Goal: Information Seeking & Learning: Learn about a topic

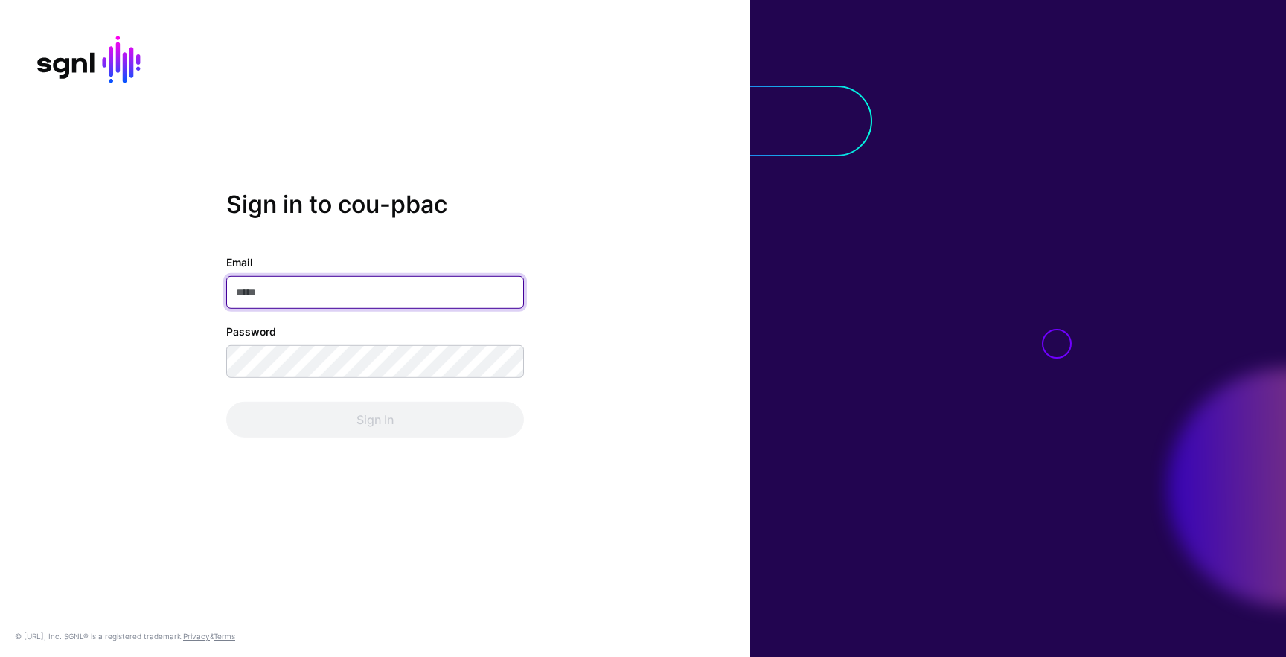
type input "**********"
click at [392, 423] on div "Sign In" at bounding box center [375, 420] width 298 height 36
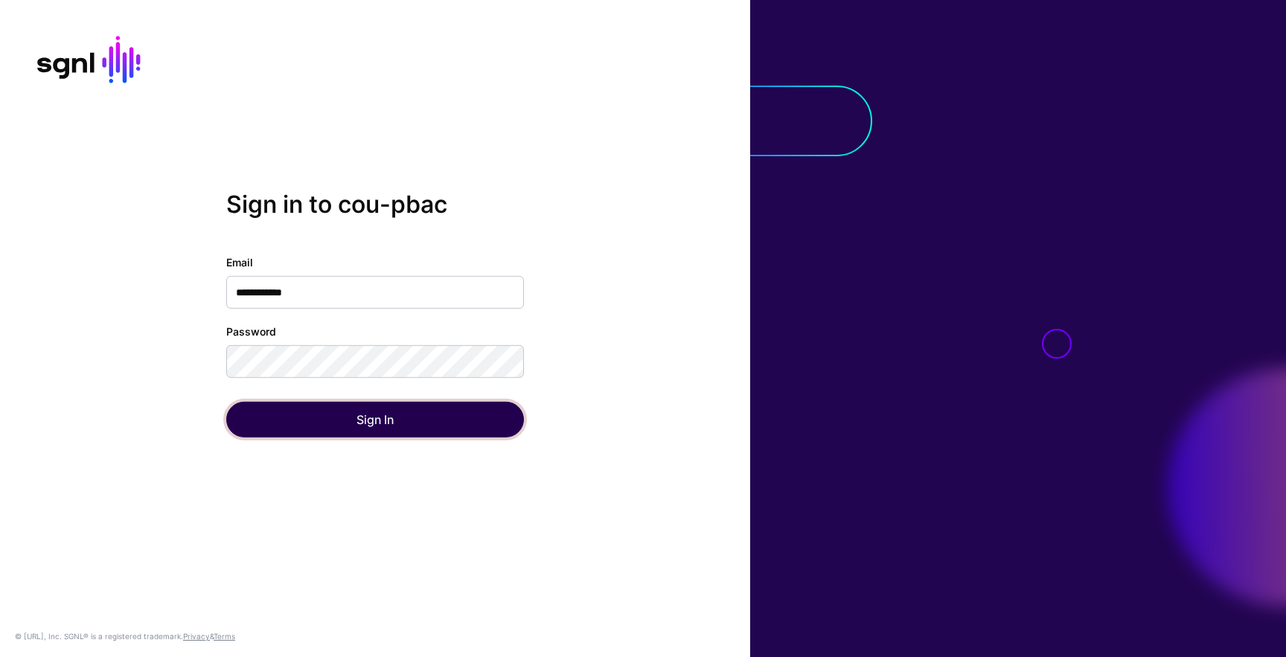
click at [393, 409] on button "Sign In" at bounding box center [375, 420] width 298 height 36
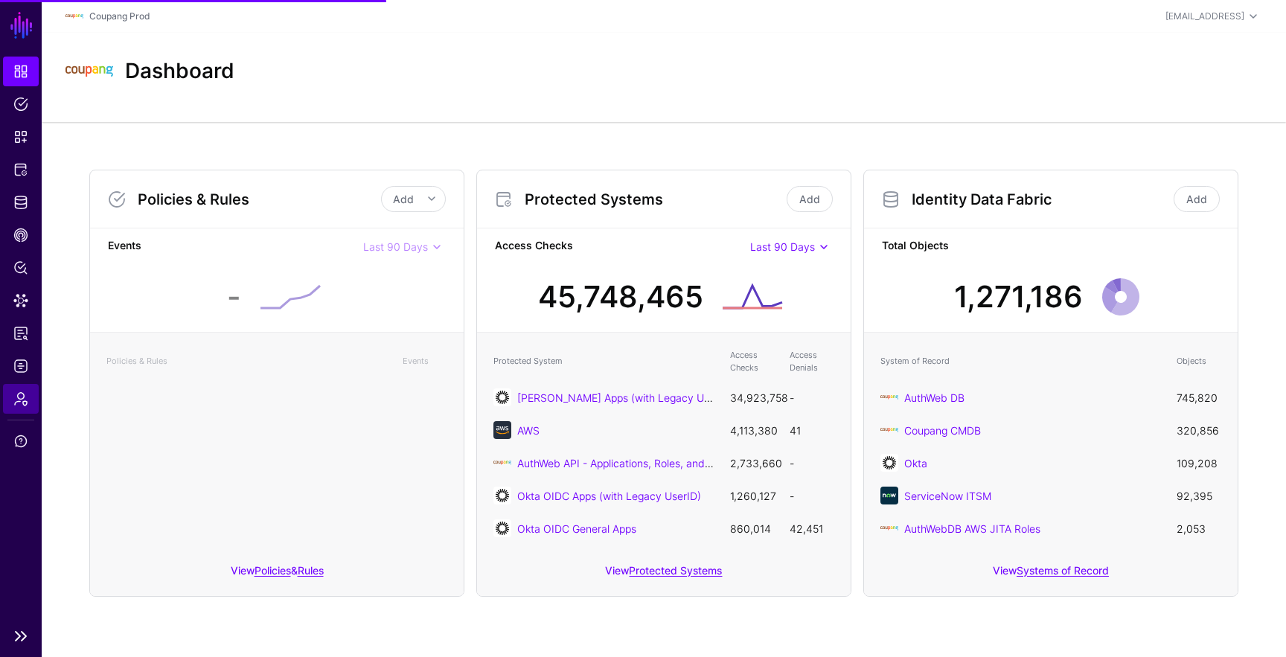
click at [26, 395] on span "Admin" at bounding box center [20, 398] width 15 height 15
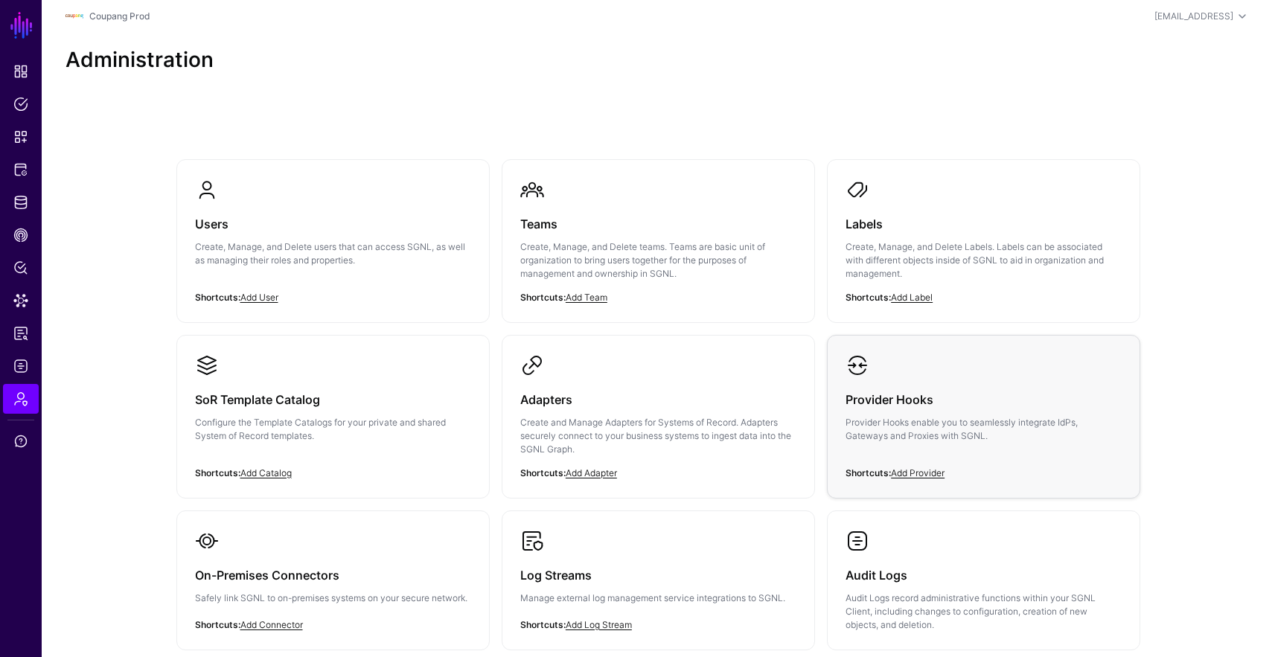
click at [878, 375] on link "Provider Hooks Provider Hooks enable you to seamlessly integrate IdPs, Gateways…" at bounding box center [984, 410] width 312 height 149
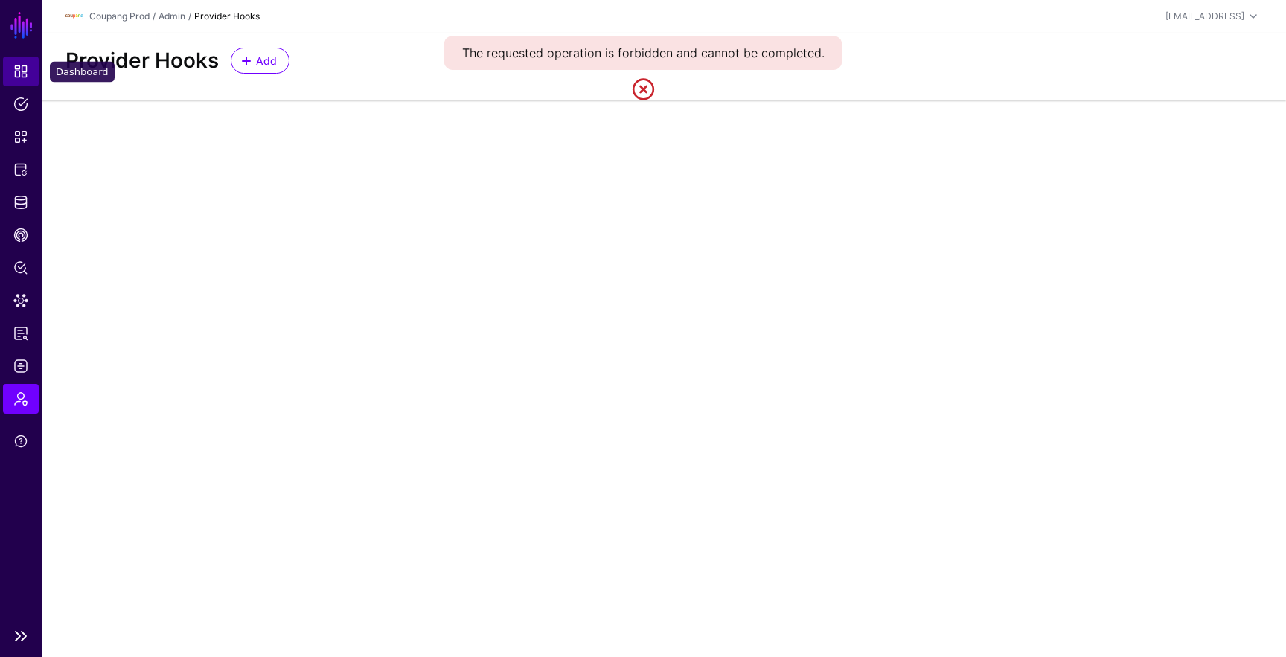
click at [15, 70] on span "Dashboard" at bounding box center [20, 71] width 15 height 15
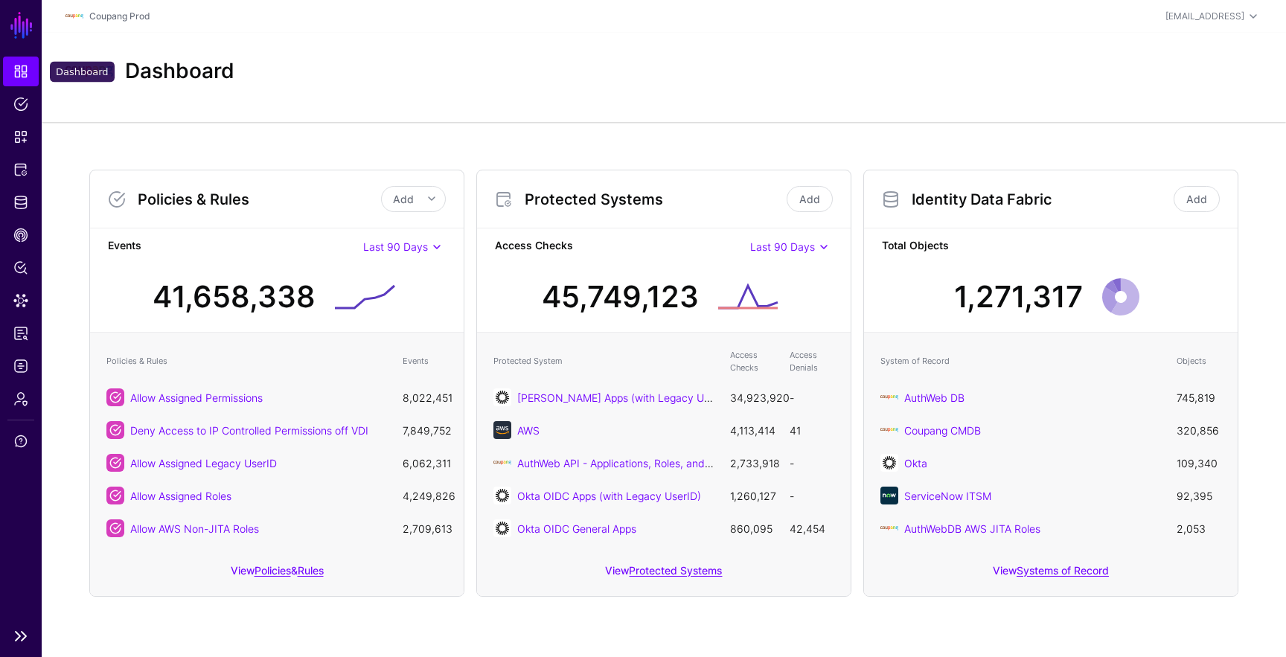
click at [31, 69] on link "Dashboard" at bounding box center [21, 72] width 36 height 30
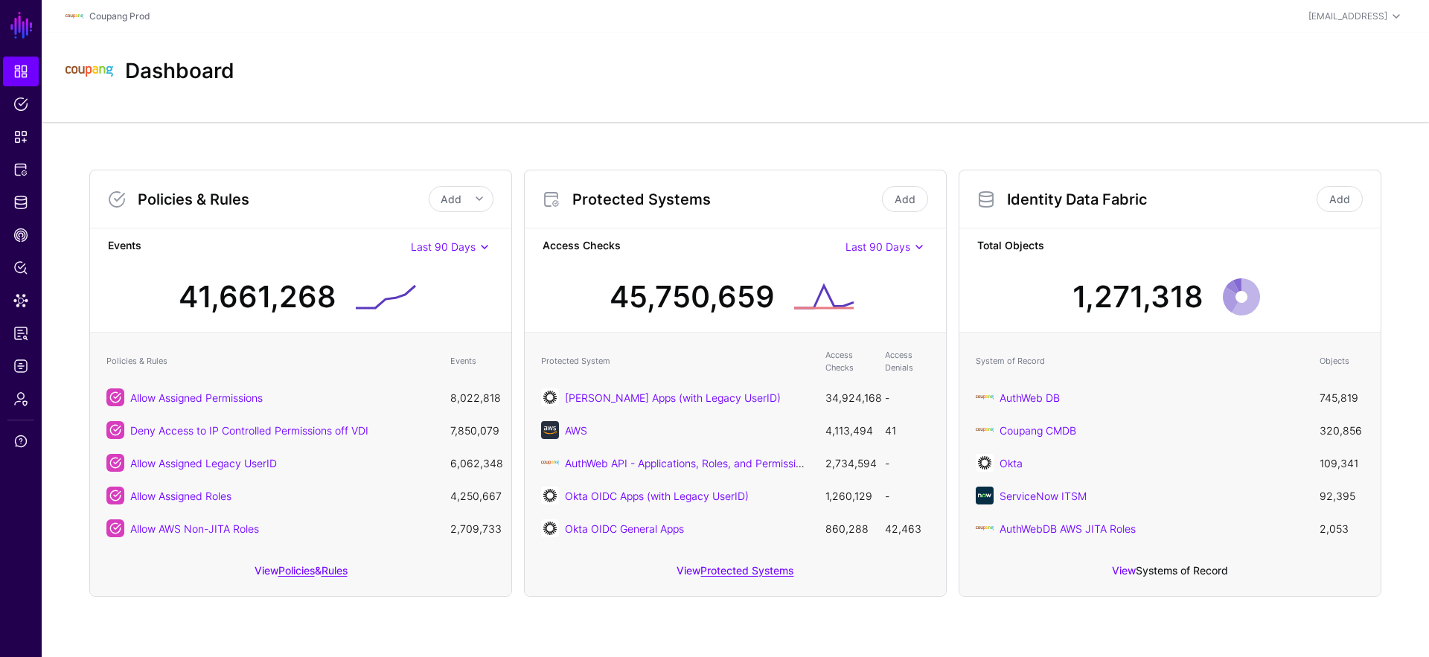
click at [1201, 571] on link "Systems of Record" at bounding box center [1182, 570] width 92 height 13
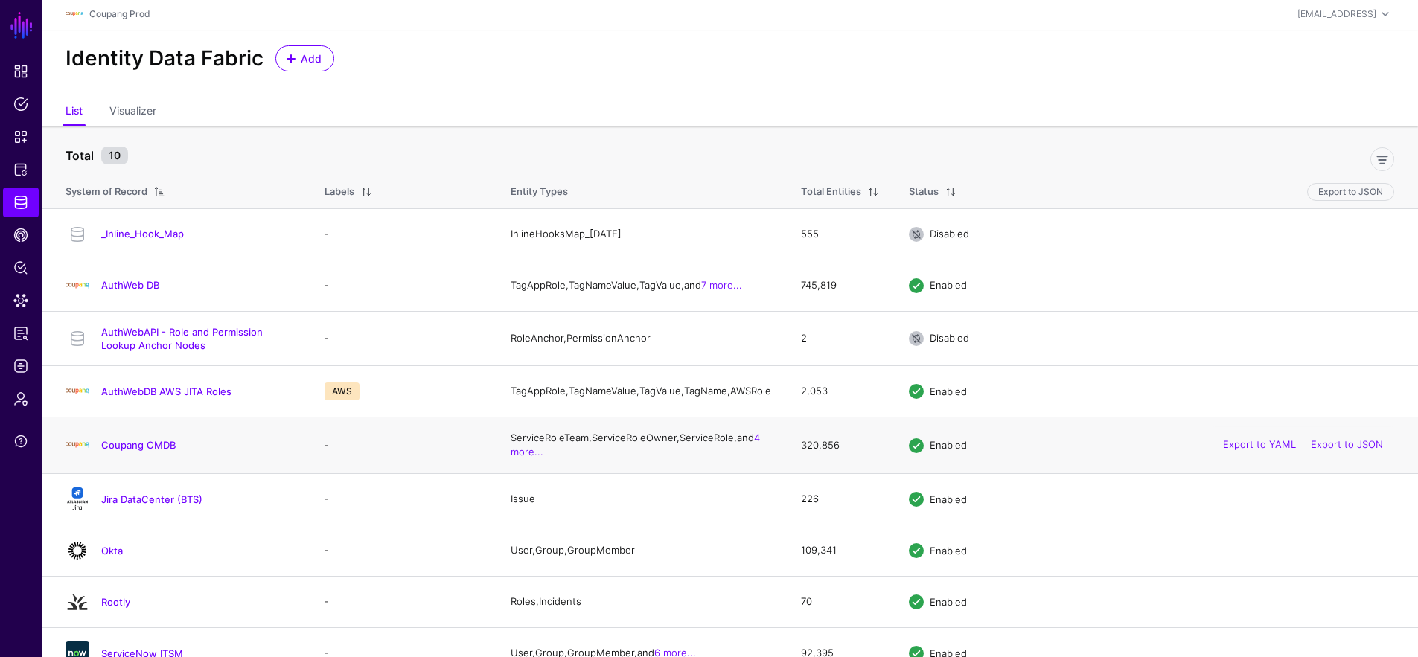
scroll to position [3, 0]
click at [786, 506] on td "226" at bounding box center [840, 498] width 108 height 51
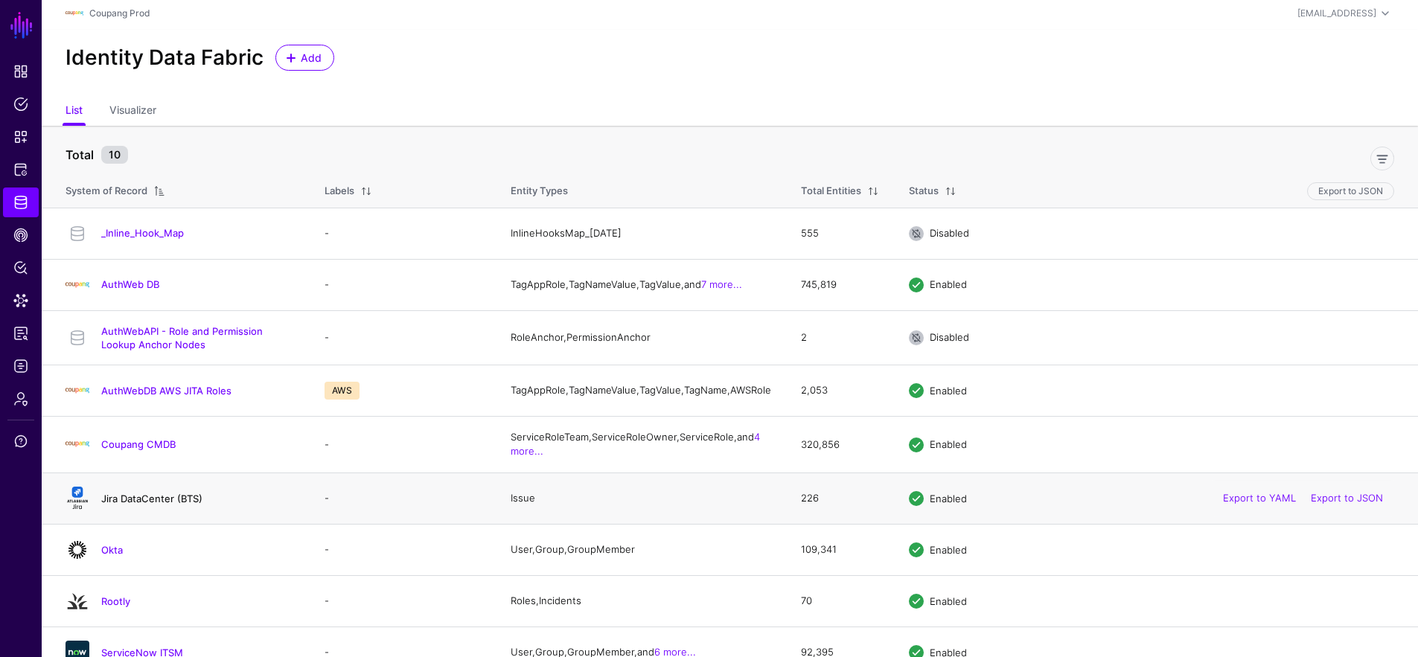
click at [156, 505] on link "Jira DataCenter (BTS)" at bounding box center [151, 499] width 101 height 12
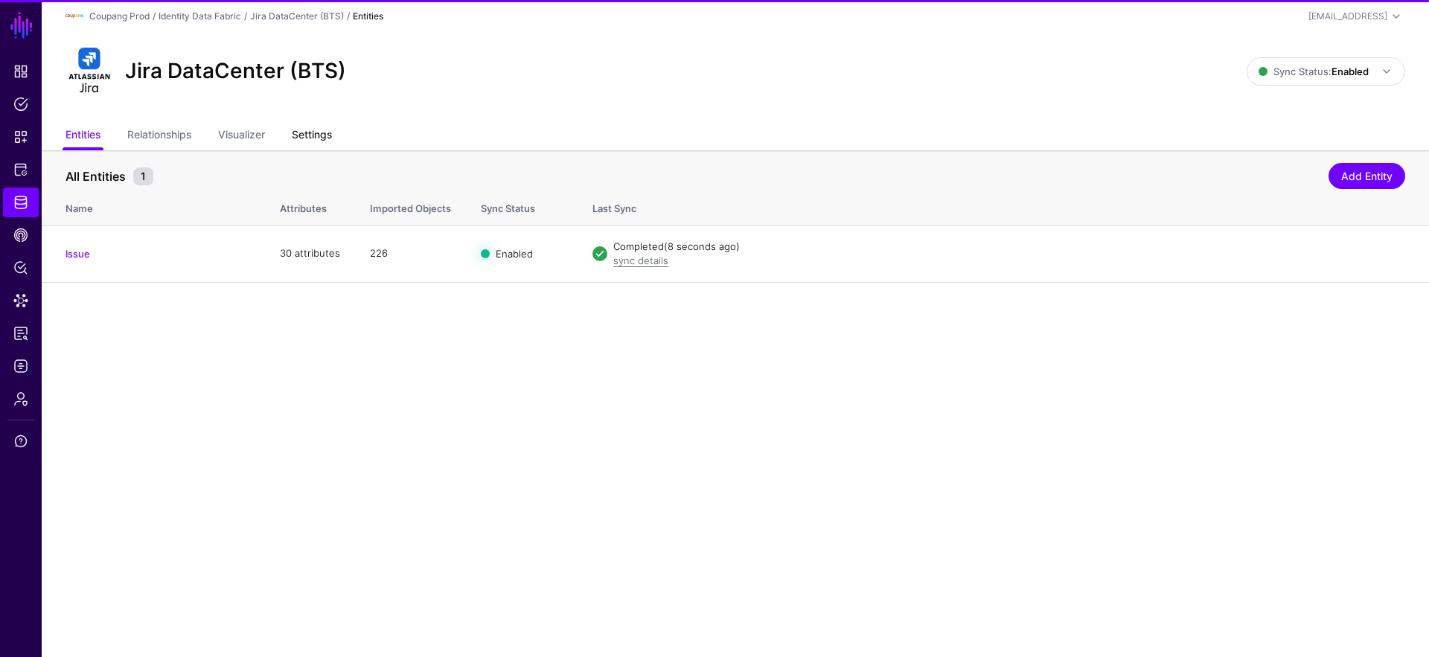
click at [322, 132] on link "Settings" at bounding box center [312, 136] width 40 height 28
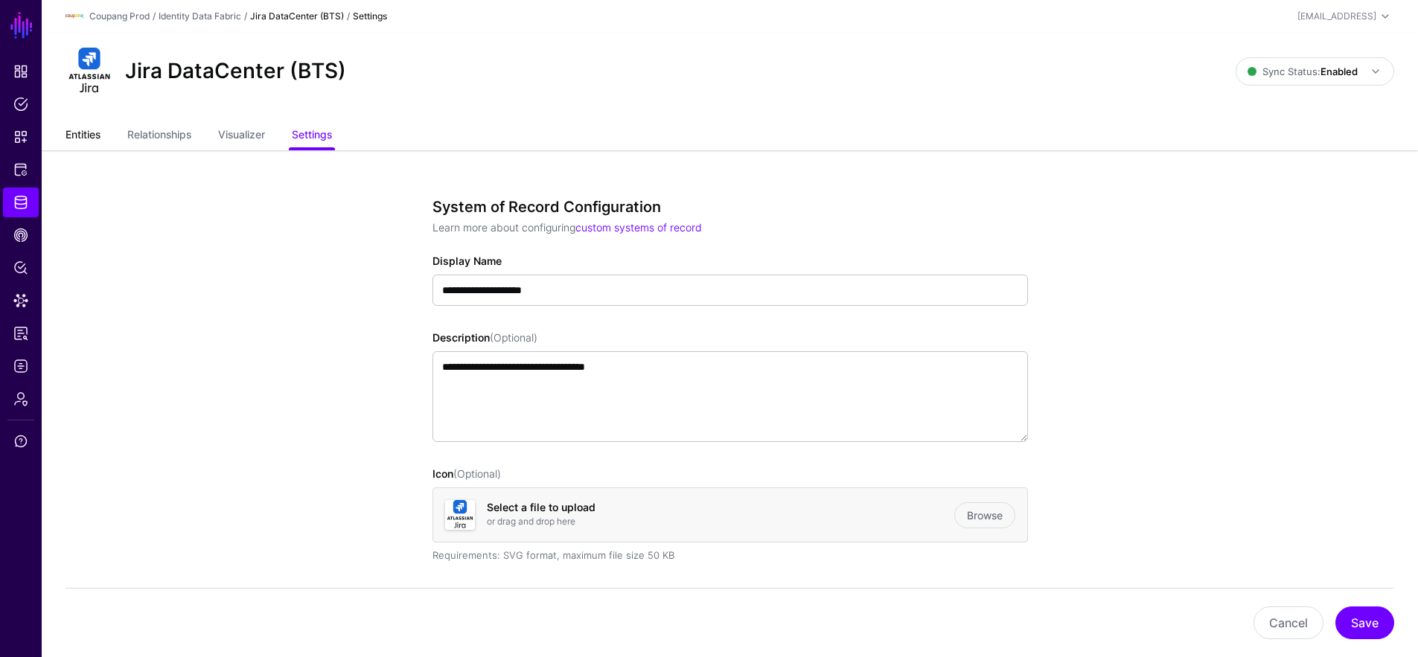
click at [65, 135] on link "Entities" at bounding box center [82, 136] width 35 height 28
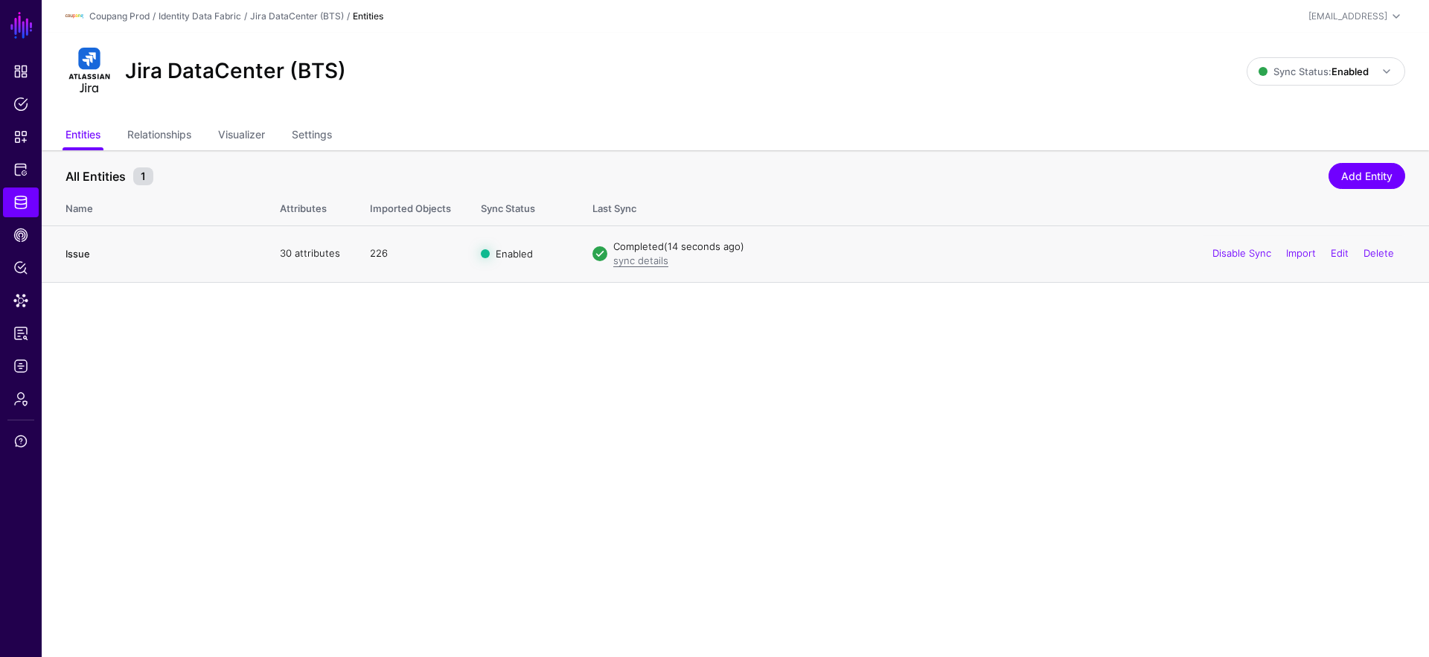
click at [85, 255] on link "Issue" at bounding box center [77, 254] width 25 height 12
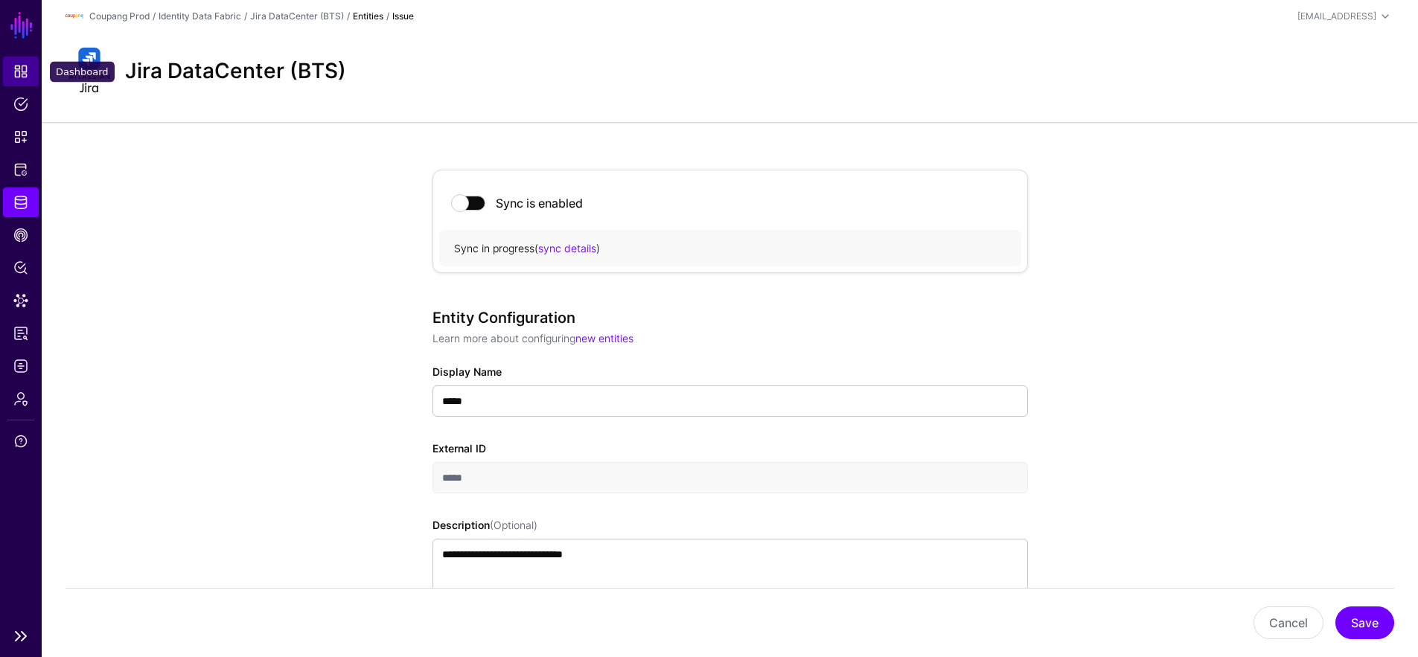
click at [16, 71] on span "Dashboard" at bounding box center [20, 71] width 15 height 15
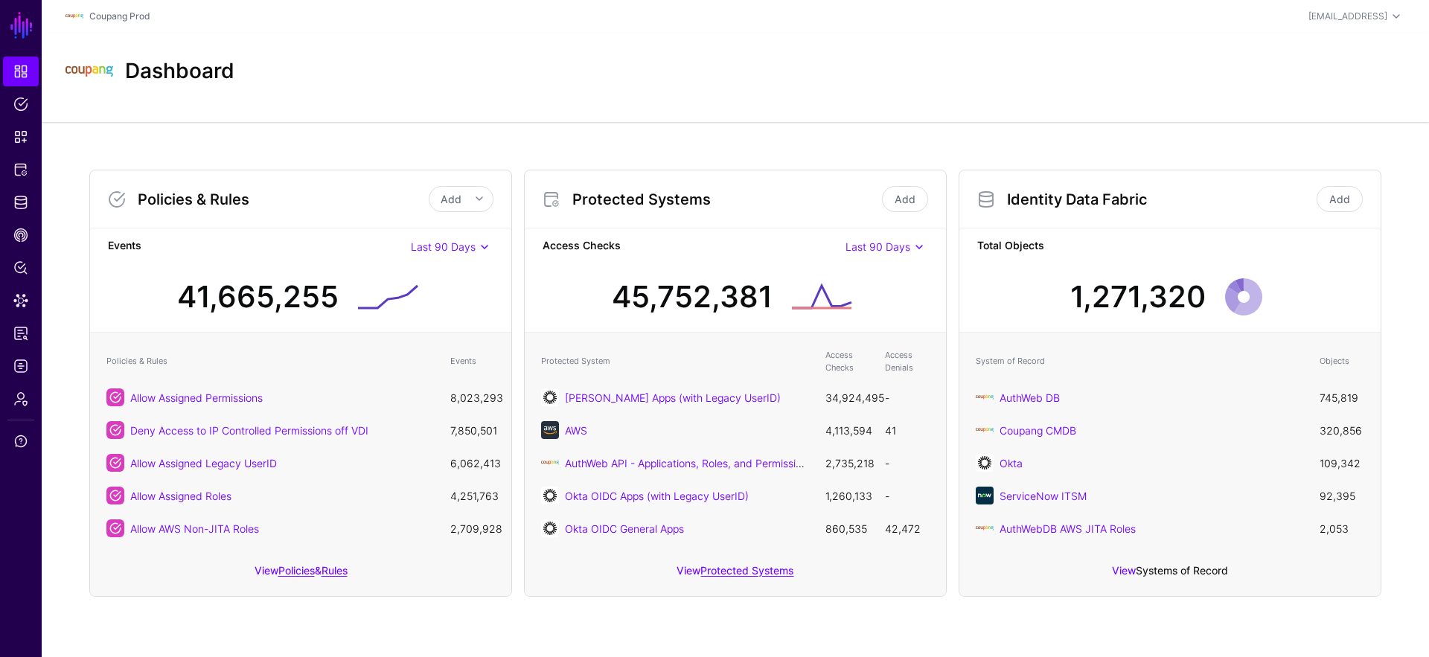
click at [1214, 572] on link "Systems of Record" at bounding box center [1182, 570] width 92 height 13
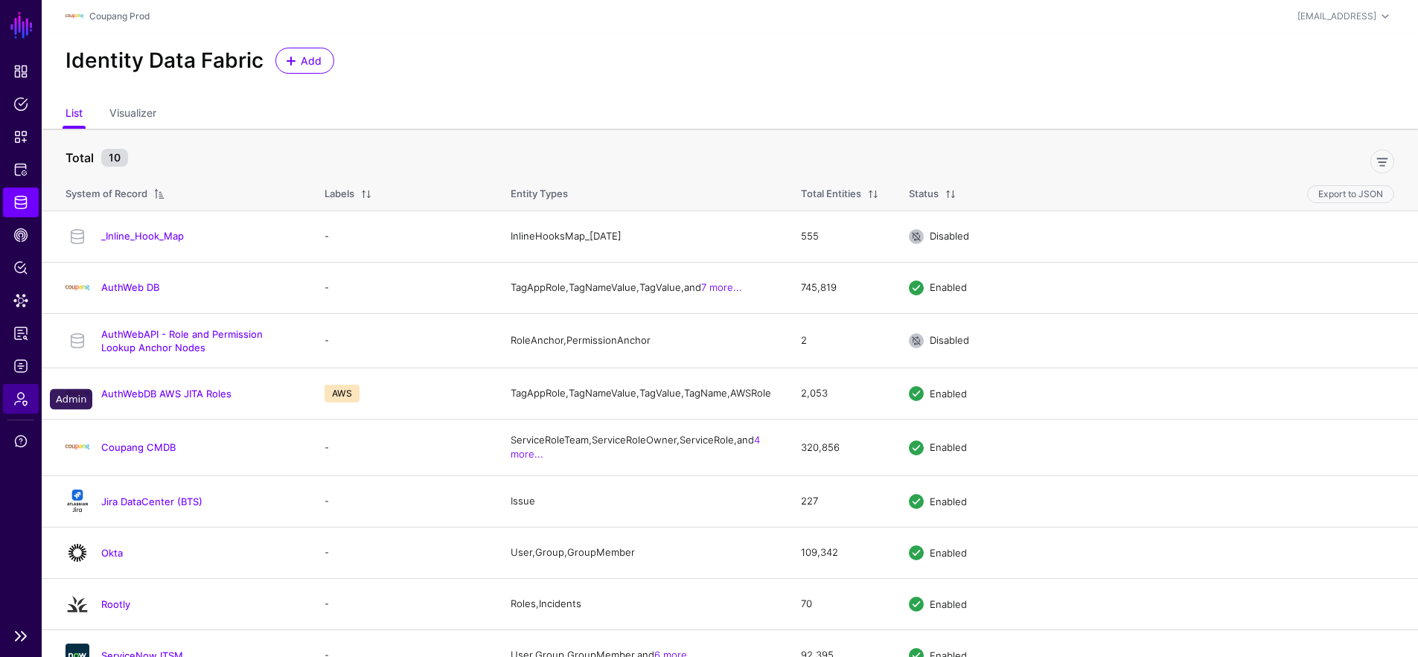
click at [22, 403] on span "Admin" at bounding box center [20, 398] width 15 height 15
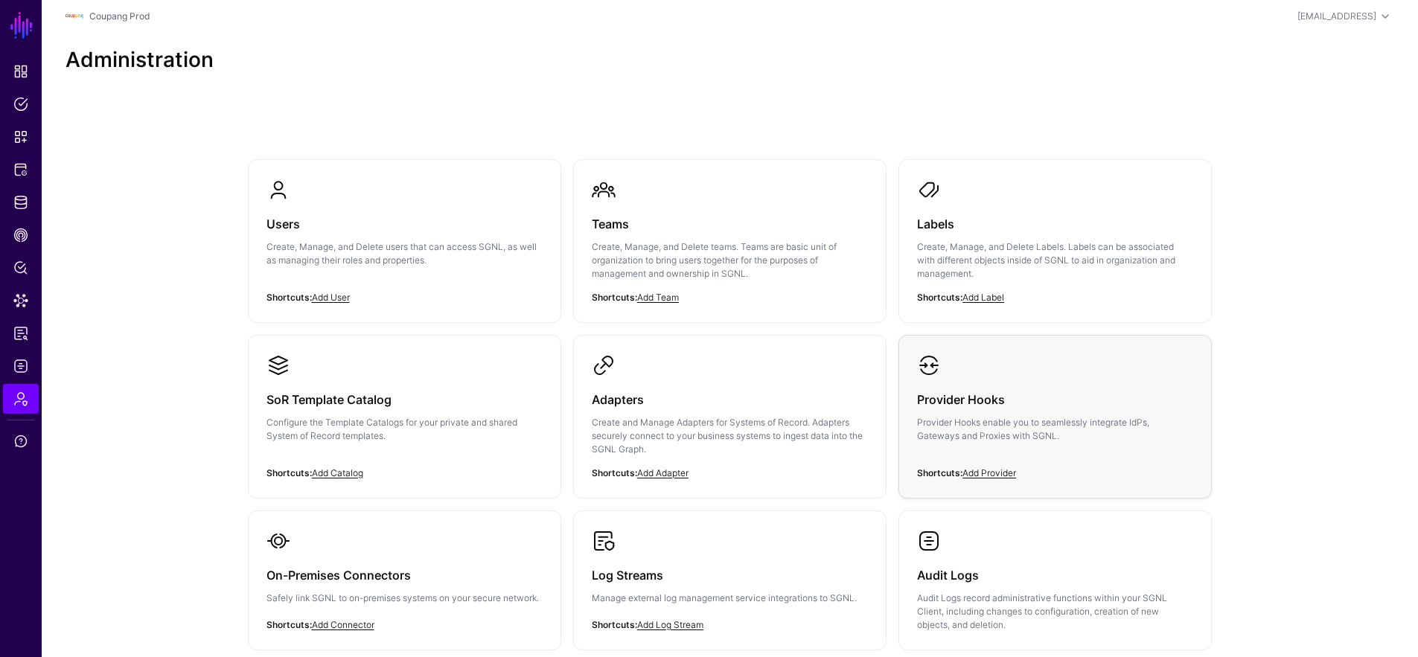
click at [953, 367] on link "Provider Hooks Provider Hooks enable you to seamlessly integrate IdPs, Gateways…" at bounding box center [1055, 410] width 312 height 149
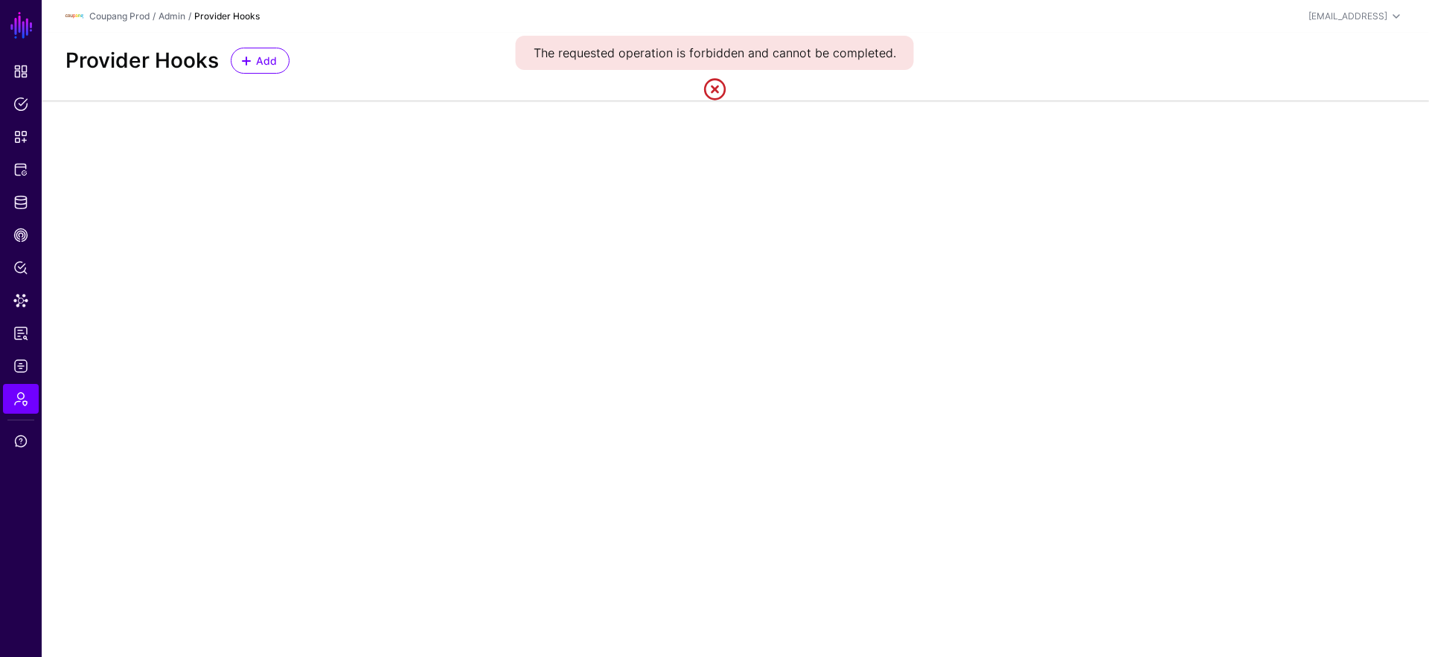
click at [716, 88] on link at bounding box center [715, 89] width 24 height 24
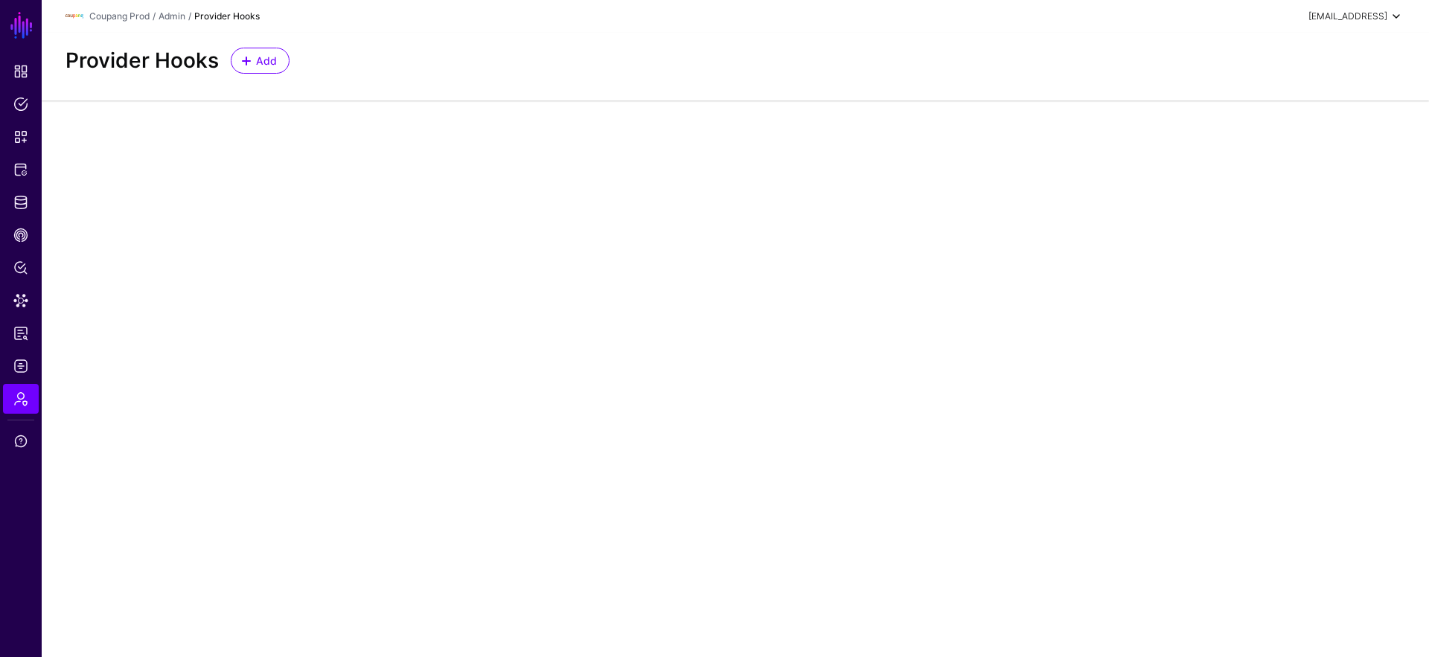
click at [1285, 18] on div "[EMAIL_ADDRESS]" at bounding box center [1347, 16] width 79 height 13
click at [1285, 136] on div "Log out" at bounding box center [1323, 129] width 141 height 15
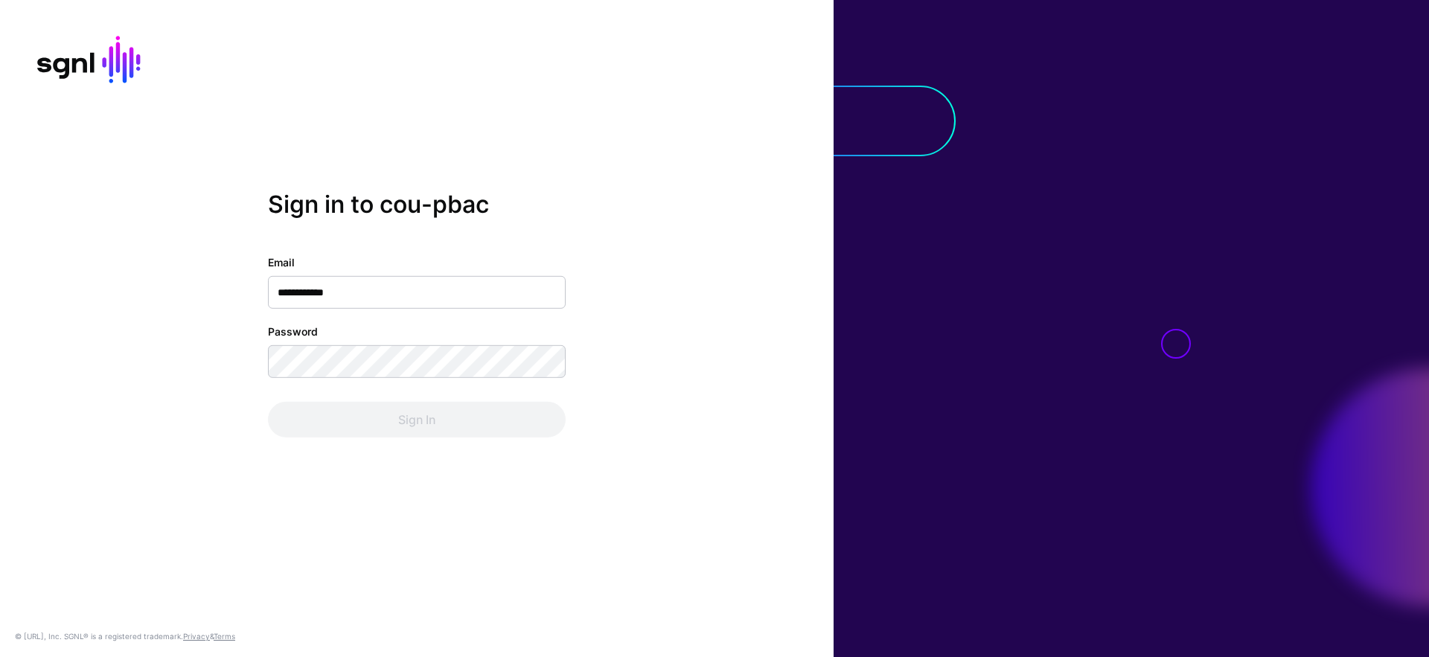
click at [300, 292] on input "**********" at bounding box center [417, 292] width 298 height 33
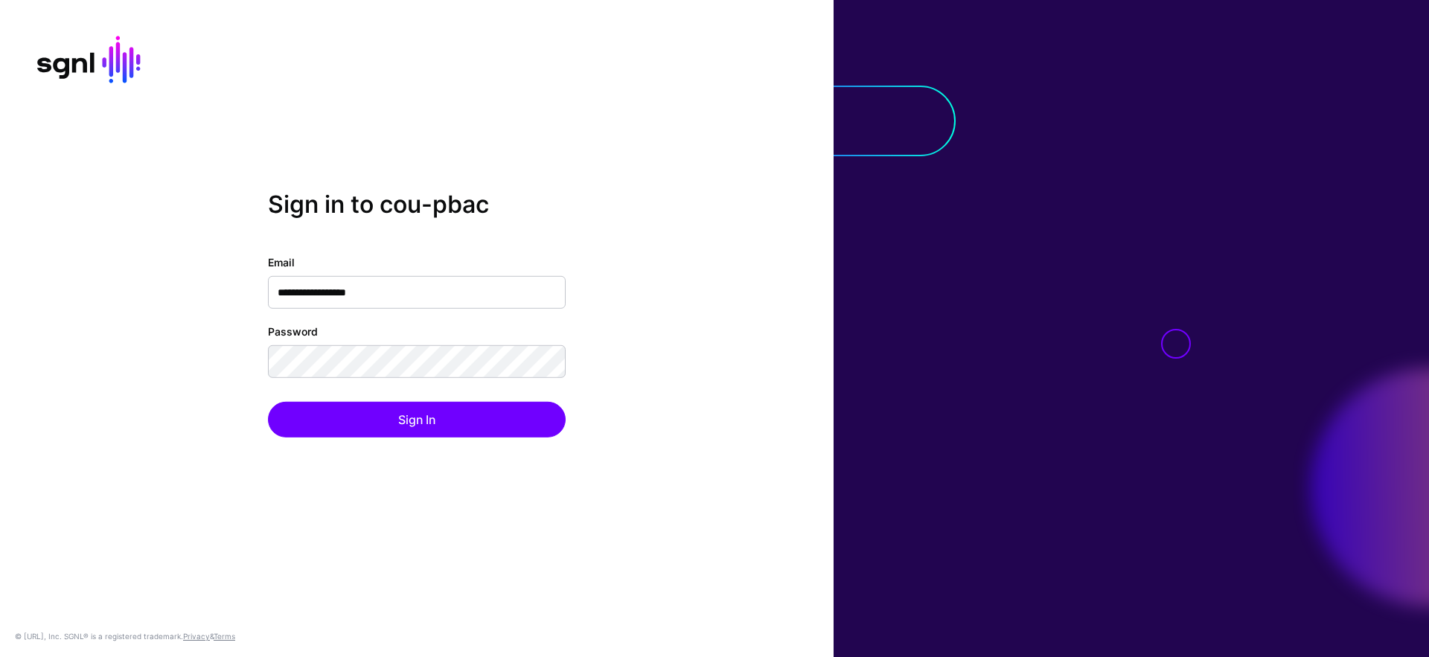
type input "**********"
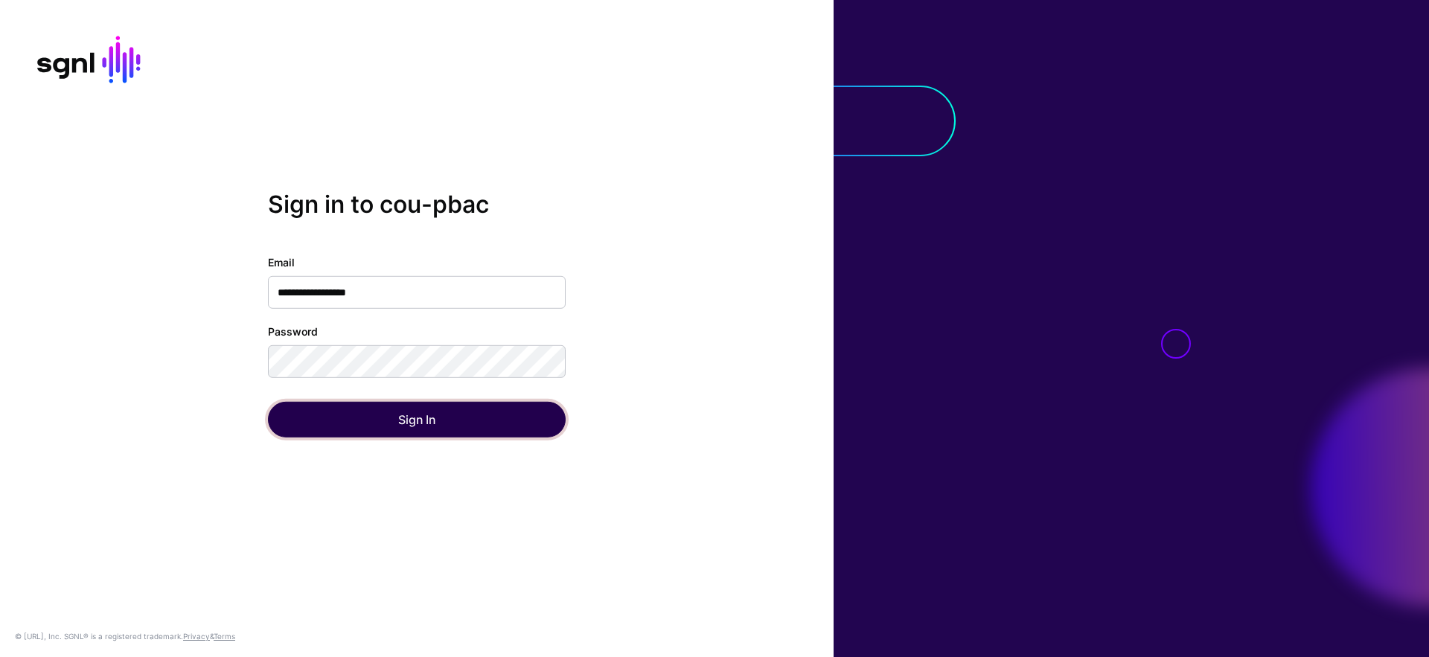
click at [450, 415] on button "Sign In" at bounding box center [417, 420] width 298 height 36
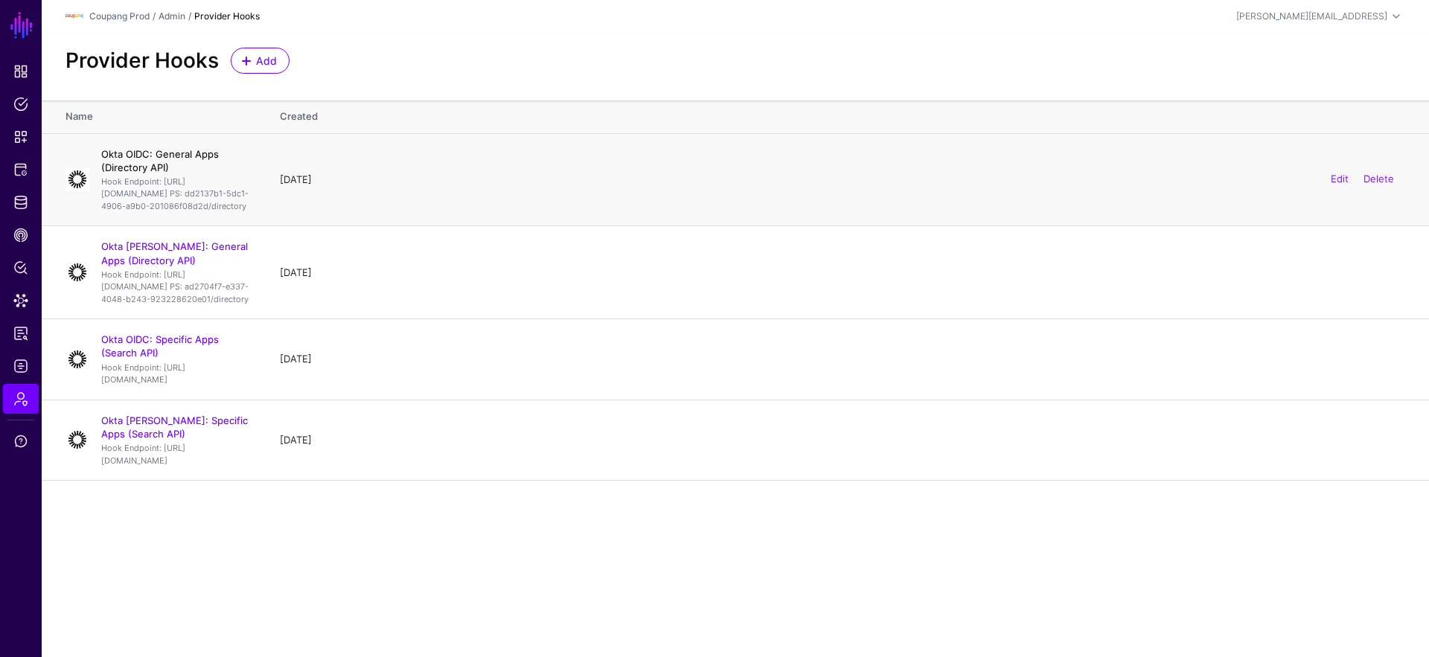
click at [219, 152] on link "Okta OIDC: General Apps (Directory API)" at bounding box center [160, 160] width 118 height 25
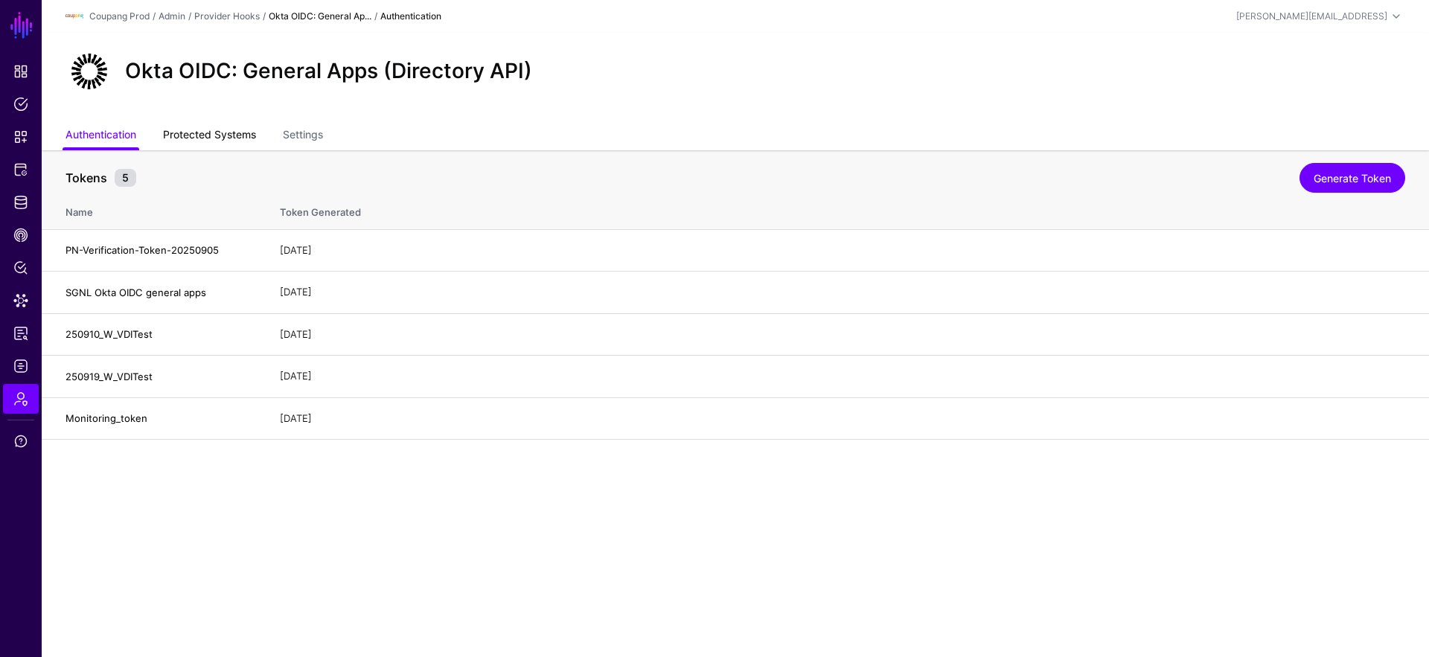
click at [202, 136] on link "Protected Systems" at bounding box center [209, 136] width 93 height 28
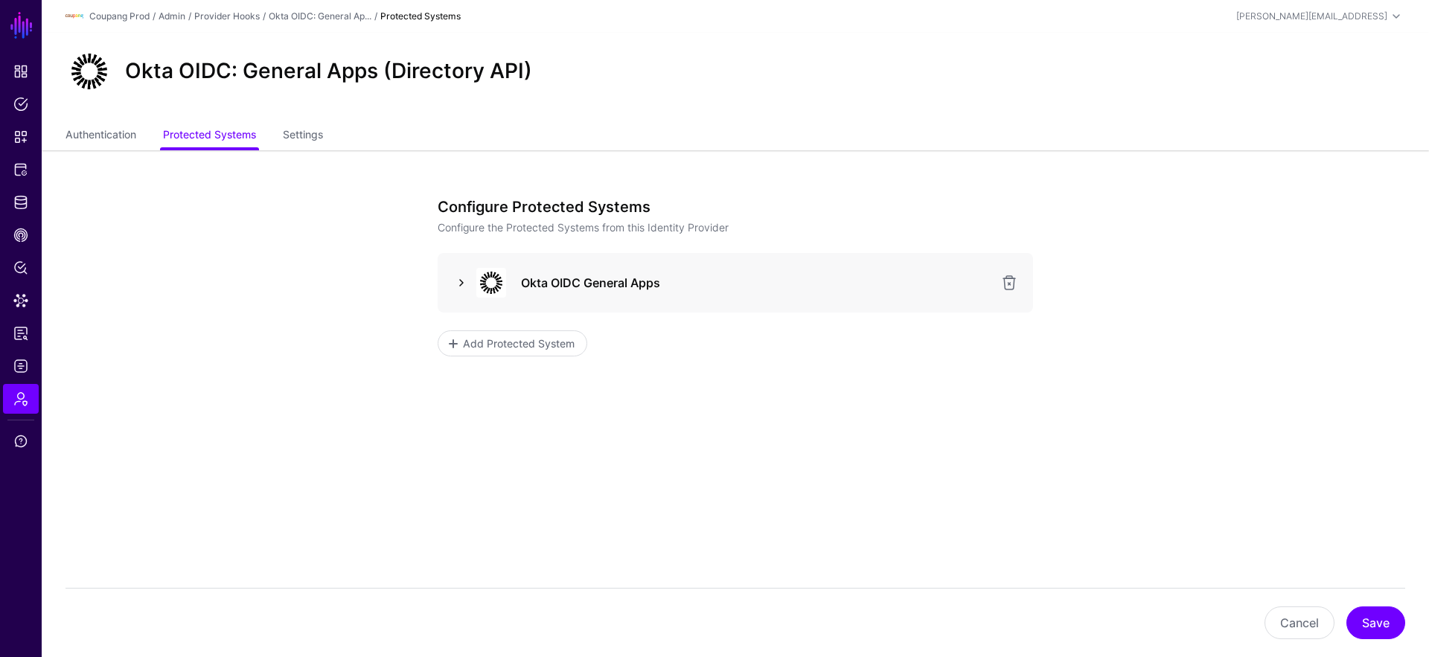
click at [458, 278] on link at bounding box center [462, 283] width 18 height 18
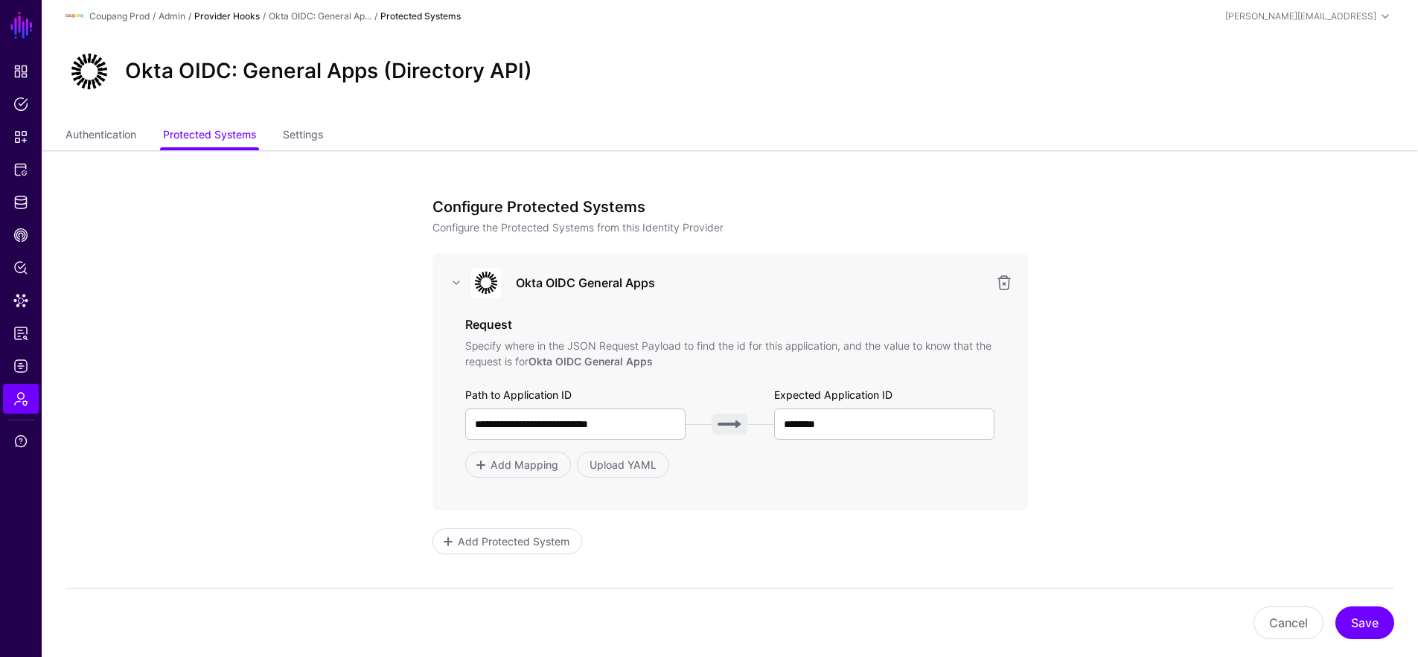
click at [255, 17] on link "Provider Hooks" at bounding box center [226, 15] width 65 height 11
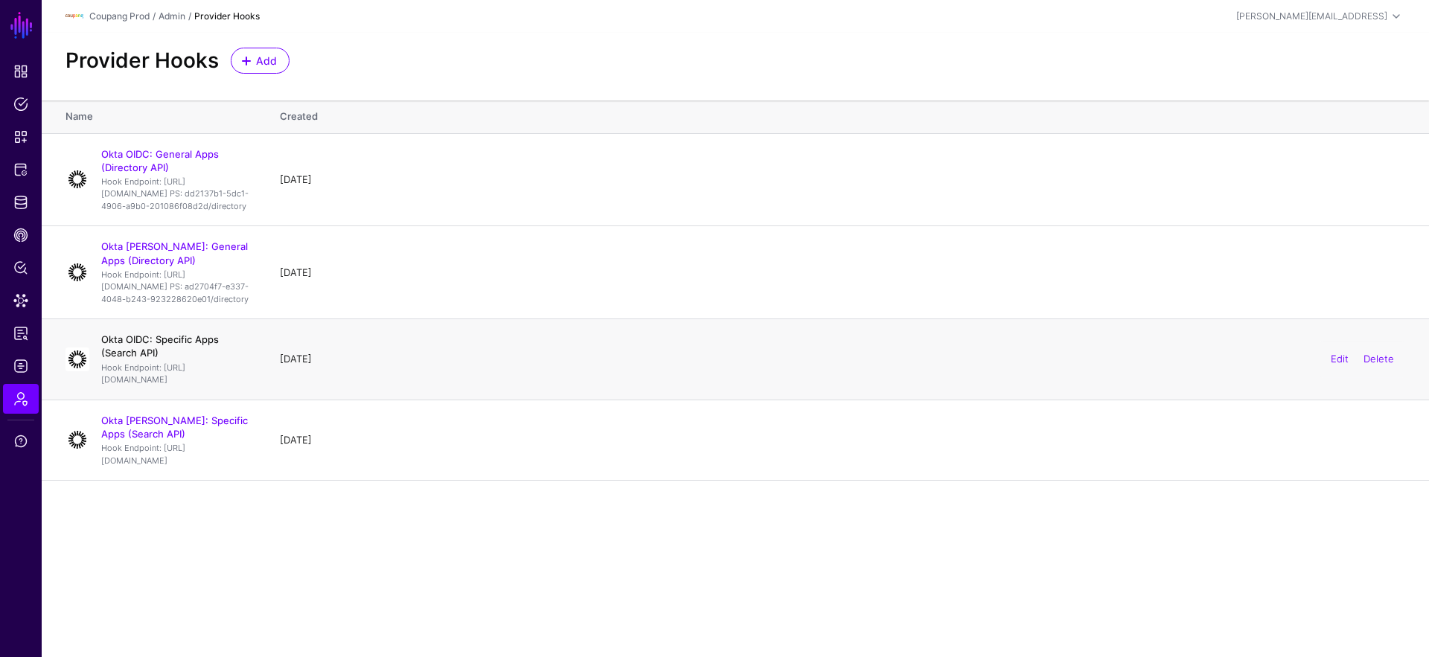
click at [206, 359] on link "Okta OIDC: Specific Apps (Search API)" at bounding box center [160, 345] width 118 height 25
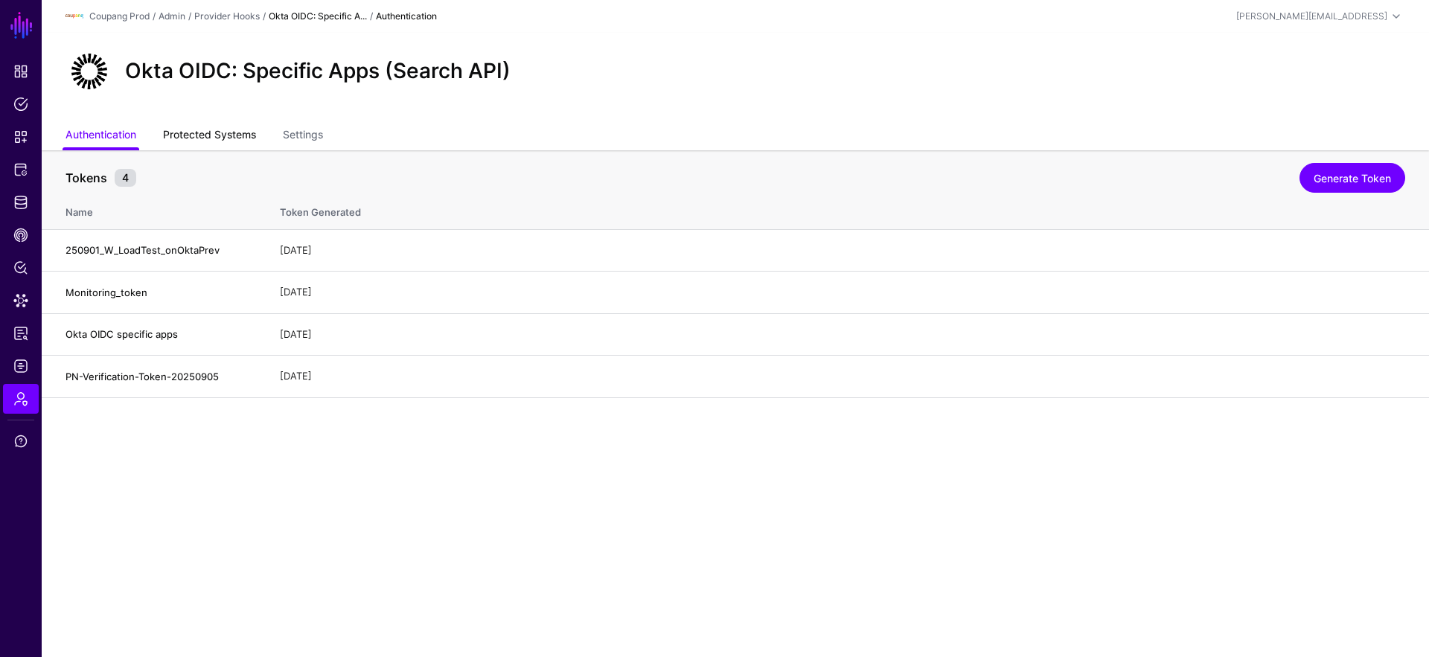
click at [240, 131] on link "Protected Systems" at bounding box center [209, 136] width 93 height 28
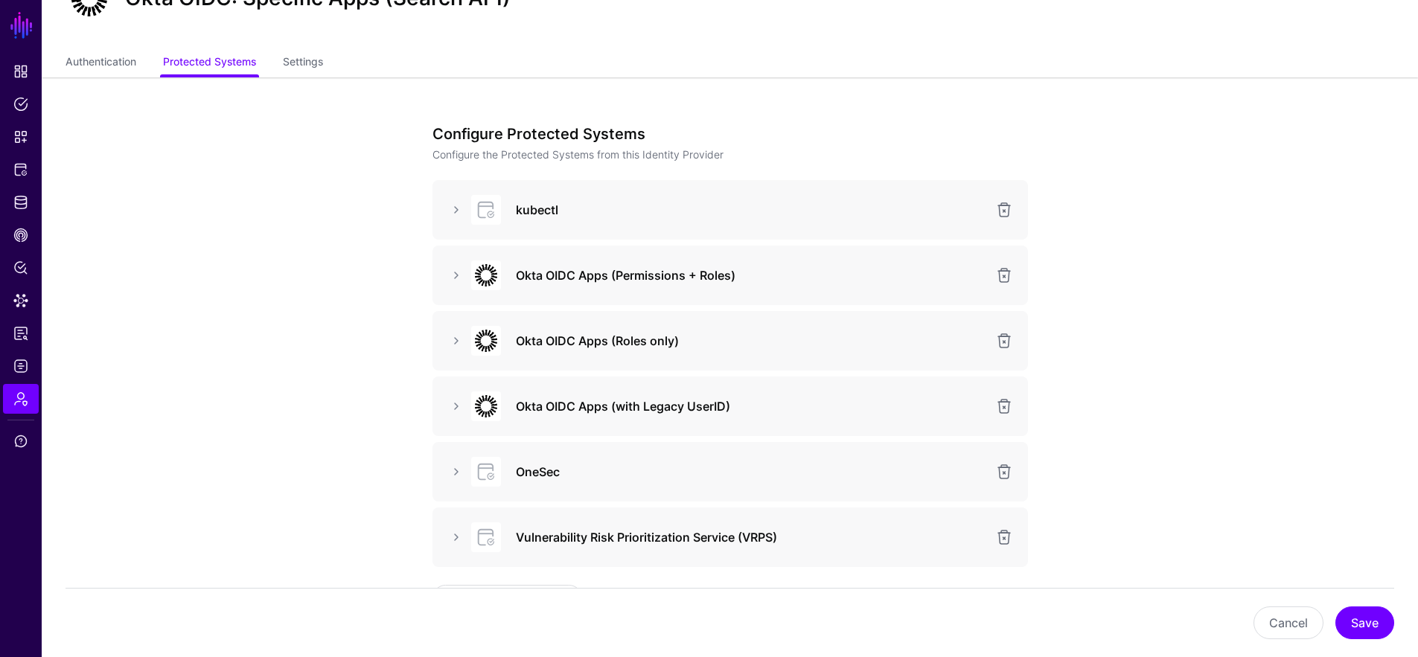
scroll to position [123, 0]
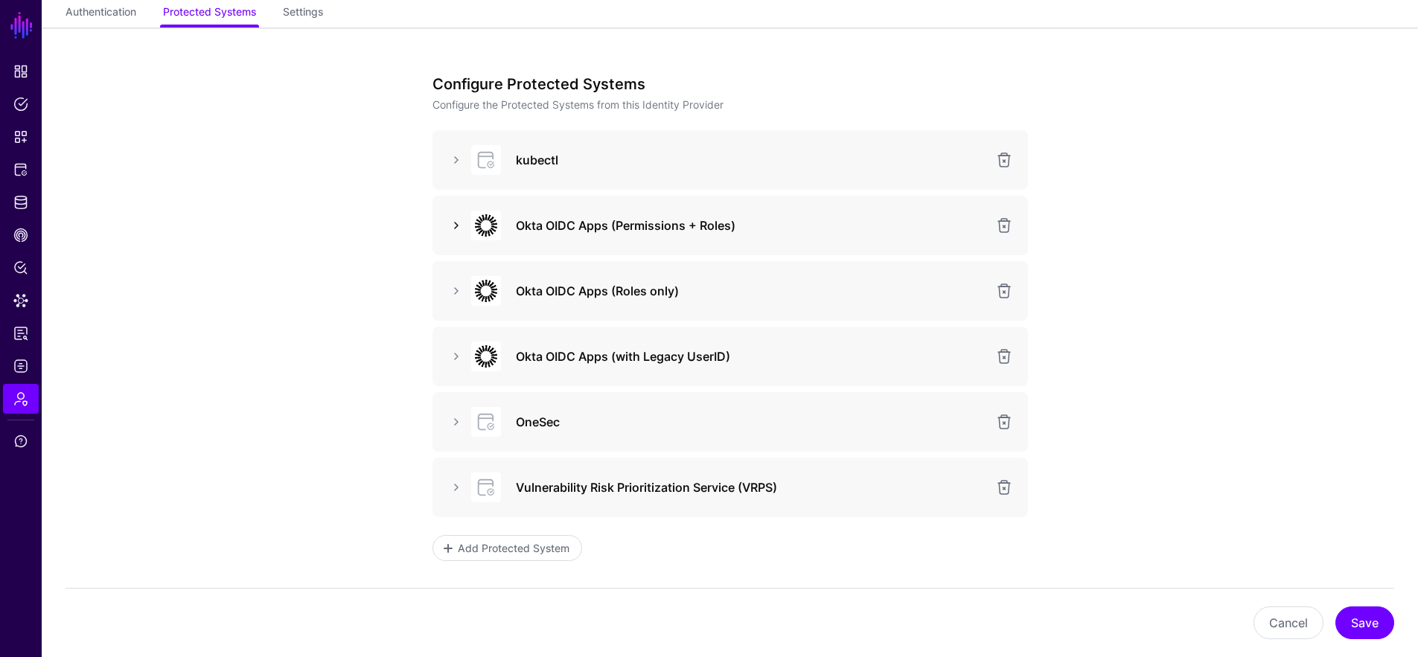
click at [458, 223] on link at bounding box center [456, 226] width 18 height 18
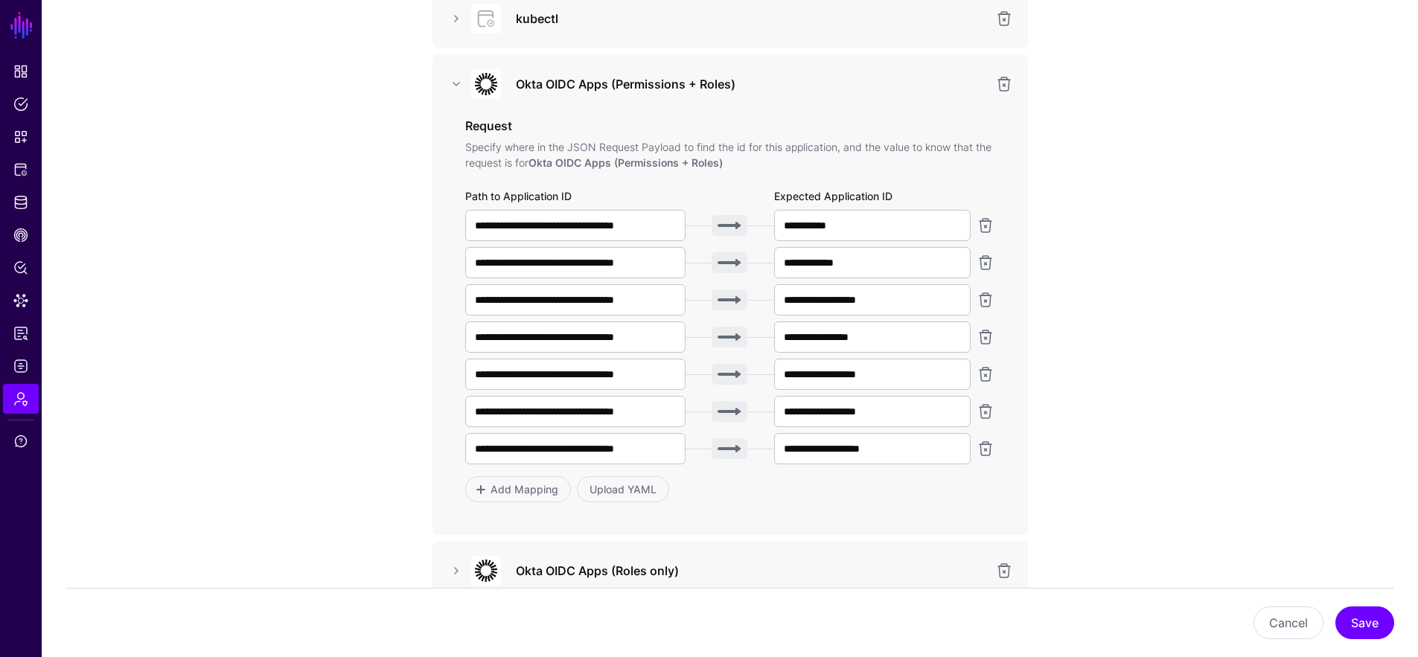
scroll to position [269, 0]
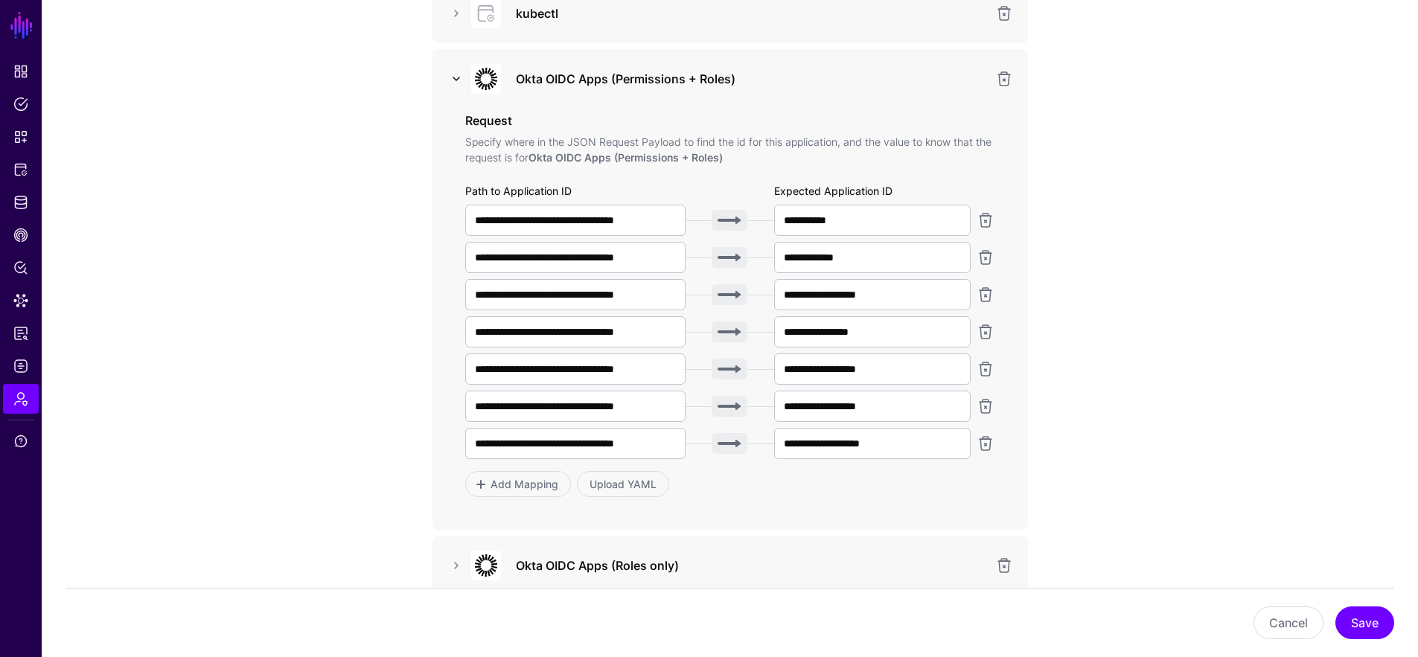
click at [456, 77] on link at bounding box center [456, 79] width 18 height 18
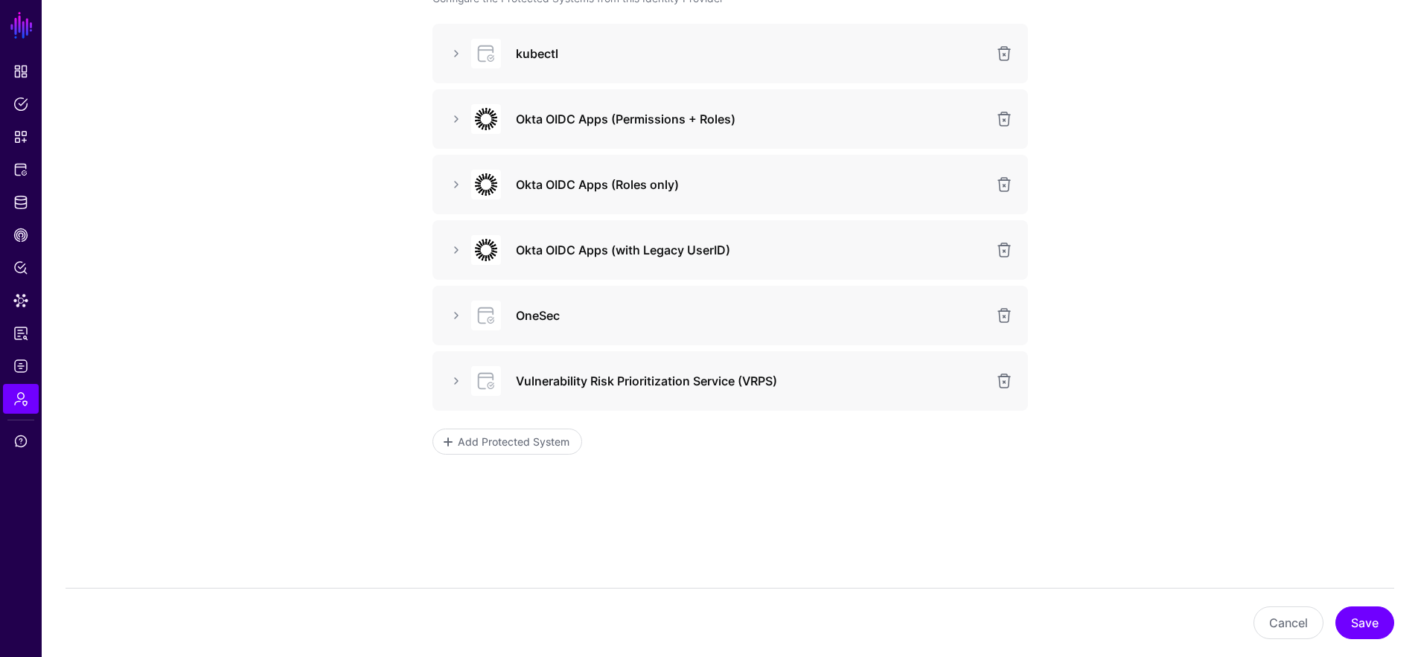
scroll to position [229, 0]
click at [455, 245] on link at bounding box center [456, 250] width 18 height 18
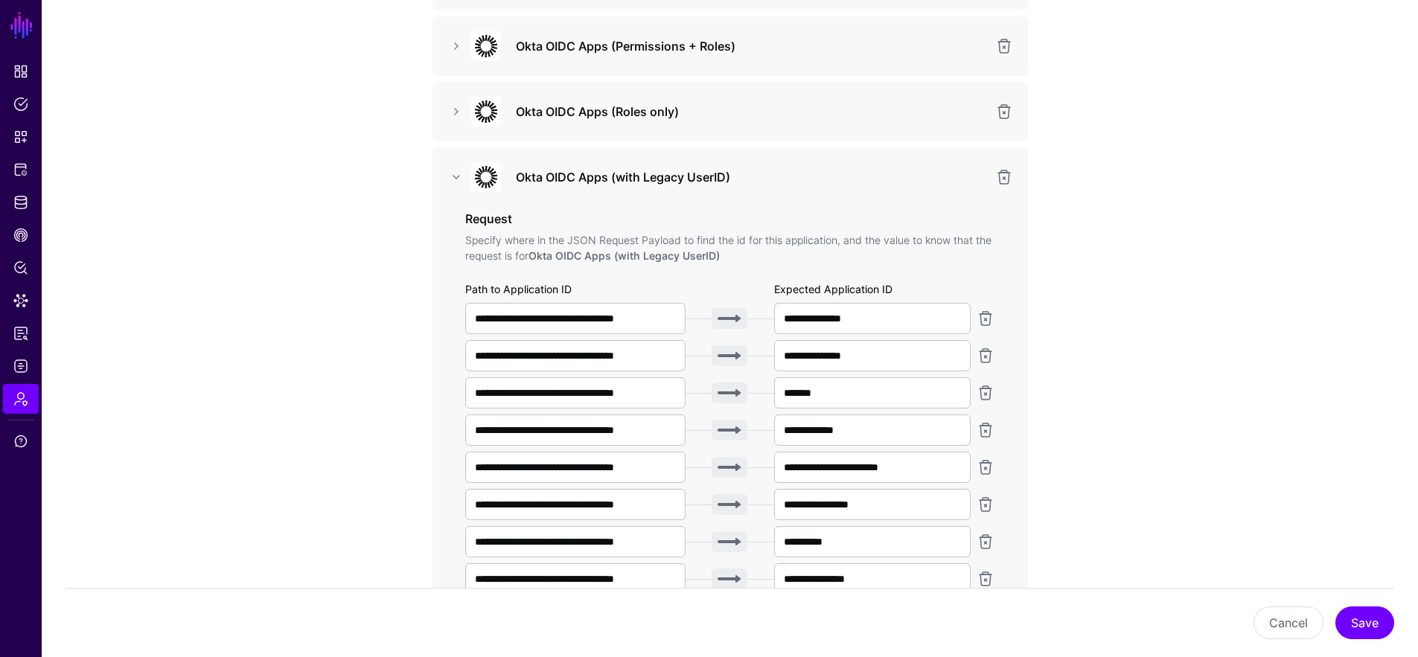
scroll to position [299, 0]
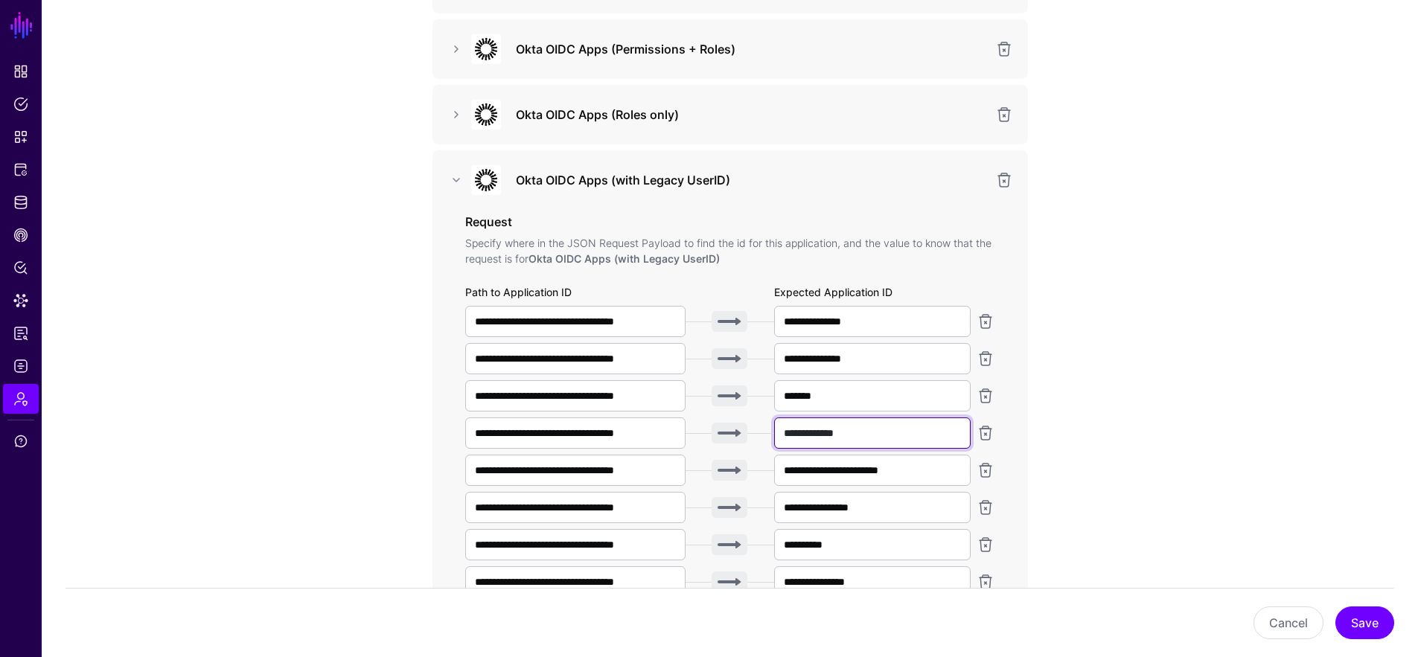
drag, startPoint x: 881, startPoint y: 435, endPoint x: 670, endPoint y: 443, distance: 211.5
click at [670, 443] on div "**********" at bounding box center [730, 433] width 530 height 31
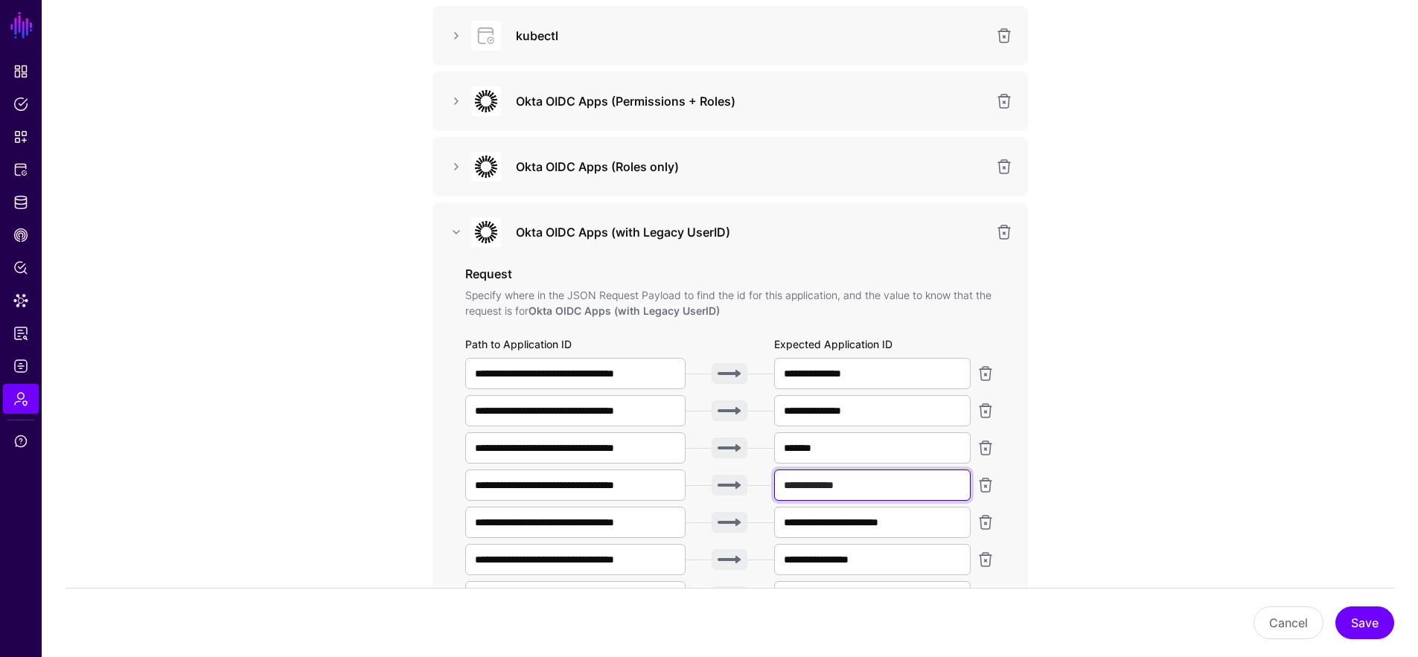
scroll to position [238, 0]
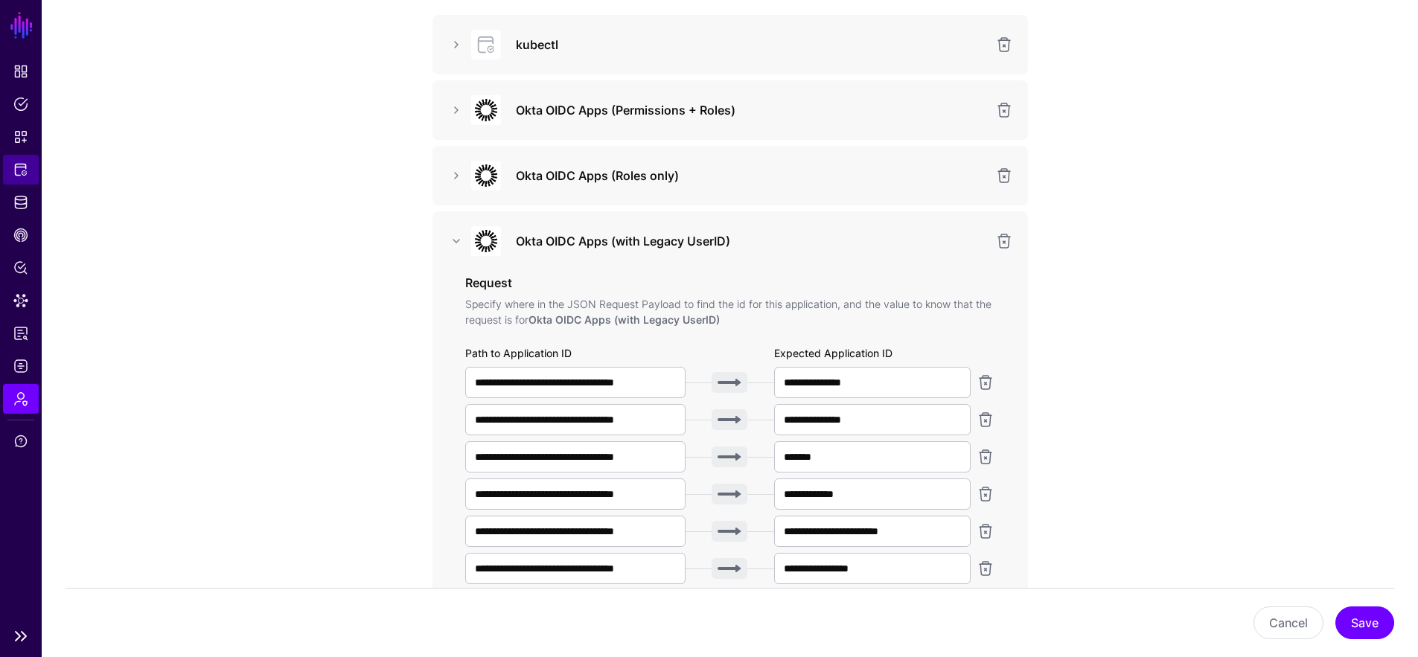
click at [20, 170] on span "Protected Systems" at bounding box center [20, 169] width 15 height 15
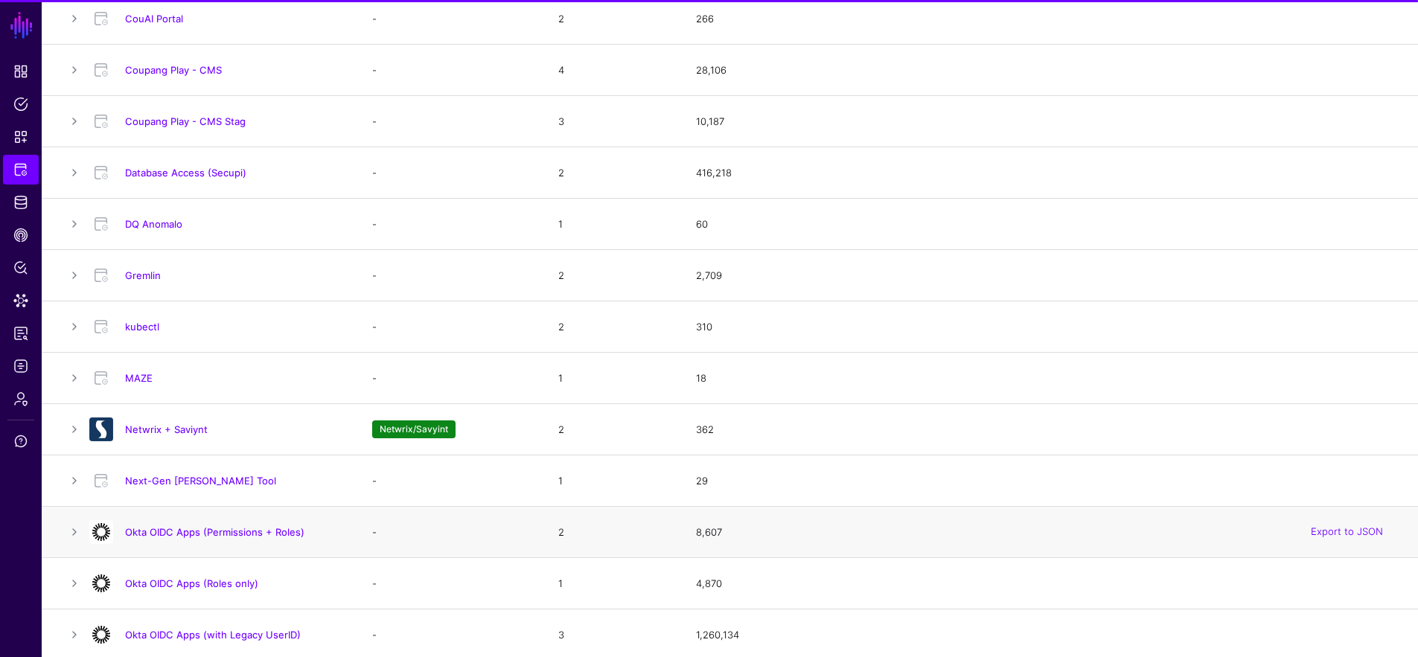
scroll to position [626, 0]
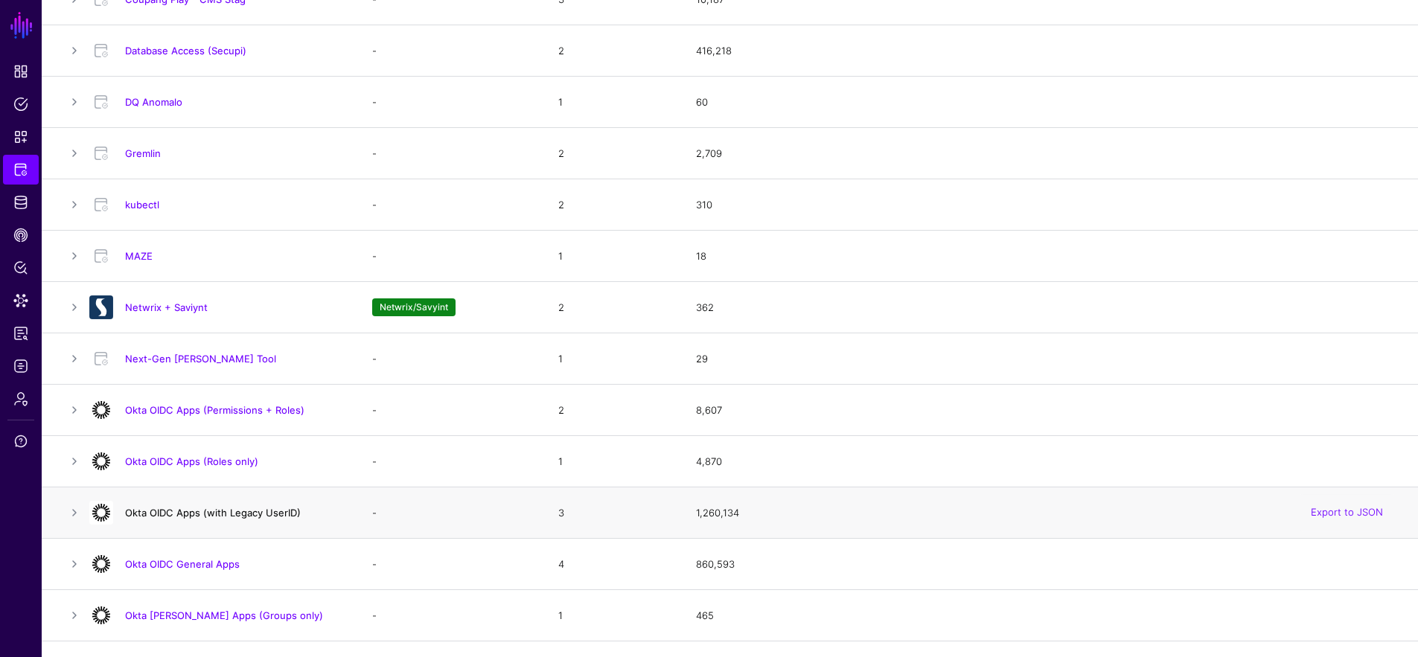
click at [231, 514] on link "Okta OIDC Apps (with Legacy UserID)" at bounding box center [213, 513] width 176 height 12
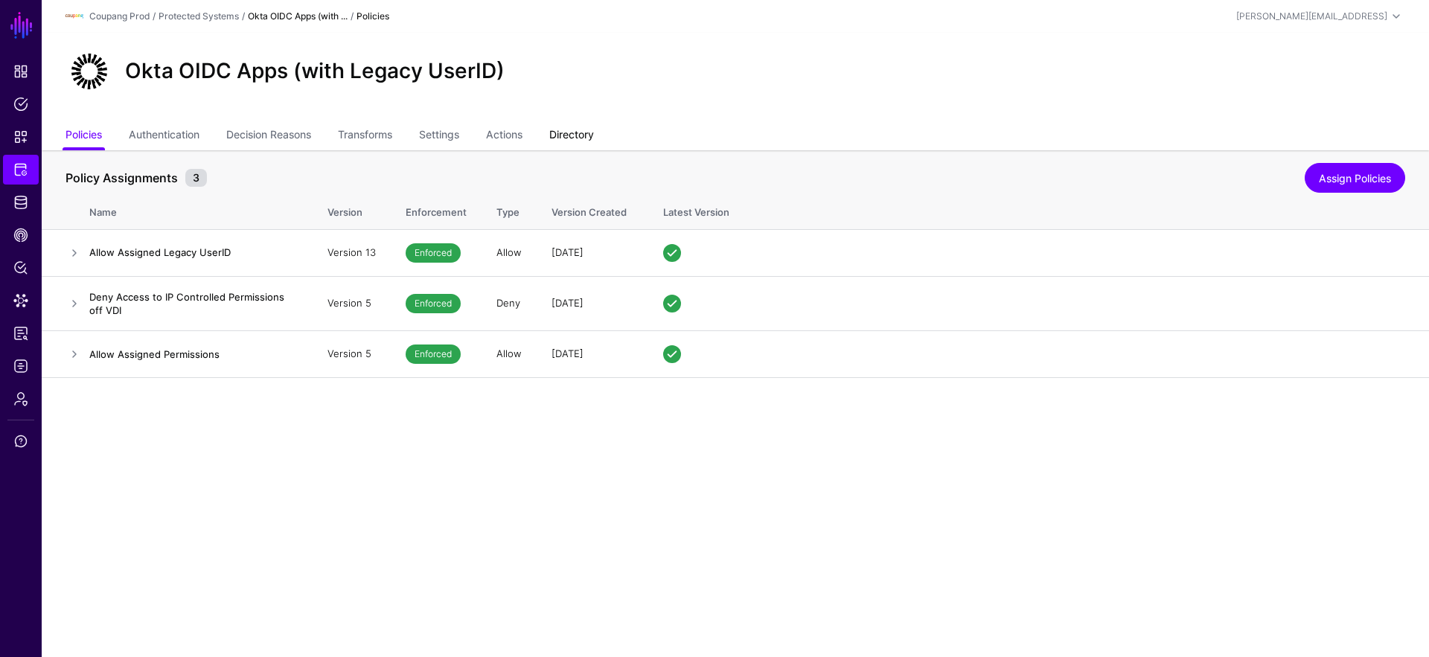
click at [577, 141] on link "Directory" at bounding box center [571, 136] width 45 height 28
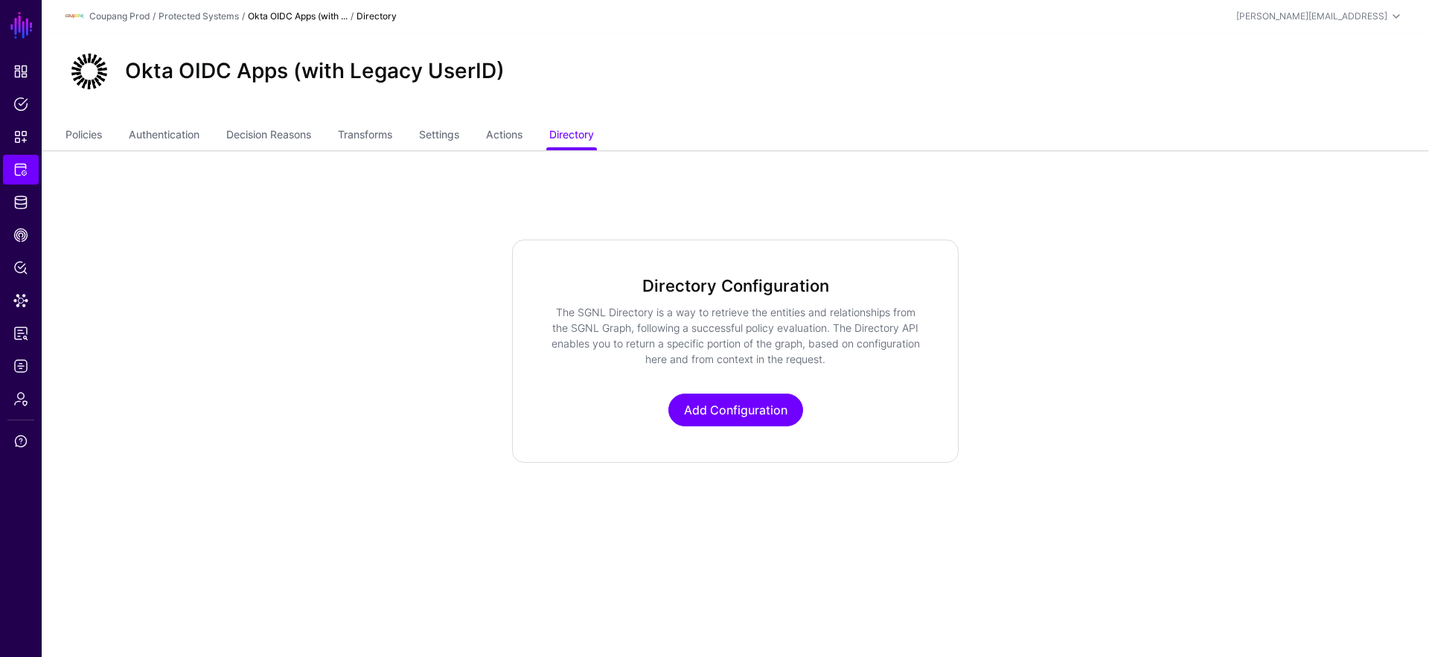
click at [110, 135] on ul "Policies Authentication Decision Reasons Transforms Settings Actions Directory" at bounding box center [735, 136] width 1340 height 28
click at [106, 132] on ul "Policies Authentication Decision Reasons Transforms Settings Actions Directory" at bounding box center [735, 136] width 1340 height 28
click at [94, 132] on link "Policies" at bounding box center [83, 136] width 36 height 28
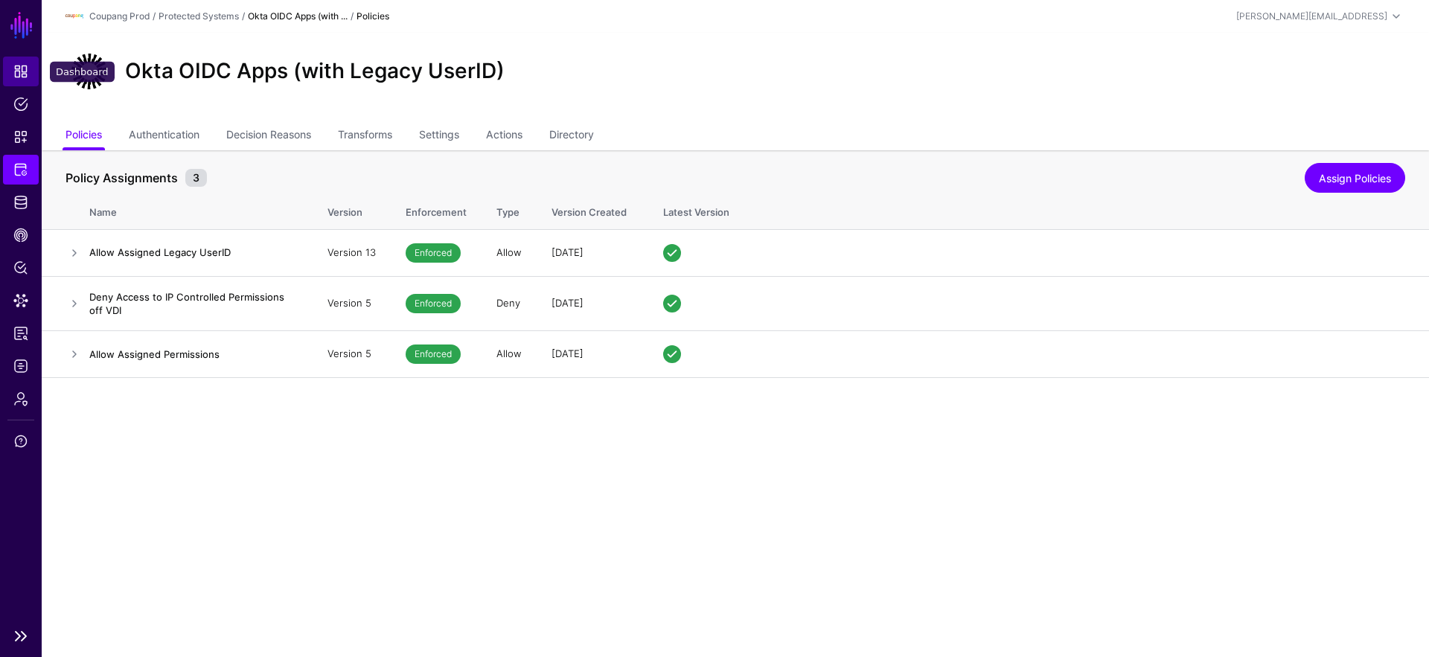
click at [18, 77] on span "Dashboard" at bounding box center [20, 71] width 15 height 15
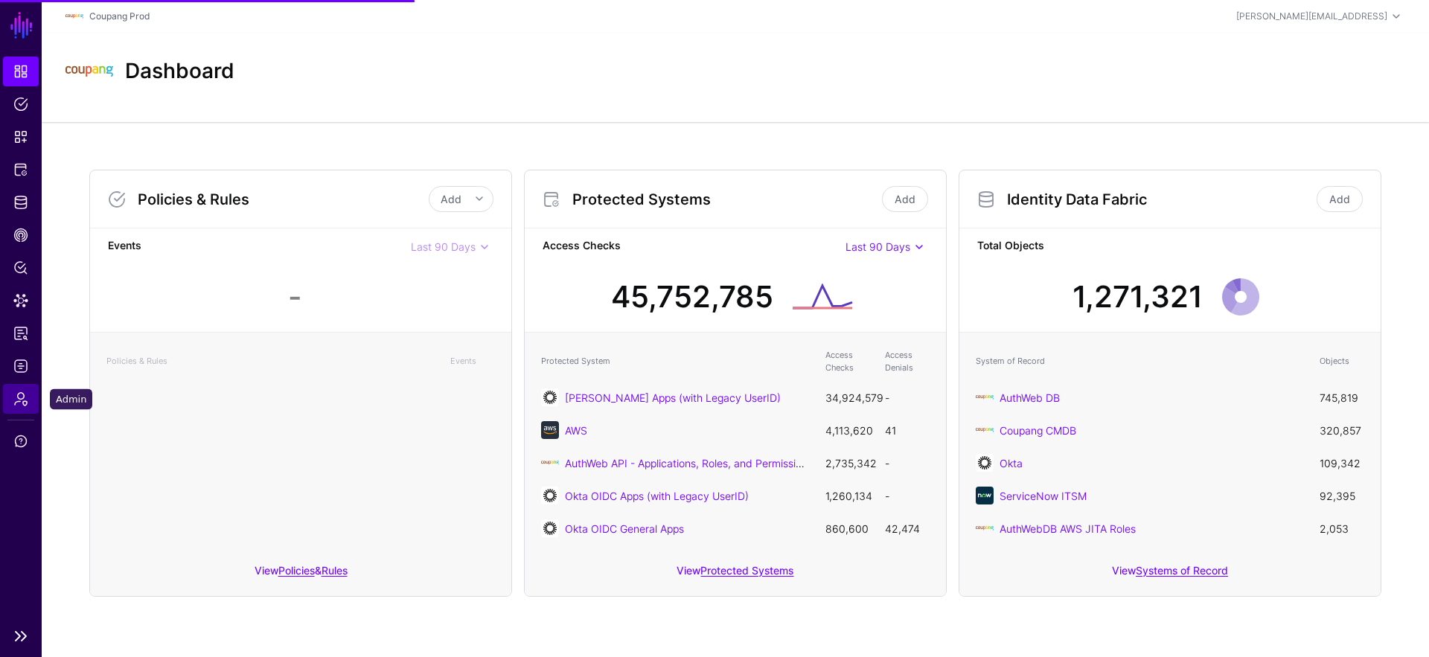
click at [26, 394] on span "Admin" at bounding box center [20, 398] width 15 height 15
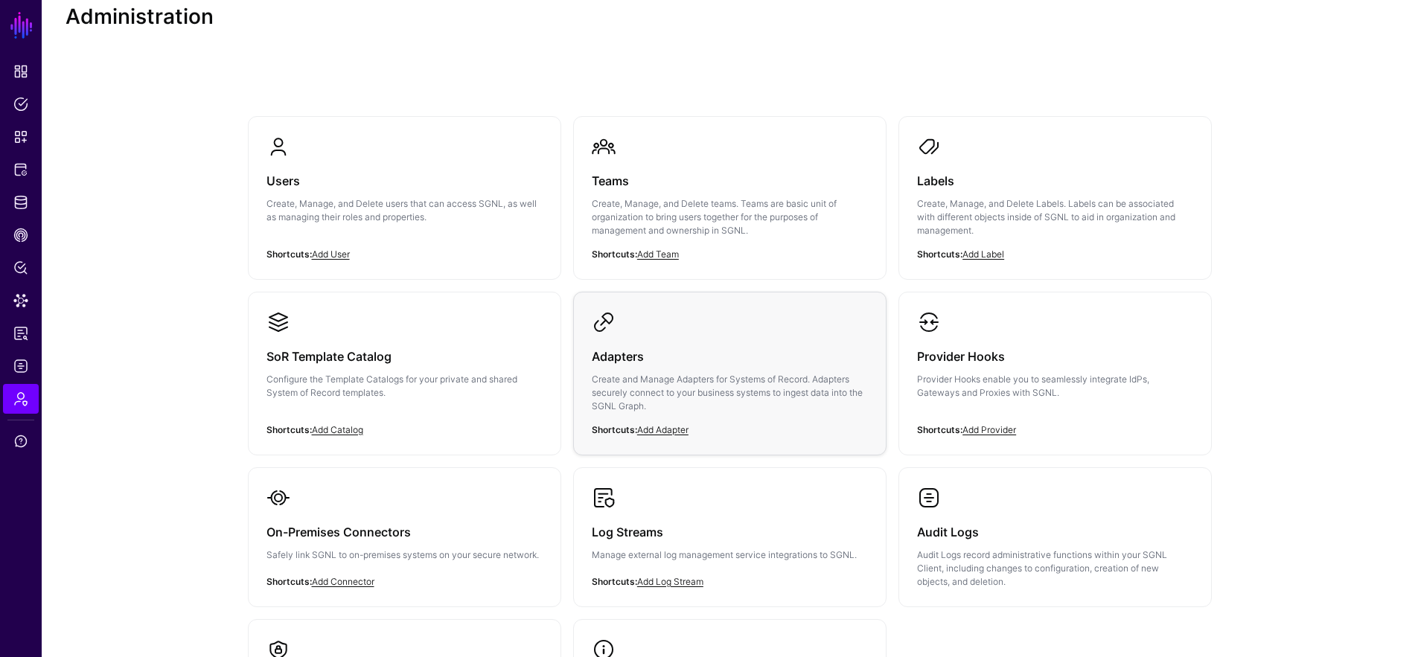
scroll to position [69, 0]
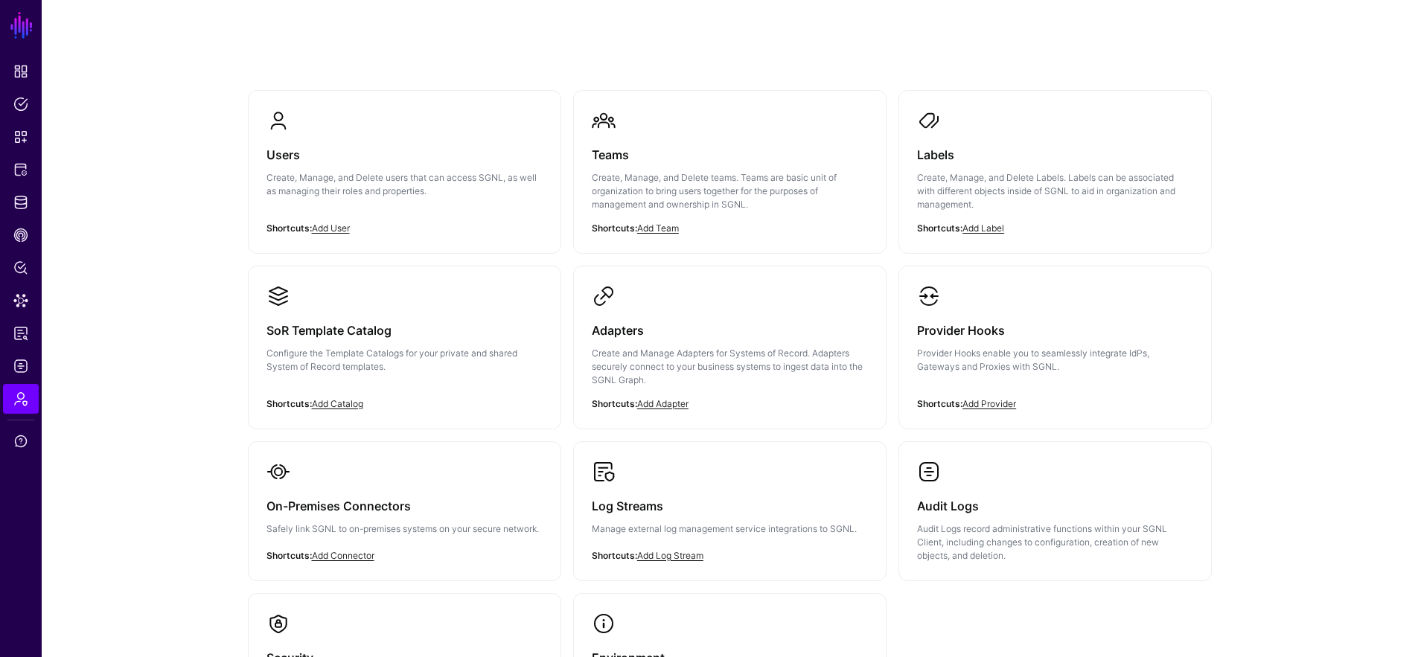
click at [967, 339] on h3 "Provider Hooks" at bounding box center [1055, 330] width 276 height 21
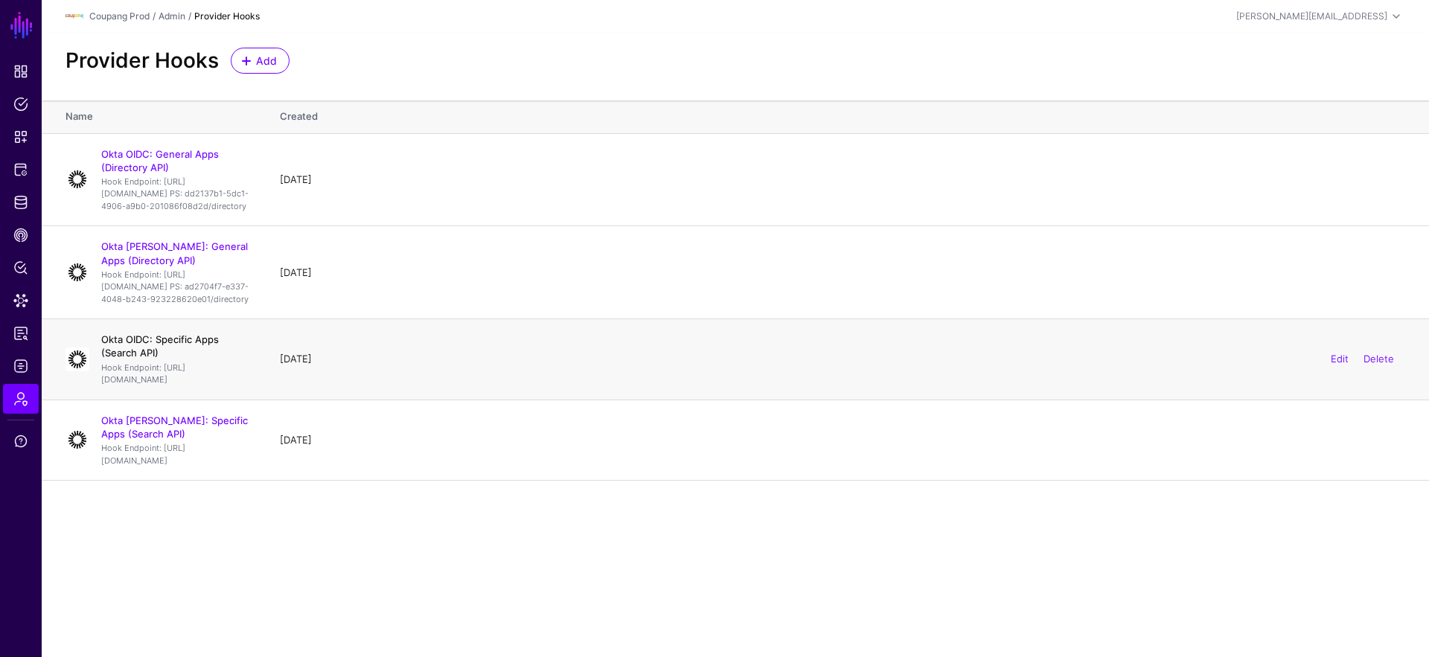
click at [219, 359] on link "Okta OIDC: Specific Apps (Search API)" at bounding box center [160, 345] width 118 height 25
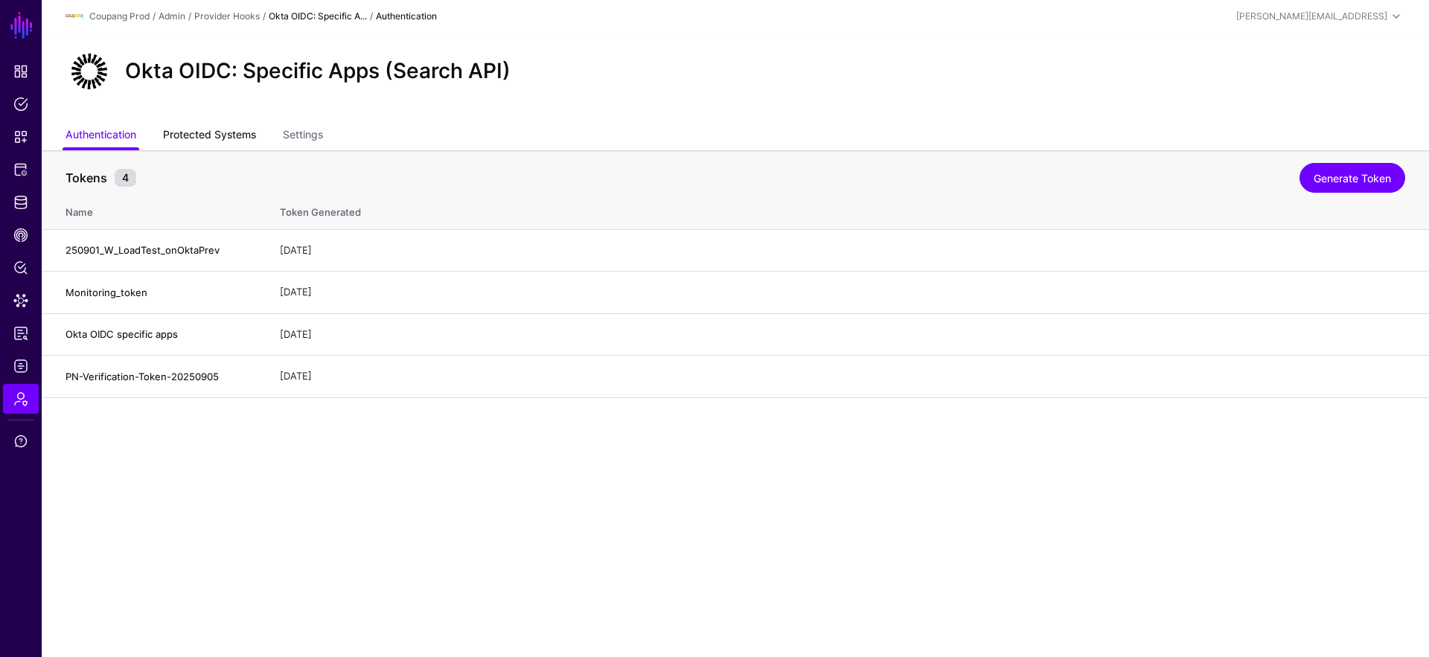
click at [240, 133] on link "Protected Systems" at bounding box center [209, 136] width 93 height 28
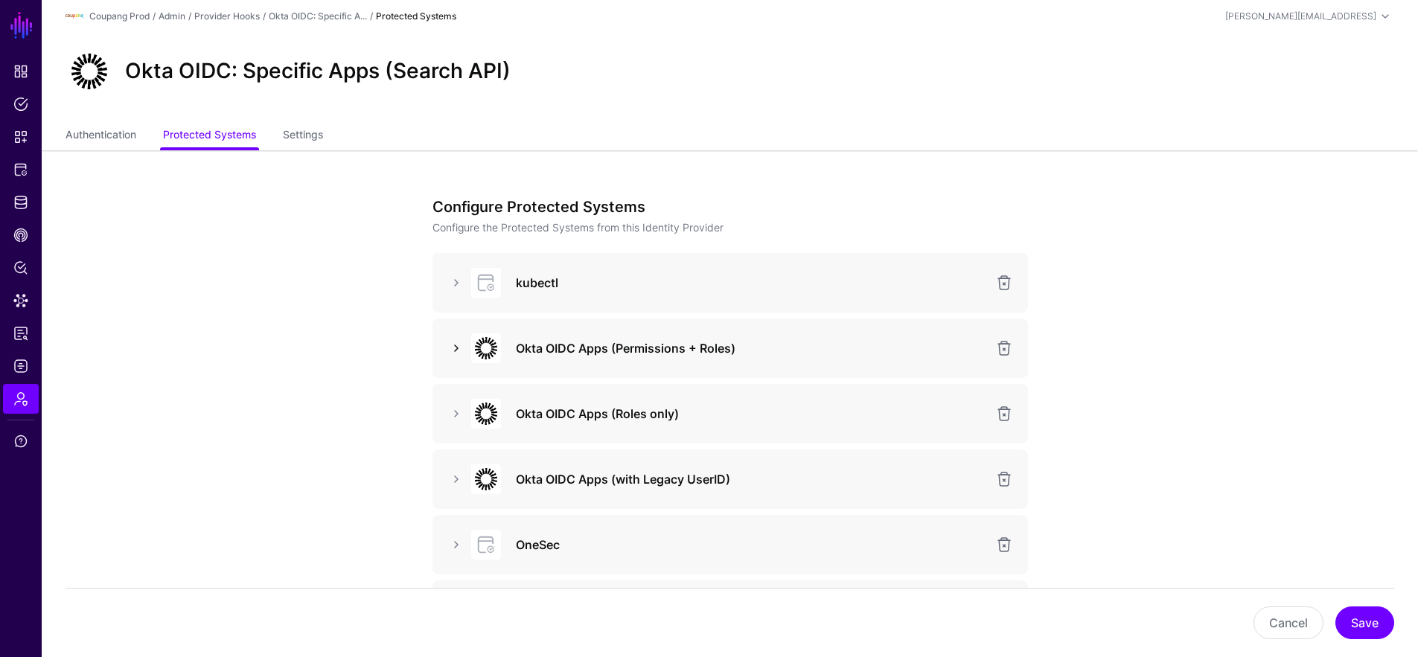
click at [455, 349] on link at bounding box center [456, 348] width 18 height 18
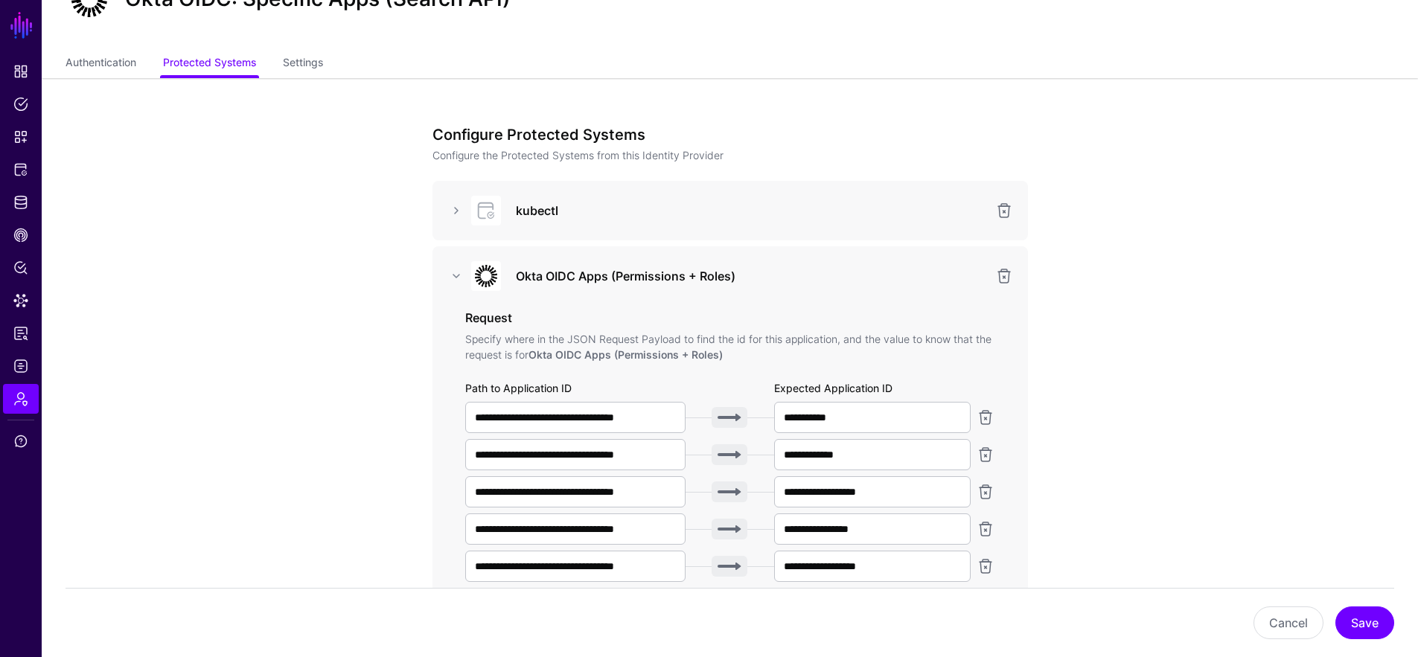
scroll to position [75, 0]
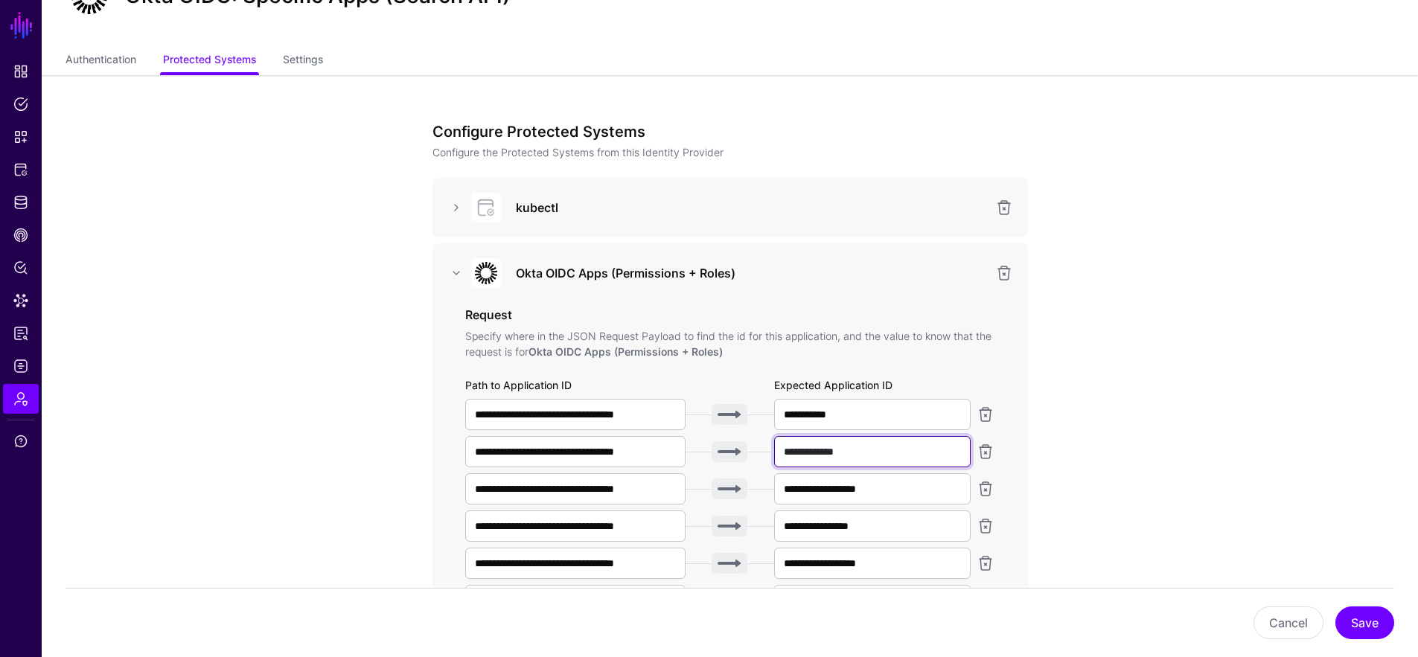
drag, startPoint x: 898, startPoint y: 450, endPoint x: 723, endPoint y: 449, distance: 175.7
click at [723, 449] on div "**********" at bounding box center [730, 451] width 530 height 31
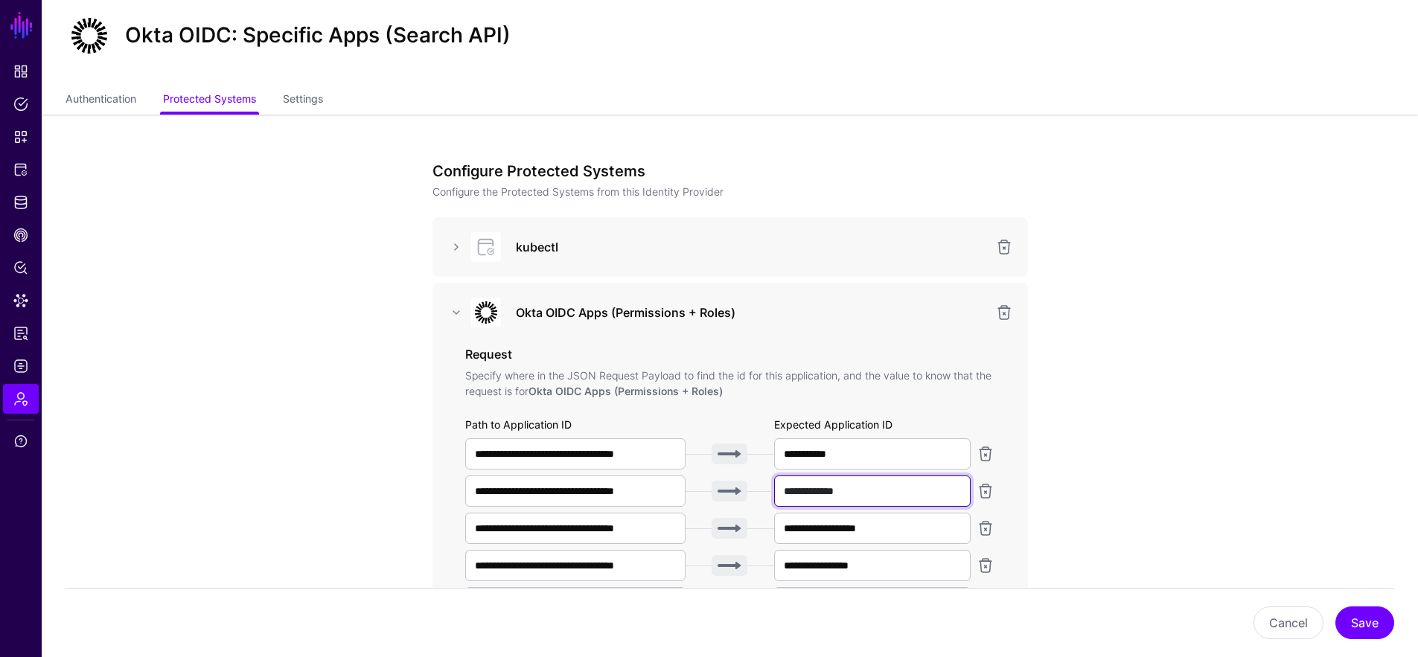
scroll to position [0, 0]
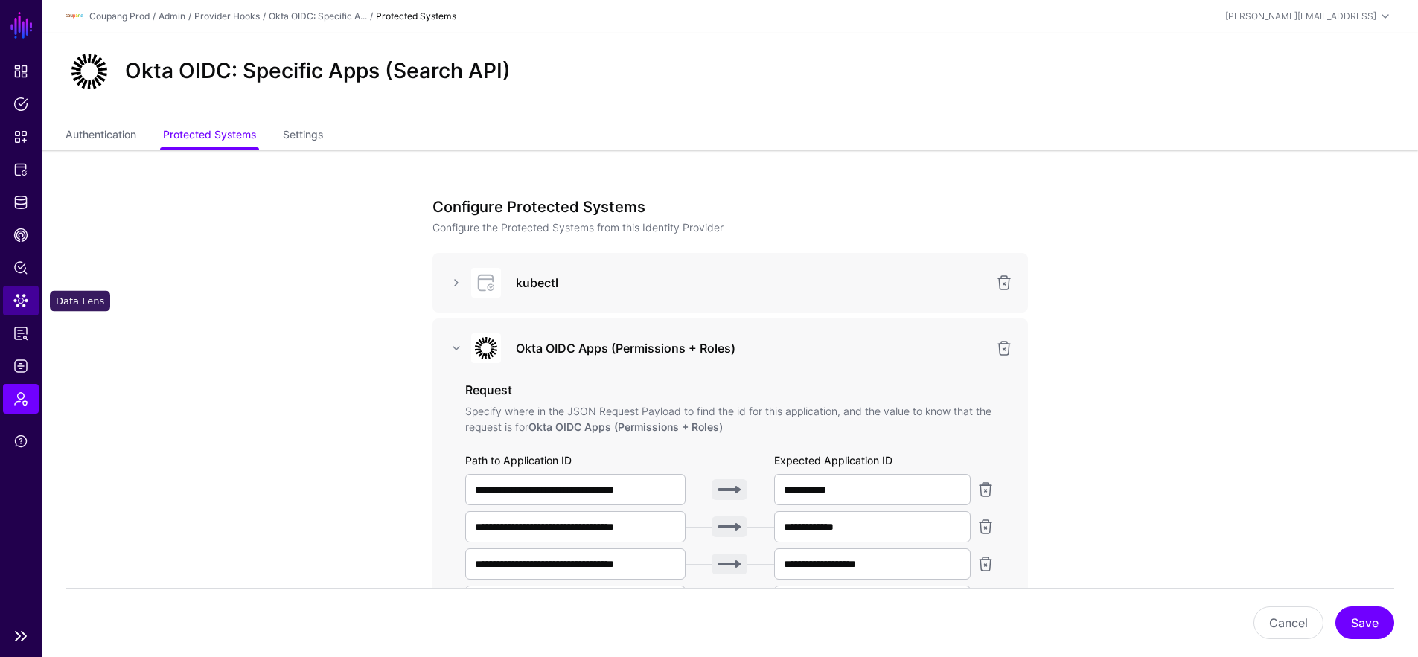
click at [24, 297] on span "Data Lens" at bounding box center [20, 300] width 15 height 15
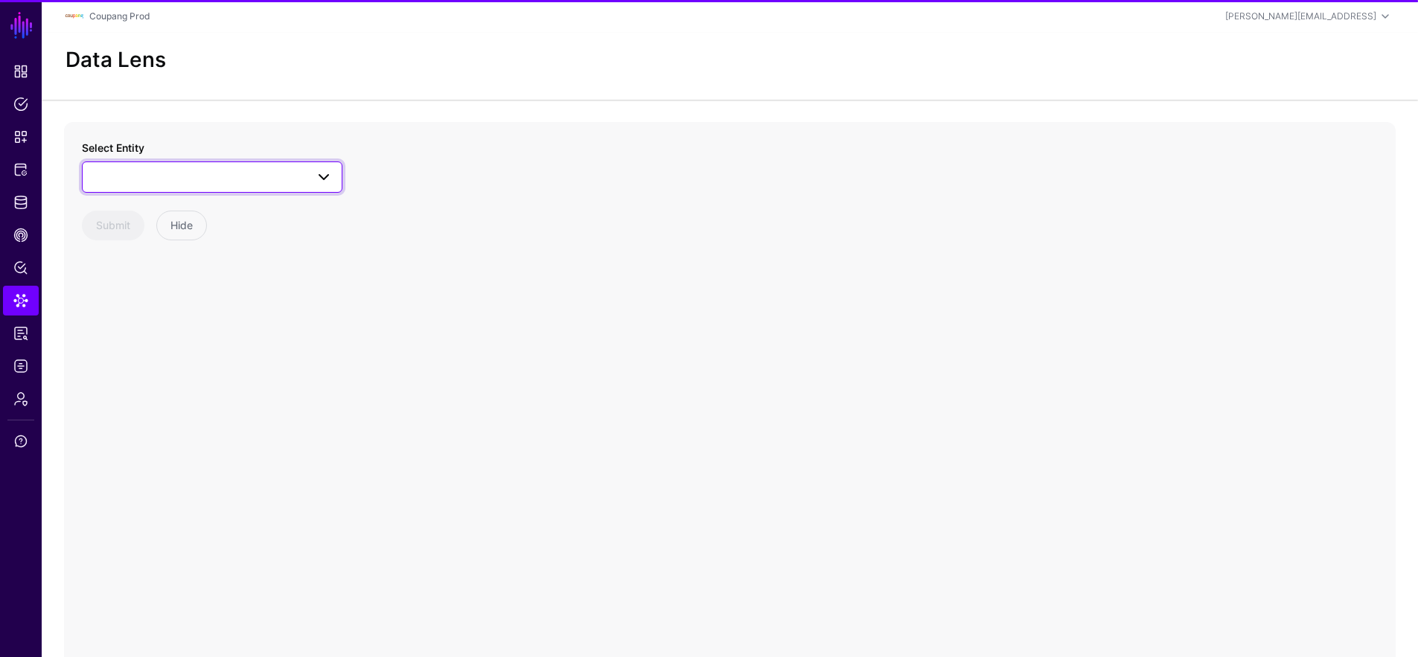
click at [174, 169] on span at bounding box center [212, 177] width 241 height 18
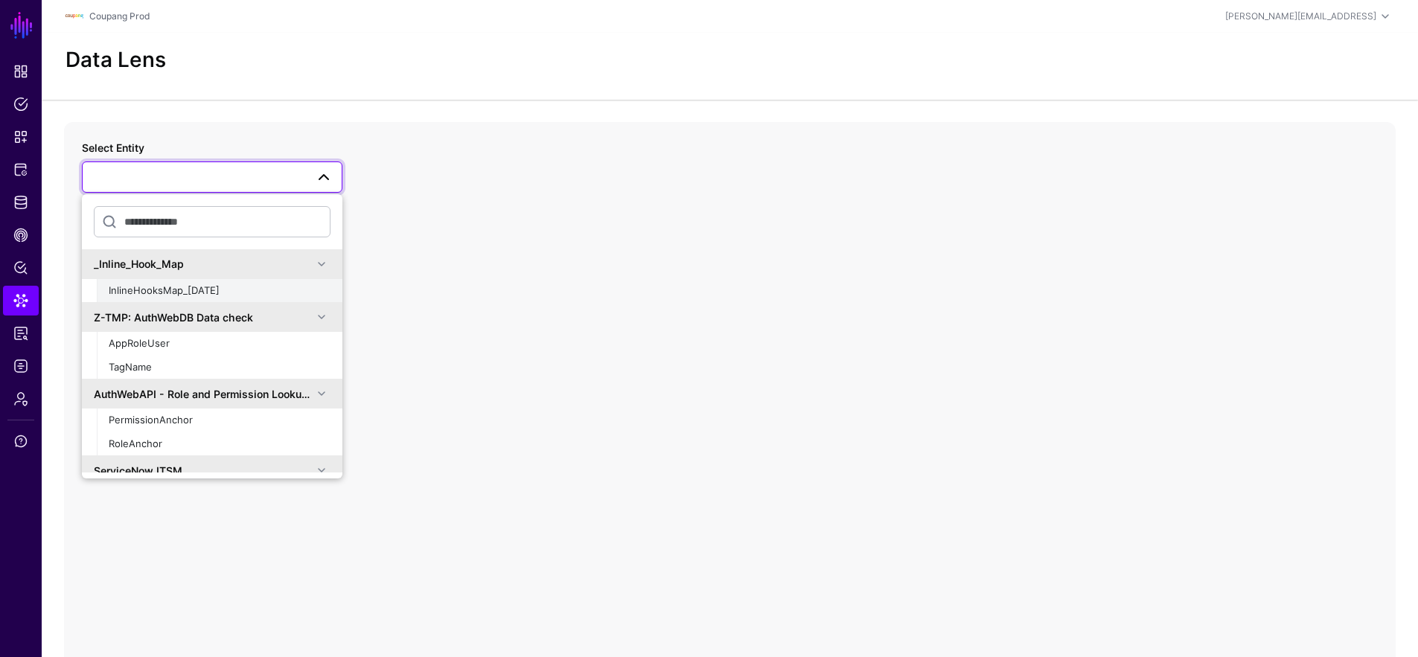
click at [235, 281] on button "InlineHooksMap_[DATE]" at bounding box center [220, 291] width 246 height 24
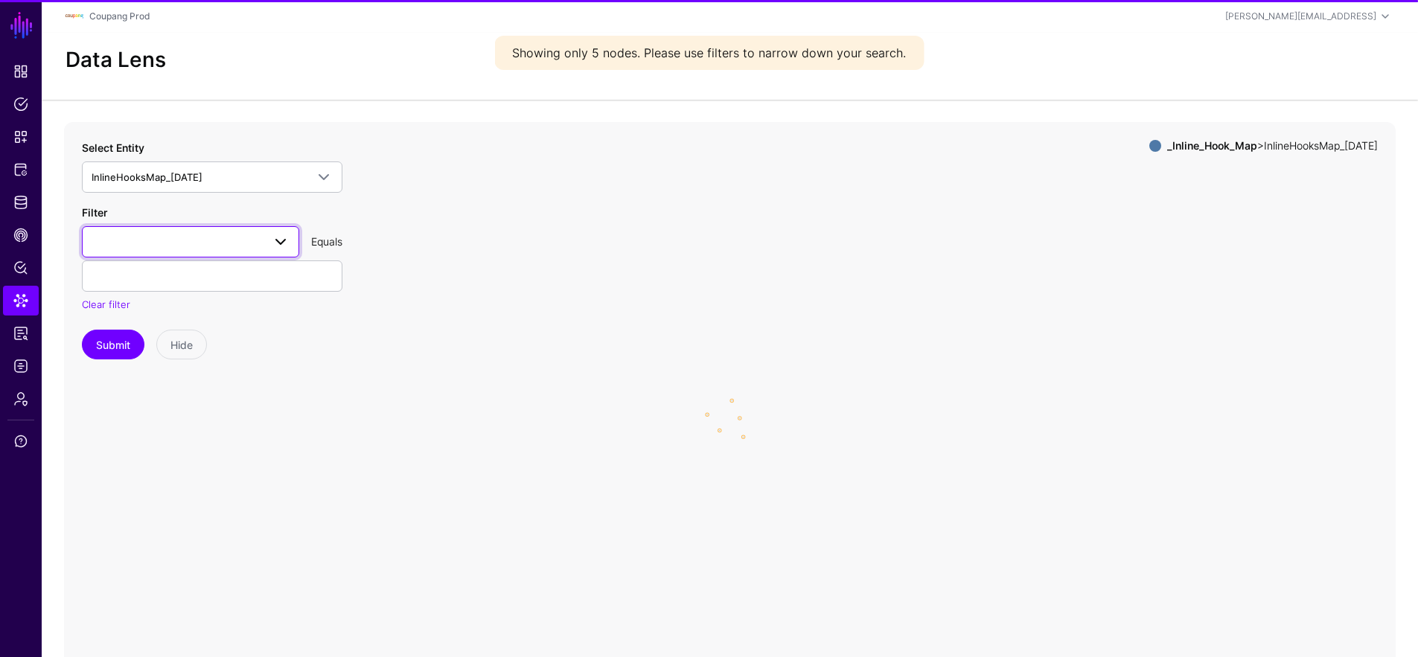
click at [238, 245] on span at bounding box center [191, 242] width 198 height 18
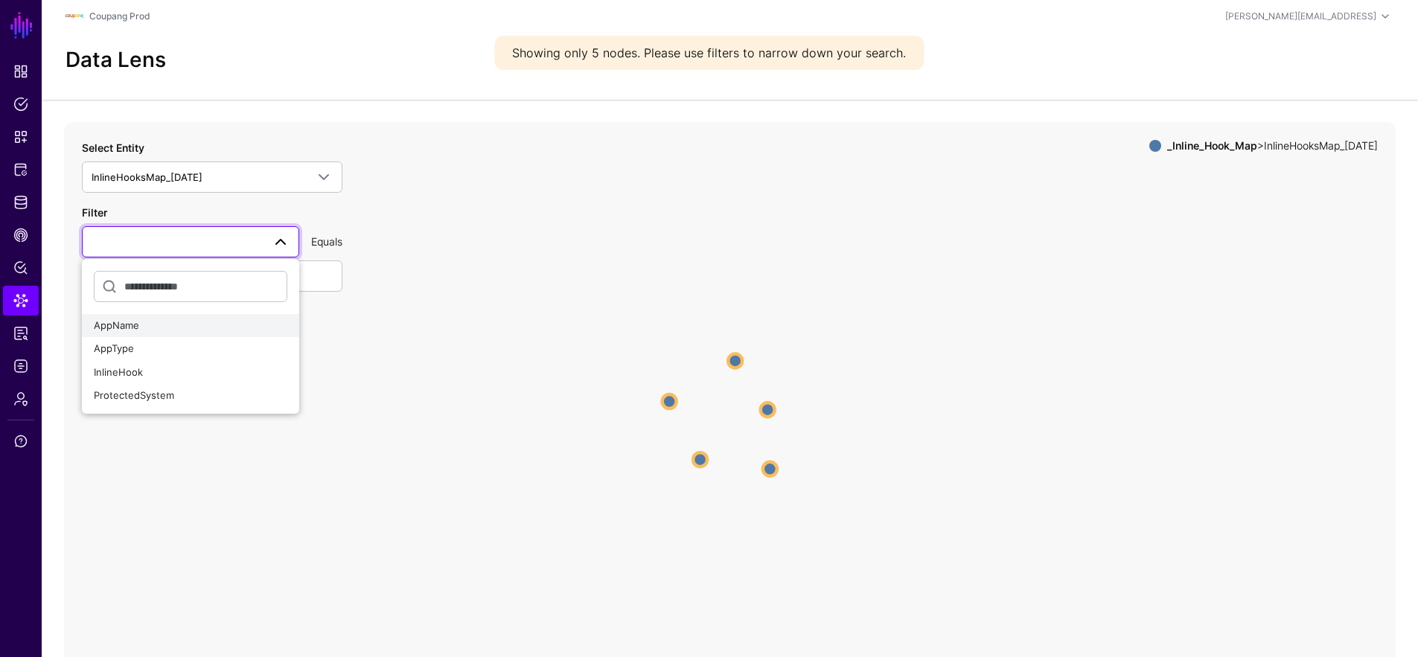
click at [240, 315] on button "AppName" at bounding box center [190, 326] width 217 height 24
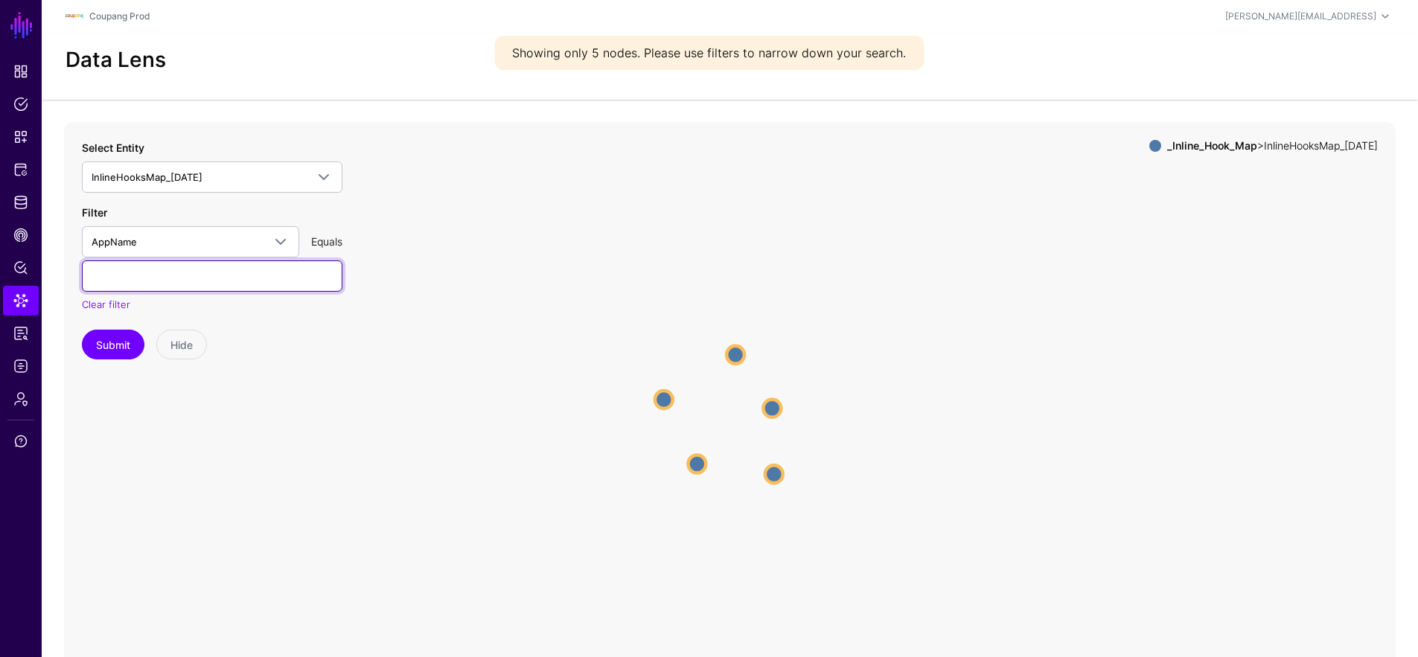
click at [226, 281] on input "text" at bounding box center [212, 276] width 261 height 31
paste input "**********"
type input "**********"
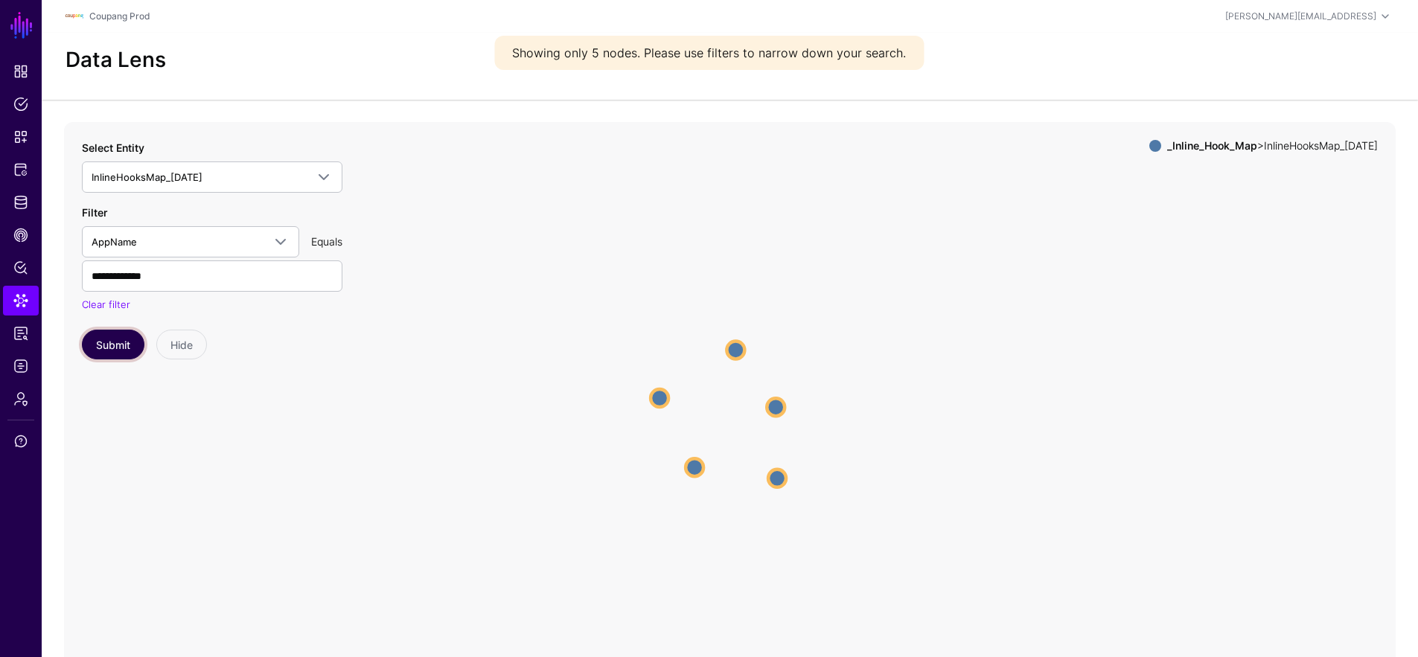
click at [115, 336] on button "Submit" at bounding box center [113, 345] width 63 height 30
click at [729, 418] on circle at bounding box center [735, 419] width 14 height 14
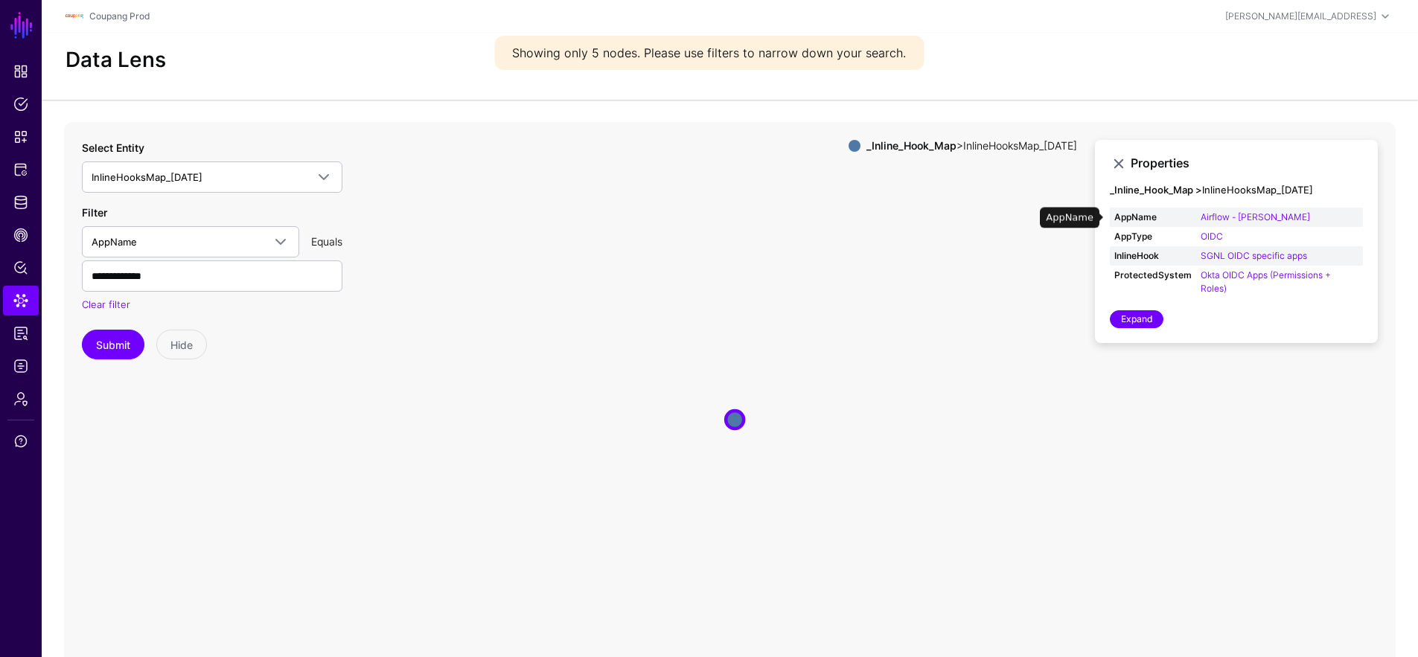
drag, startPoint x: 1289, startPoint y: 213, endPoint x: 1281, endPoint y: 211, distance: 8.5
click at [1284, 211] on td "Airflow - EDW" at bounding box center [1279, 217] width 167 height 19
drag, startPoint x: 1252, startPoint y: 234, endPoint x: 1223, endPoint y: 236, distance: 29.1
click at [1223, 237] on td "OIDC" at bounding box center [1279, 236] width 167 height 19
drag, startPoint x: 1314, startPoint y: 255, endPoint x: 1218, endPoint y: 258, distance: 96.1
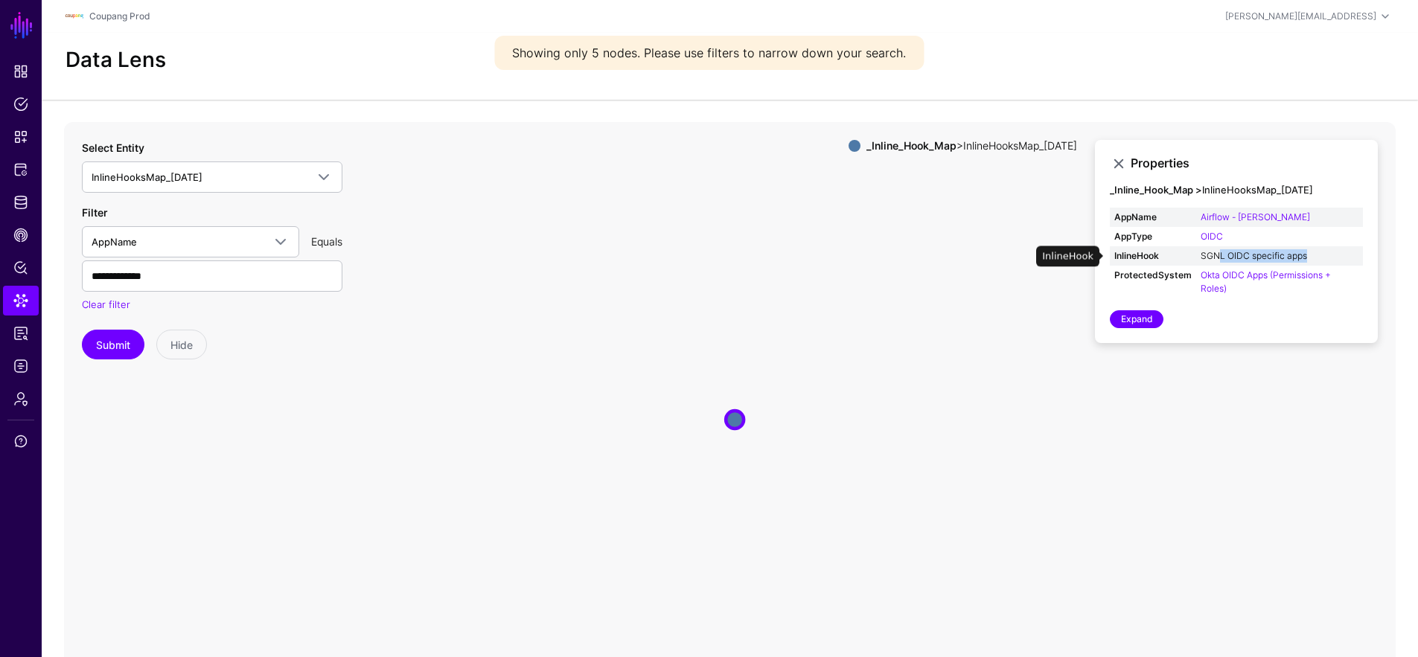
click at [1218, 258] on td "SGNL OIDC specific apps" at bounding box center [1279, 255] width 167 height 19
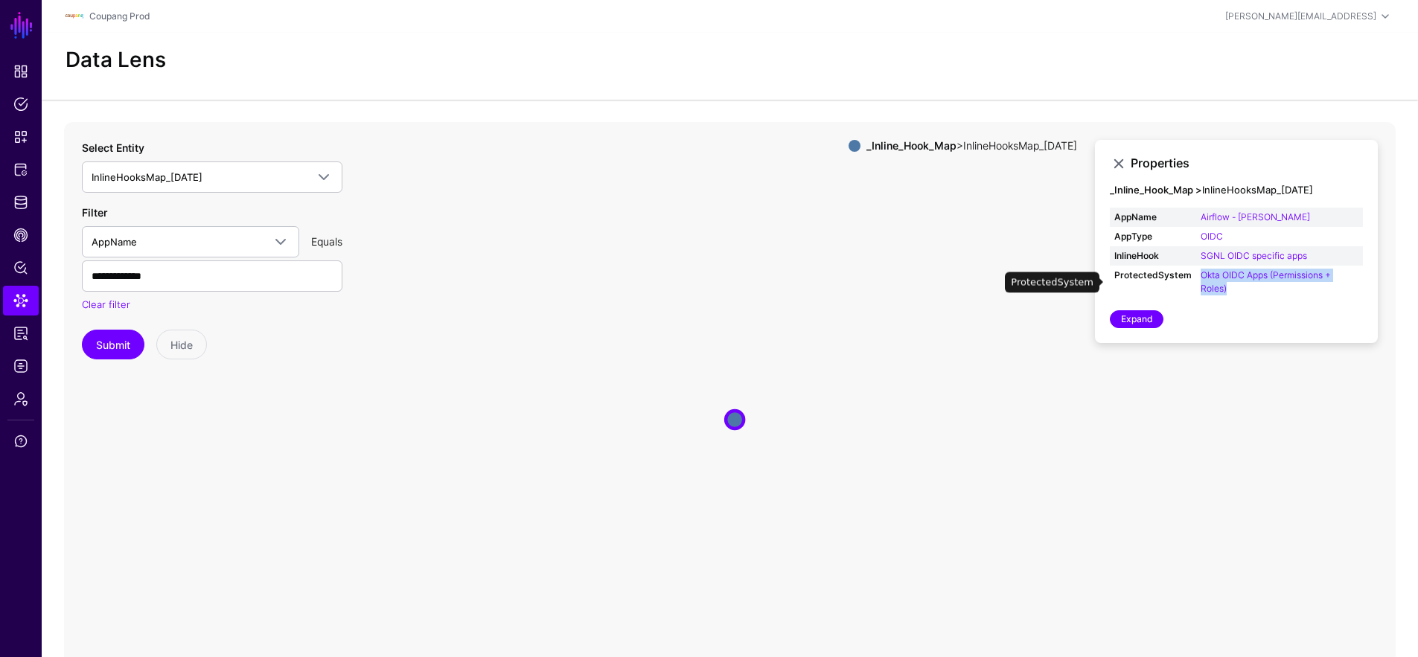
drag, startPoint x: 1249, startPoint y: 290, endPoint x: 1196, endPoint y: 275, distance: 55.1
click at [1196, 275] on td "Okta OIDC Apps (Permissions + Roles)" at bounding box center [1279, 282] width 167 height 33
click at [22, 400] on span "Admin" at bounding box center [20, 398] width 15 height 15
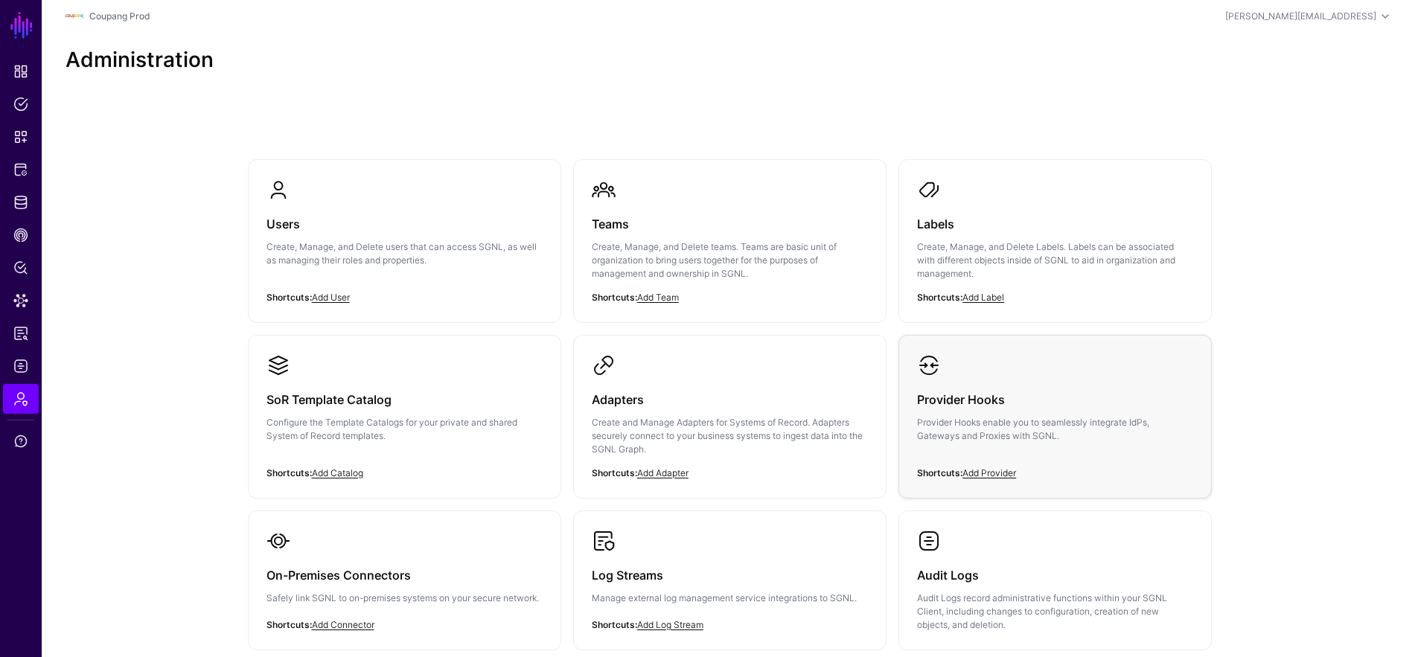
click at [956, 429] on p "Provider Hooks enable you to seamlessly integrate IdPs, Gateways and Proxies wi…" at bounding box center [1055, 429] width 276 height 27
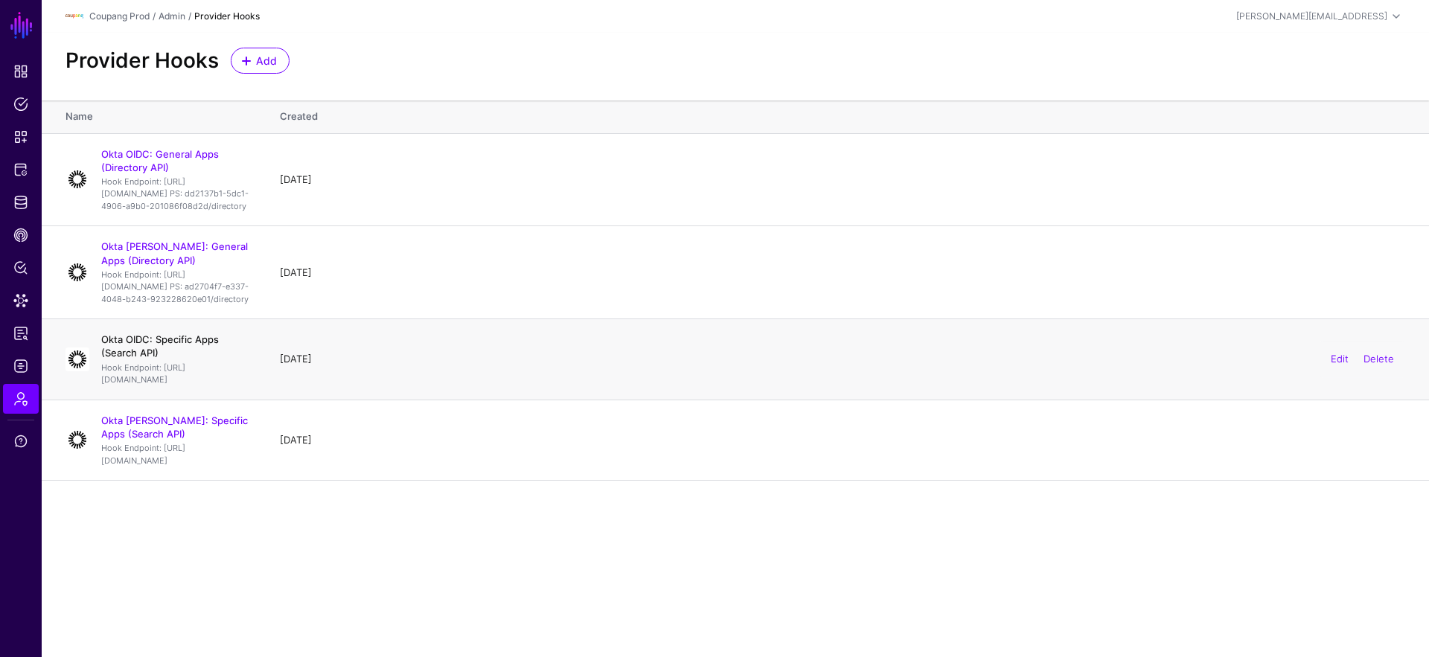
click at [219, 359] on link "Okta OIDC: Specific Apps (Search API)" at bounding box center [160, 345] width 118 height 25
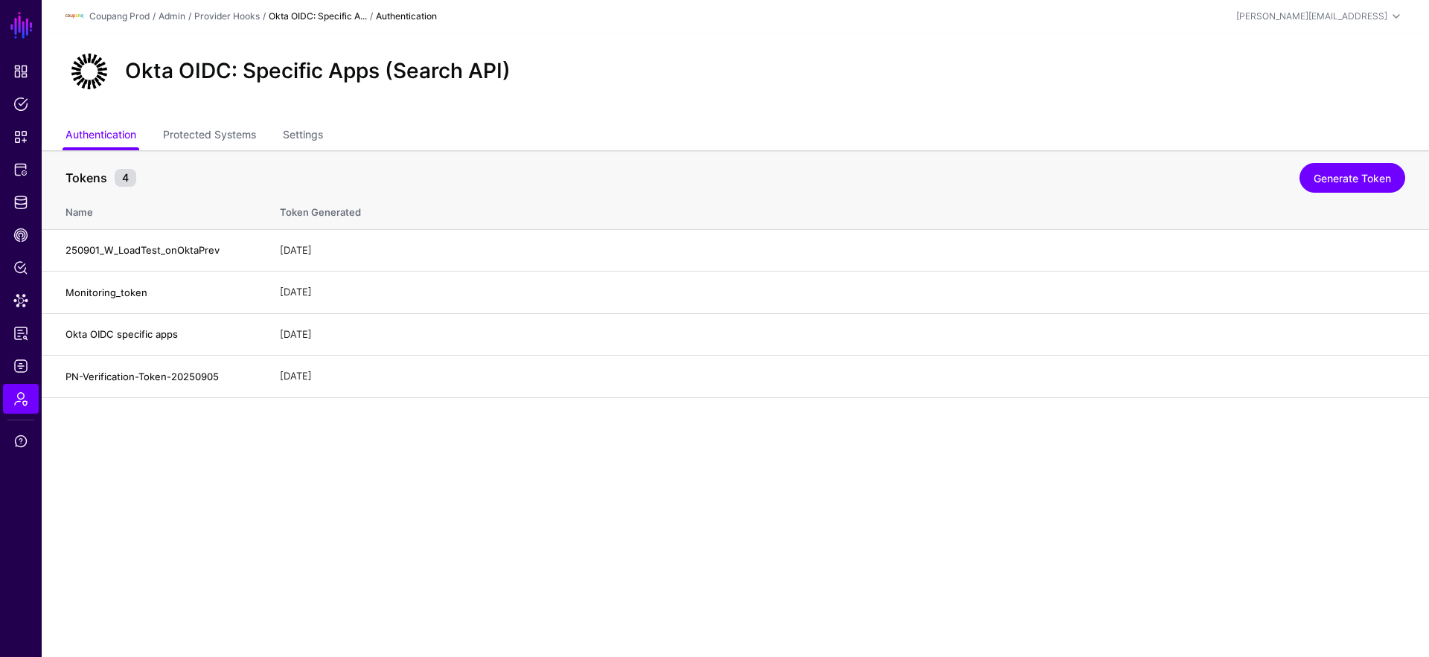
click at [273, 140] on ul "Authentication Protected Systems Settings" at bounding box center [735, 136] width 1340 height 28
click at [263, 136] on ul "Authentication Protected Systems Settings" at bounding box center [735, 136] width 1340 height 28
click at [246, 130] on link "Protected Systems" at bounding box center [209, 136] width 93 height 28
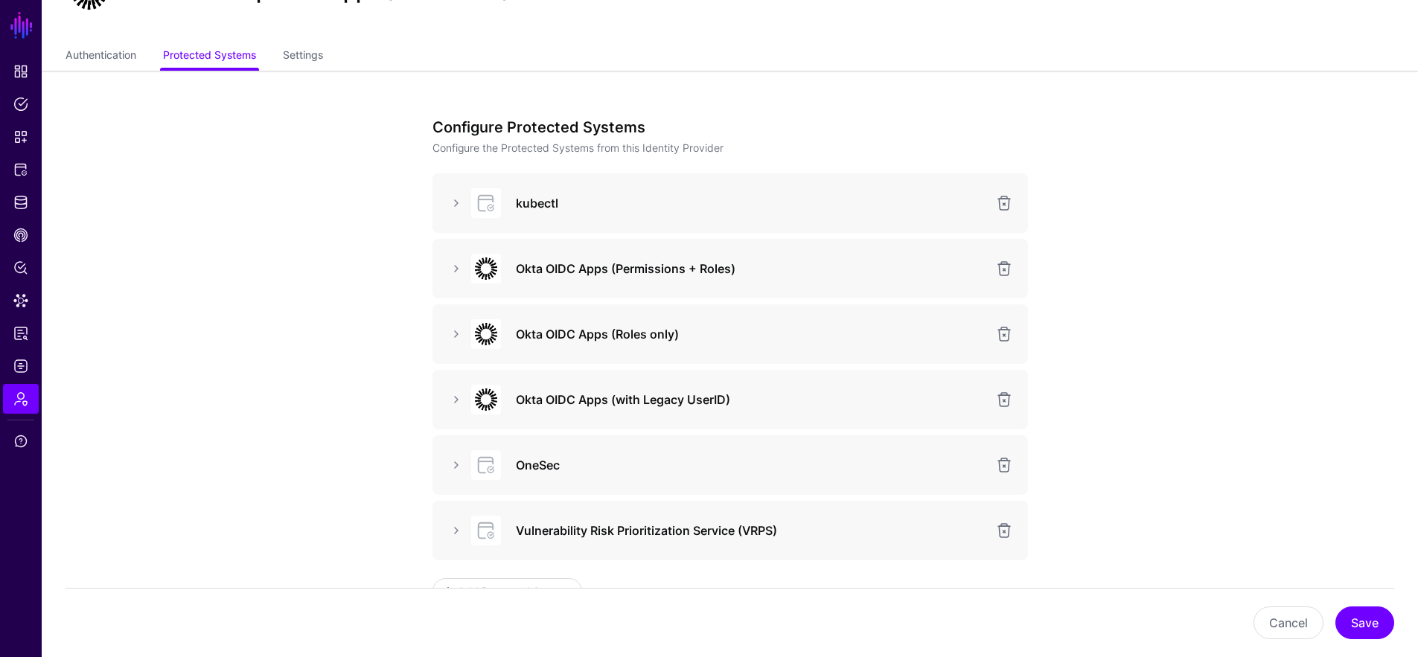
scroll to position [117, 0]
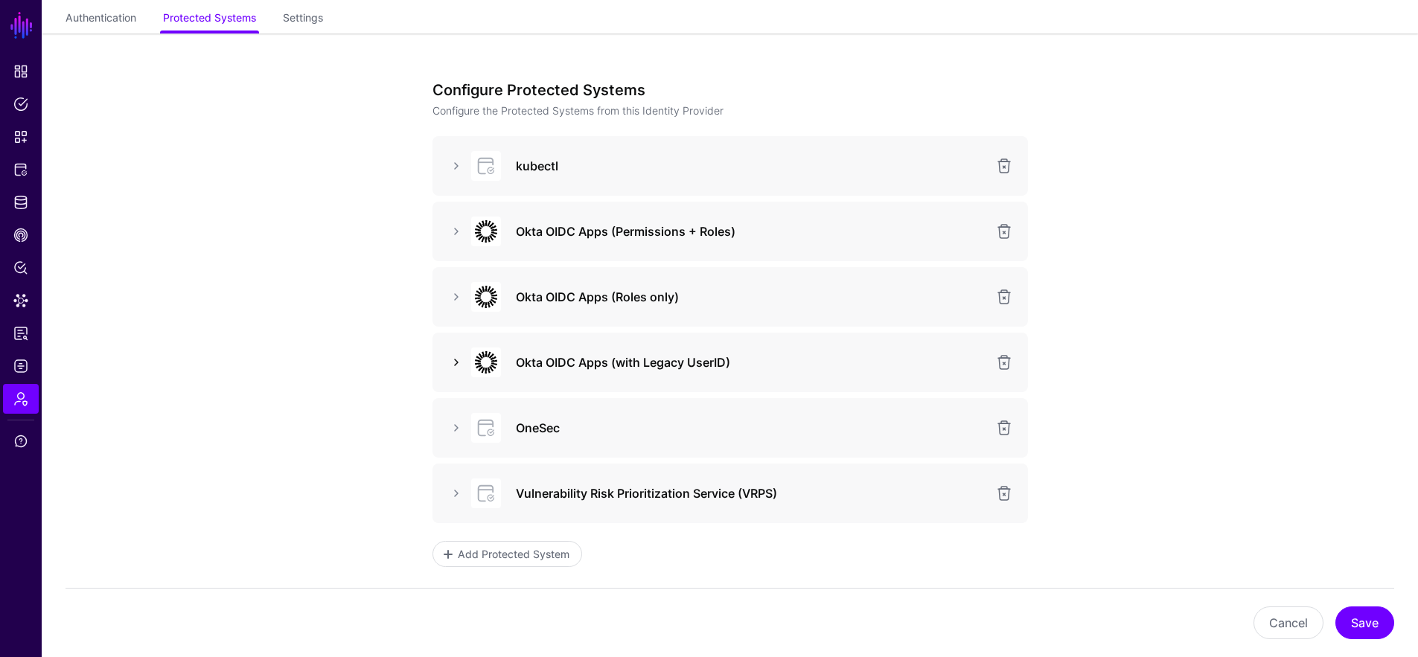
click at [452, 366] on link at bounding box center [456, 363] width 18 height 18
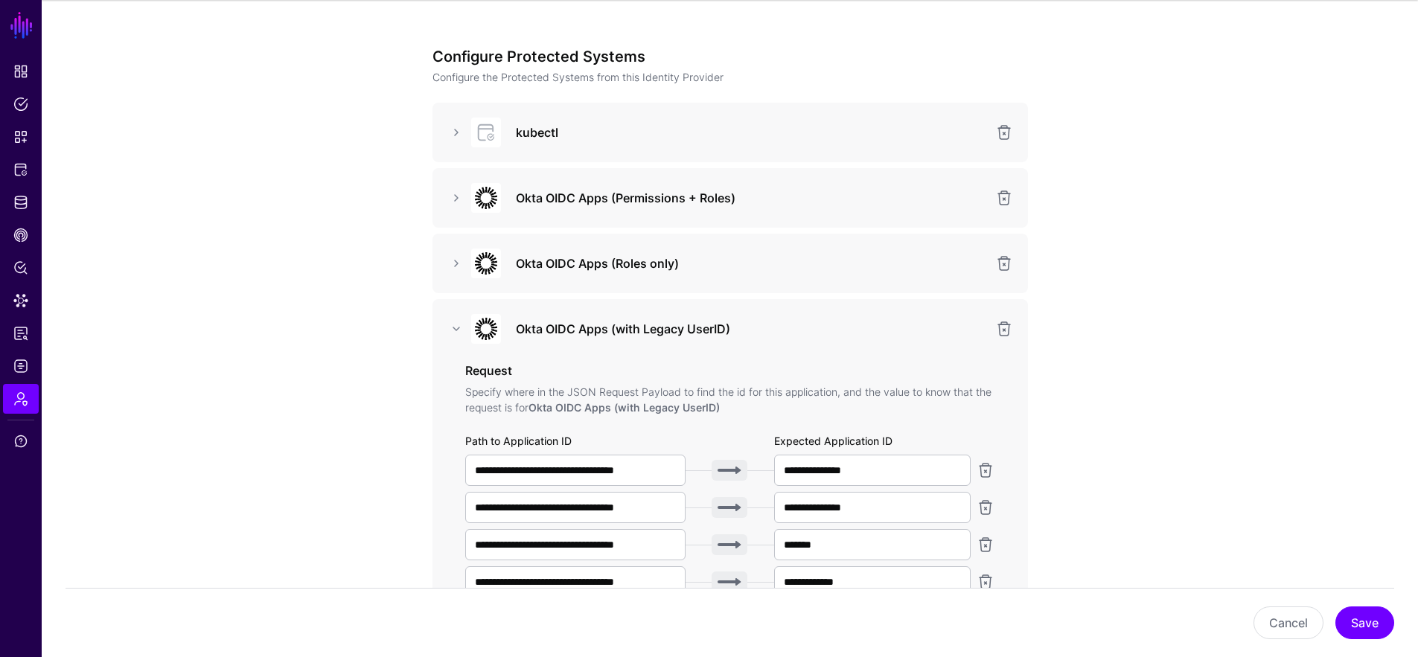
scroll to position [222, 0]
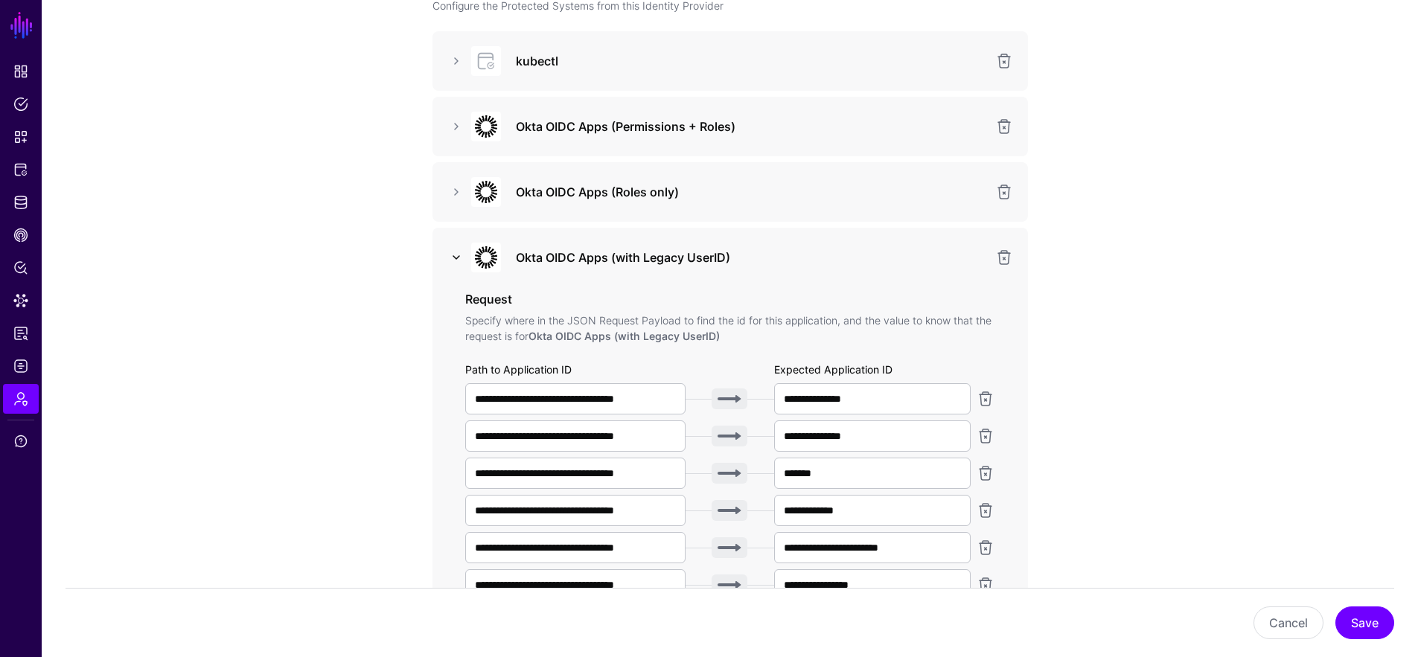
click at [455, 260] on link at bounding box center [456, 258] width 18 height 18
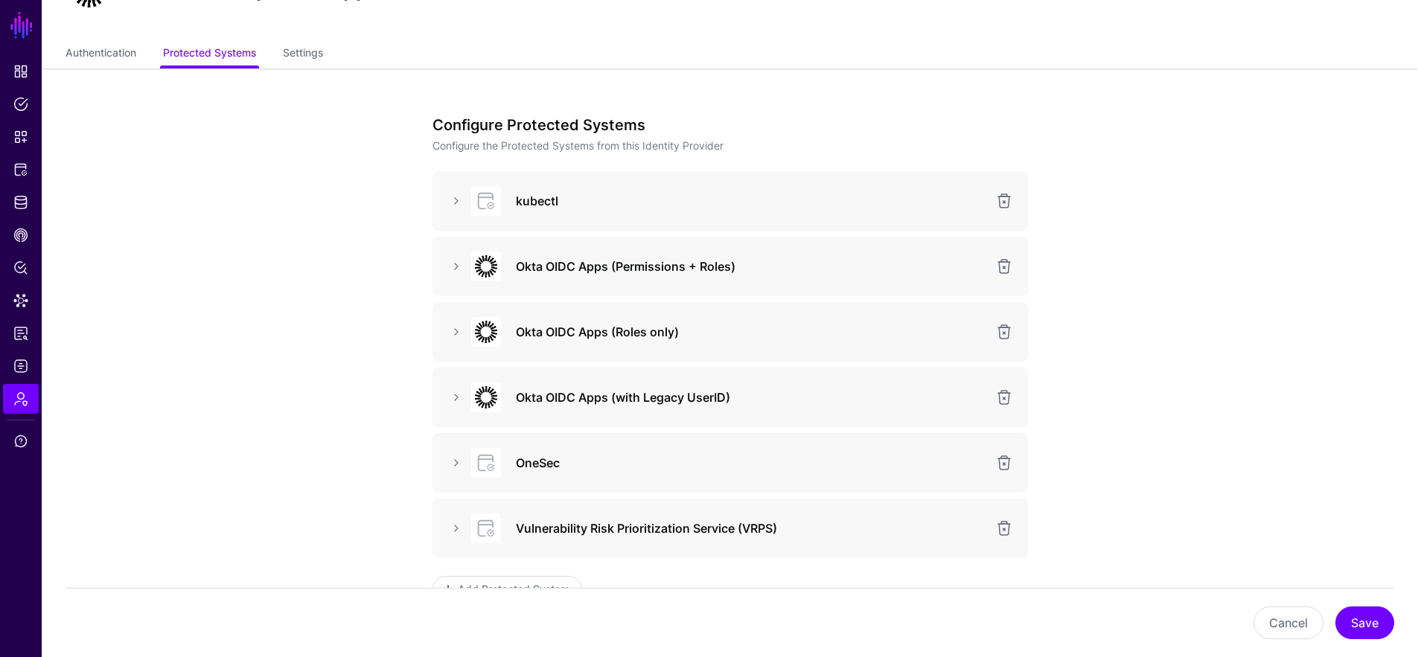
scroll to position [82, 0]
click at [463, 394] on link at bounding box center [456, 398] width 18 height 18
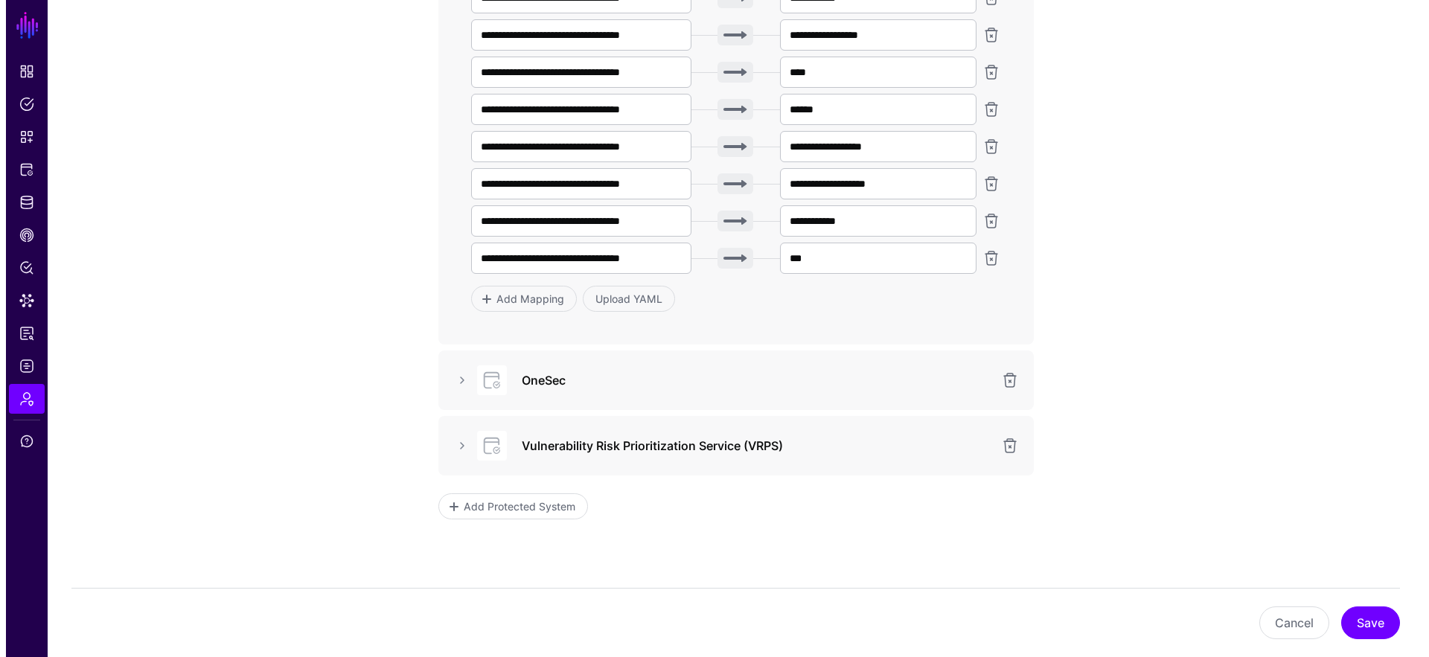
scroll to position [1655, 0]
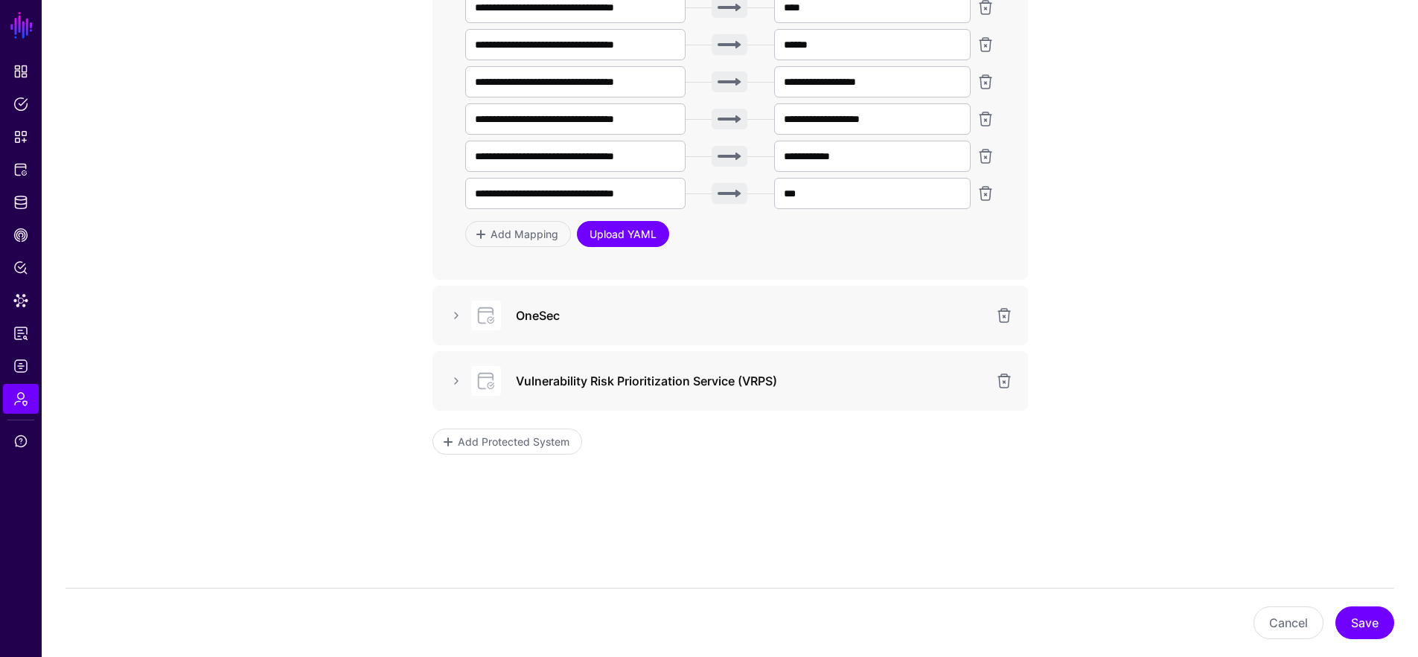
click at [639, 241] on link "Upload YAML" at bounding box center [623, 234] width 92 height 26
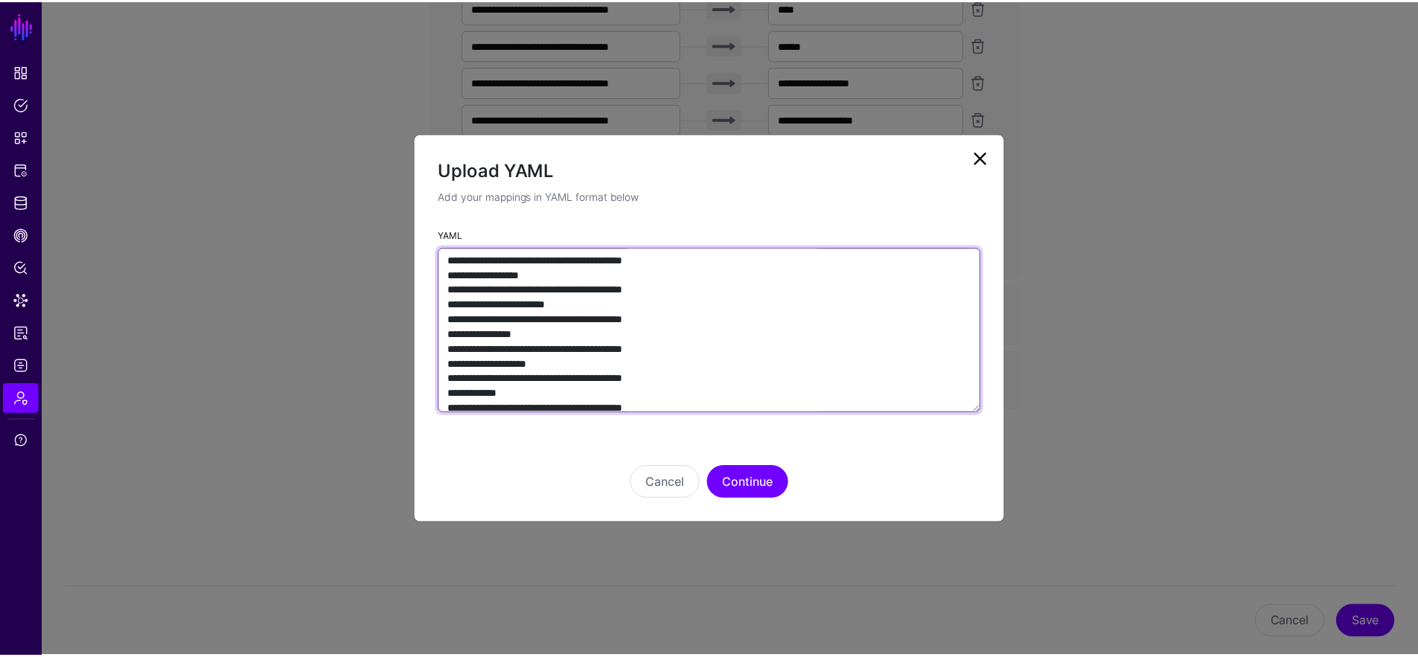
scroll to position [0, 0]
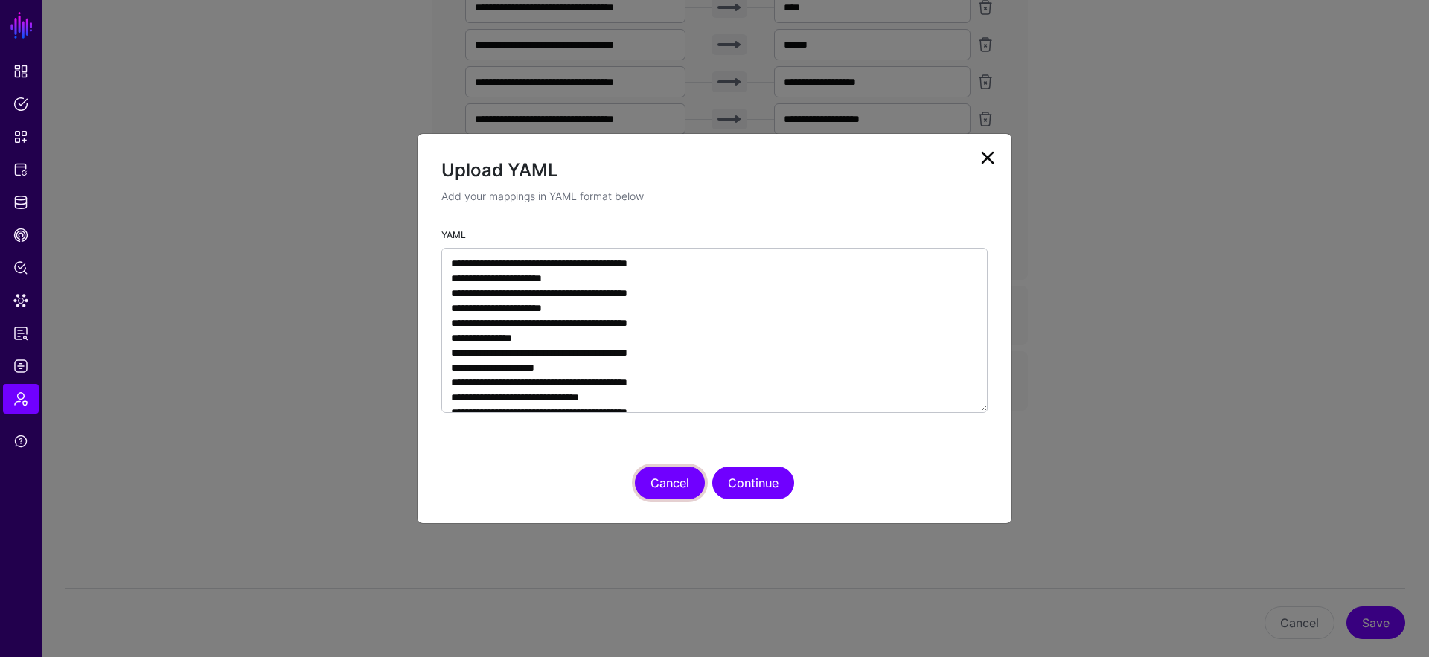
click at [655, 482] on button "Cancel" at bounding box center [670, 483] width 70 height 33
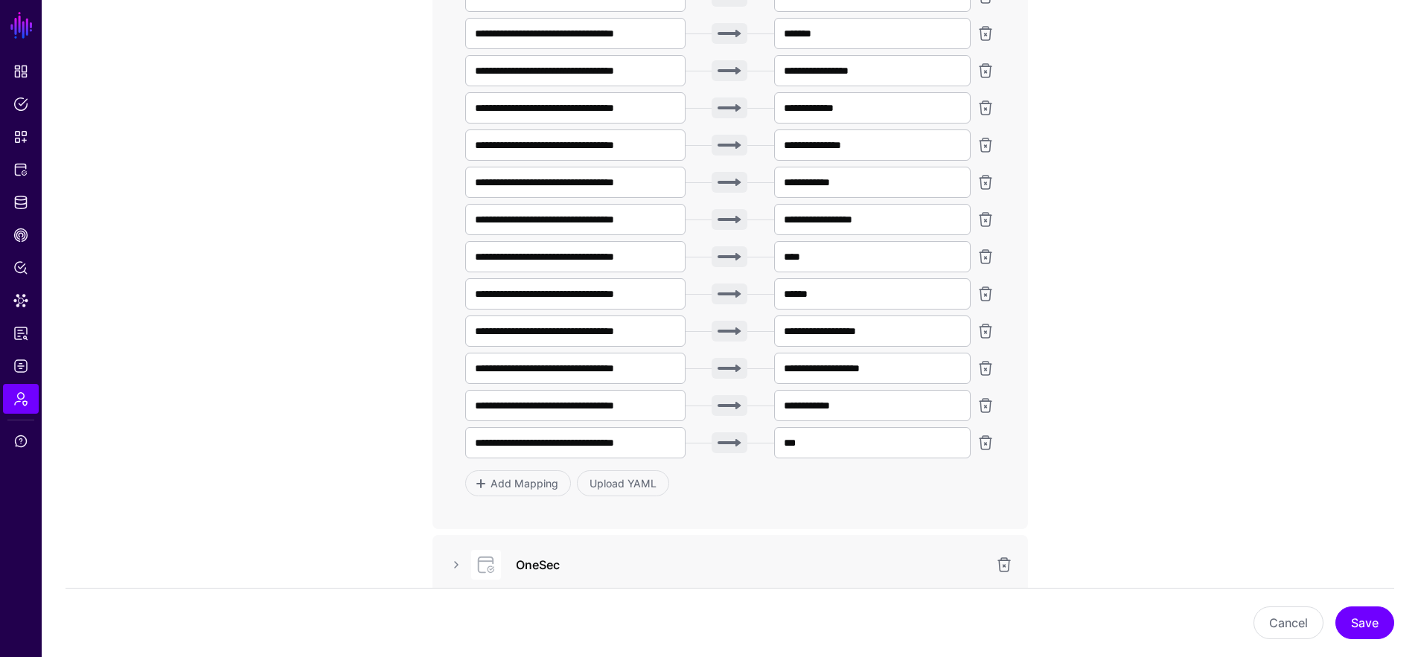
scroll to position [1402, 0]
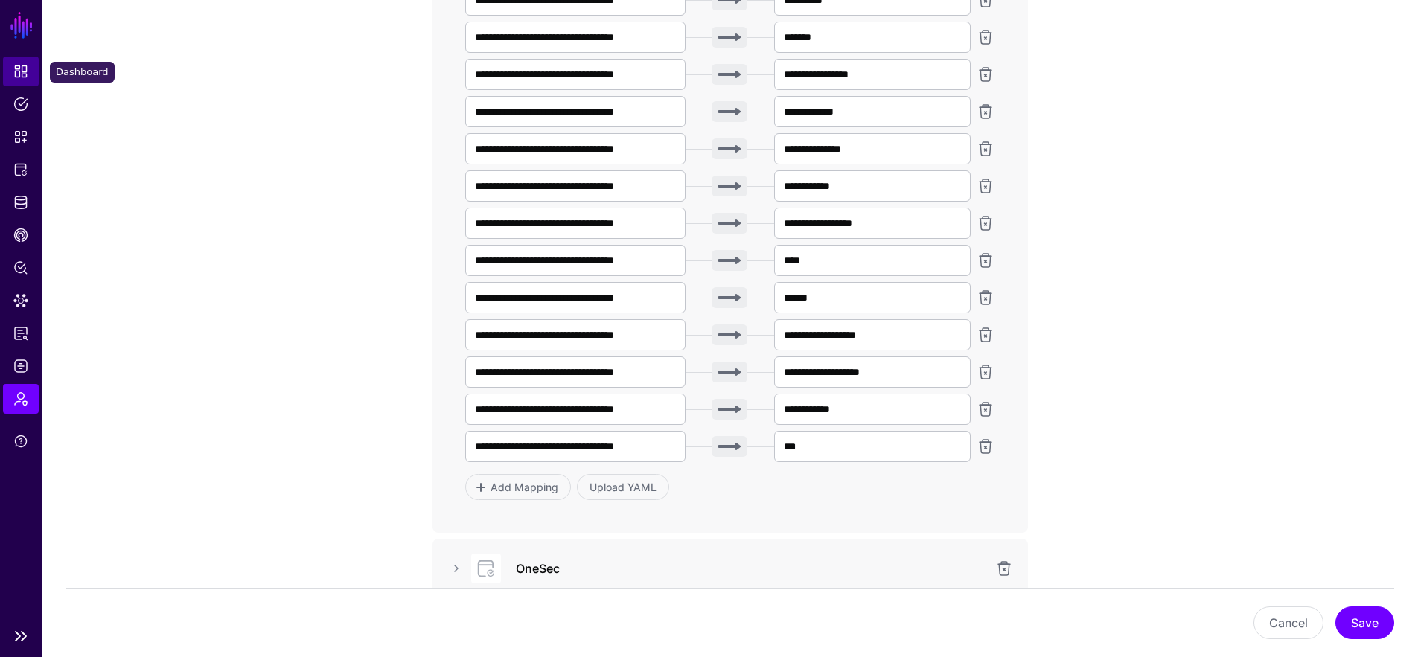
click at [14, 66] on span "Dashboard" at bounding box center [20, 71] width 15 height 15
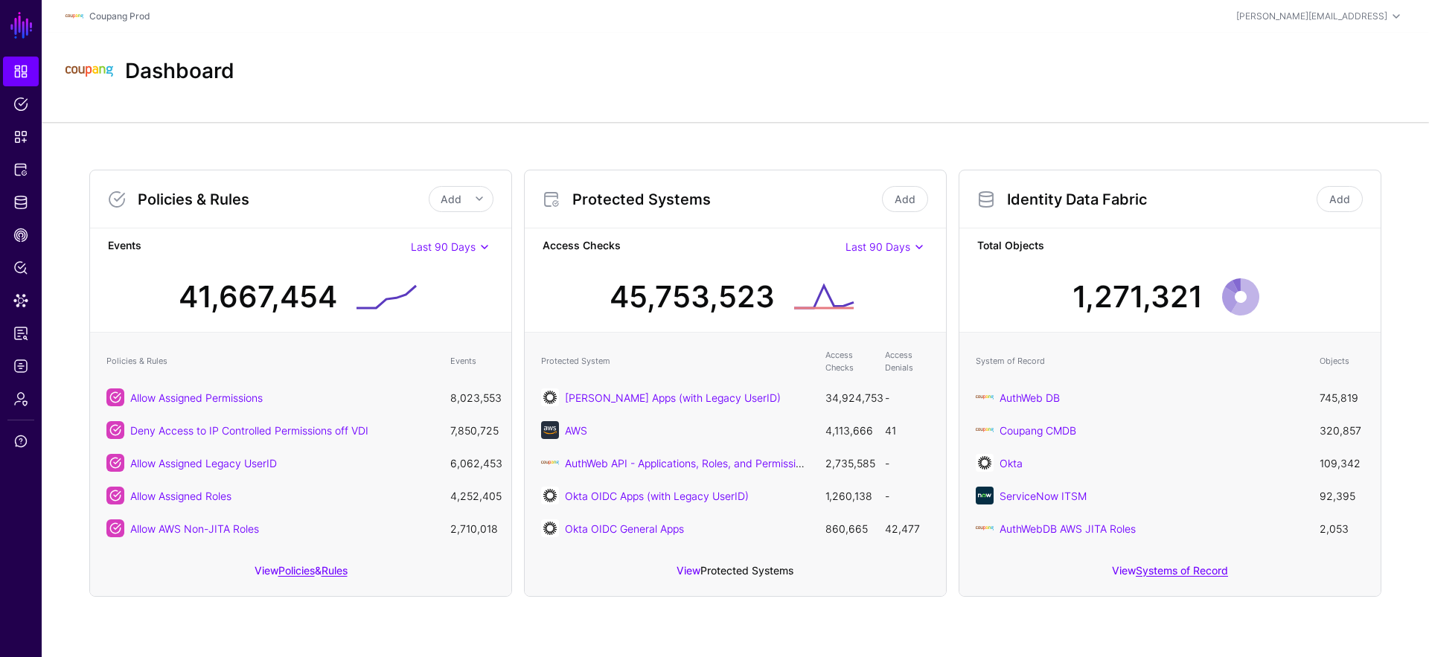
click at [730, 569] on link "Protected Systems" at bounding box center [746, 570] width 93 height 13
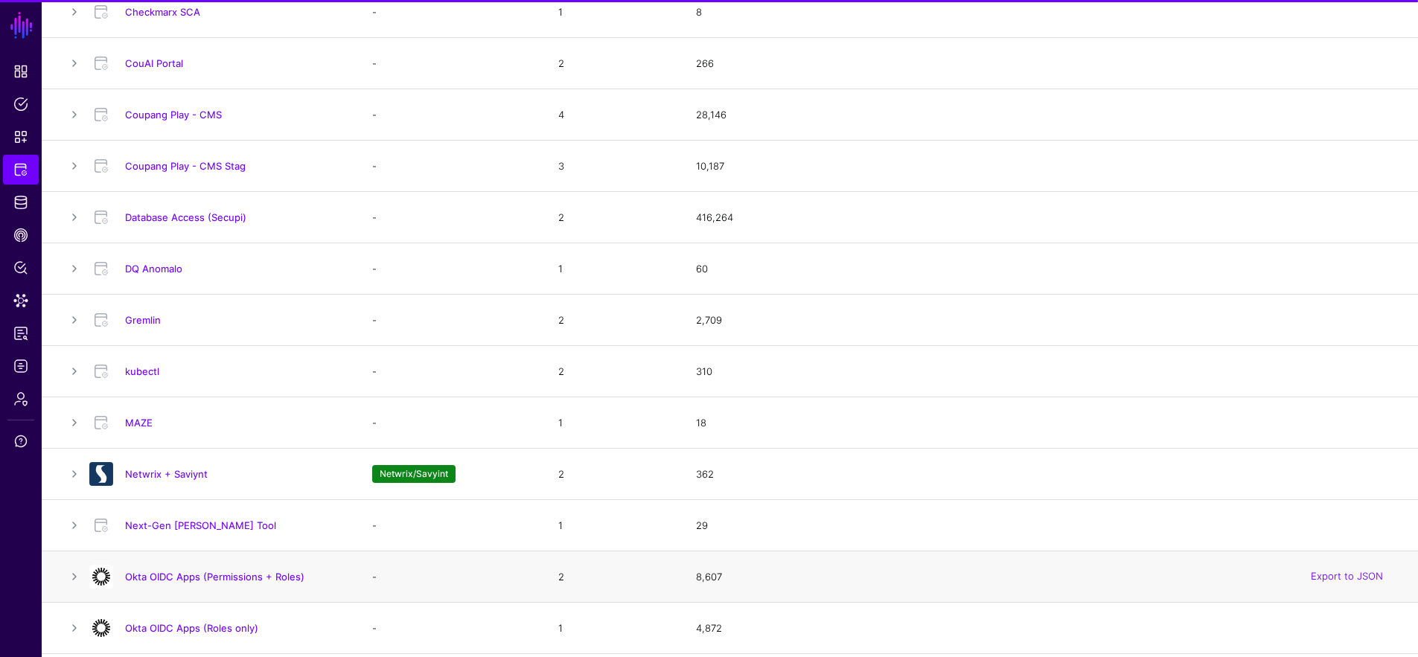
scroll to position [559, 0]
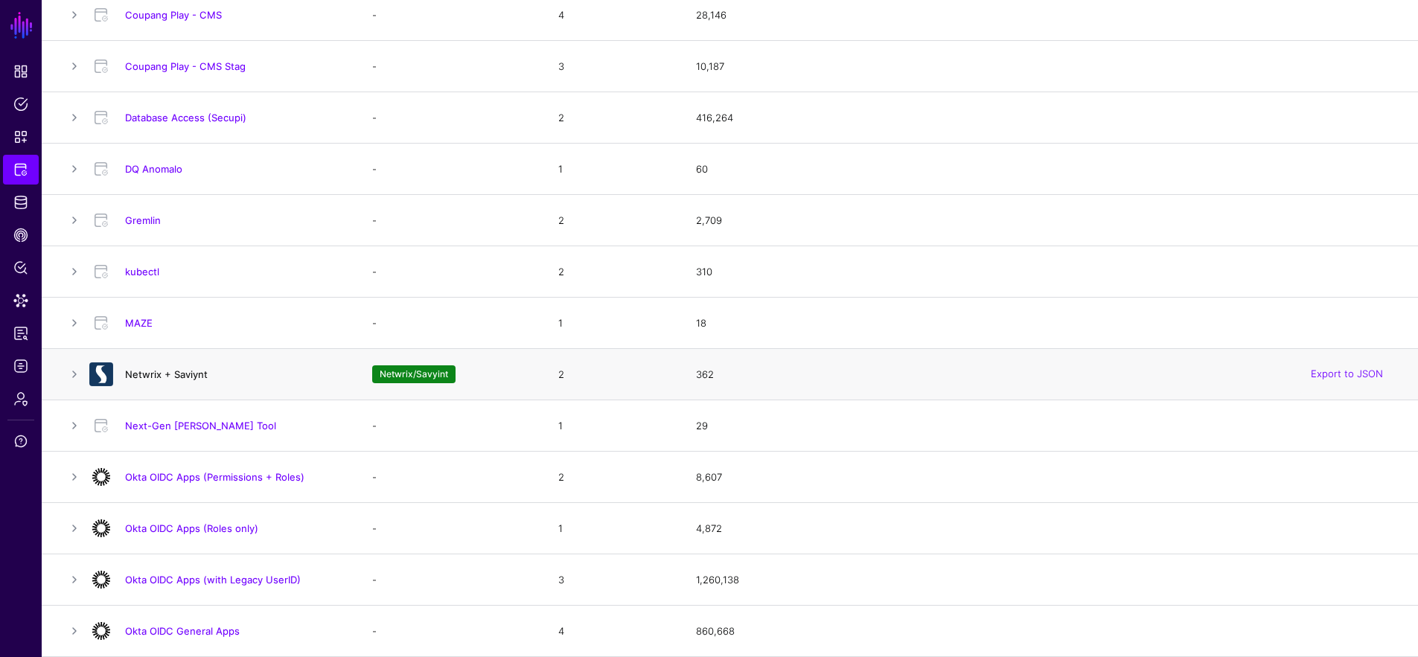
click at [190, 373] on link "Netwrix + Saviynt" at bounding box center [166, 374] width 83 height 12
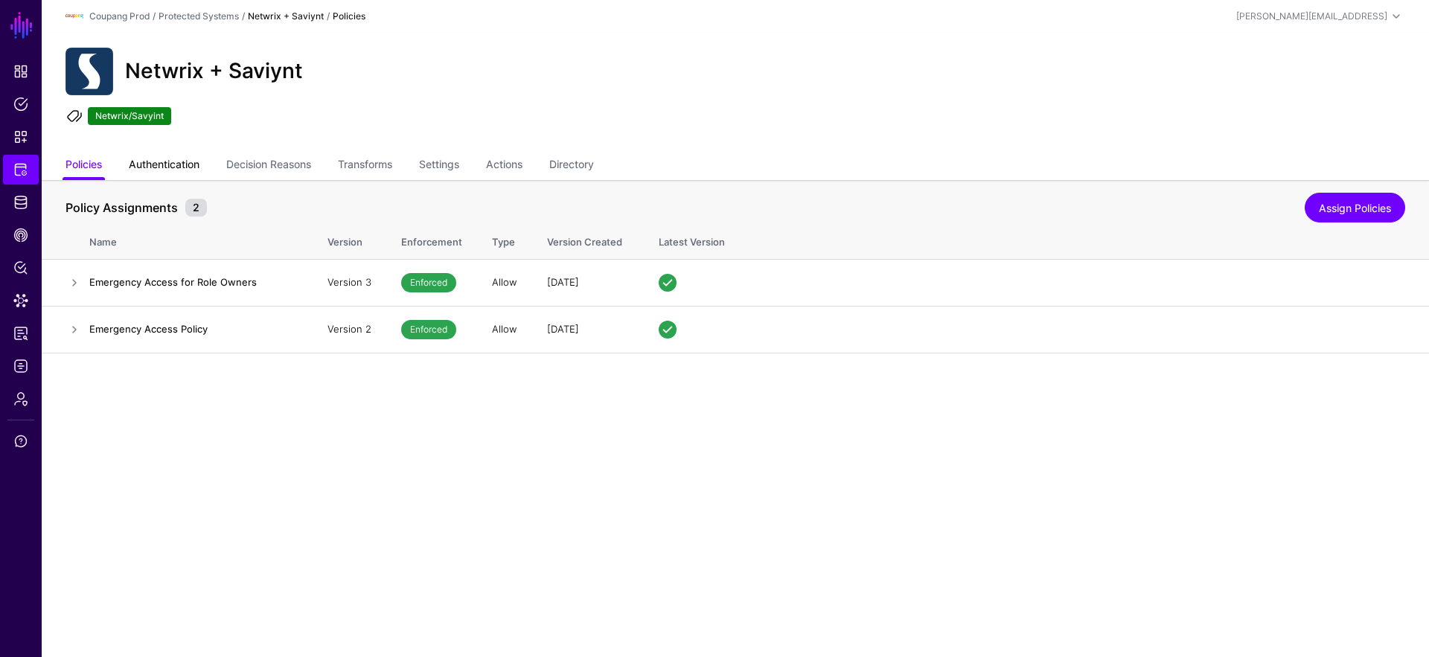
click at [188, 170] on link "Authentication" at bounding box center [164, 166] width 71 height 28
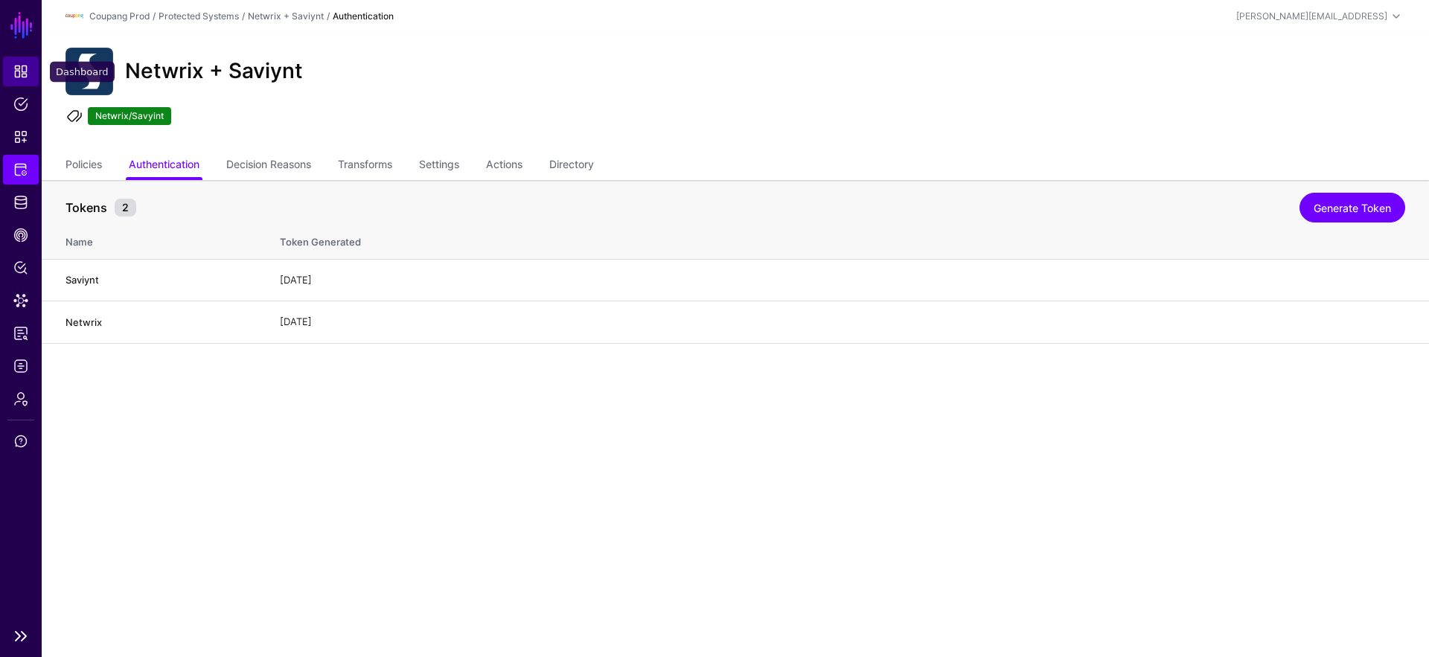
click at [7, 71] on link "Dashboard" at bounding box center [21, 72] width 36 height 30
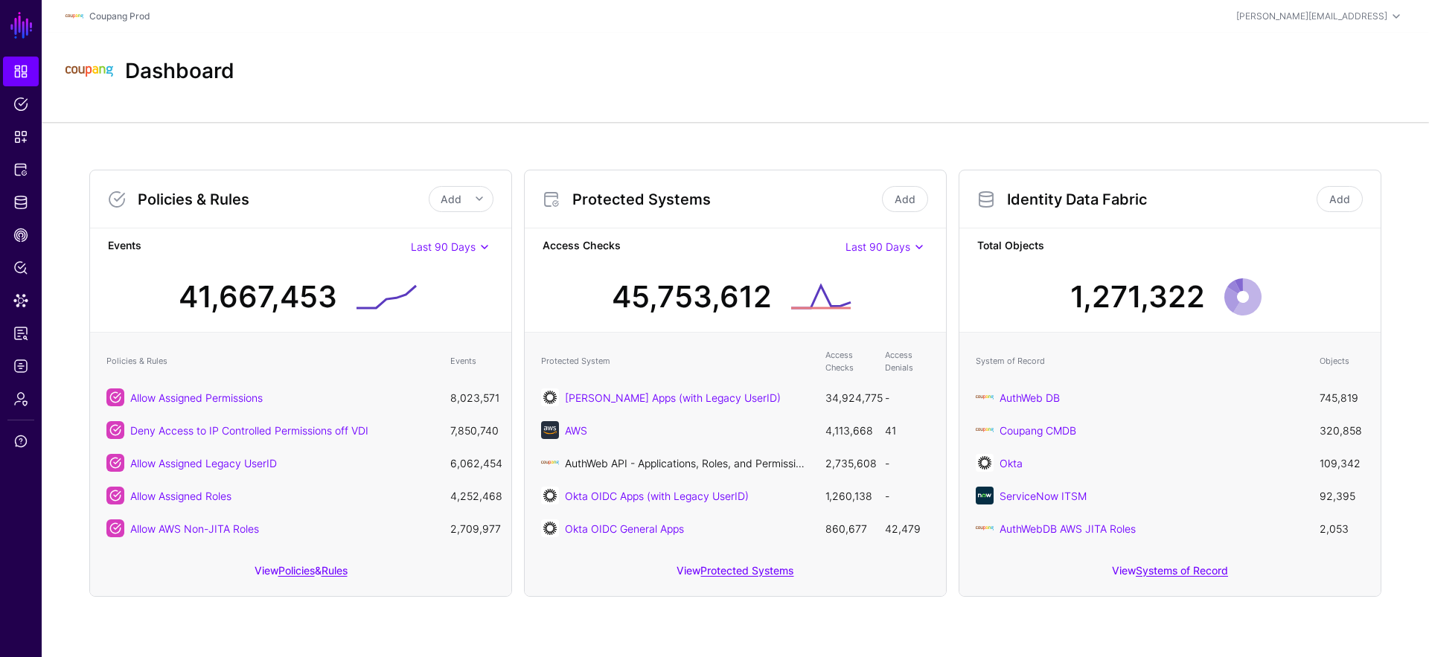
click at [715, 464] on link "AuthWeb API - Applications, Roles, and Permissions" at bounding box center [689, 463] width 248 height 13
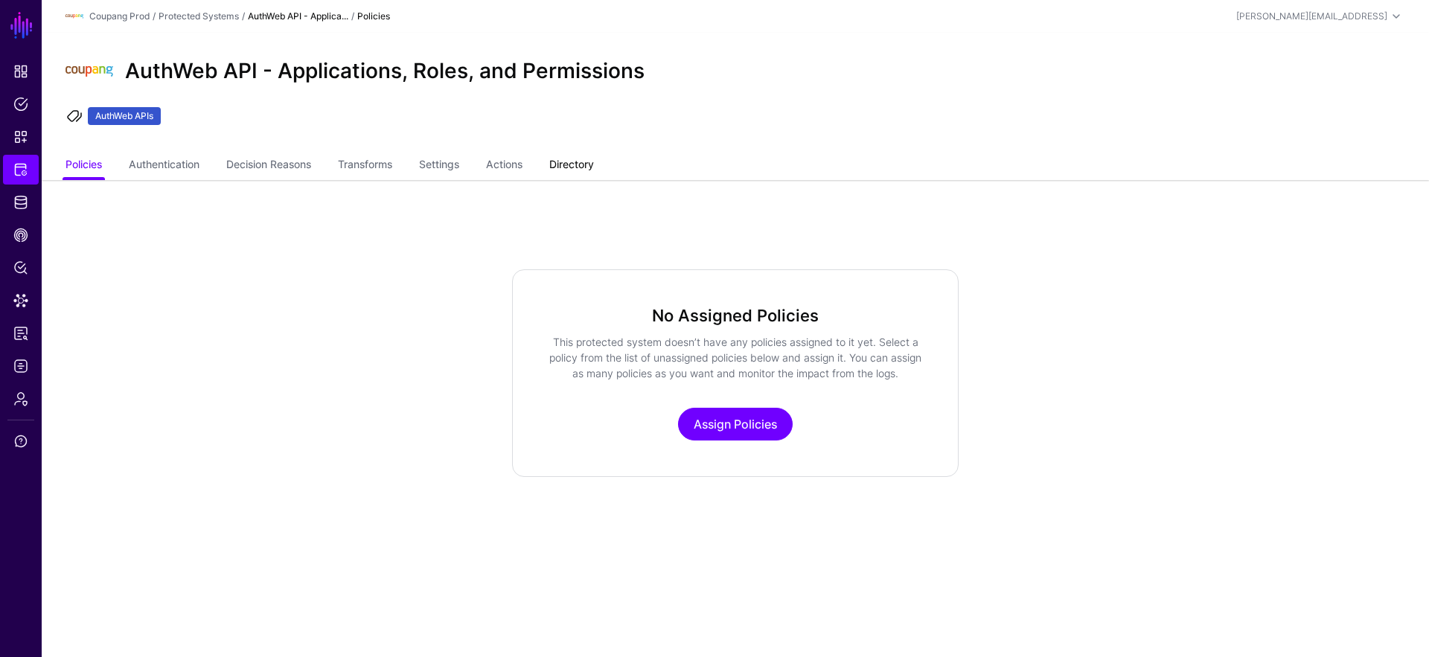
click at [559, 161] on link "Directory" at bounding box center [571, 166] width 45 height 28
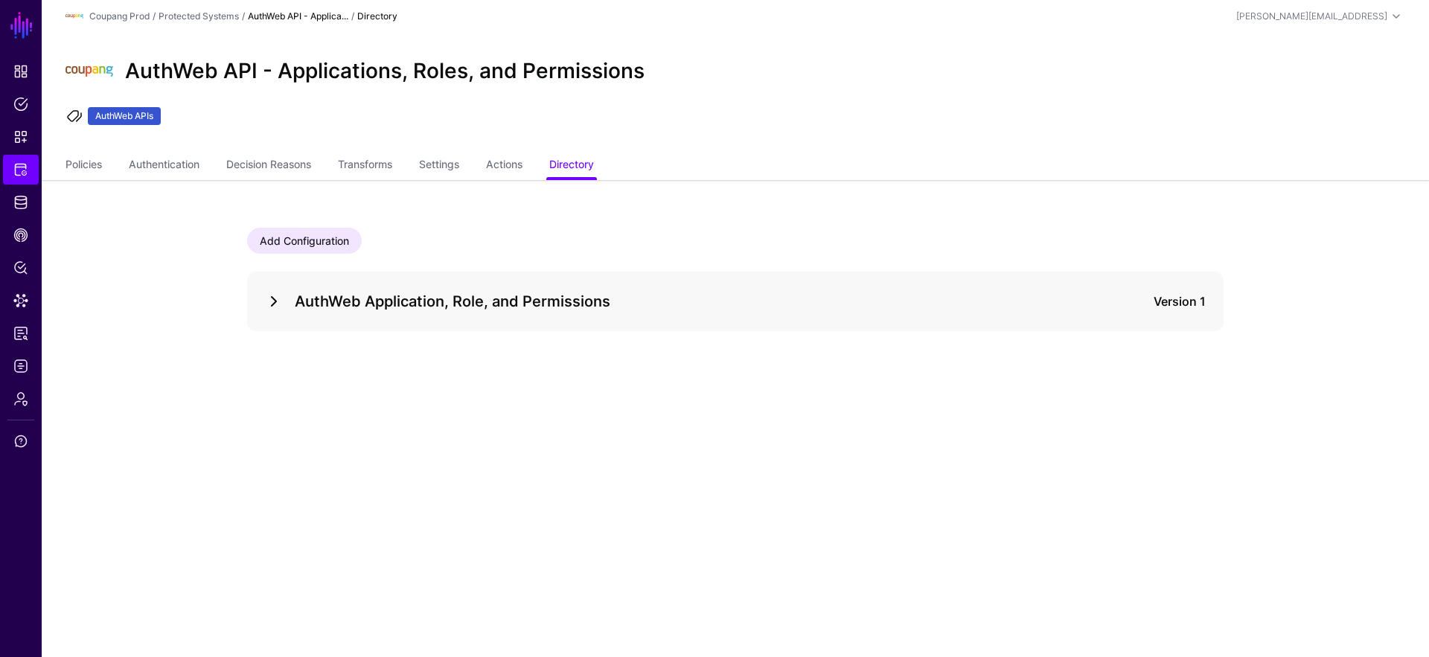
click at [272, 297] on link at bounding box center [274, 302] width 18 height 18
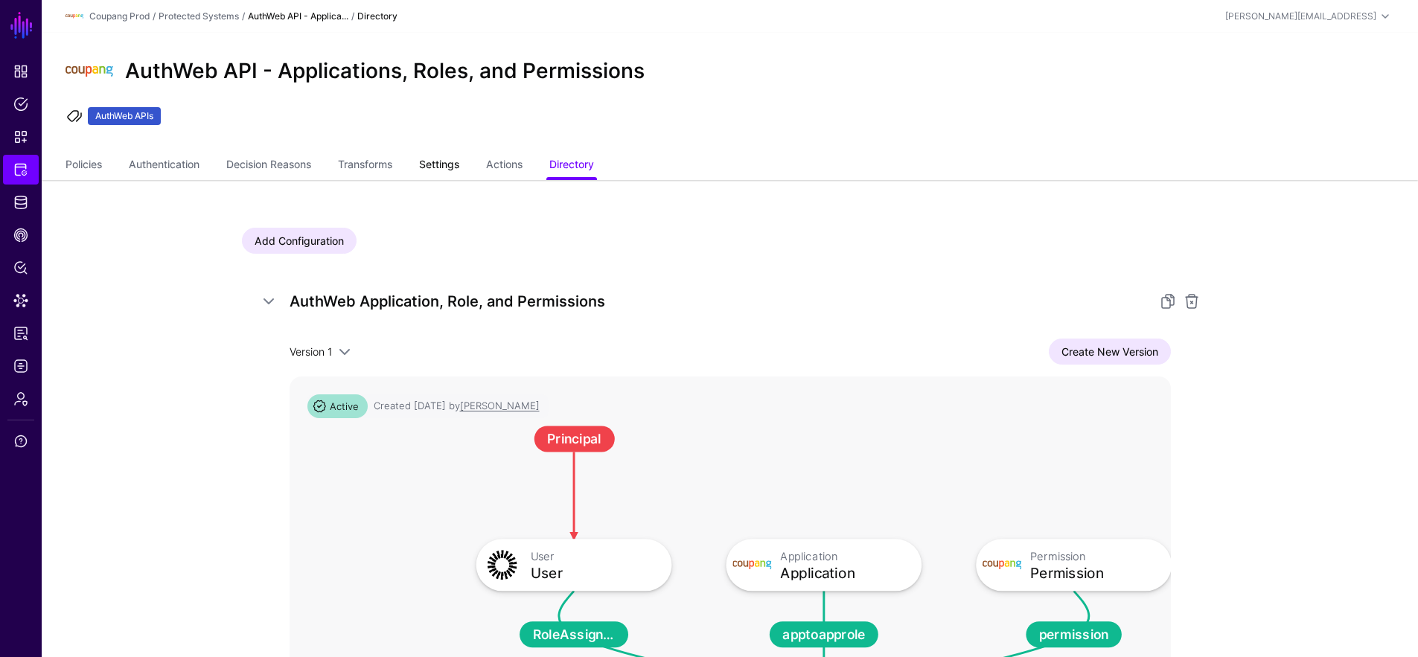
click at [444, 166] on link "Settings" at bounding box center [439, 166] width 40 height 28
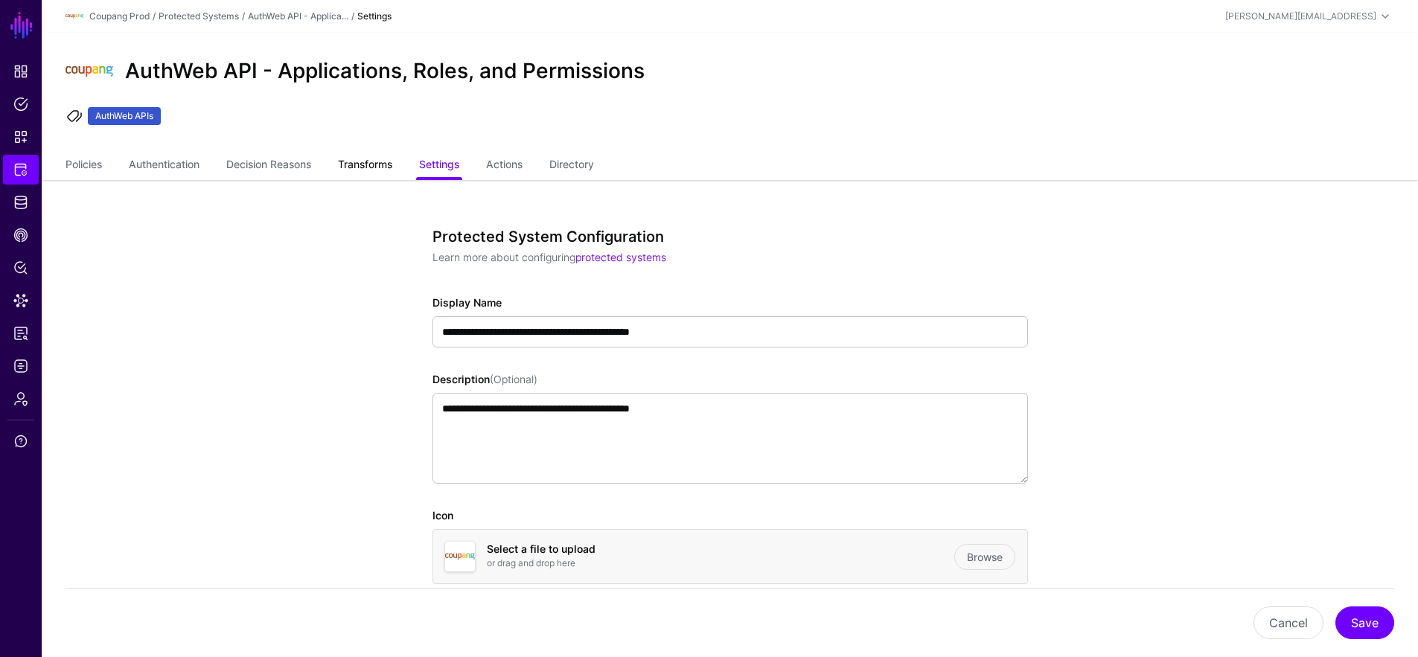
click at [392, 160] on link "Transforms" at bounding box center [365, 166] width 54 height 28
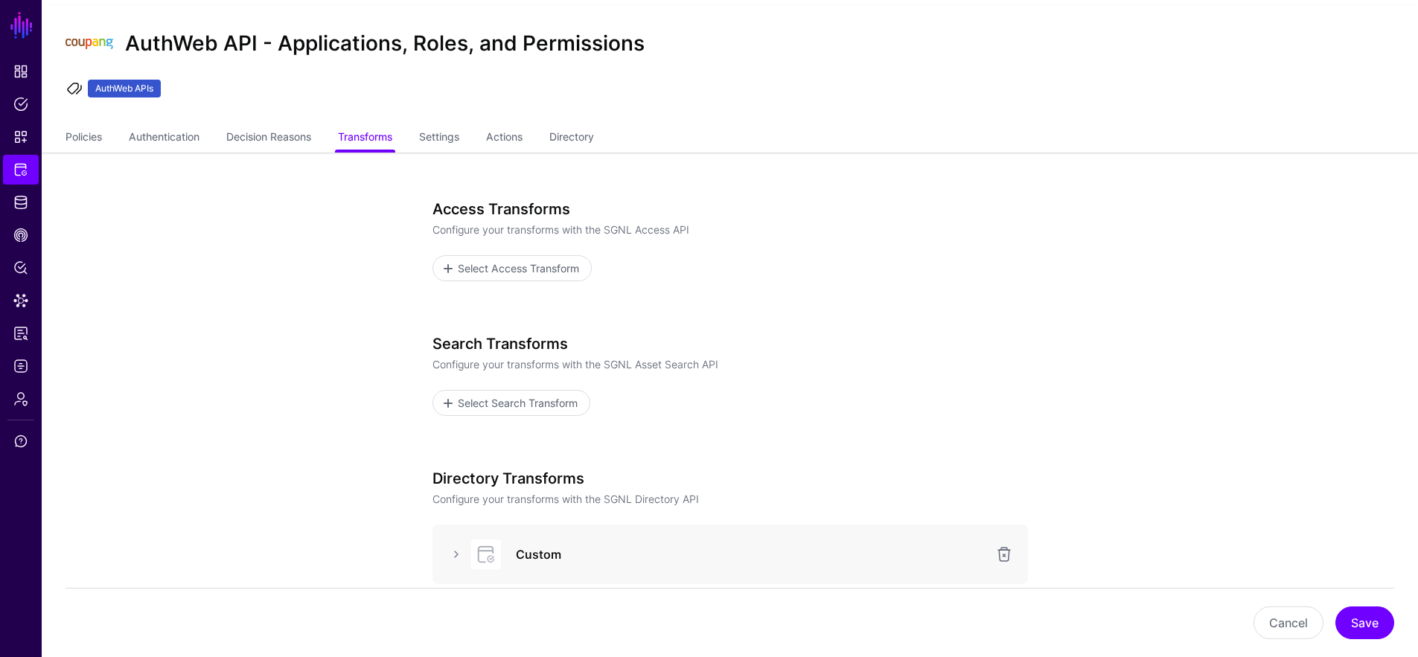
scroll to position [81, 0]
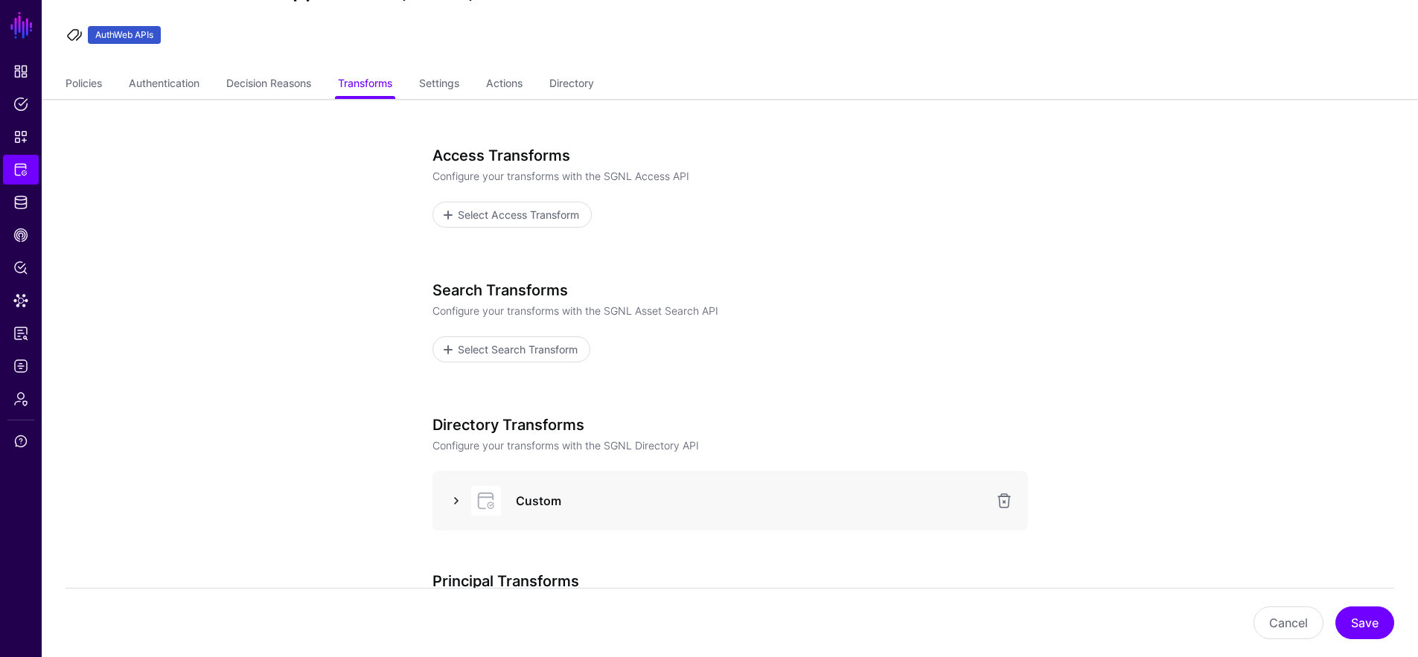
click at [452, 498] on link at bounding box center [456, 501] width 18 height 18
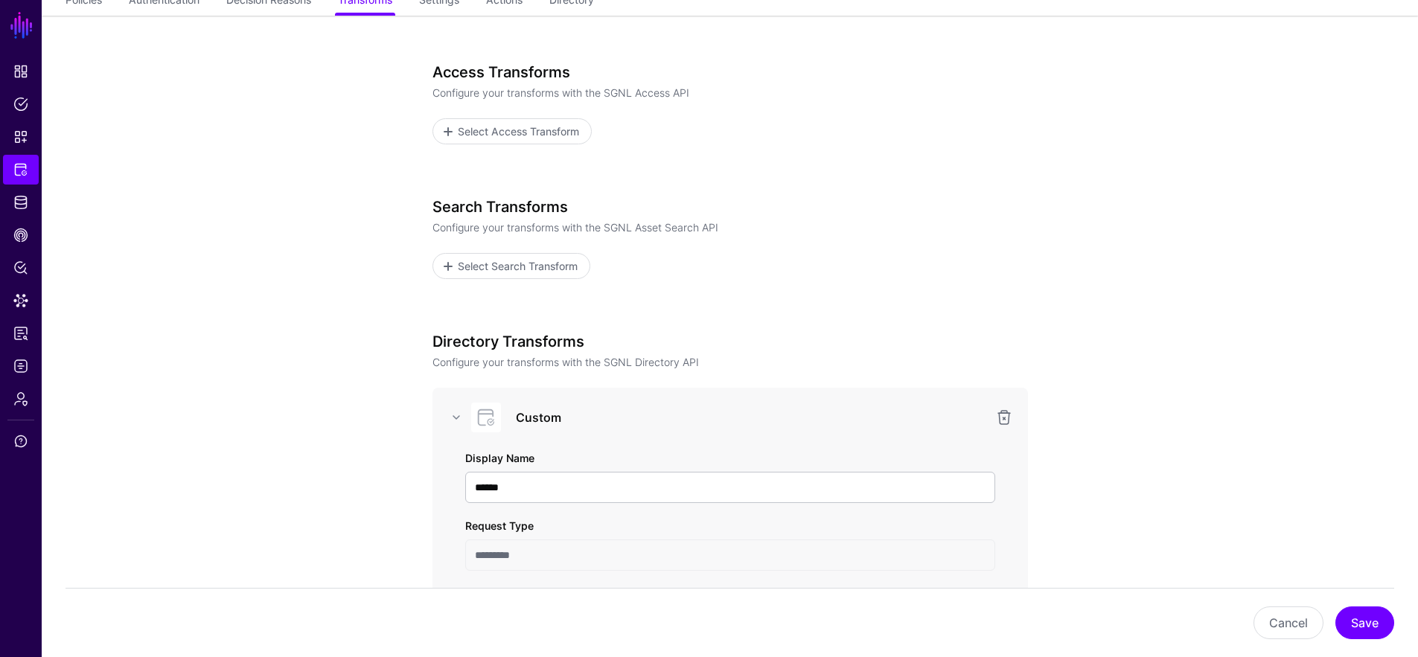
scroll to position [0, 0]
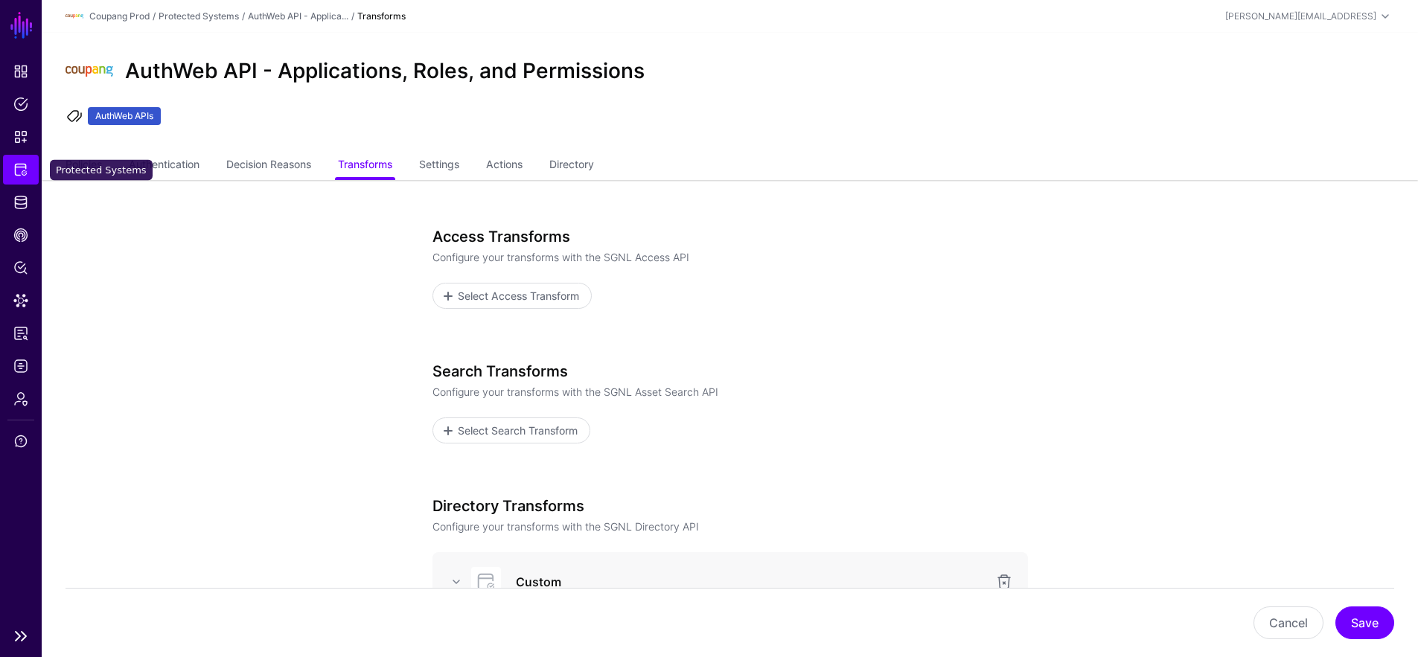
click at [30, 171] on link "Protected Systems" at bounding box center [21, 170] width 36 height 30
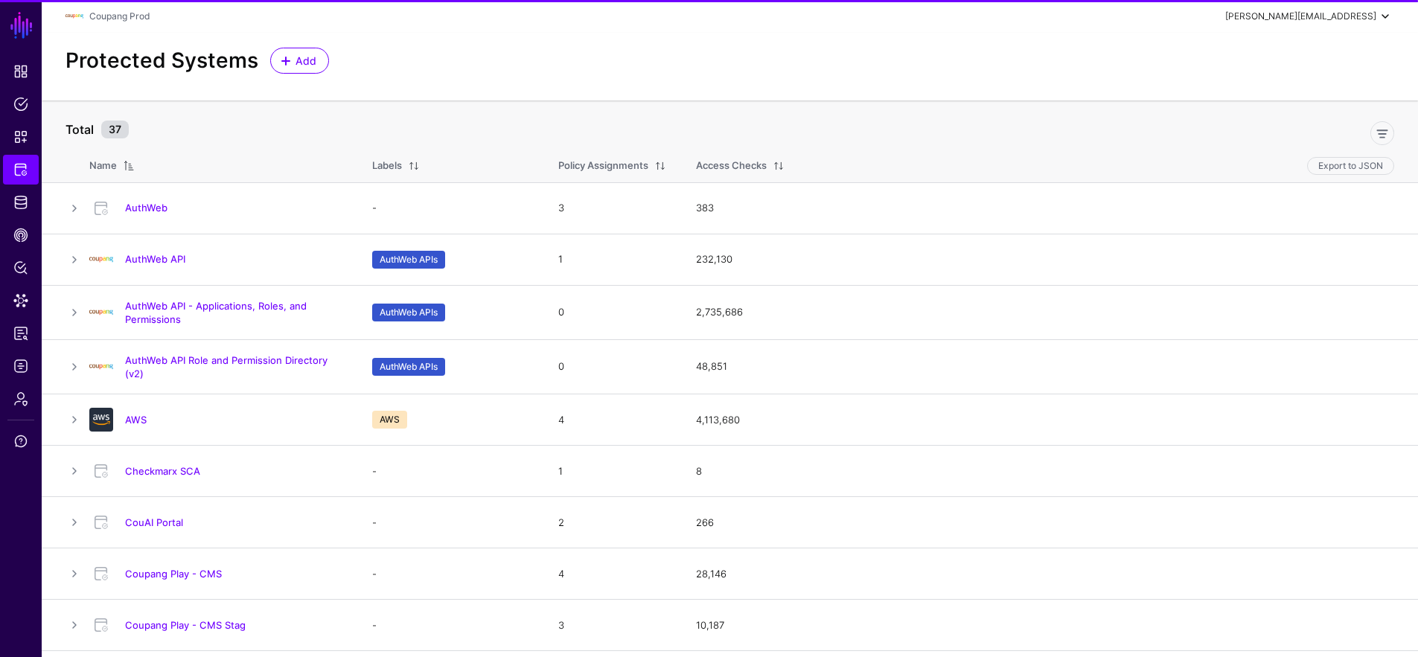
click at [1297, 17] on div "marc+admin@sgnl.ai" at bounding box center [1300, 16] width 151 height 13
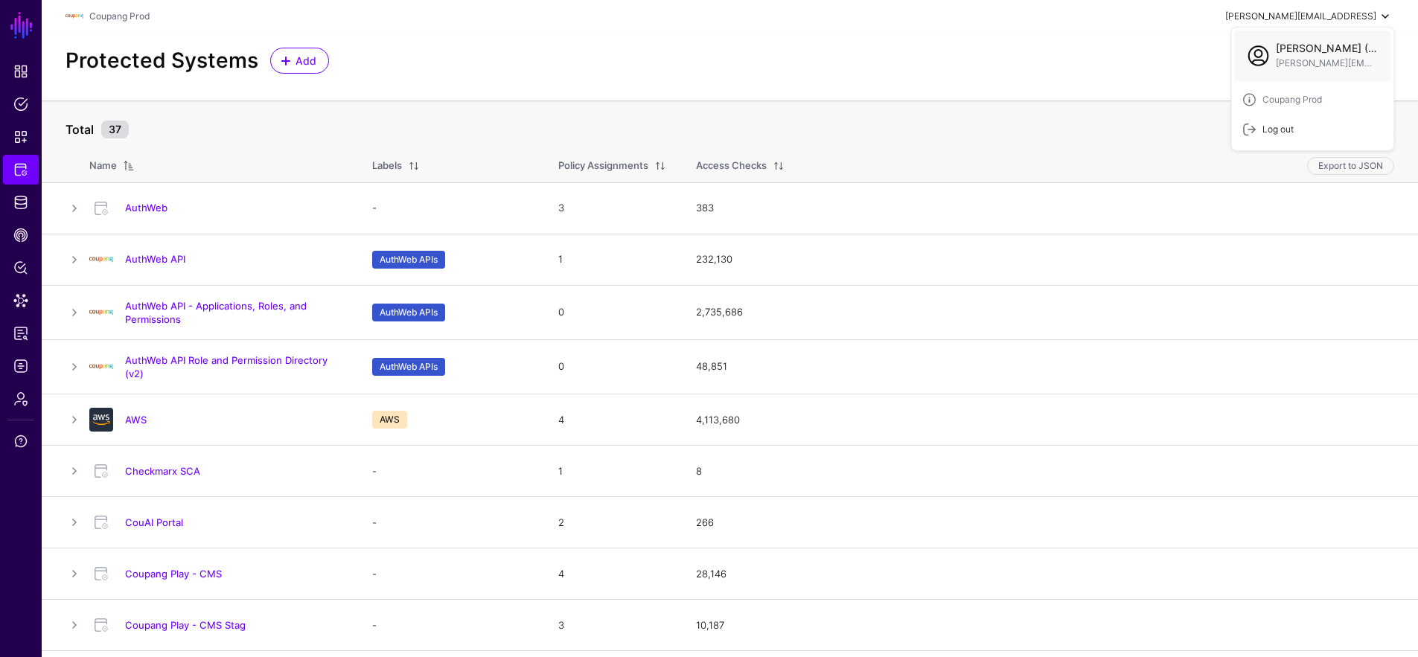
click at [1283, 124] on div "Log out" at bounding box center [1274, 129] width 37 height 13
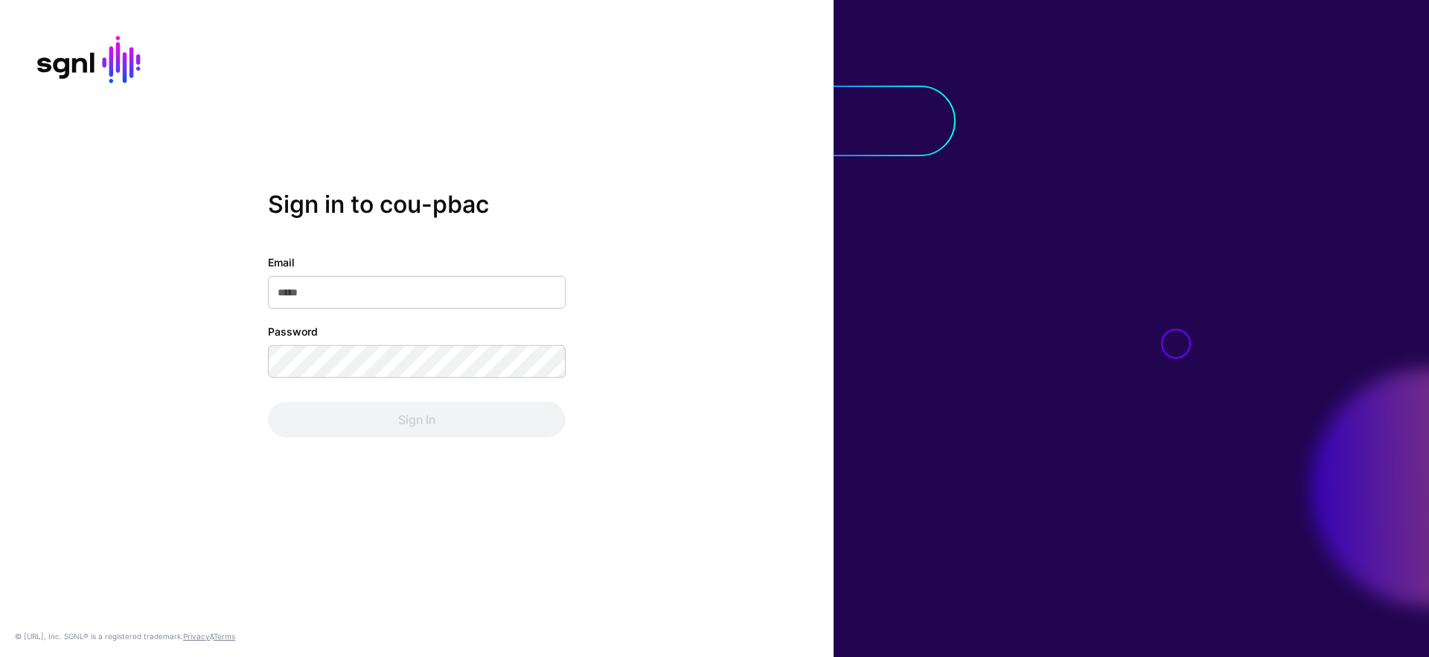
type input "**********"
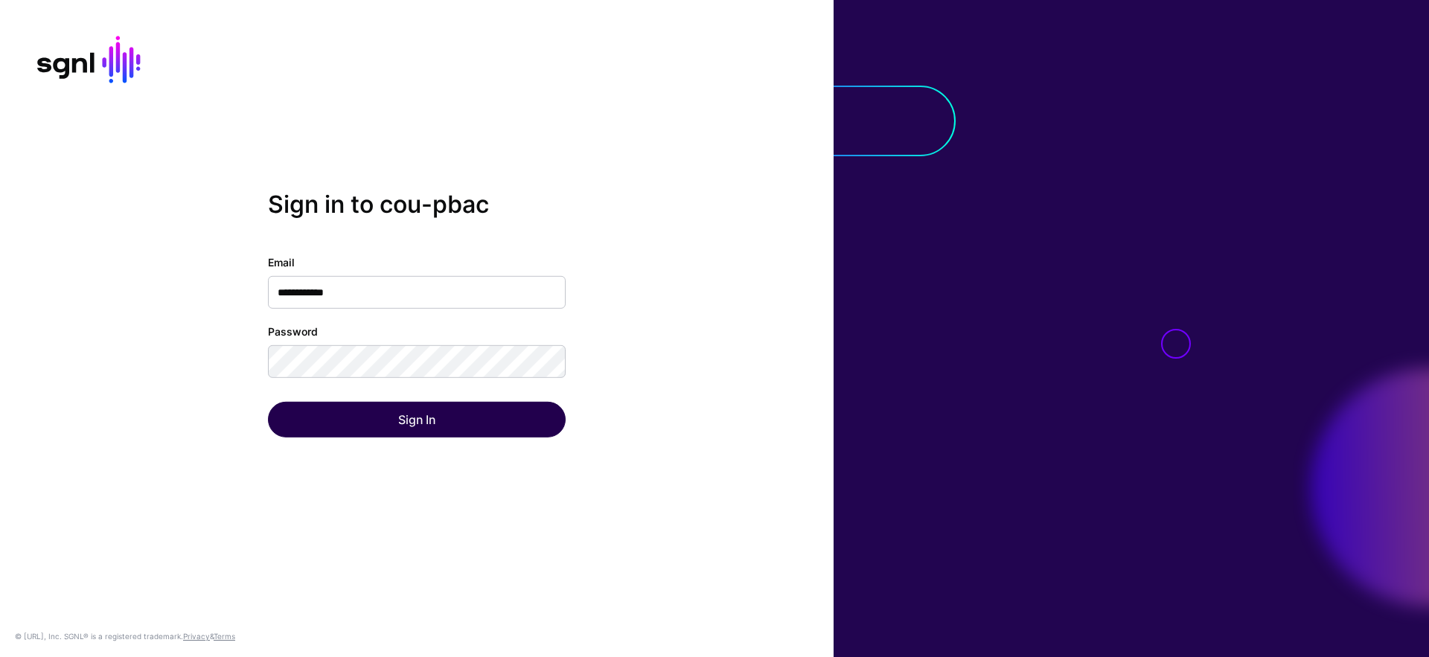
drag, startPoint x: 445, startPoint y: 394, endPoint x: 437, endPoint y: 421, distance: 28.0
click at [446, 394] on div "**********" at bounding box center [417, 346] width 298 height 183
click at [435, 422] on button "Sign In" at bounding box center [417, 420] width 298 height 36
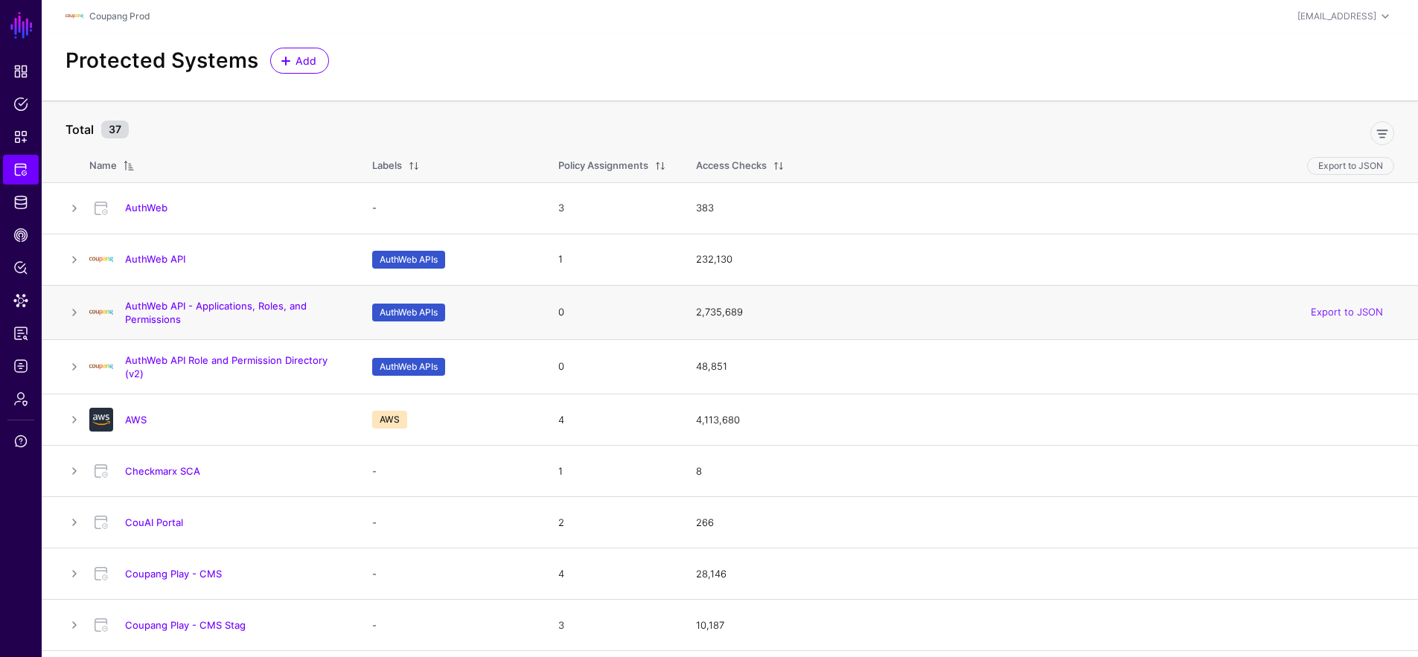
drag, startPoint x: 752, startPoint y: 313, endPoint x: 680, endPoint y: 313, distance: 72.9
click at [680, 313] on tr "AuthWeb API - Applications, Roles, and Permissions AuthWeb APIs 0 2,735,689 Exp…" at bounding box center [730, 312] width 1376 height 54
click at [223, 358] on link "AuthWeb API Role and Permission Directory (v2)" at bounding box center [226, 366] width 202 height 25
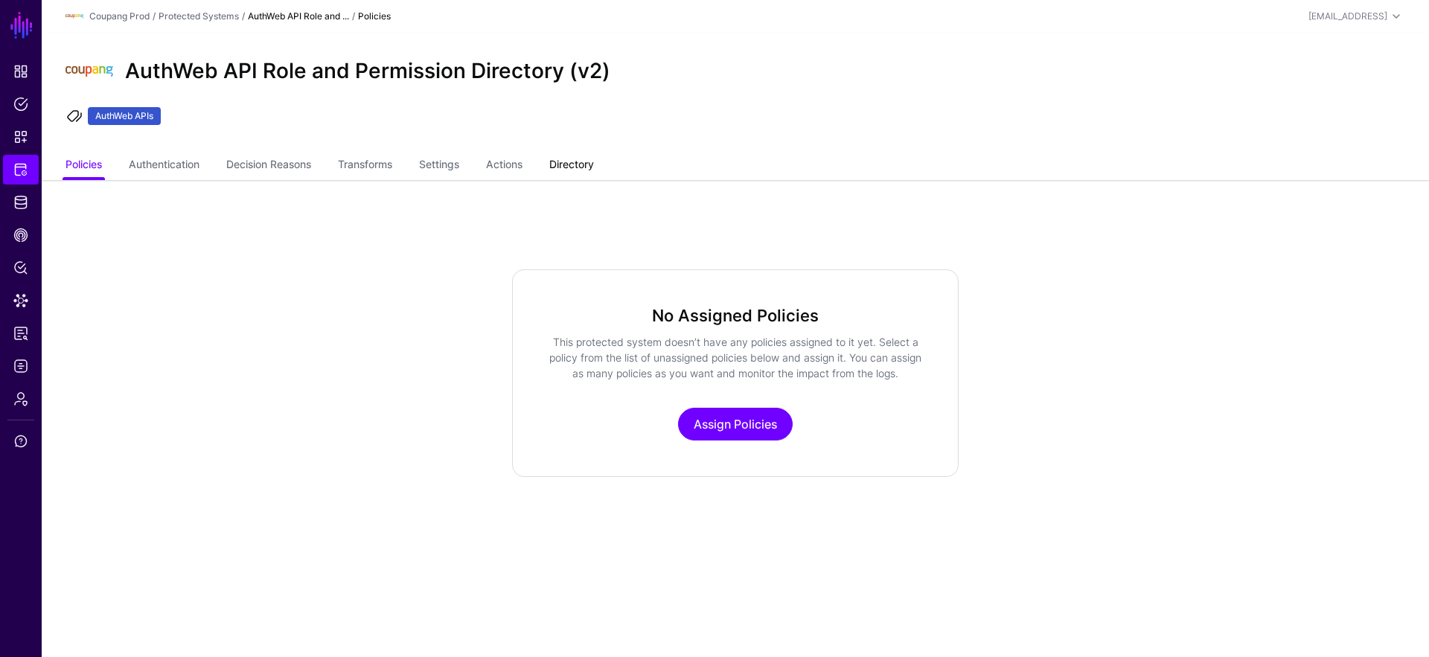
click at [579, 168] on link "Directory" at bounding box center [571, 166] width 45 height 28
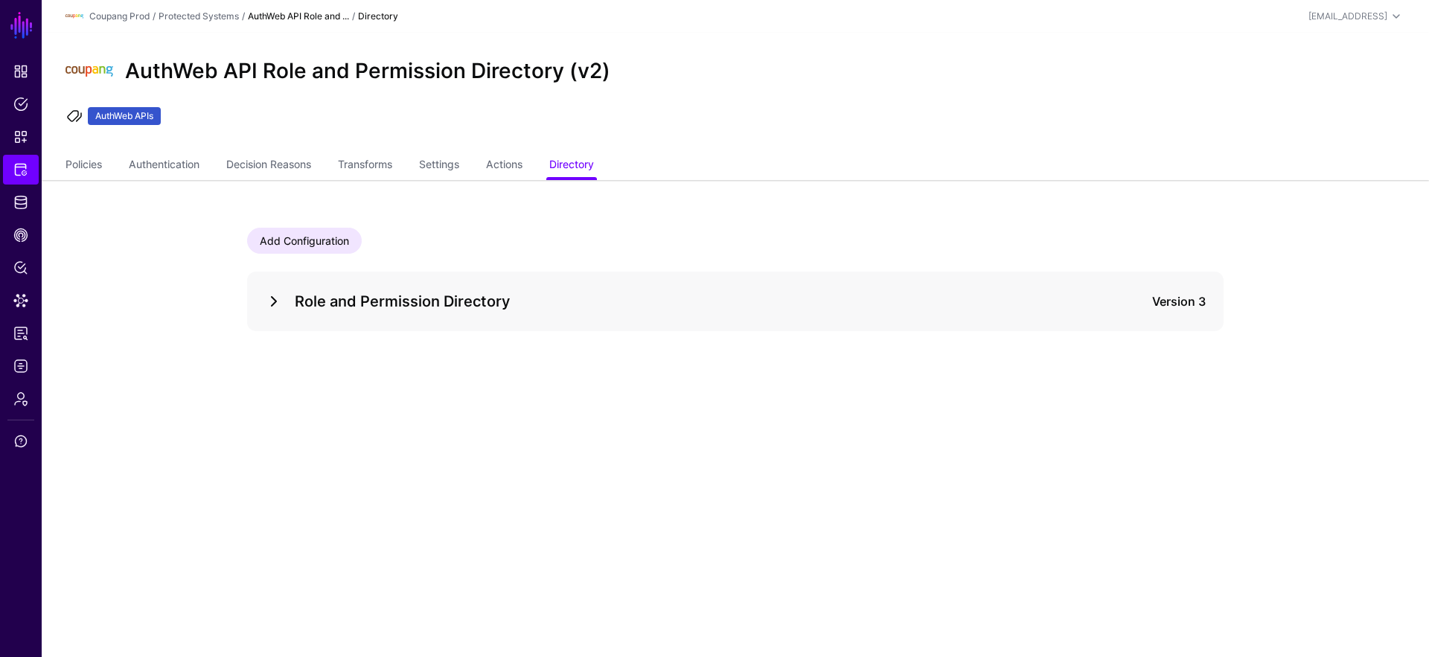
click at [273, 297] on link at bounding box center [274, 302] width 18 height 18
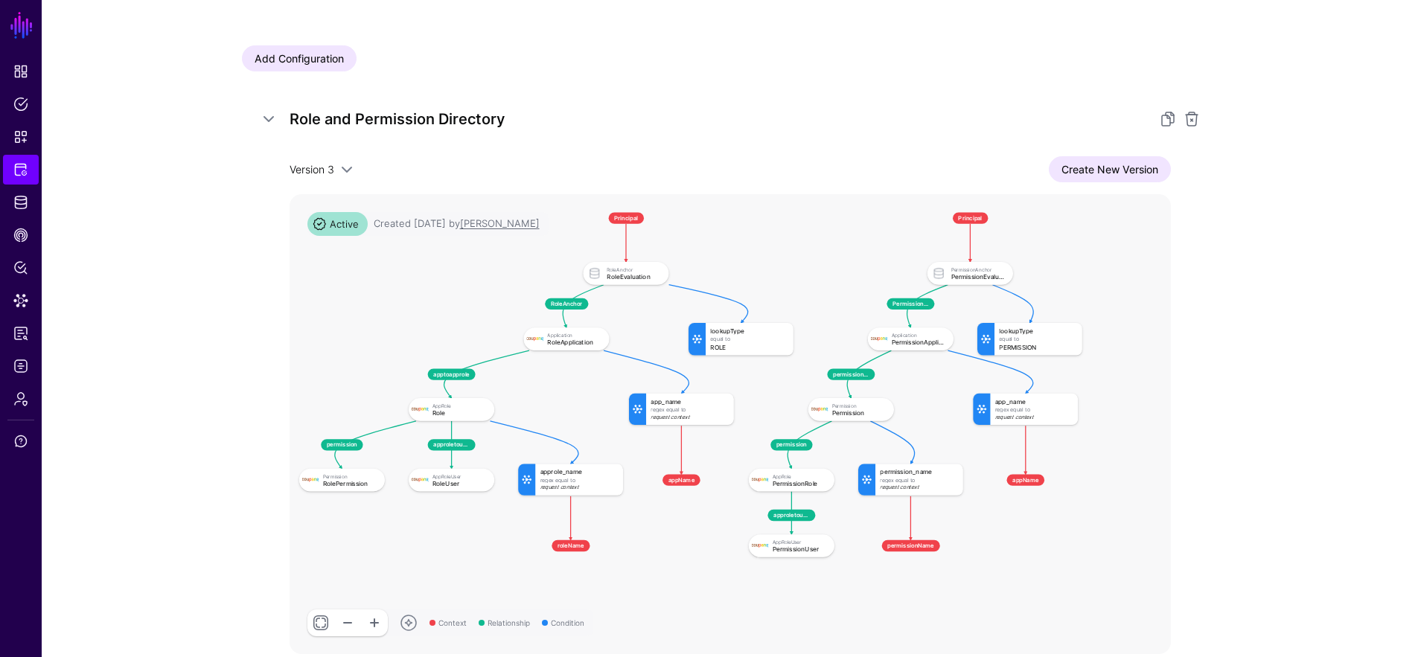
scroll to position [182, 0]
click at [25, 299] on span "Data Lens" at bounding box center [20, 300] width 15 height 15
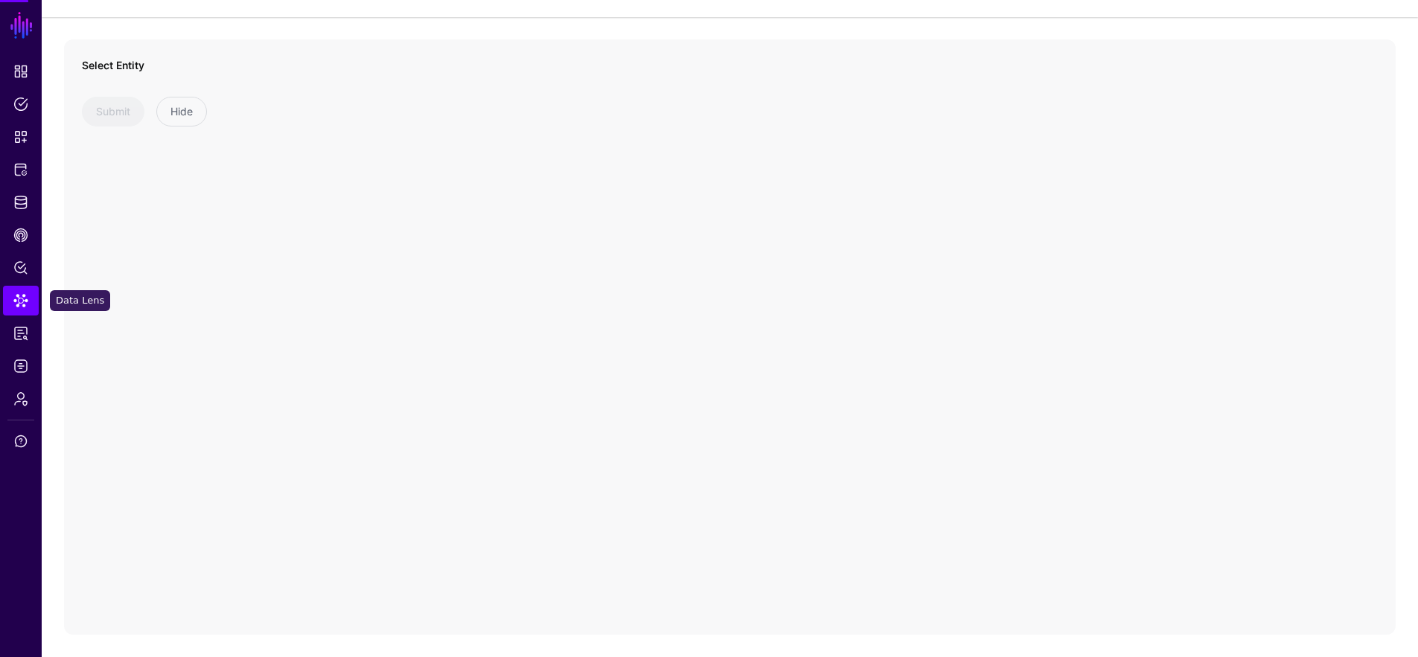
scroll to position [82, 0]
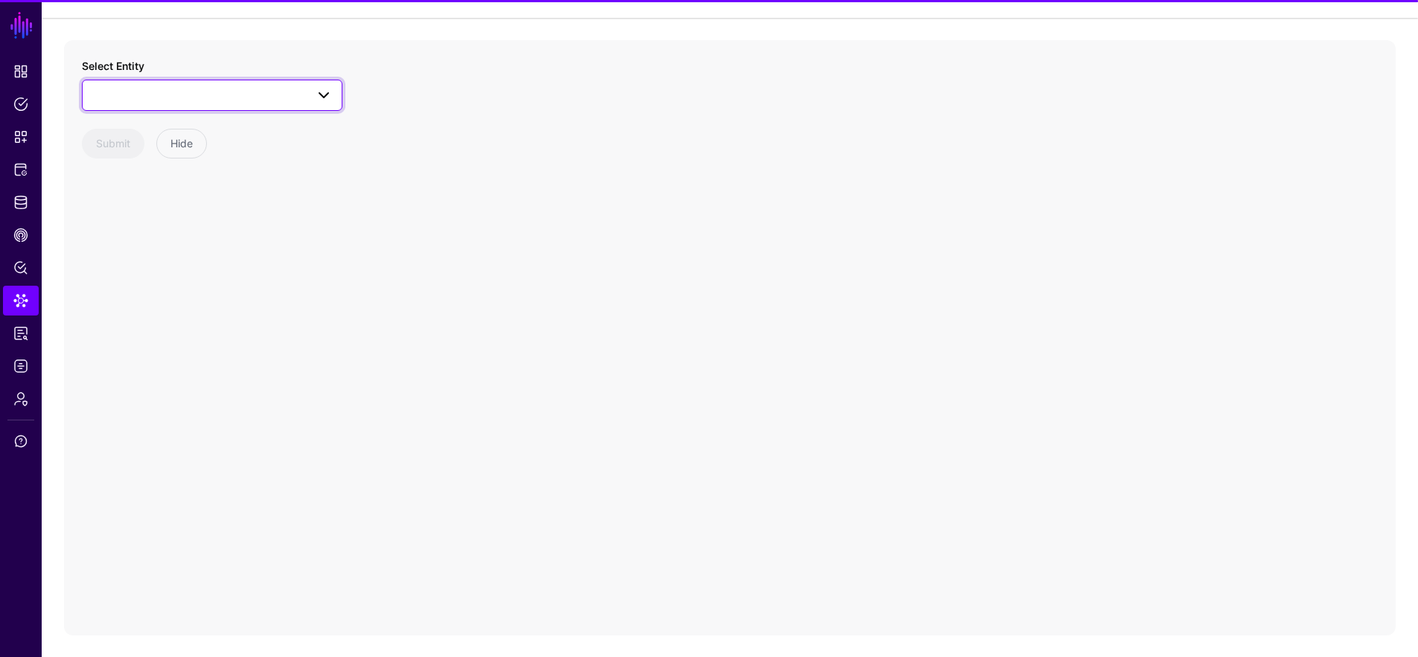
click at [217, 106] on link at bounding box center [212, 95] width 261 height 31
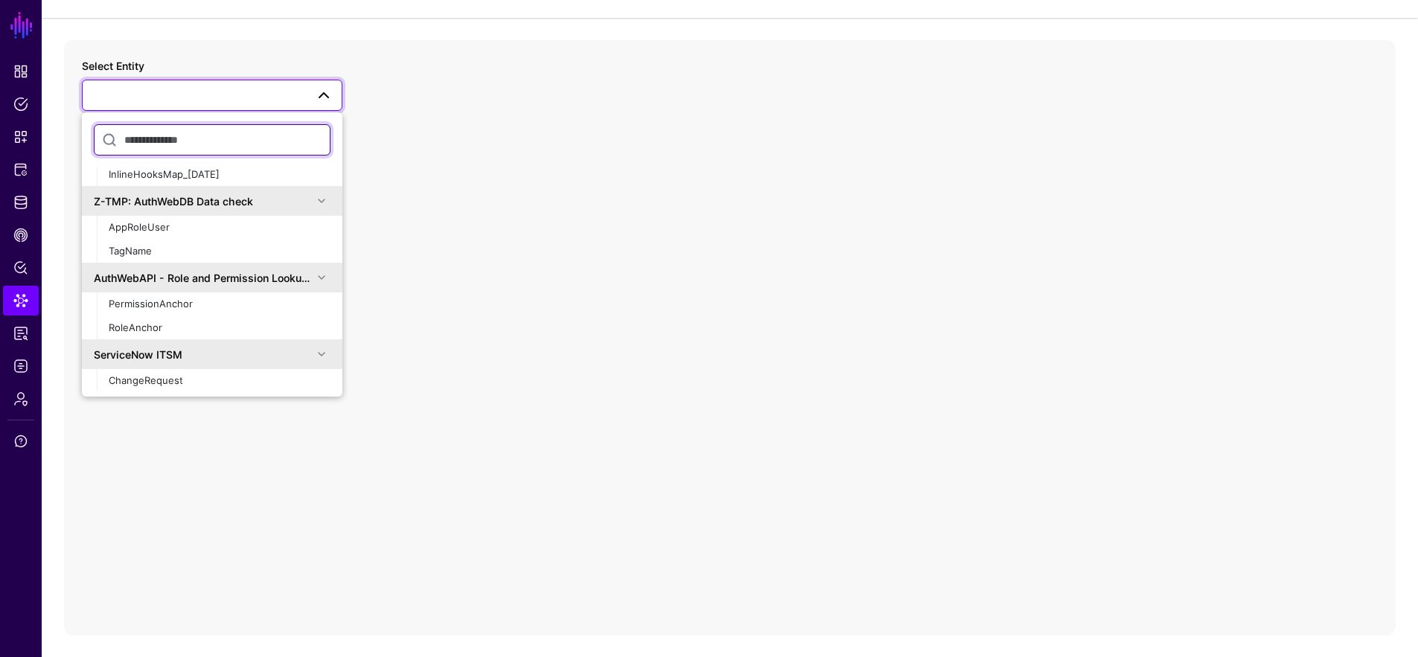
scroll to position [35, 0]
click at [231, 308] on div "PermissionAnchor" at bounding box center [220, 303] width 222 height 15
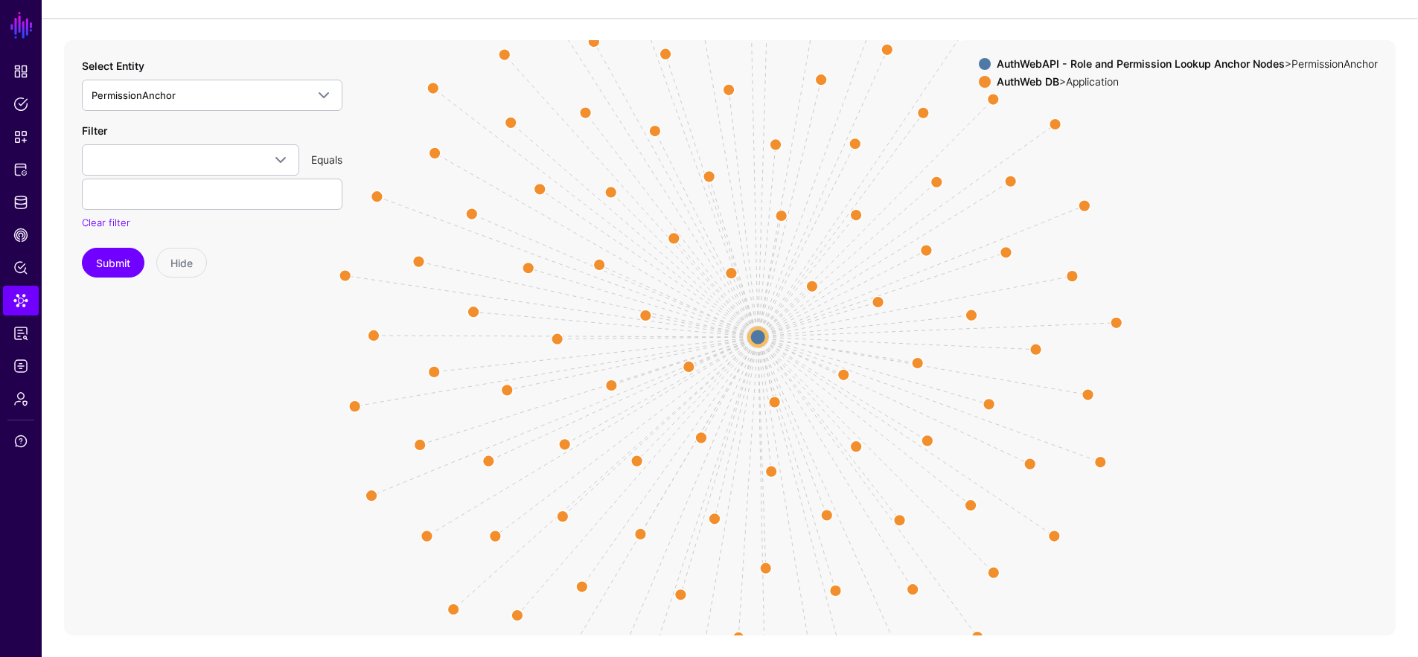
click at [755, 337] on circle at bounding box center [758, 337] width 18 height 18
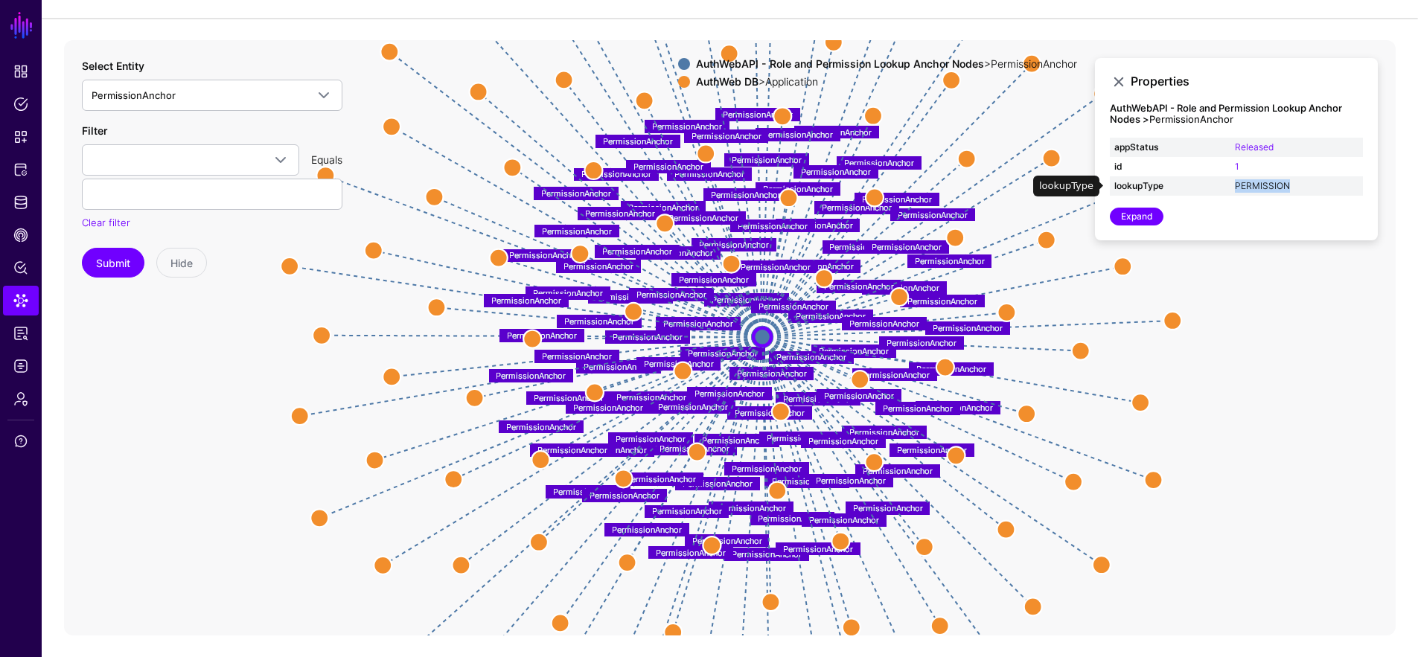
drag, startPoint x: 1314, startPoint y: 191, endPoint x: 1236, endPoint y: 182, distance: 77.9
click at [1236, 182] on td "PERMISSION" at bounding box center [1296, 185] width 132 height 19
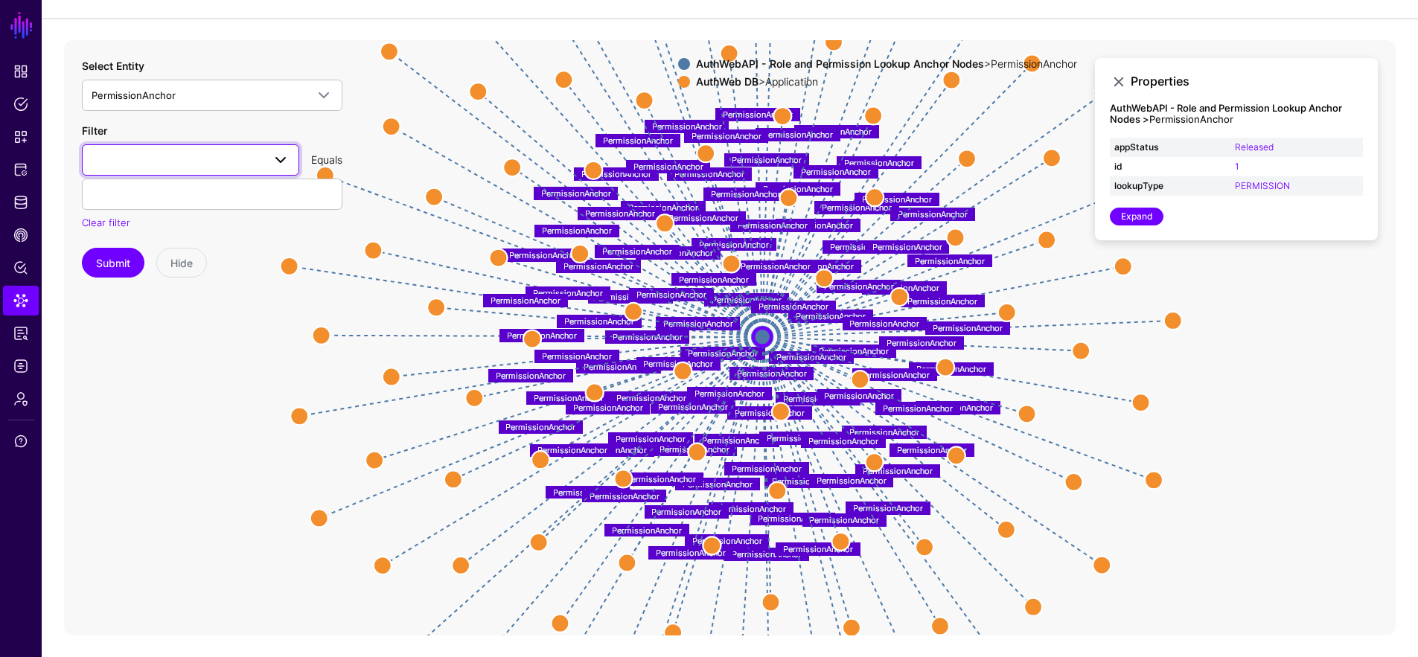
click at [171, 165] on span at bounding box center [191, 160] width 198 height 18
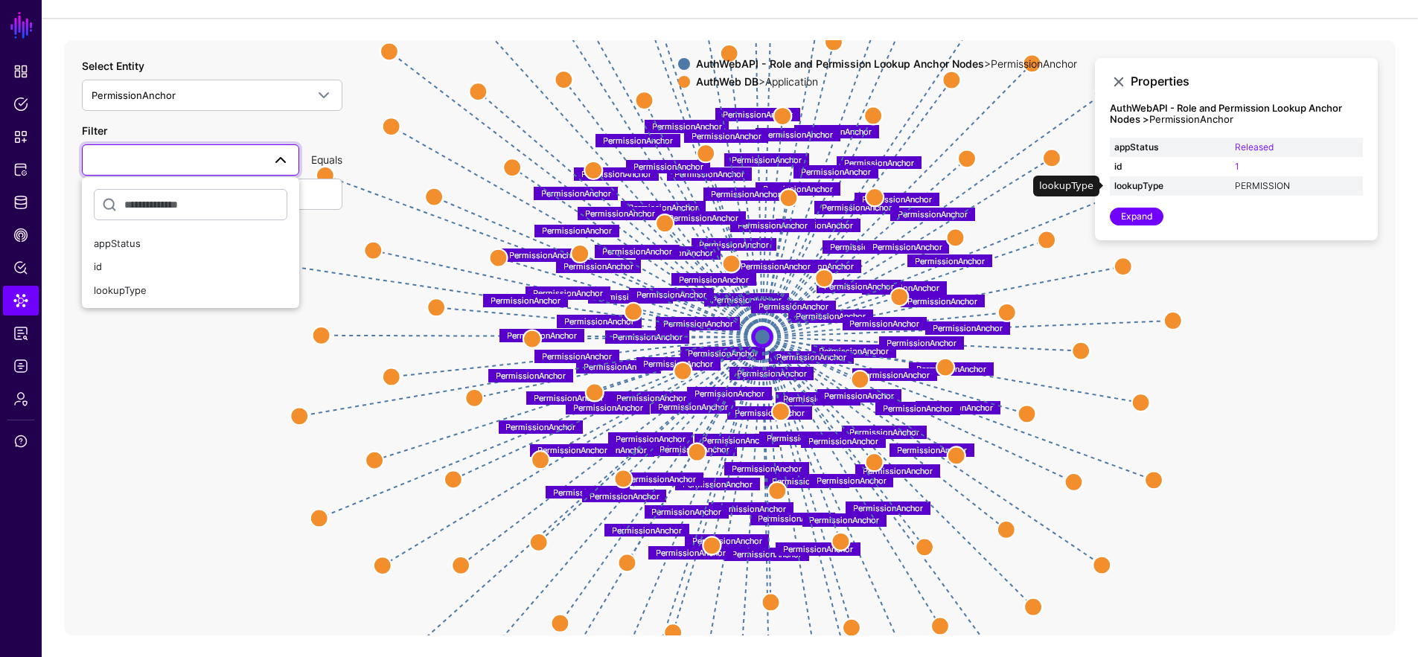
click at [1276, 182] on link "PERMISSION" at bounding box center [1262, 185] width 55 height 11
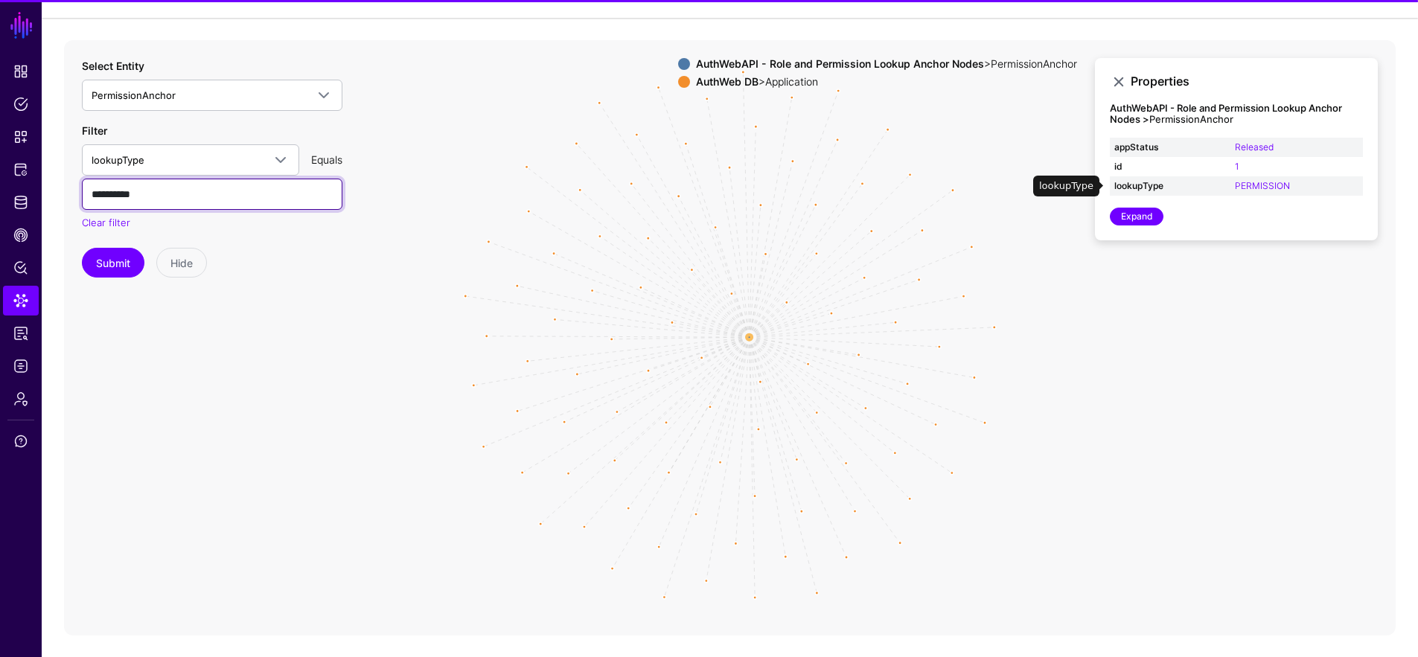
click at [170, 193] on input "**********" at bounding box center [212, 194] width 261 height 31
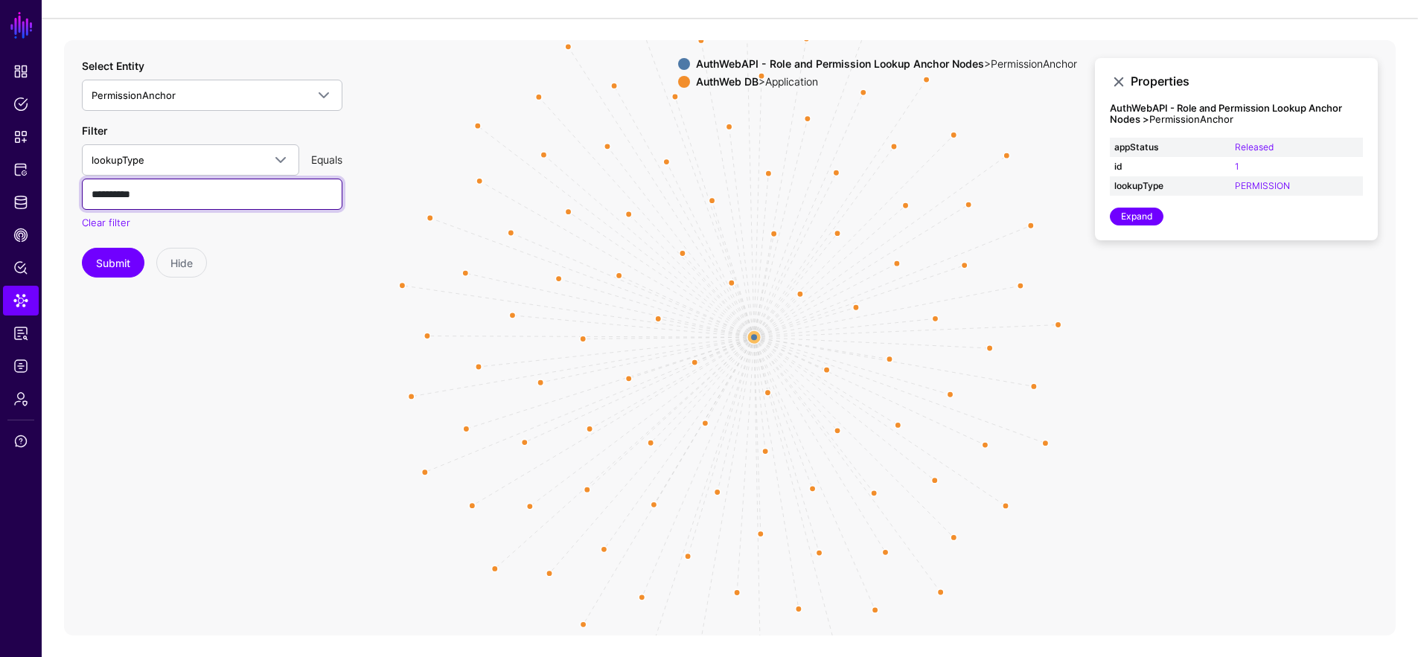
click at [170, 193] on input "**********" at bounding box center [212, 194] width 261 height 31
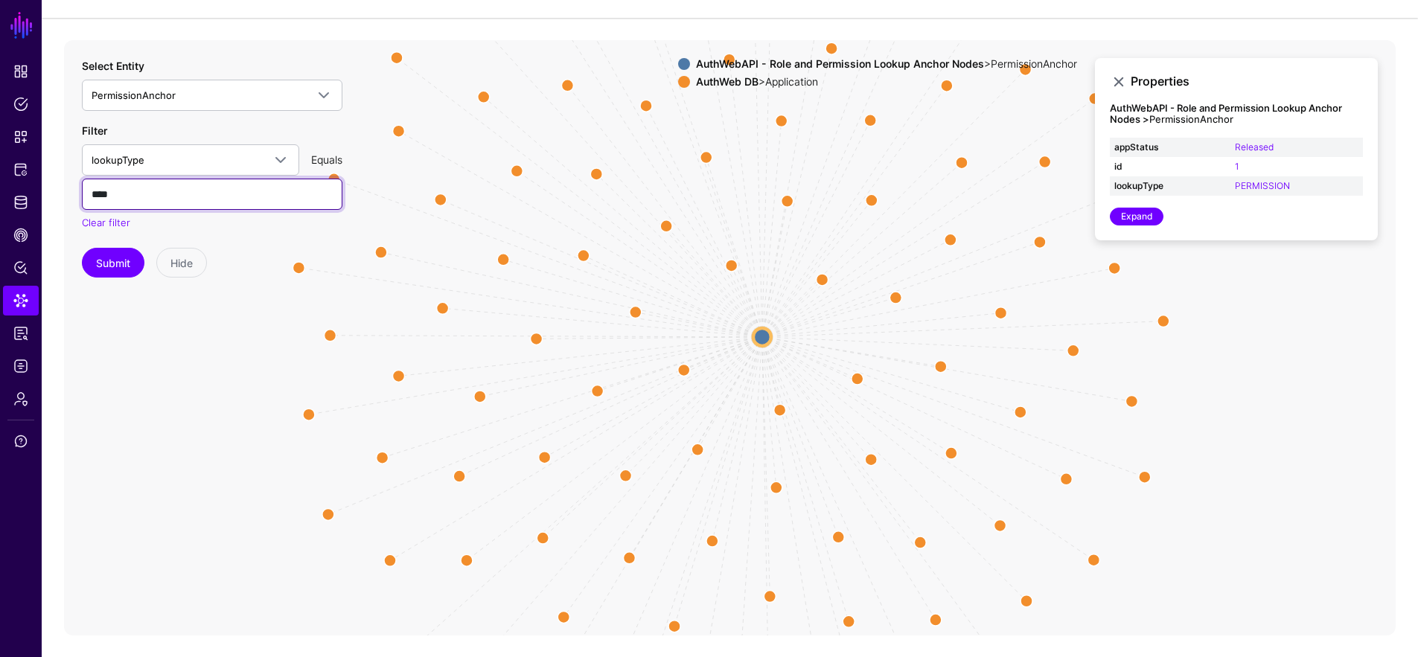
type input "****"
click at [82, 248] on button "Submit" at bounding box center [113, 263] width 63 height 30
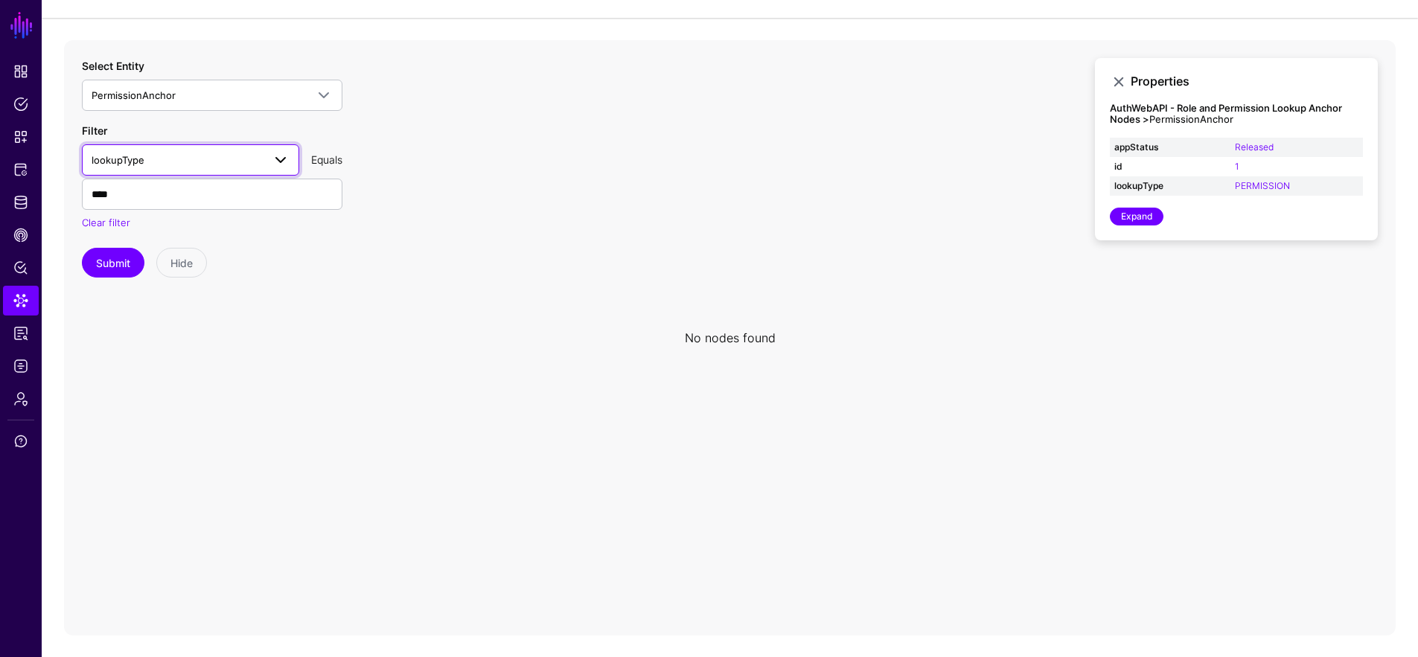
click at [188, 164] on span "lookupType" at bounding box center [177, 160] width 171 height 16
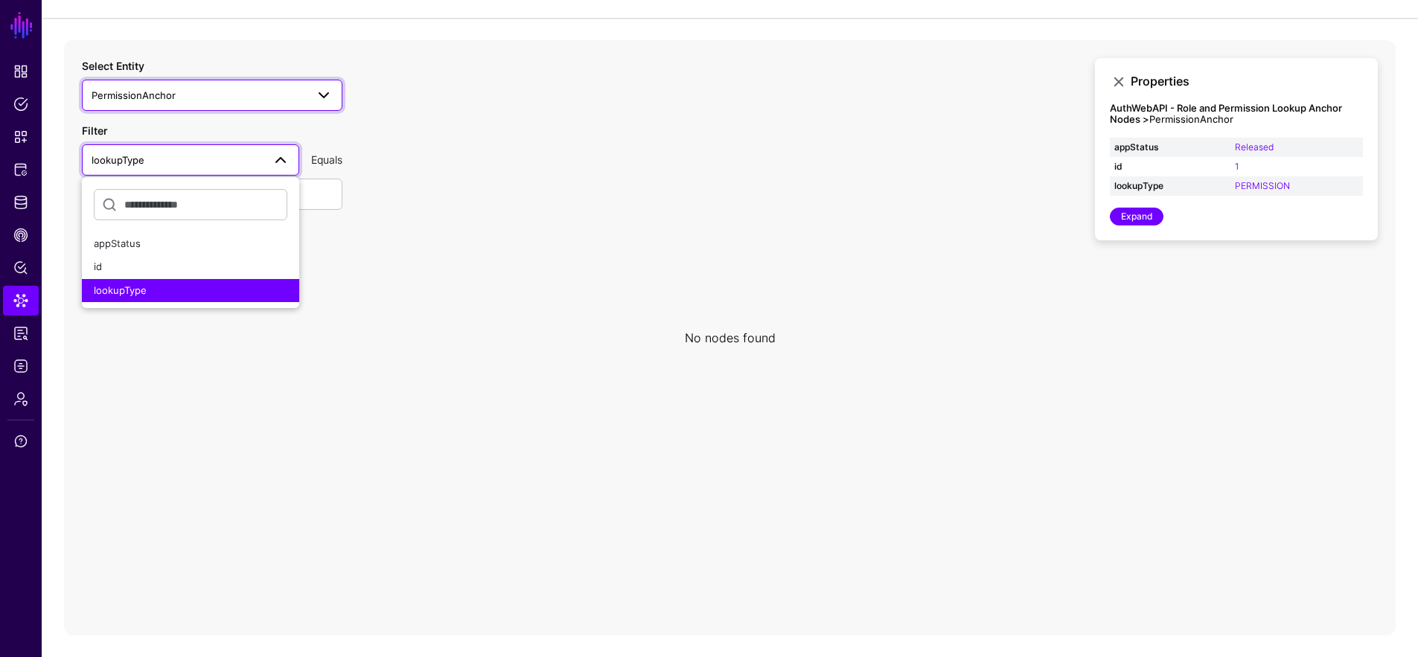
click at [222, 99] on span "PermissionAnchor" at bounding box center [199, 95] width 214 height 16
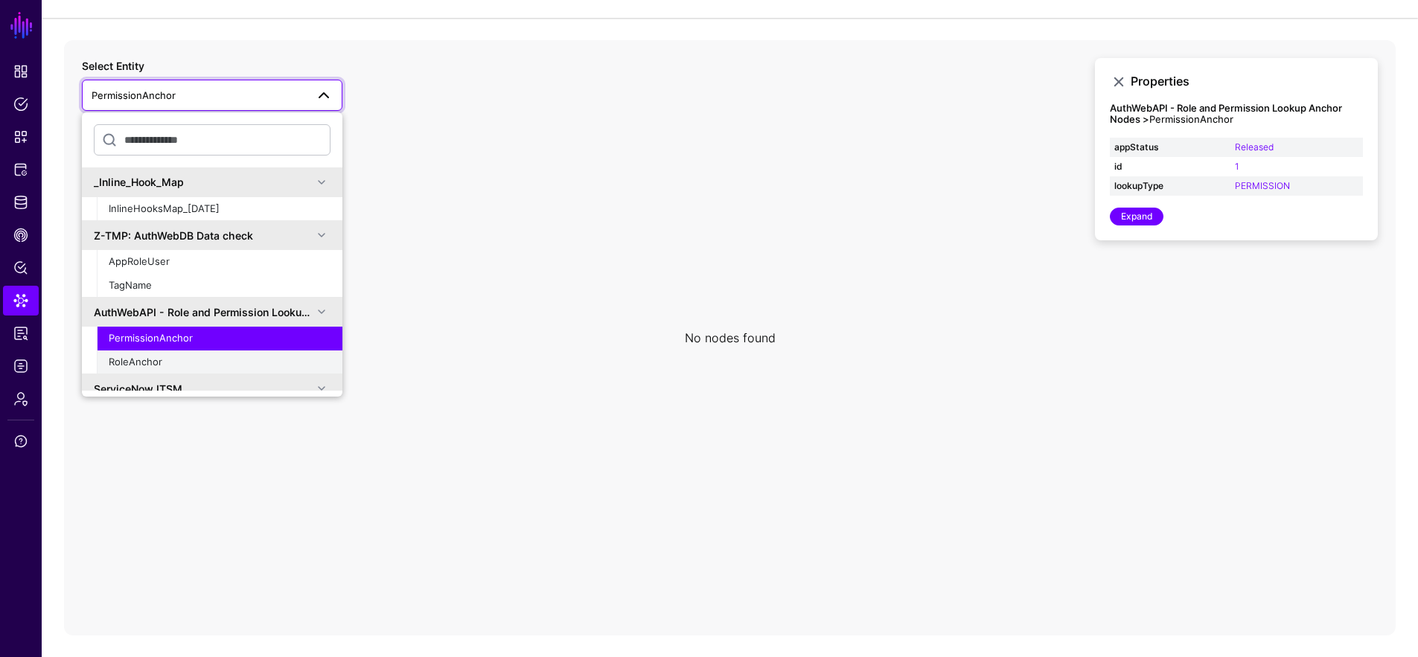
click at [208, 355] on div "RoleAnchor" at bounding box center [220, 362] width 222 height 15
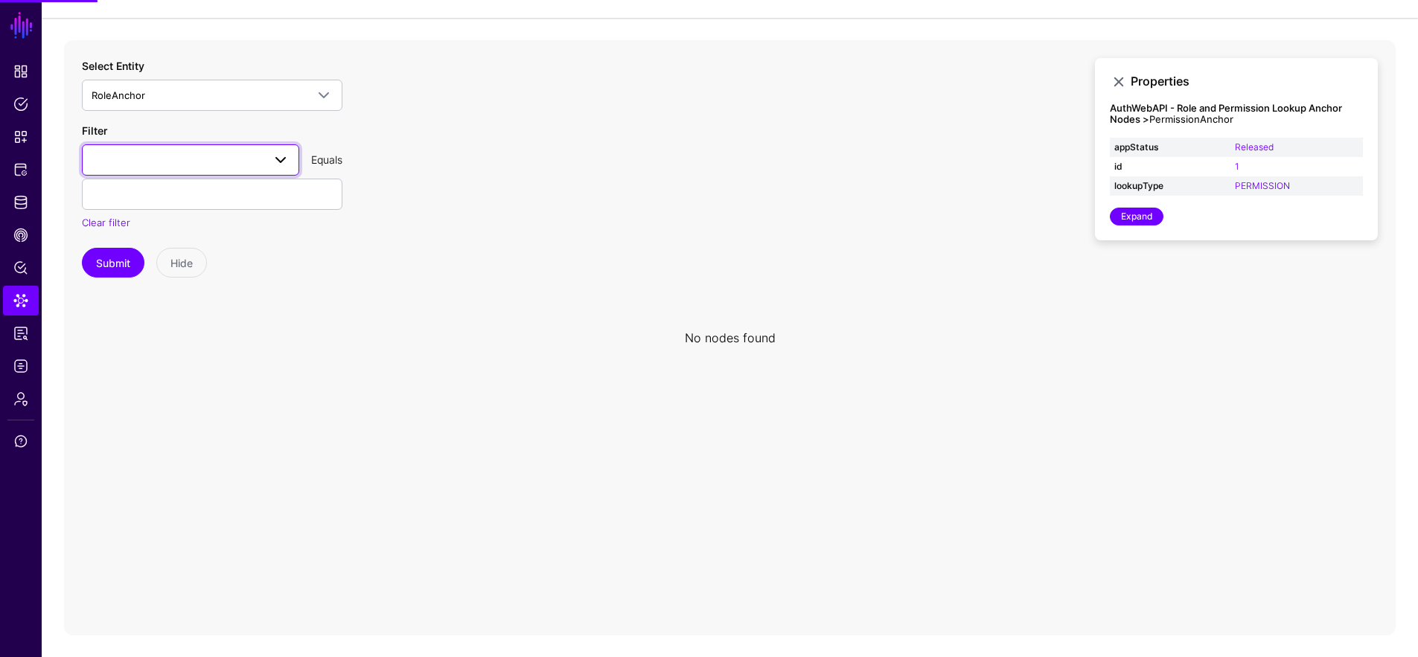
click at [179, 158] on span at bounding box center [191, 160] width 198 height 18
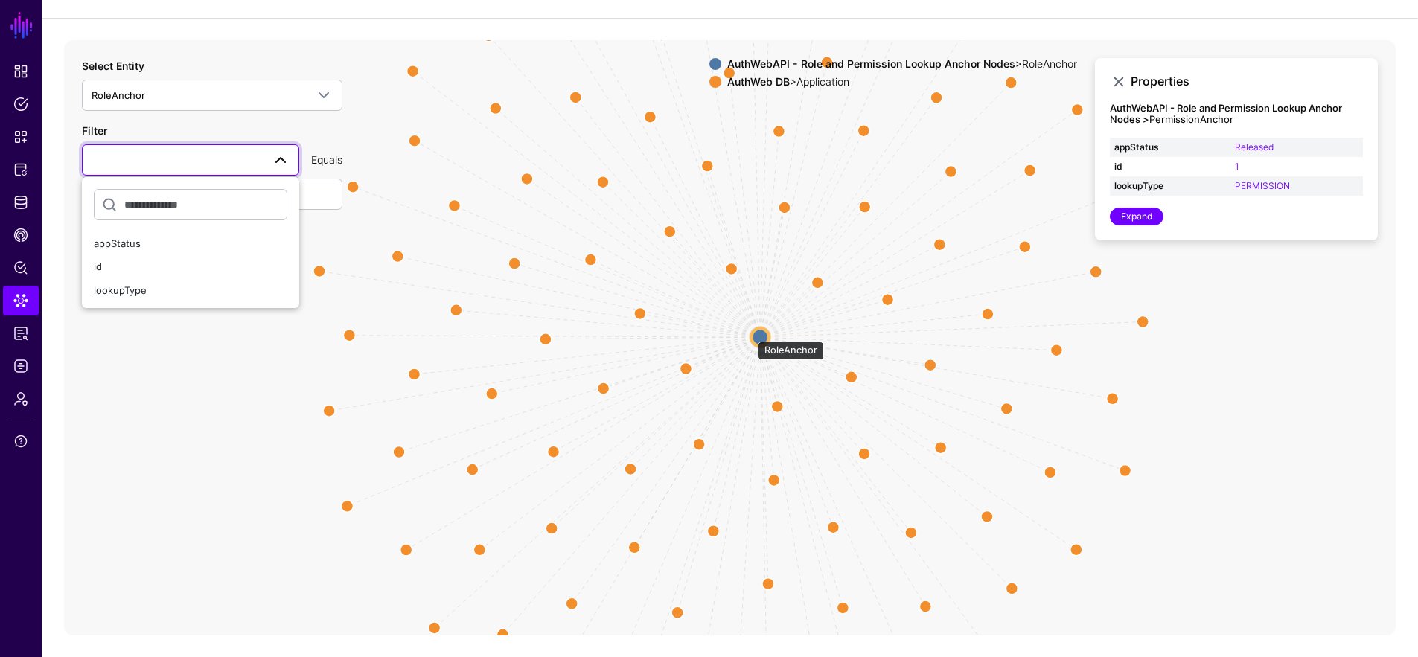
click at [752, 334] on circle at bounding box center [760, 337] width 18 height 18
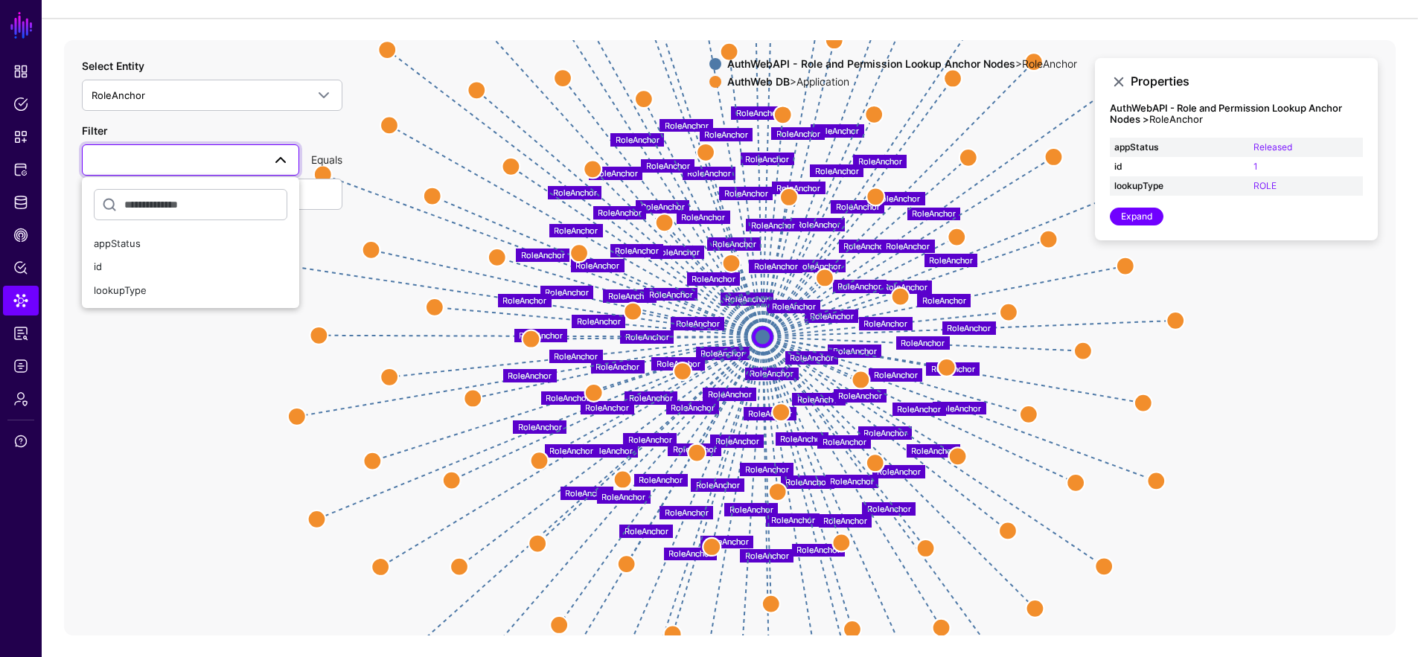
drag, startPoint x: 1343, startPoint y: 188, endPoint x: 1205, endPoint y: 199, distance: 138.8
click at [1205, 199] on div "Properties AuthWebAPI - Role and Permission Lookup Anchor Nodes > RoleAnchor ap…" at bounding box center [1236, 149] width 283 height 182
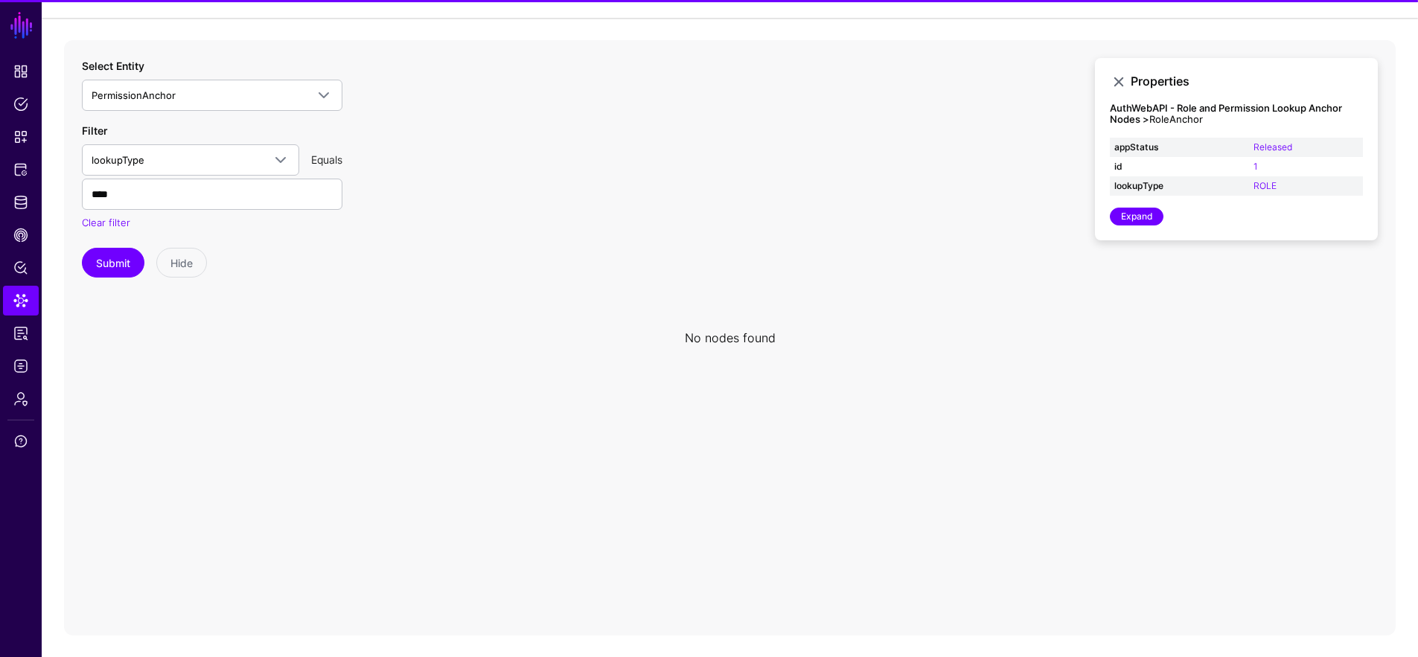
type input "**********"
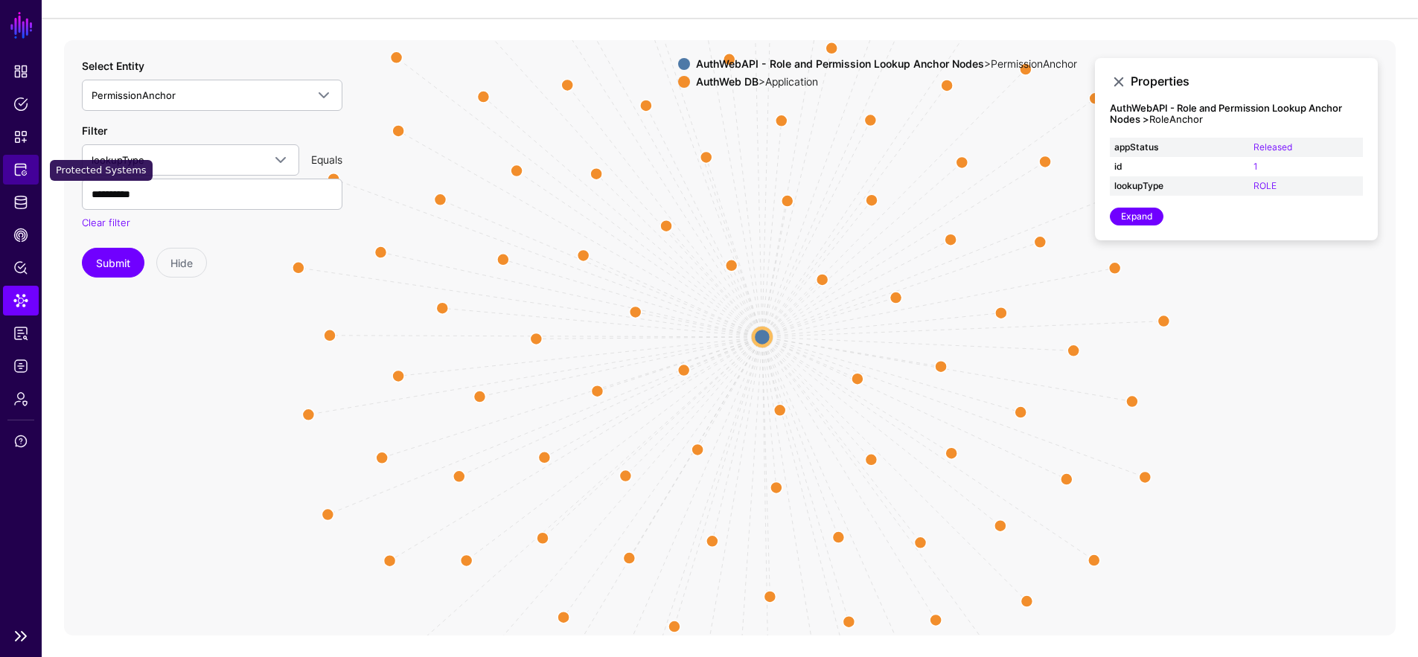
click at [33, 172] on link "Protected Systems" at bounding box center [21, 170] width 36 height 30
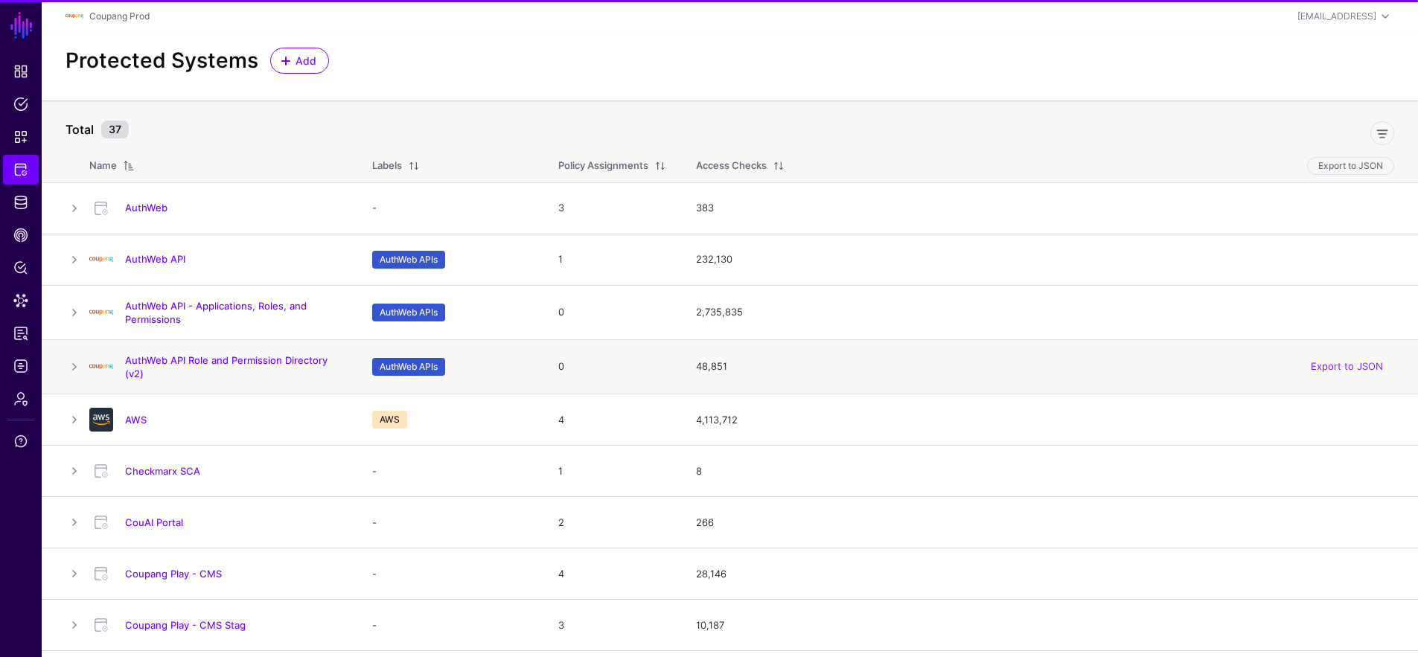
click at [202, 352] on td "AuthWeb API Role and Permission Directory (v2)" at bounding box center [223, 366] width 268 height 54
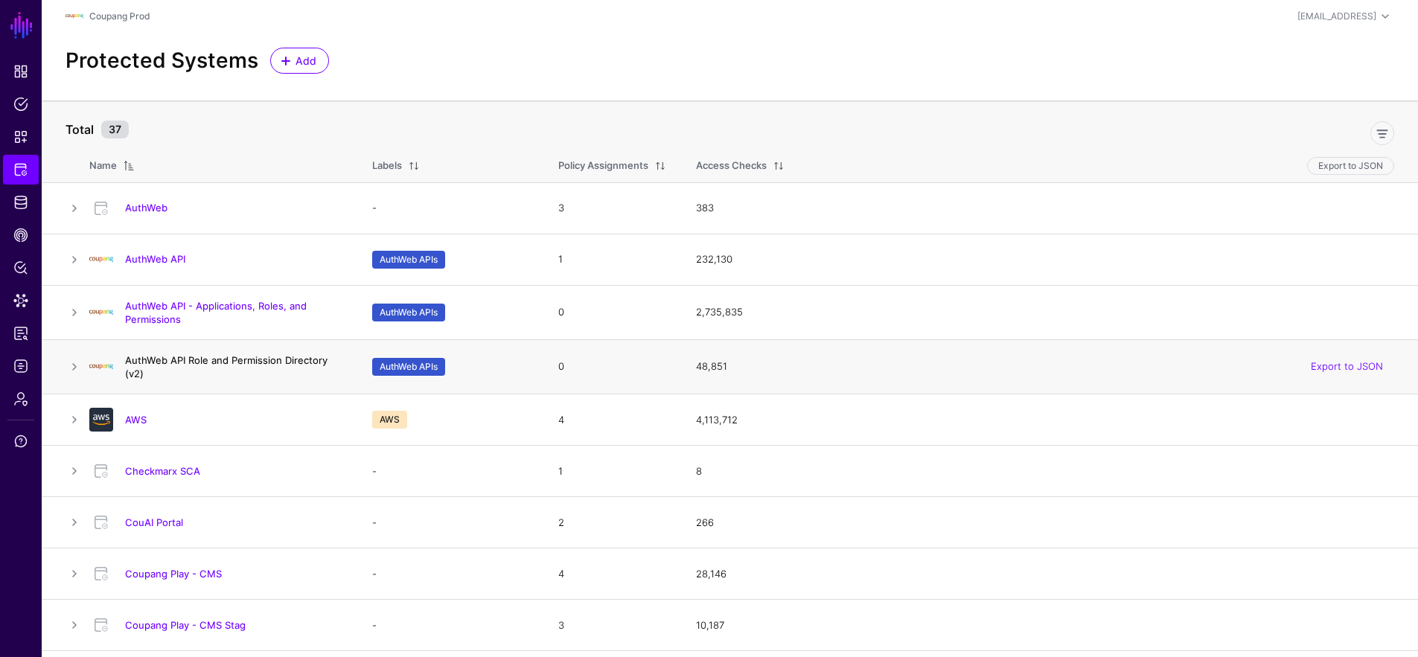
click at [207, 360] on link "AuthWeb API Role and Permission Directory (v2)" at bounding box center [226, 366] width 202 height 25
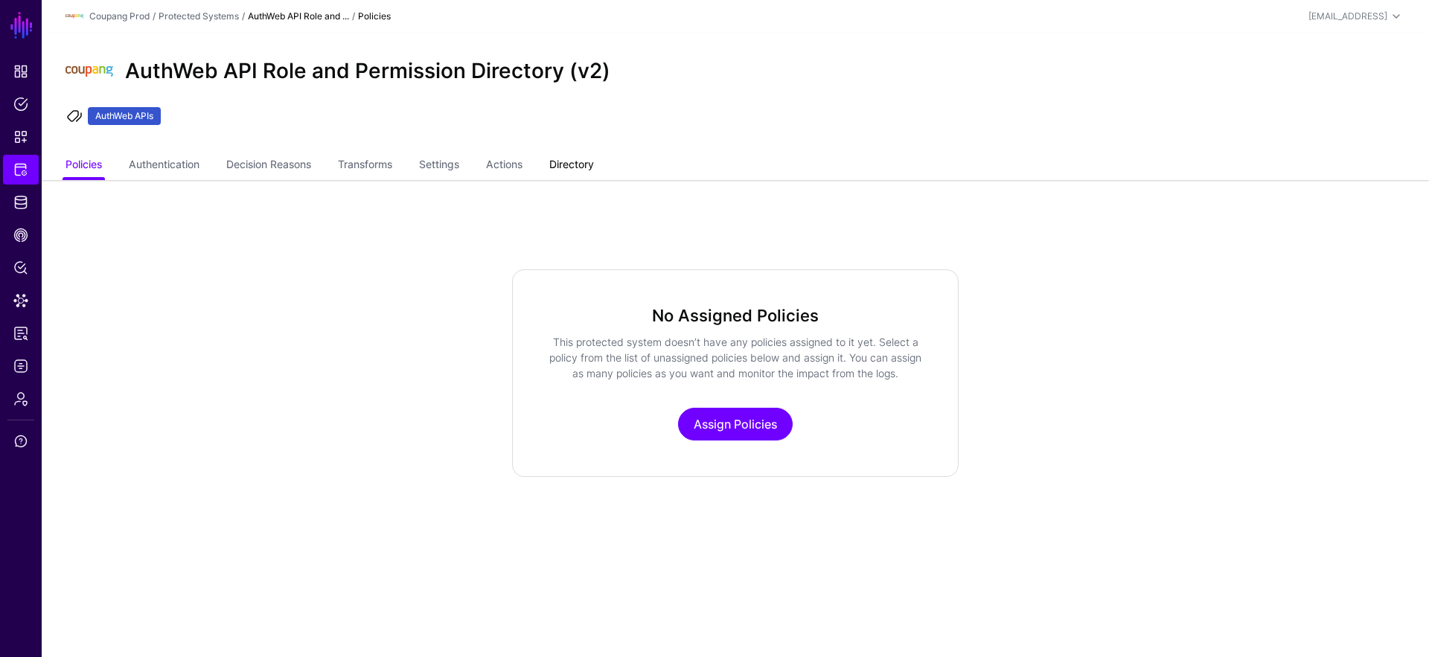
click at [561, 161] on link "Directory" at bounding box center [571, 166] width 45 height 28
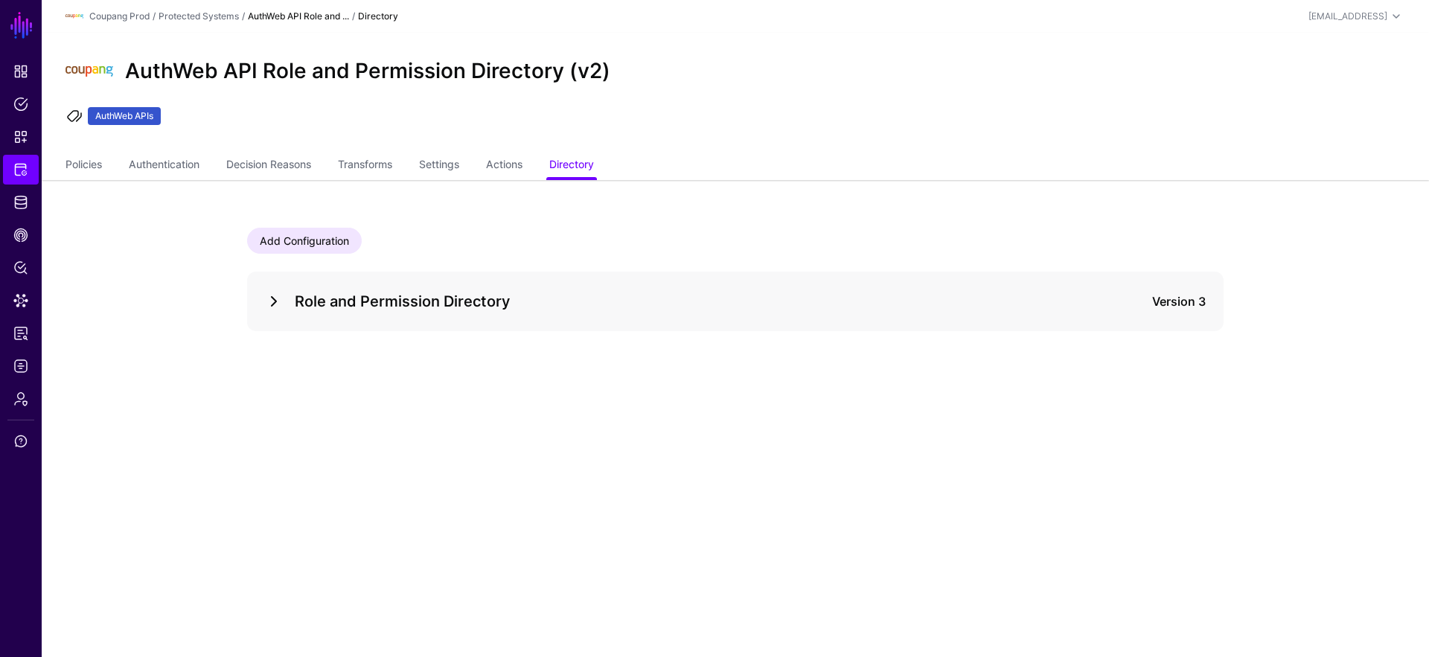
click at [273, 295] on link at bounding box center [274, 302] width 18 height 18
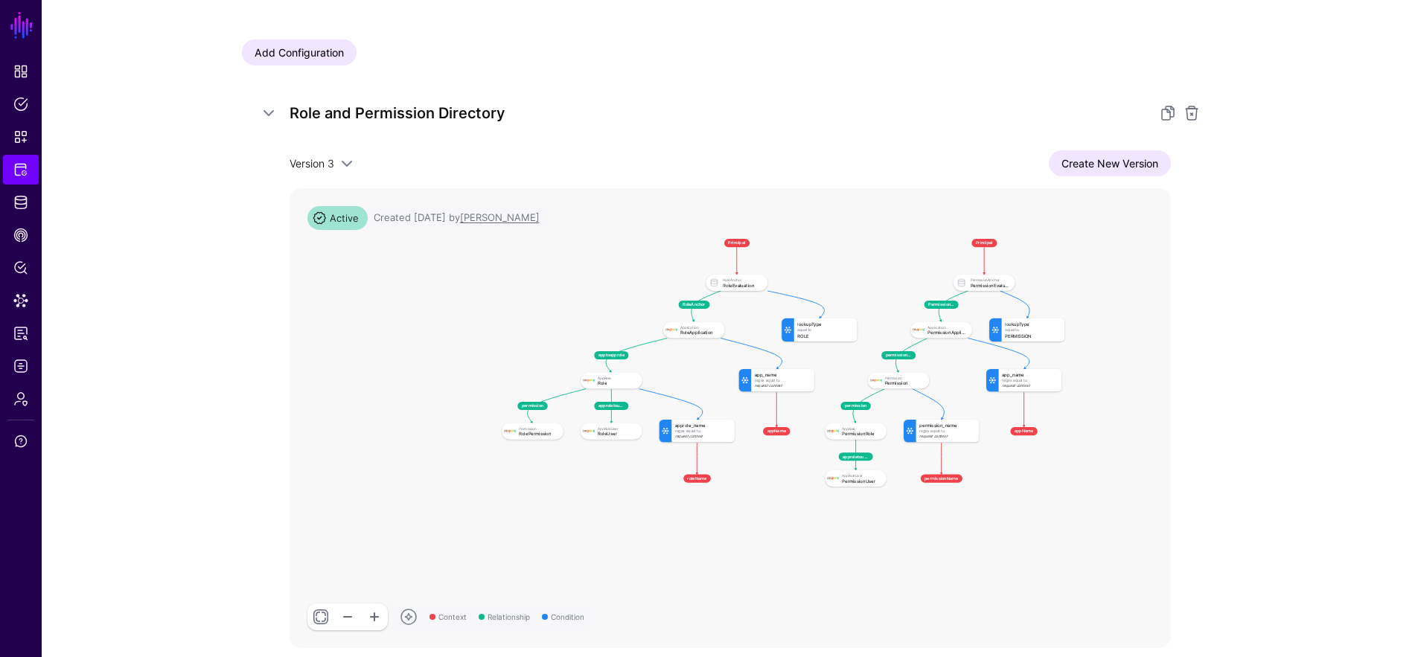
scroll to position [223, 0]
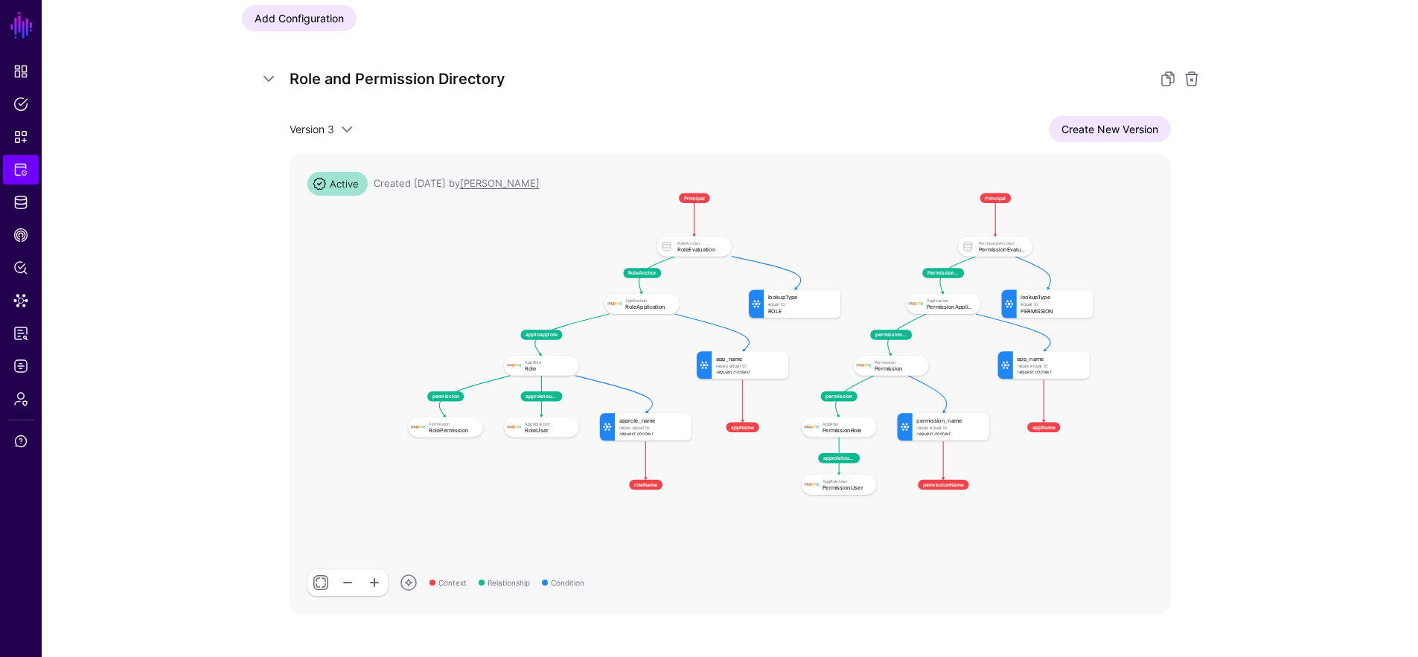
drag, startPoint x: 840, startPoint y: 329, endPoint x: 840, endPoint y: 351, distance: 22.3
click at [840, 351] on rect at bounding box center [399, 184] width 49349 height 25758
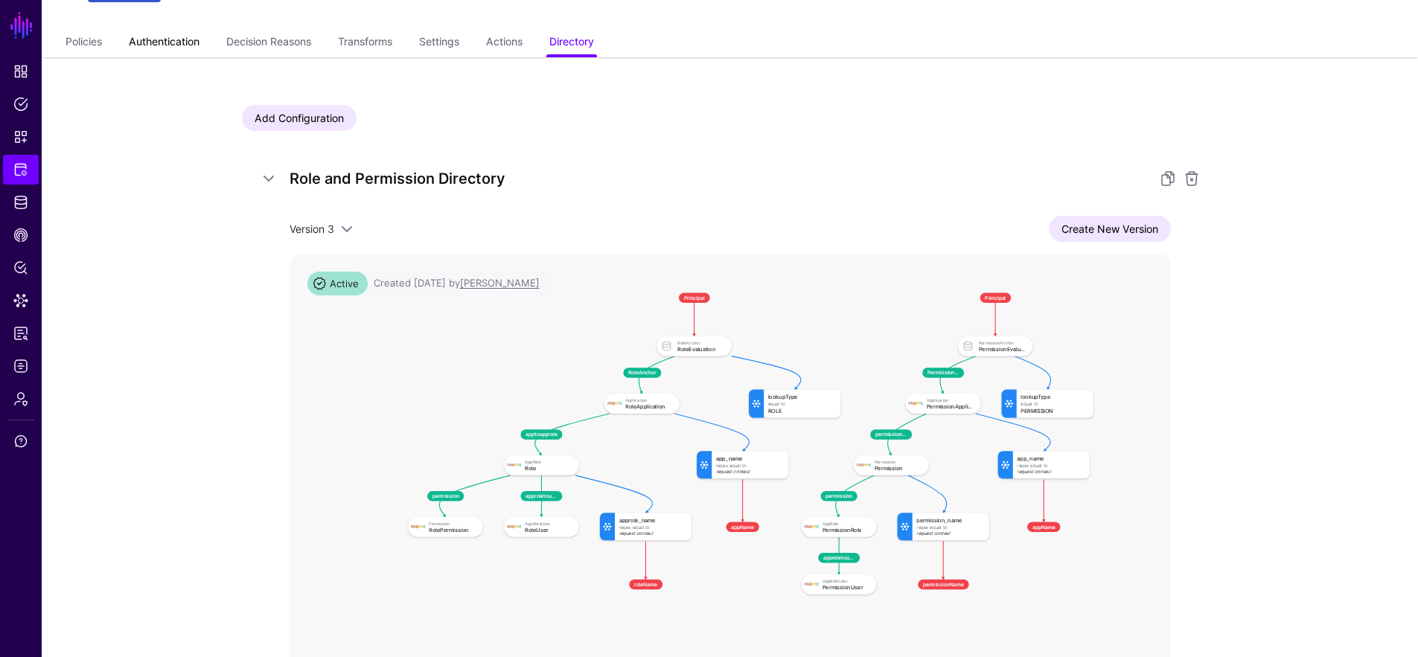
scroll to position [0, 0]
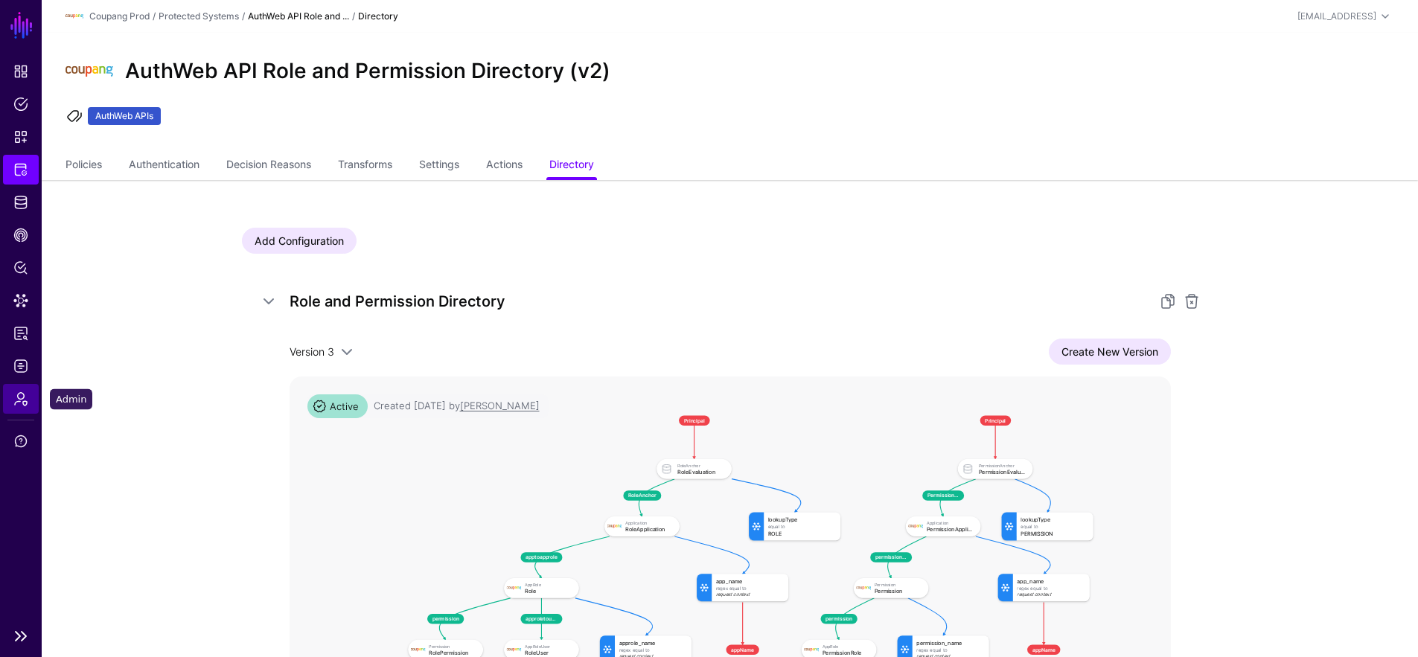
click at [16, 393] on span "Admin" at bounding box center [20, 398] width 15 height 15
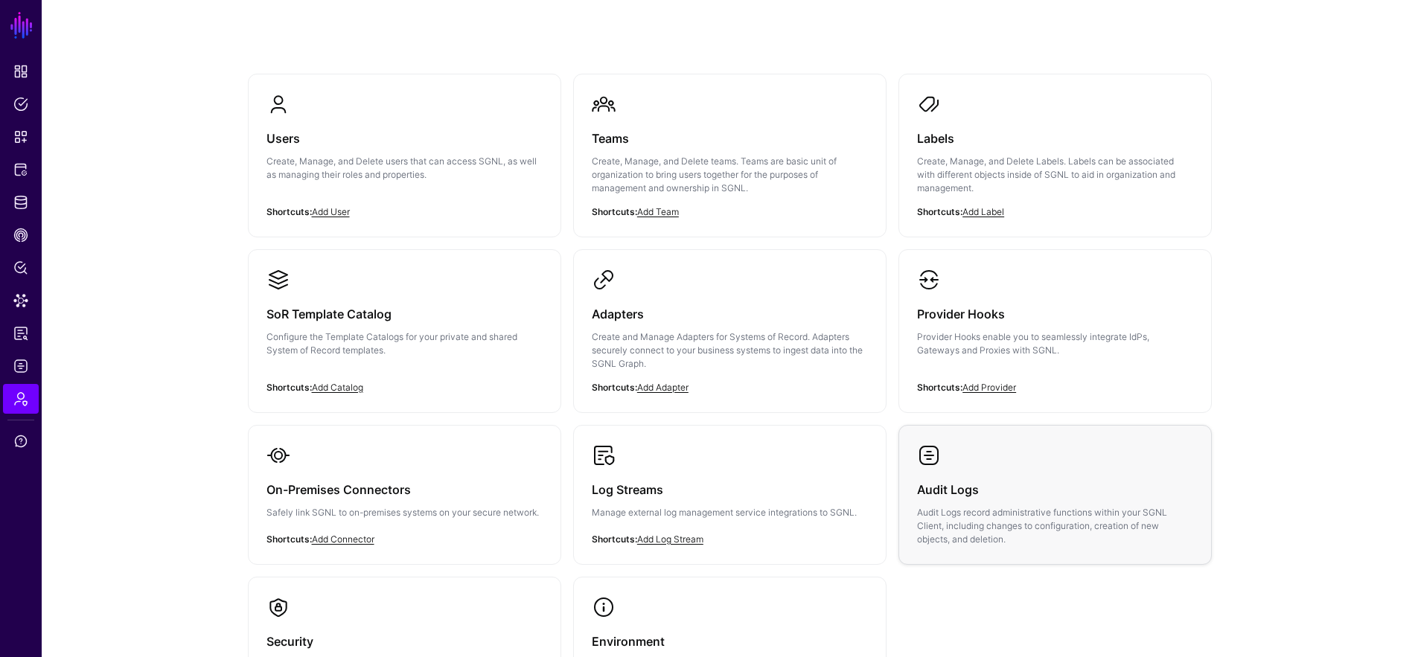
scroll to position [168, 0]
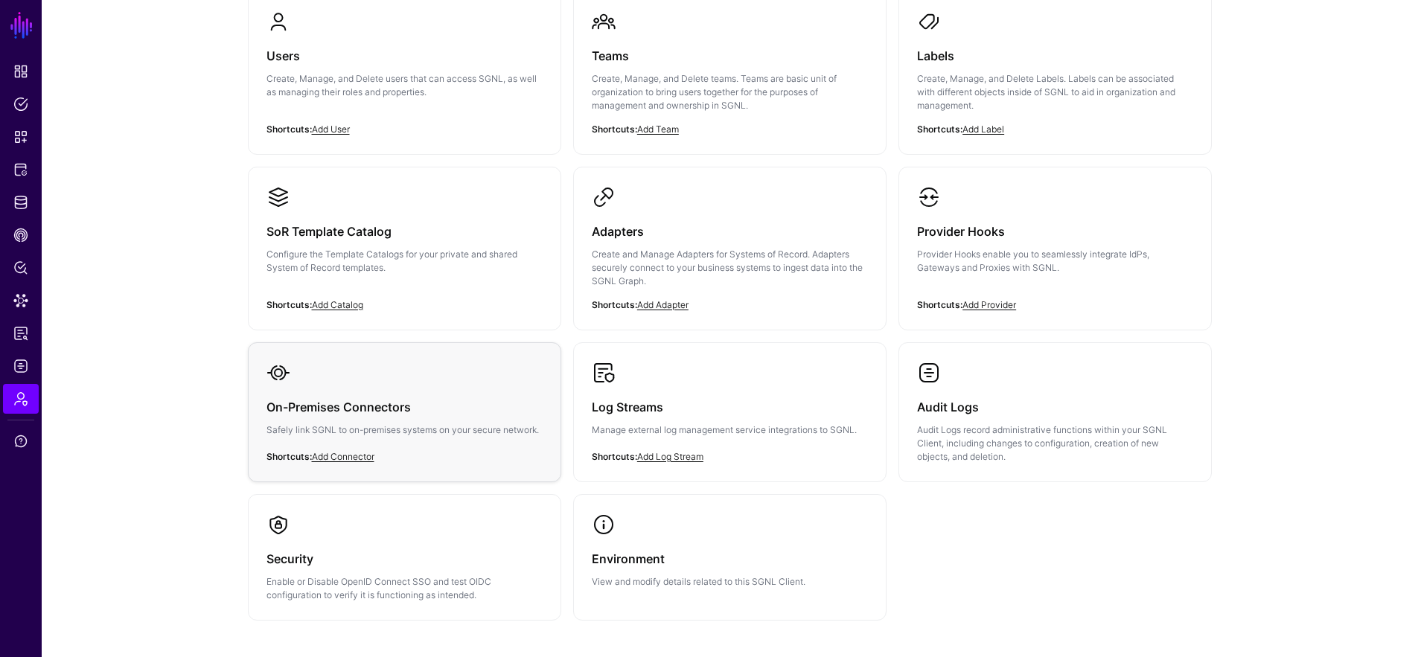
click at [455, 416] on h3 "On-Premises Connectors" at bounding box center [404, 407] width 276 height 21
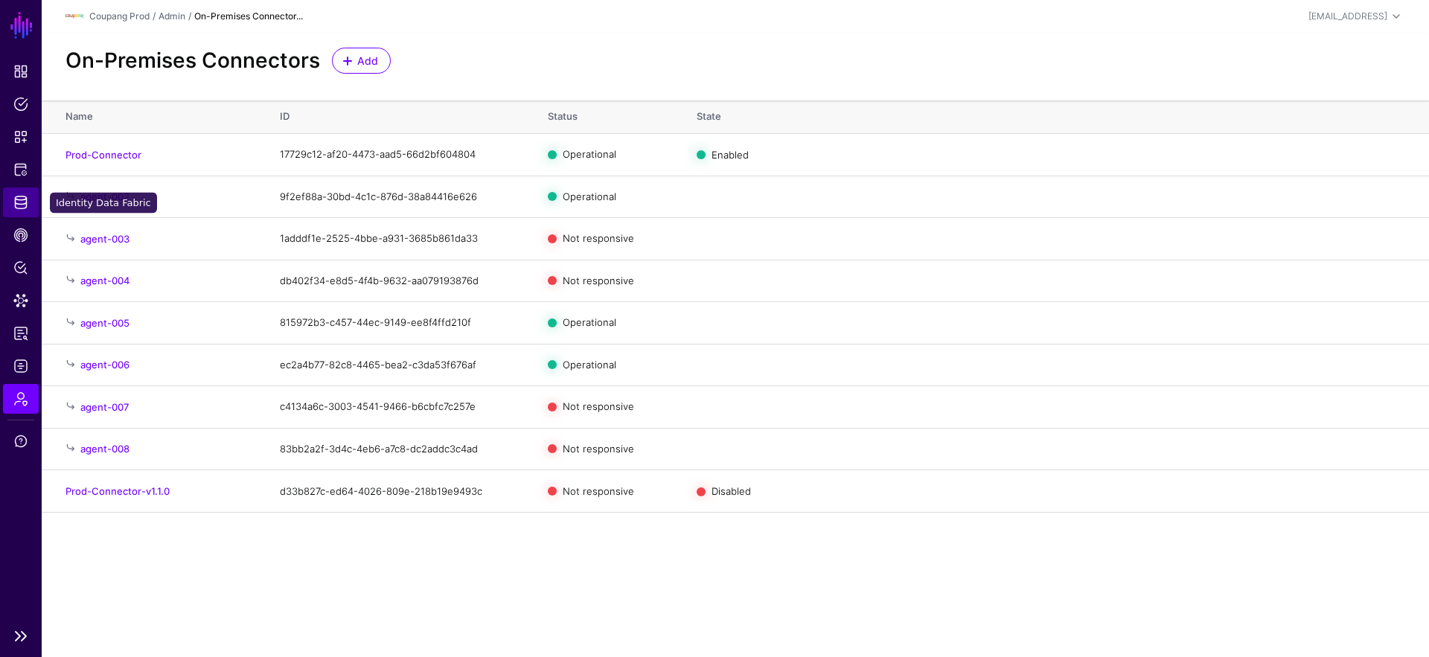
click at [24, 199] on span "Identity Data Fabric" at bounding box center [20, 202] width 15 height 15
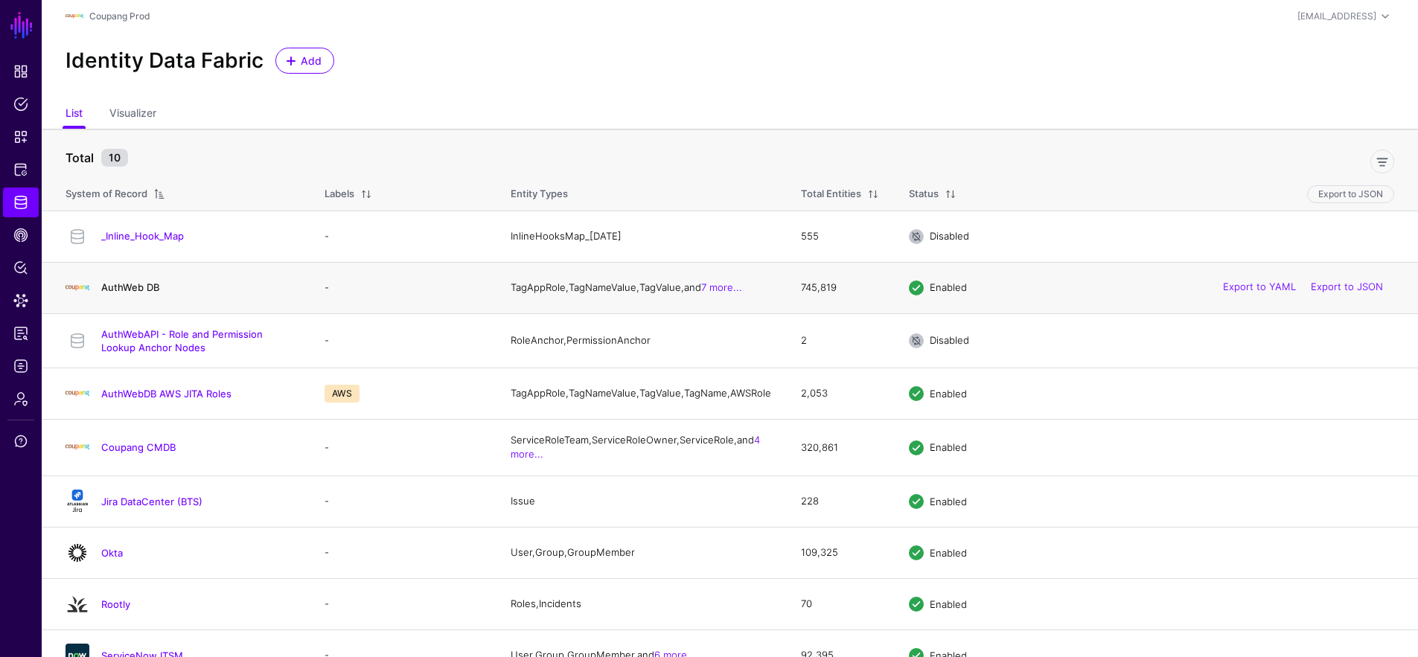
click at [127, 291] on link "AuthWeb DB" at bounding box center [130, 287] width 58 height 12
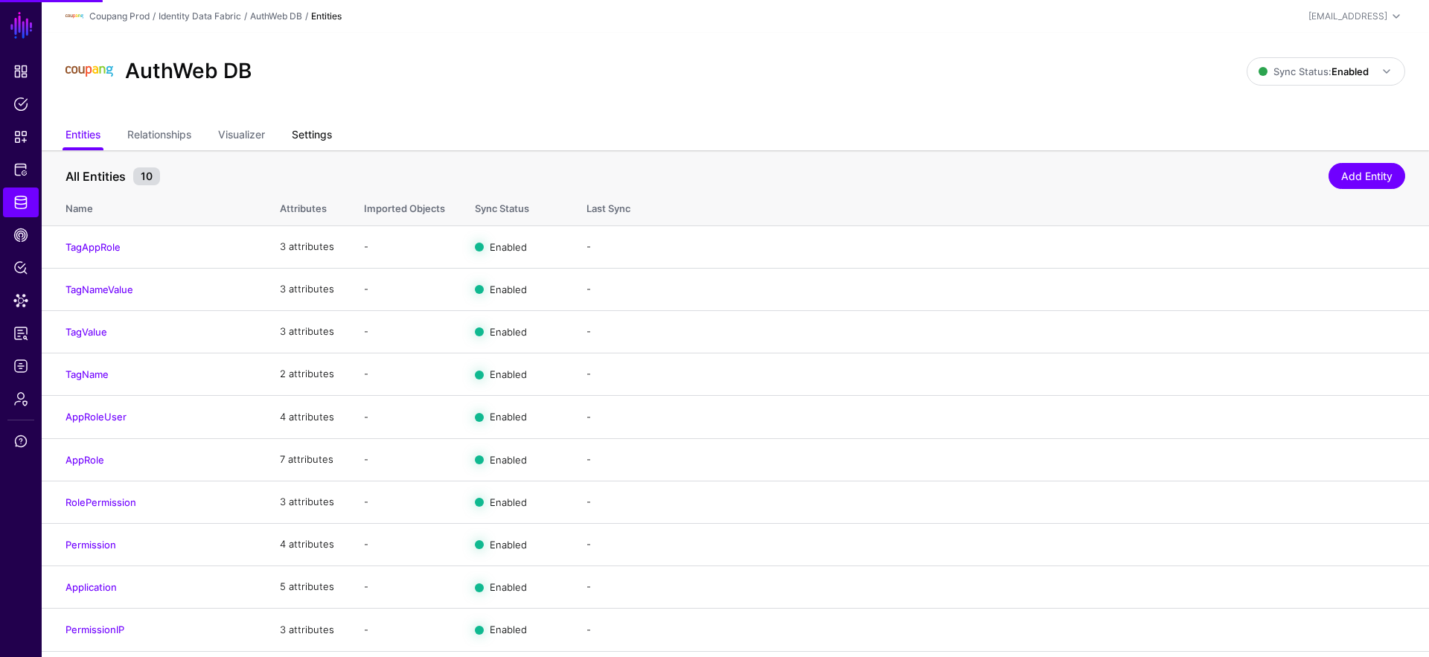
click at [301, 141] on link "Settings" at bounding box center [312, 136] width 40 height 28
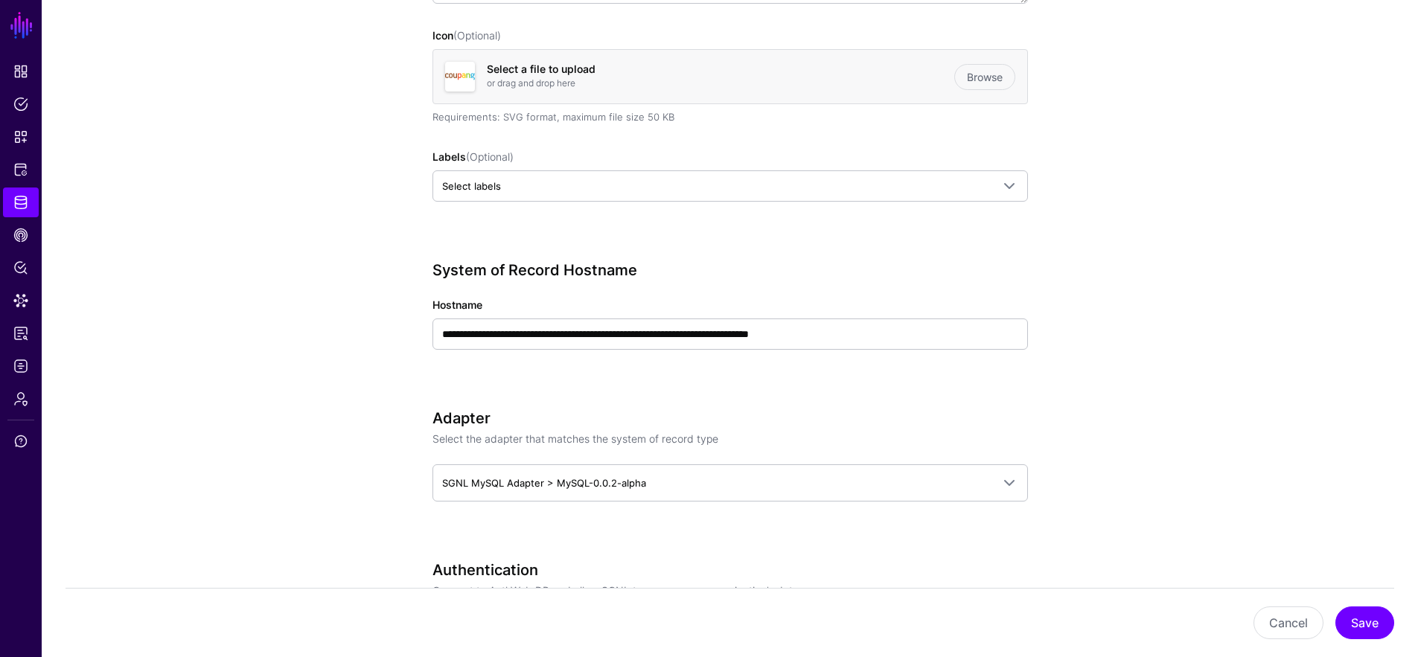
scroll to position [267, 0]
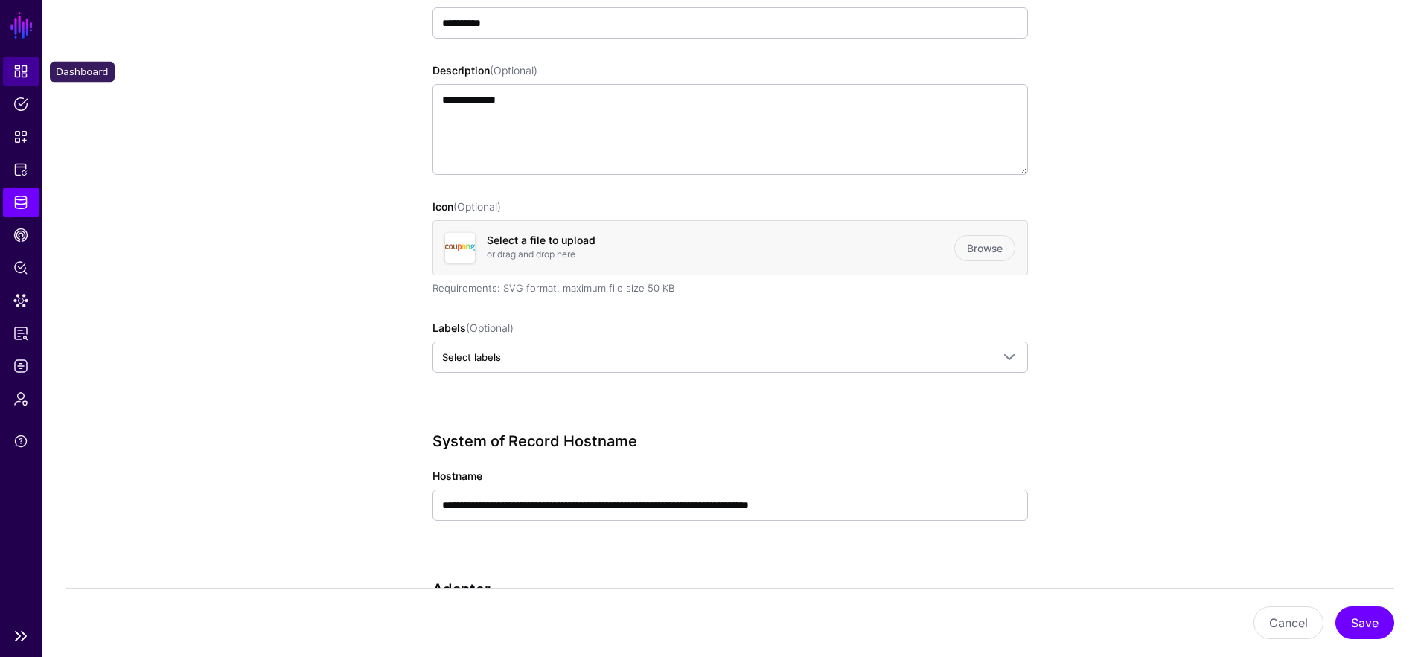
click at [34, 77] on link "Dashboard" at bounding box center [21, 72] width 36 height 30
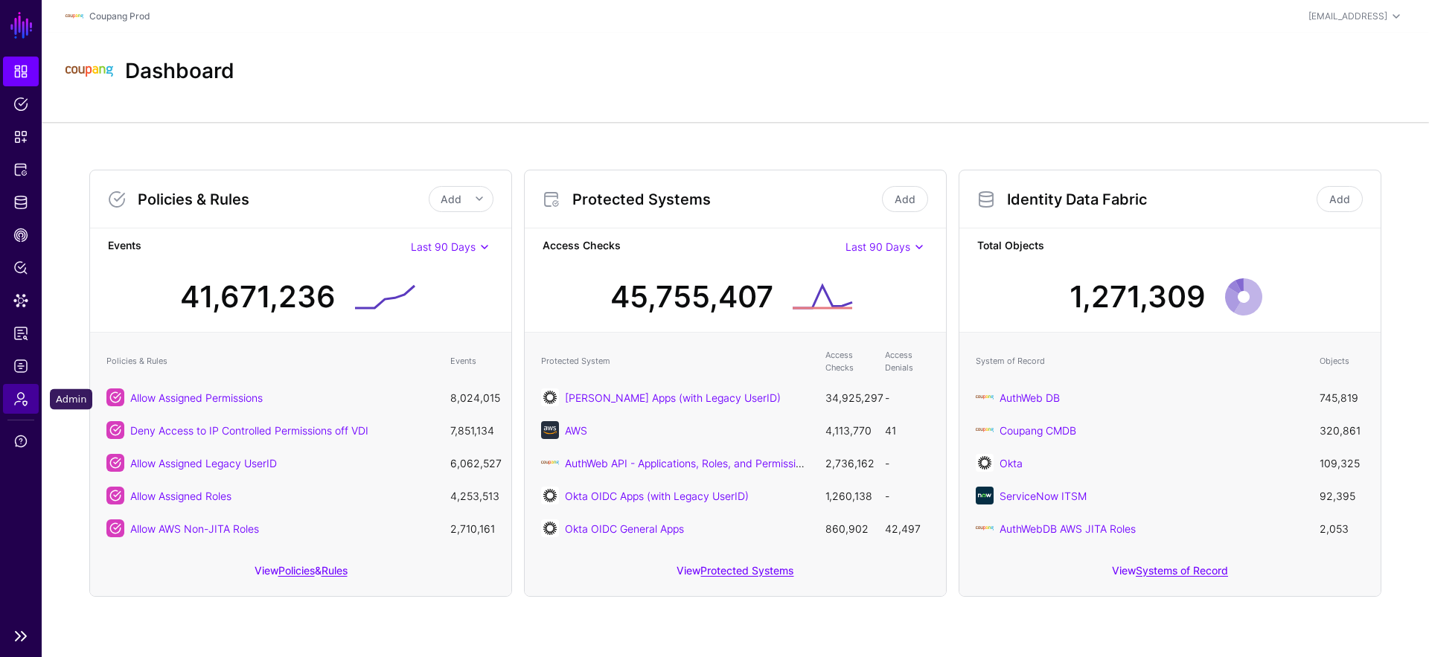
click at [22, 408] on link "Admin" at bounding box center [21, 399] width 36 height 30
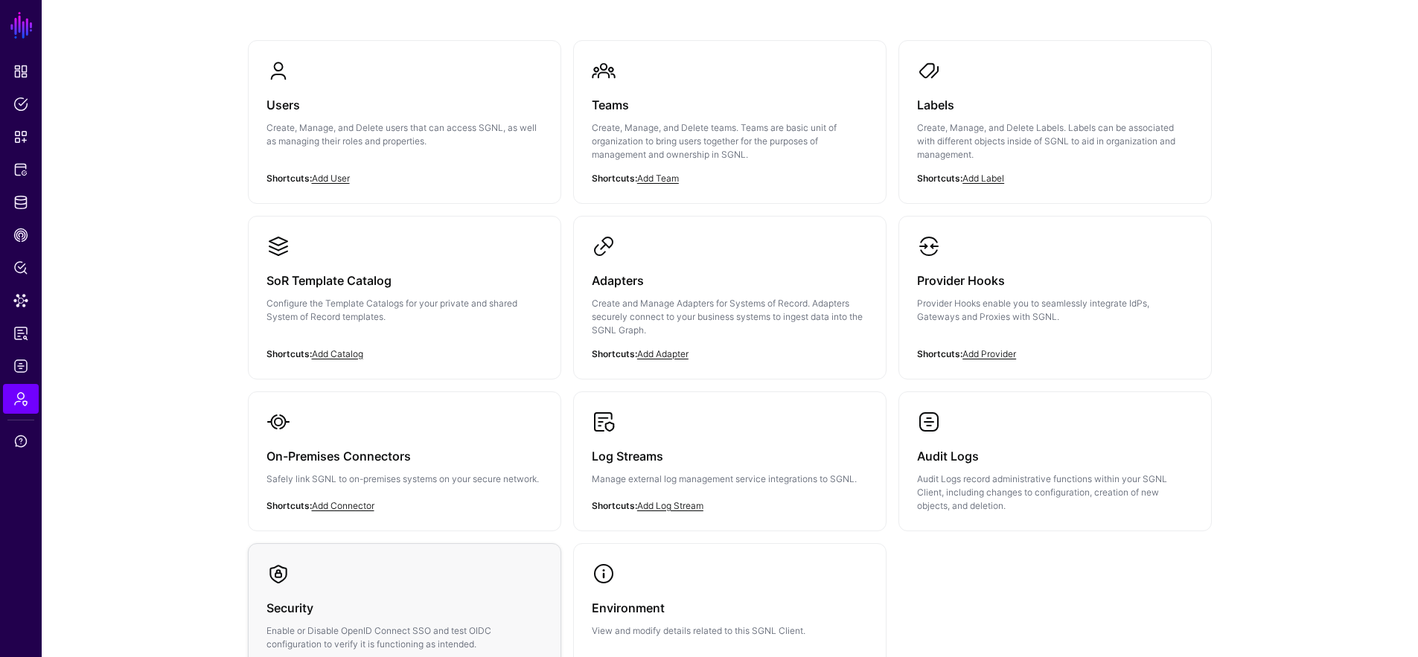
scroll to position [110, 0]
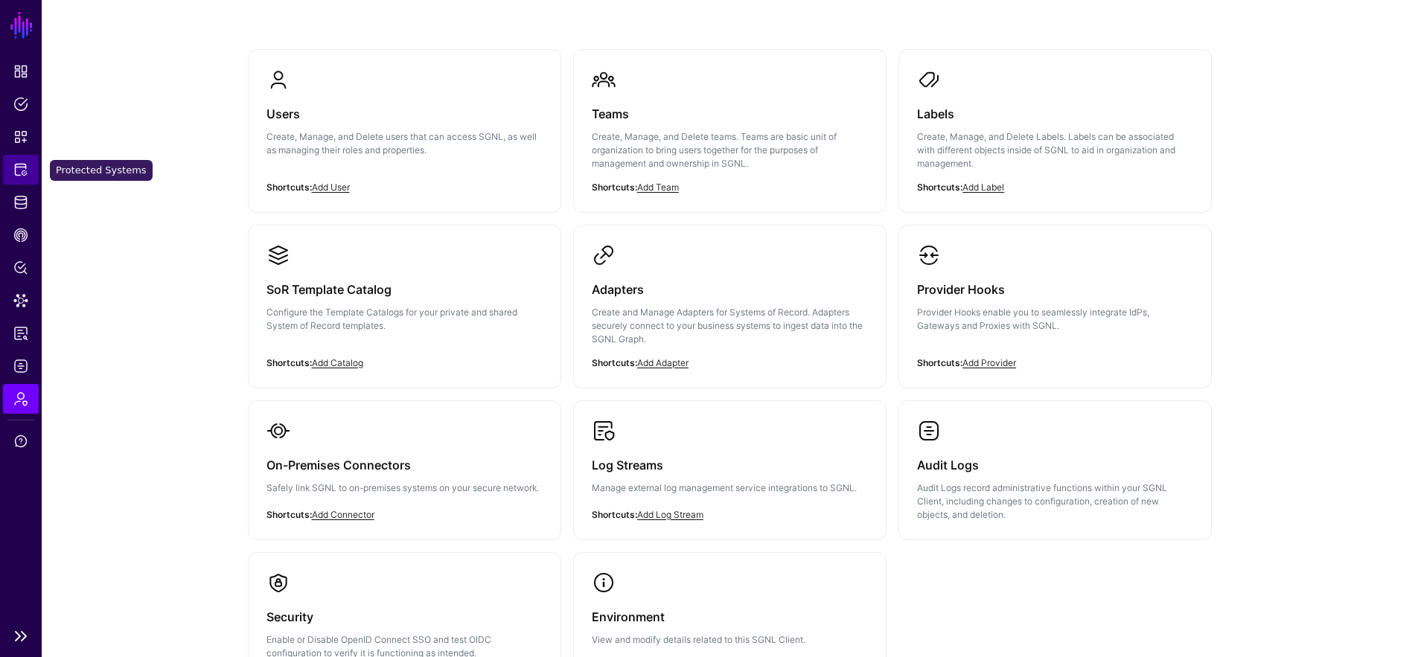
click at [23, 175] on span "Protected Systems" at bounding box center [20, 169] width 15 height 15
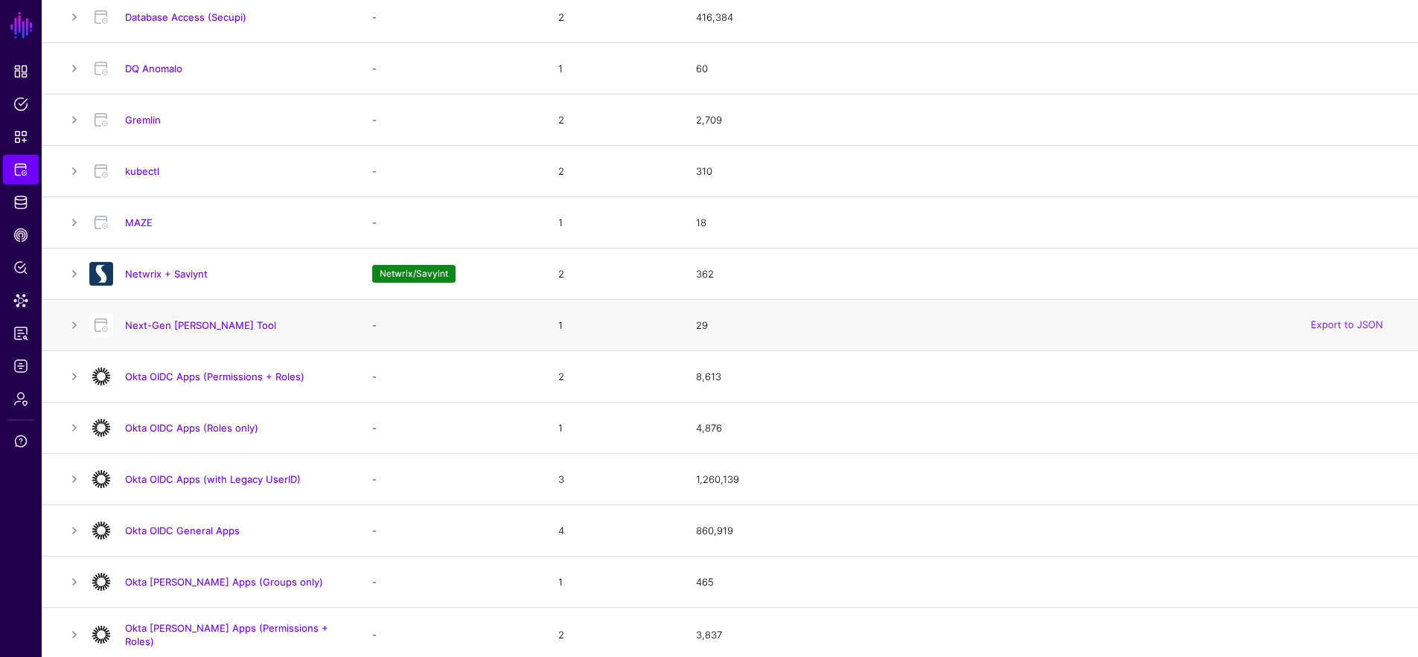
scroll to position [661, 0]
click at [206, 528] on link "Okta OIDC General Apps" at bounding box center [182, 529] width 115 height 12
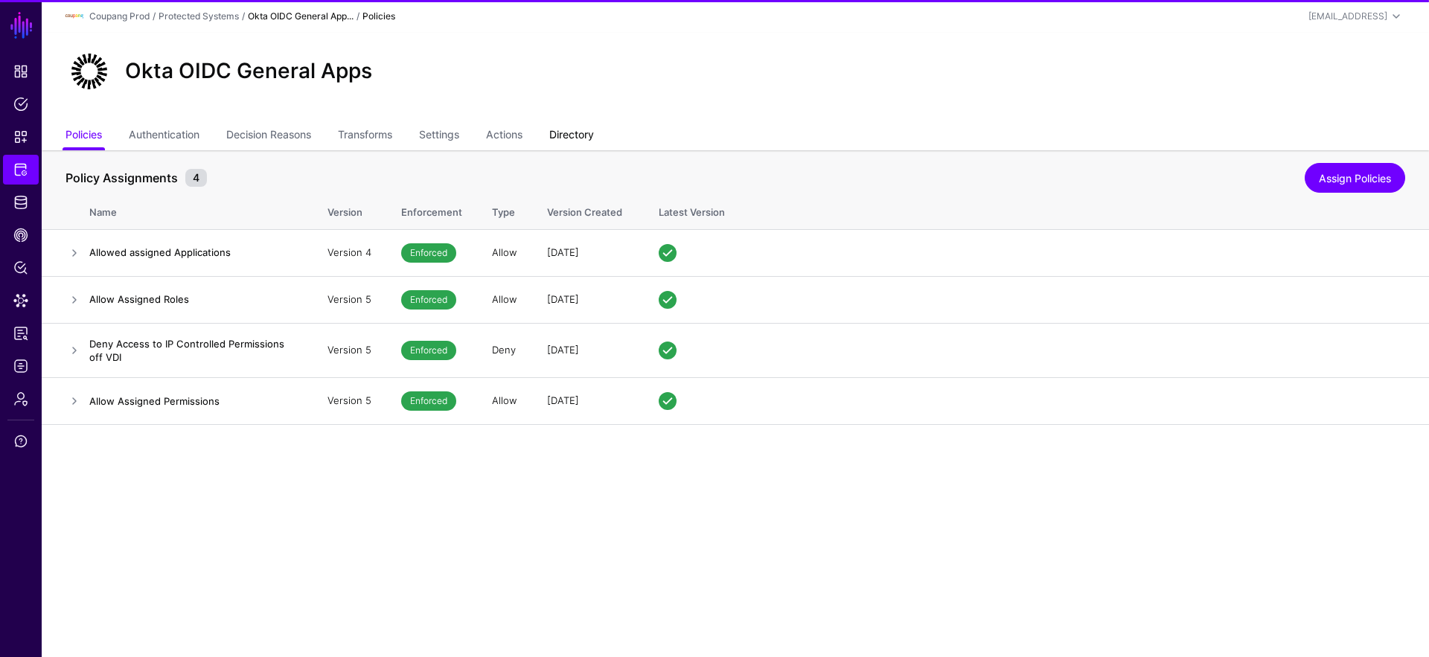
click at [561, 139] on link "Directory" at bounding box center [571, 136] width 45 height 28
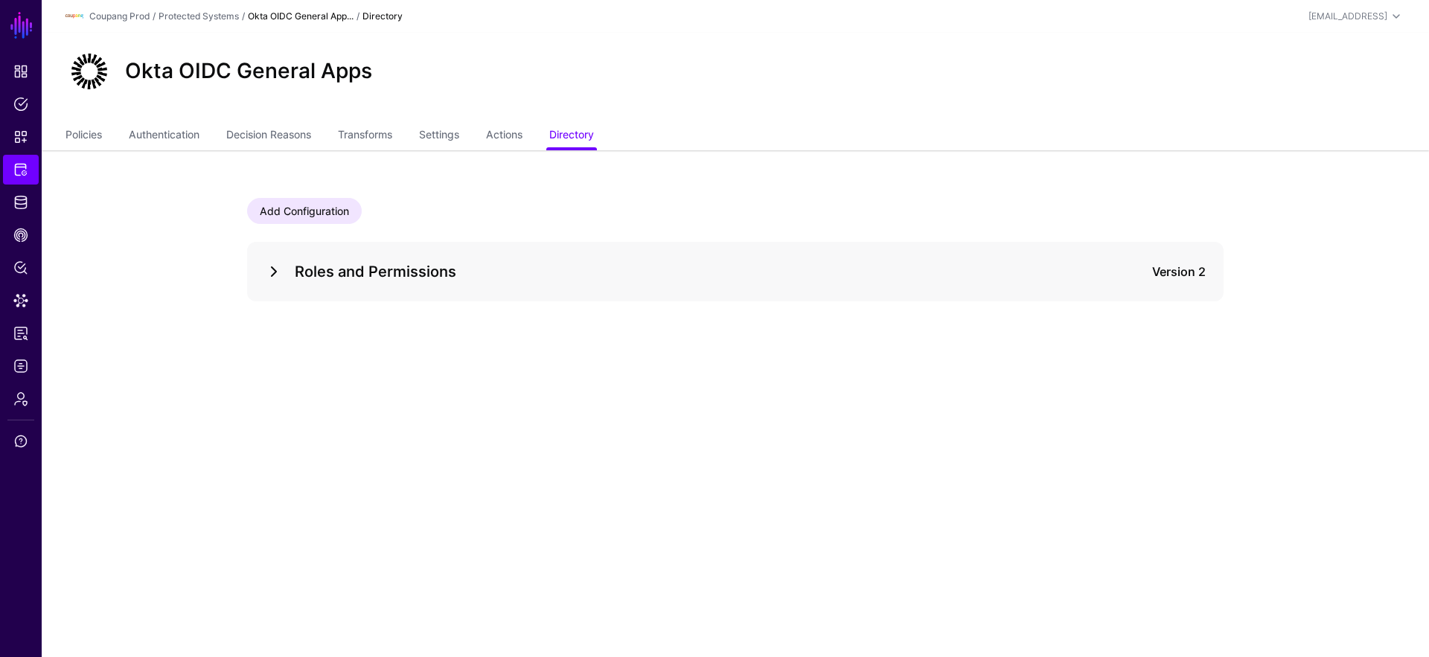
click at [270, 272] on link at bounding box center [274, 272] width 18 height 18
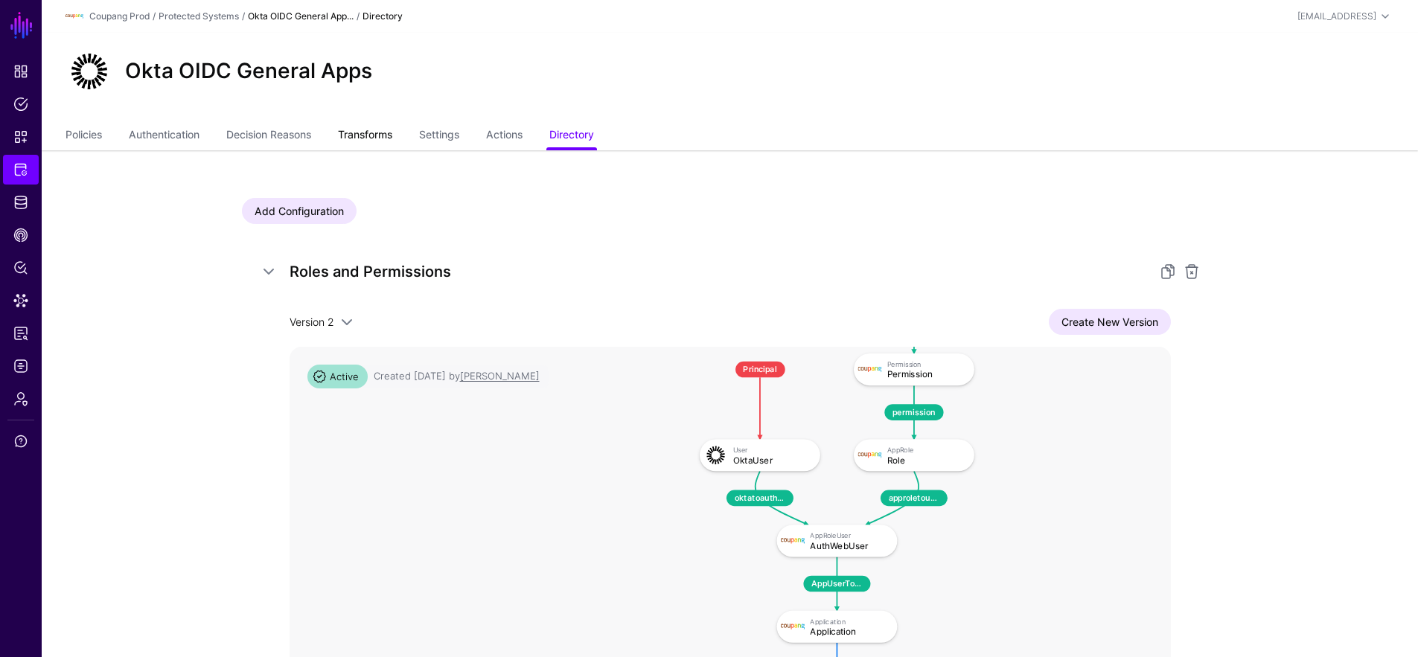
click at [356, 132] on link "Transforms" at bounding box center [365, 136] width 54 height 28
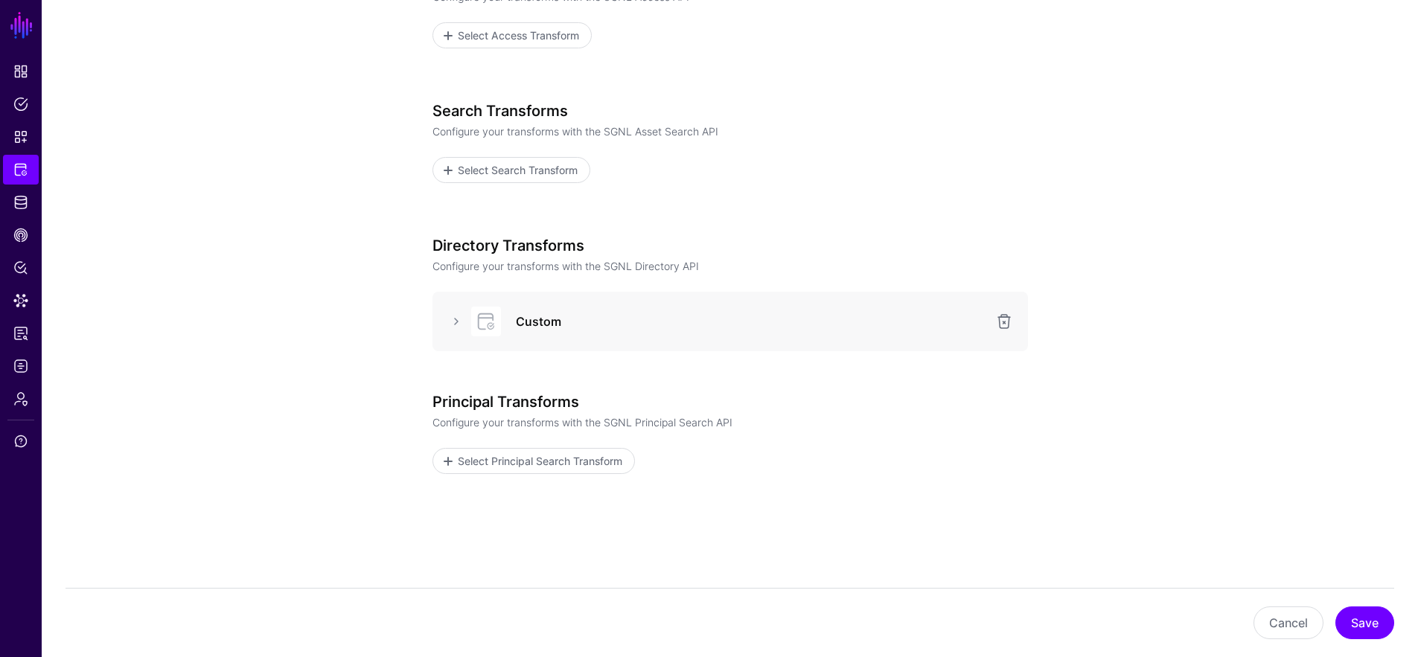
scroll to position [232, 0]
click at [459, 322] on link at bounding box center [456, 320] width 18 height 18
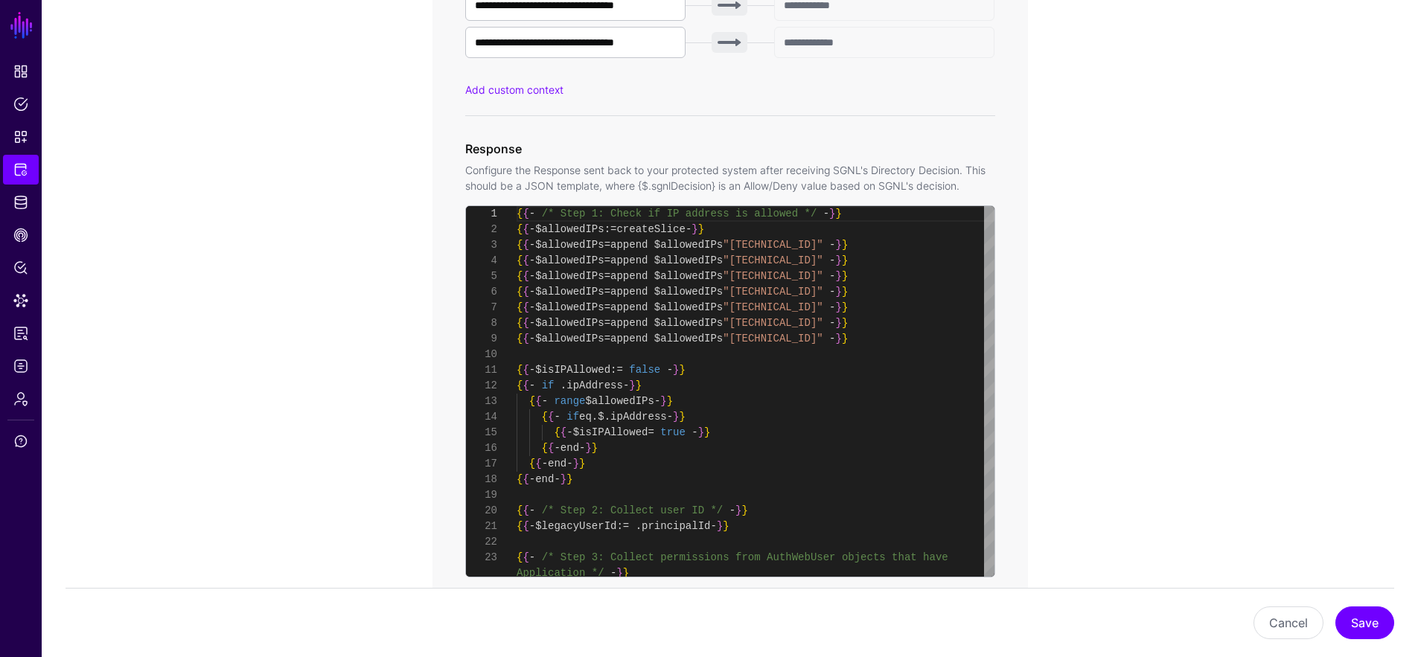
scroll to position [1128, 0]
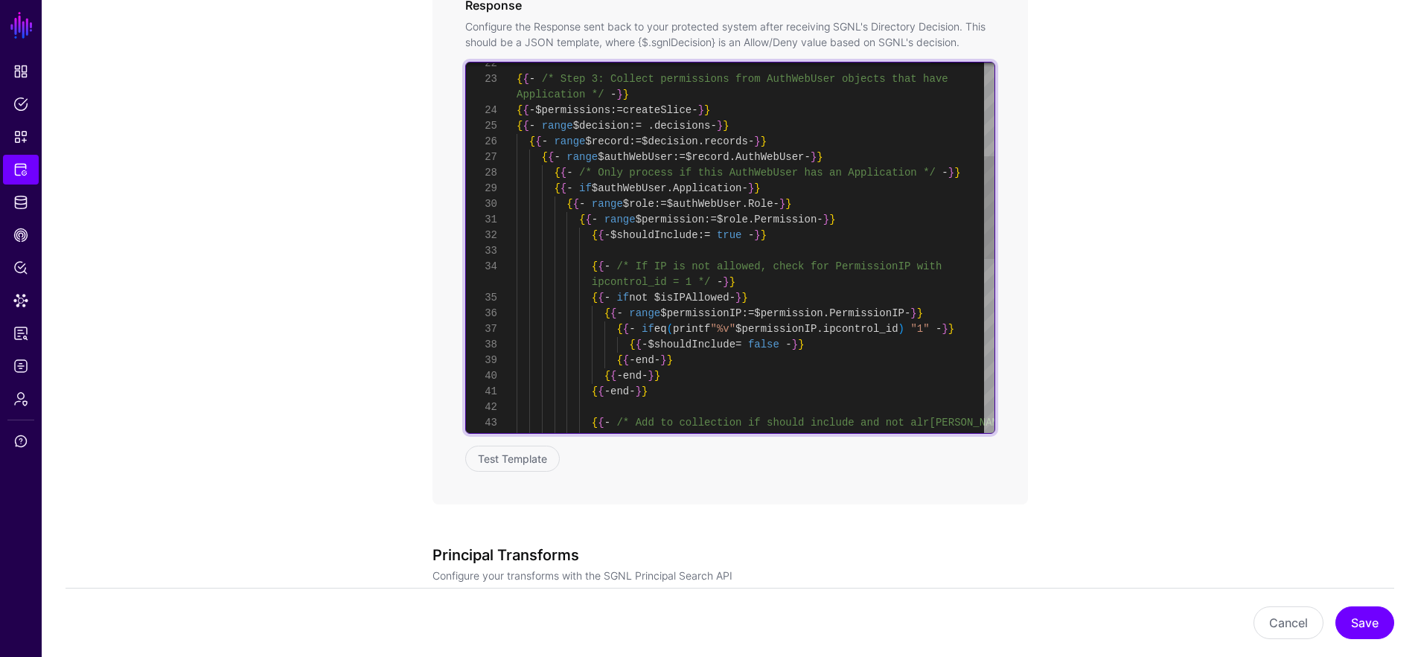
type textarea "**********"
drag, startPoint x: 546, startPoint y: 156, endPoint x: 832, endPoint y: 159, distance: 285.8
click at [832, 159] on div "{ { - if eq ( printf "%v" $permissionIP . ipcontrol_id ) "1" - } } { { - $shoul…" at bounding box center [756, 392] width 478 height 1329
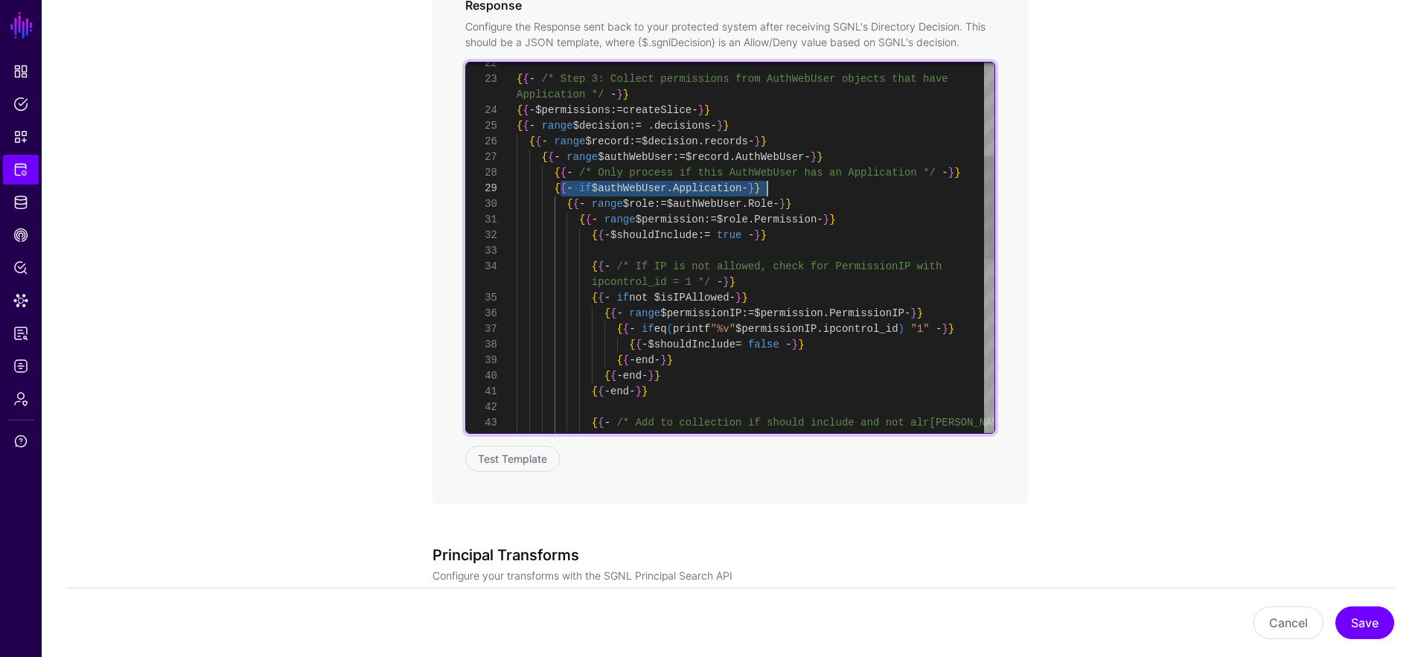
drag, startPoint x: 560, startPoint y: 184, endPoint x: 764, endPoint y: 191, distance: 204.0
click at [764, 191] on div "{ { - if eq ( printf "%v" $permissionIP . ipcontrol_id ) "1" - } } { { - $shoul…" at bounding box center [756, 392] width 478 height 1329
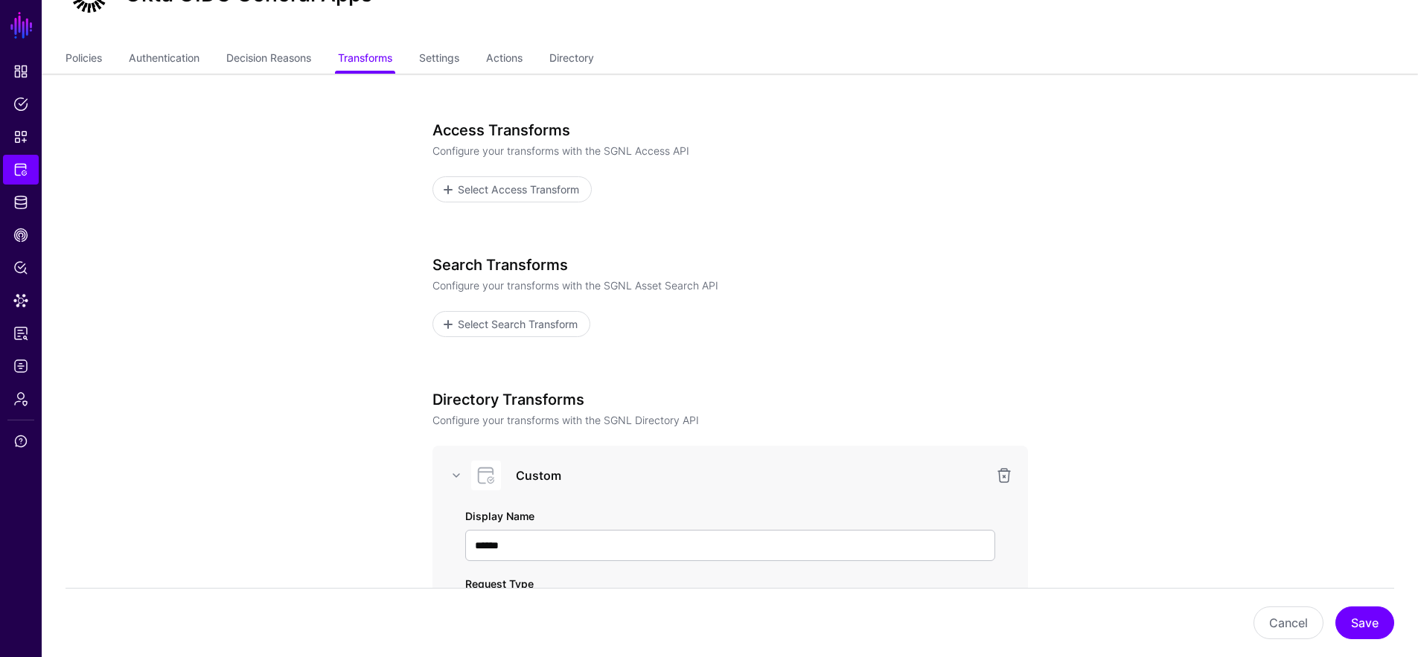
scroll to position [0, 0]
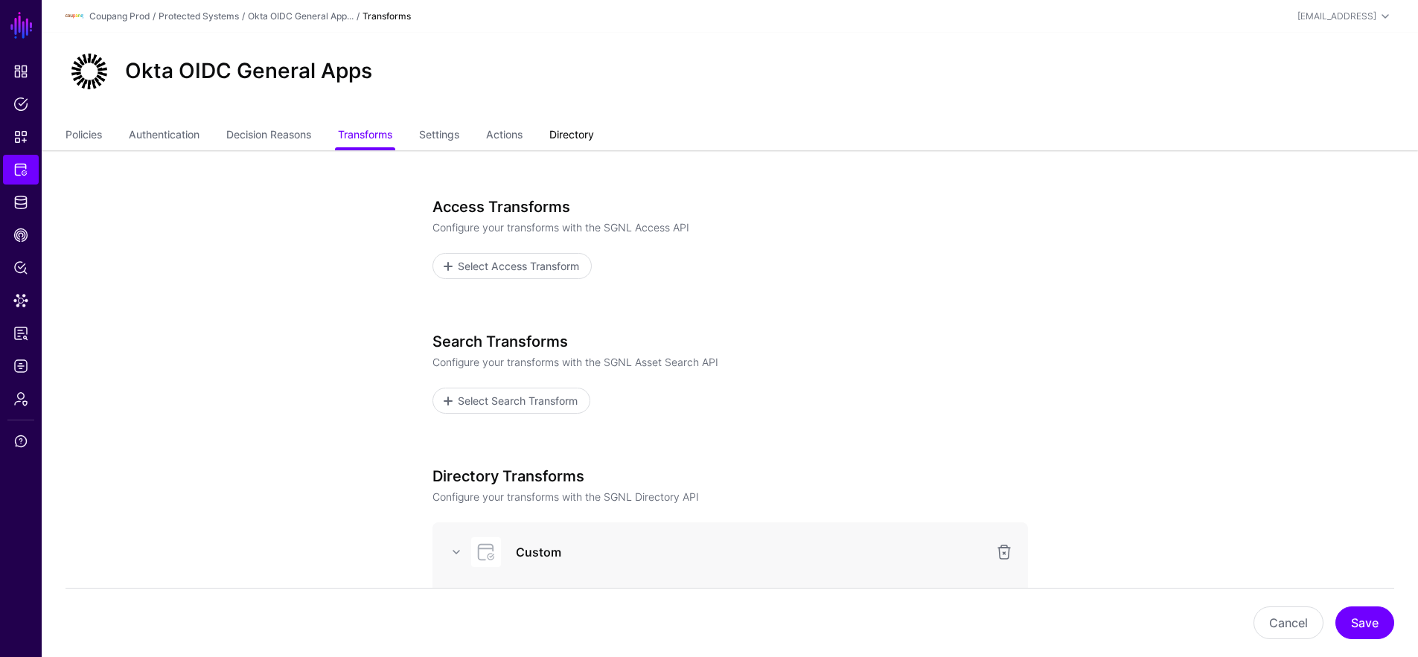
click at [578, 135] on link "Directory" at bounding box center [571, 136] width 45 height 28
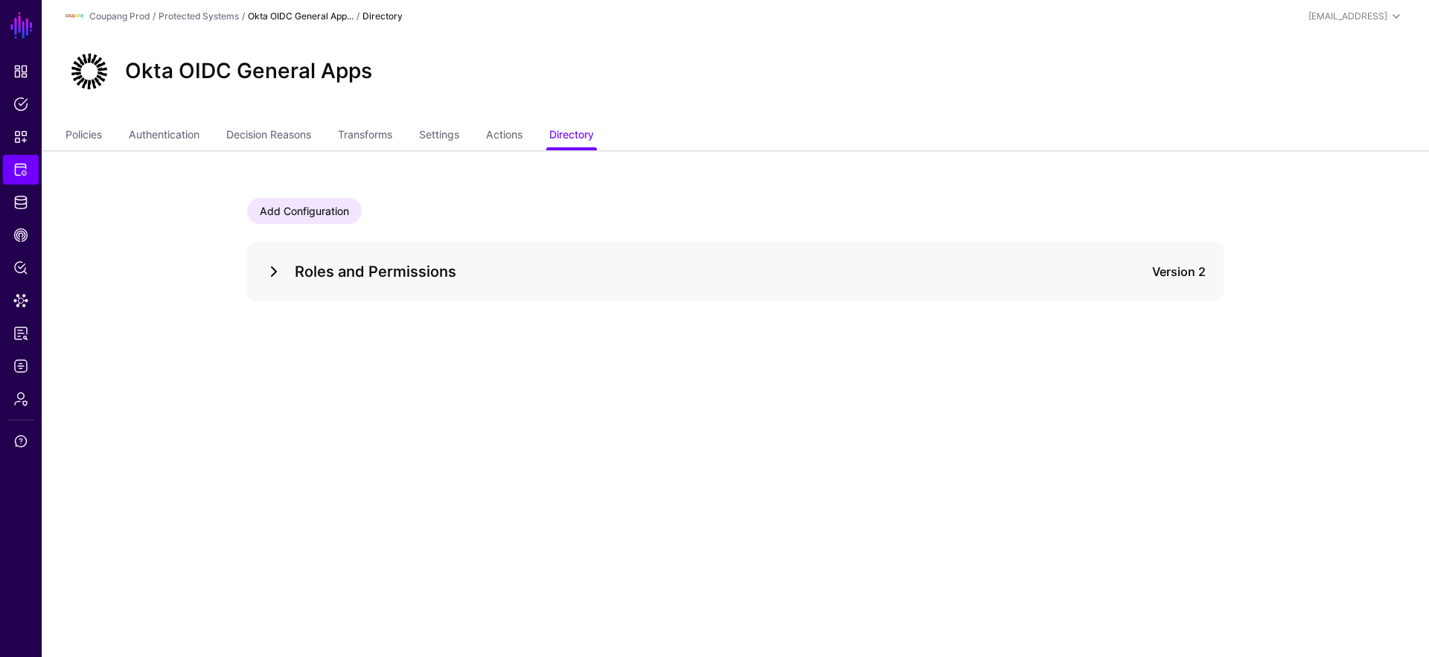
click at [275, 266] on link at bounding box center [274, 272] width 18 height 18
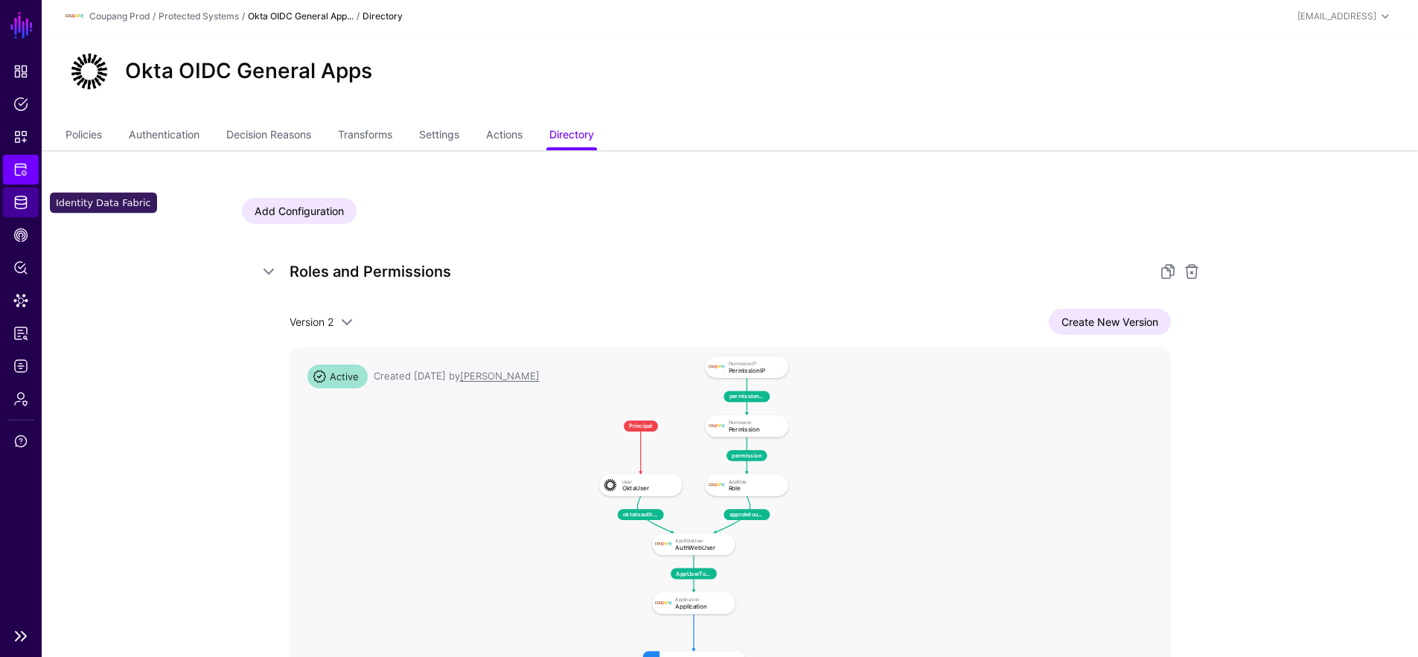
click at [34, 203] on link "Identity Data Fabric" at bounding box center [21, 203] width 36 height 30
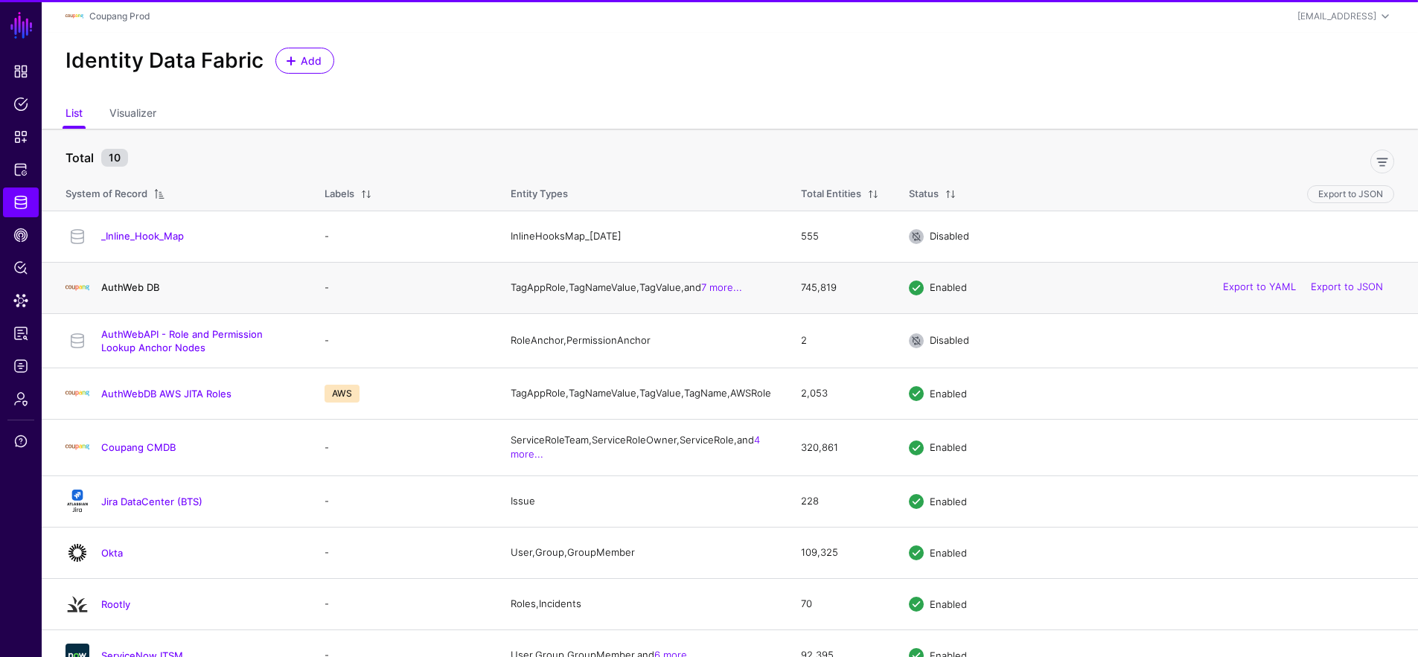
click at [137, 290] on link "AuthWeb DB" at bounding box center [130, 287] width 58 height 12
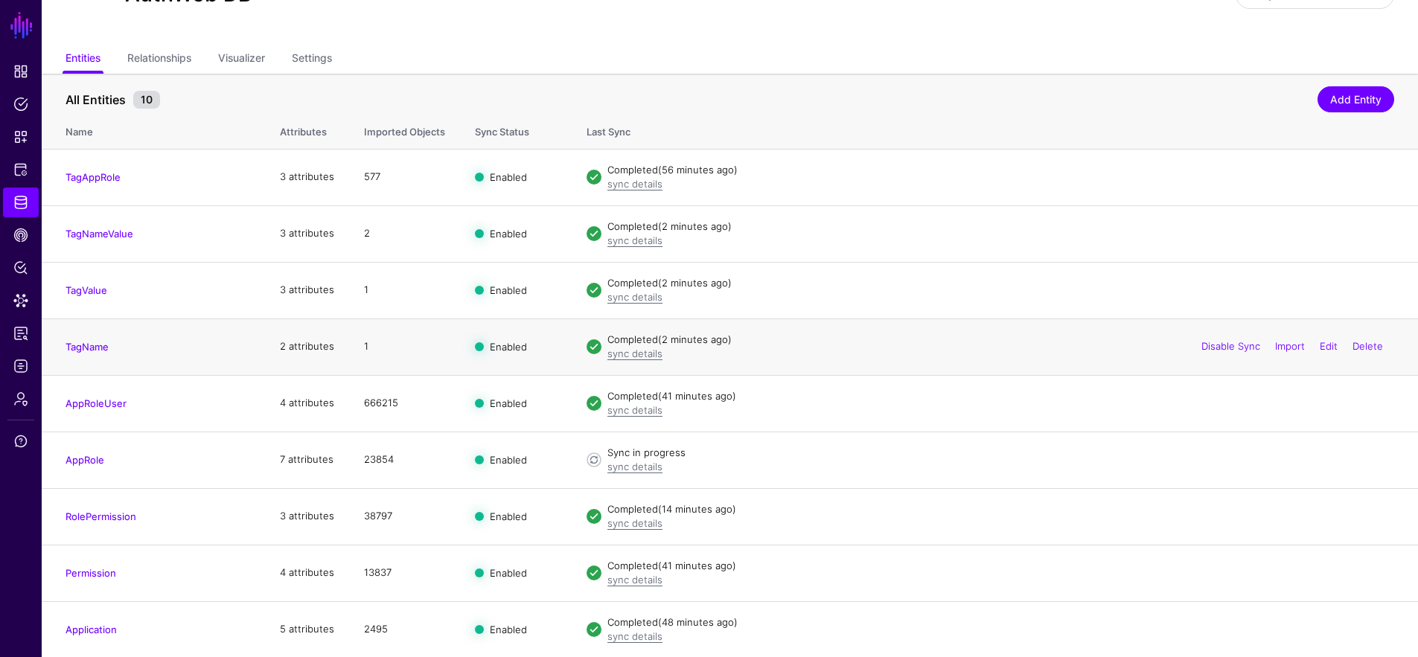
scroll to position [134, 0]
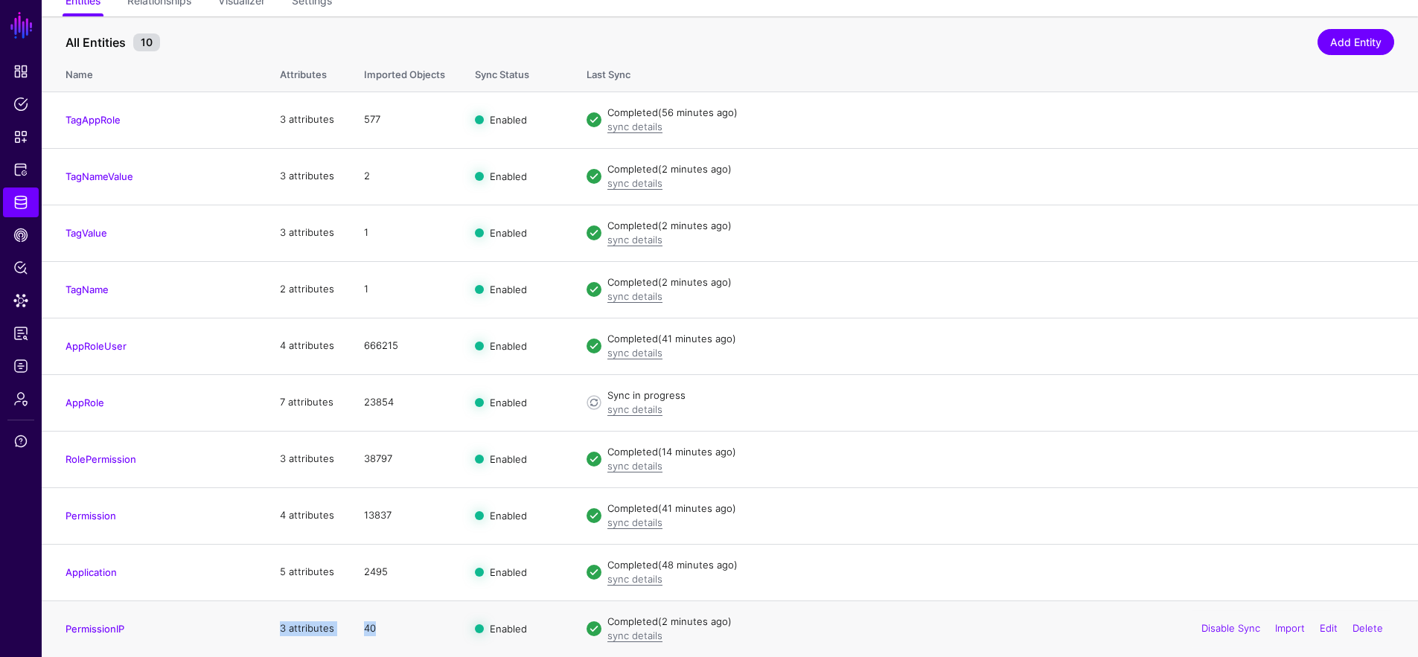
drag, startPoint x: 379, startPoint y: 630, endPoint x: 137, endPoint y: 630, distance: 241.9
click at [137, 630] on tr "PermissionIP 3 attributes 40 Enabled Completed (2 minutes ago) sync details Dis…" at bounding box center [730, 629] width 1376 height 57
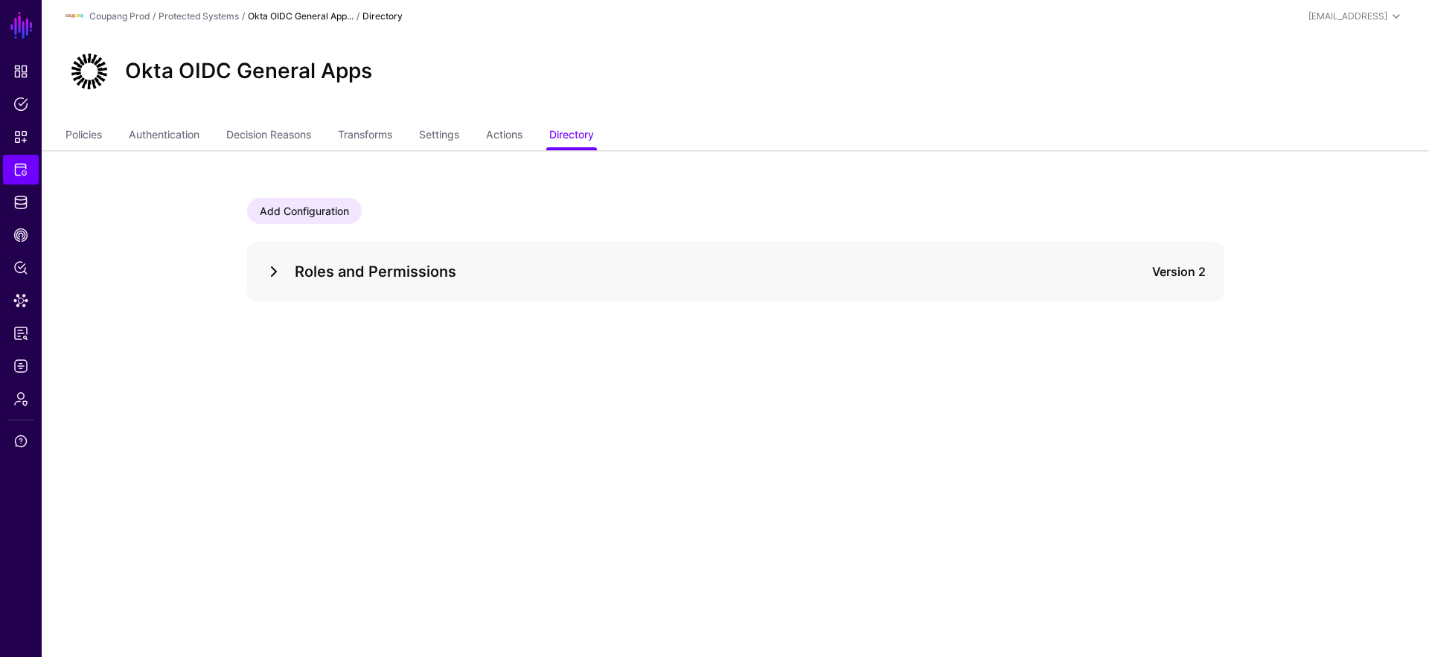
click at [281, 275] on link at bounding box center [274, 272] width 18 height 18
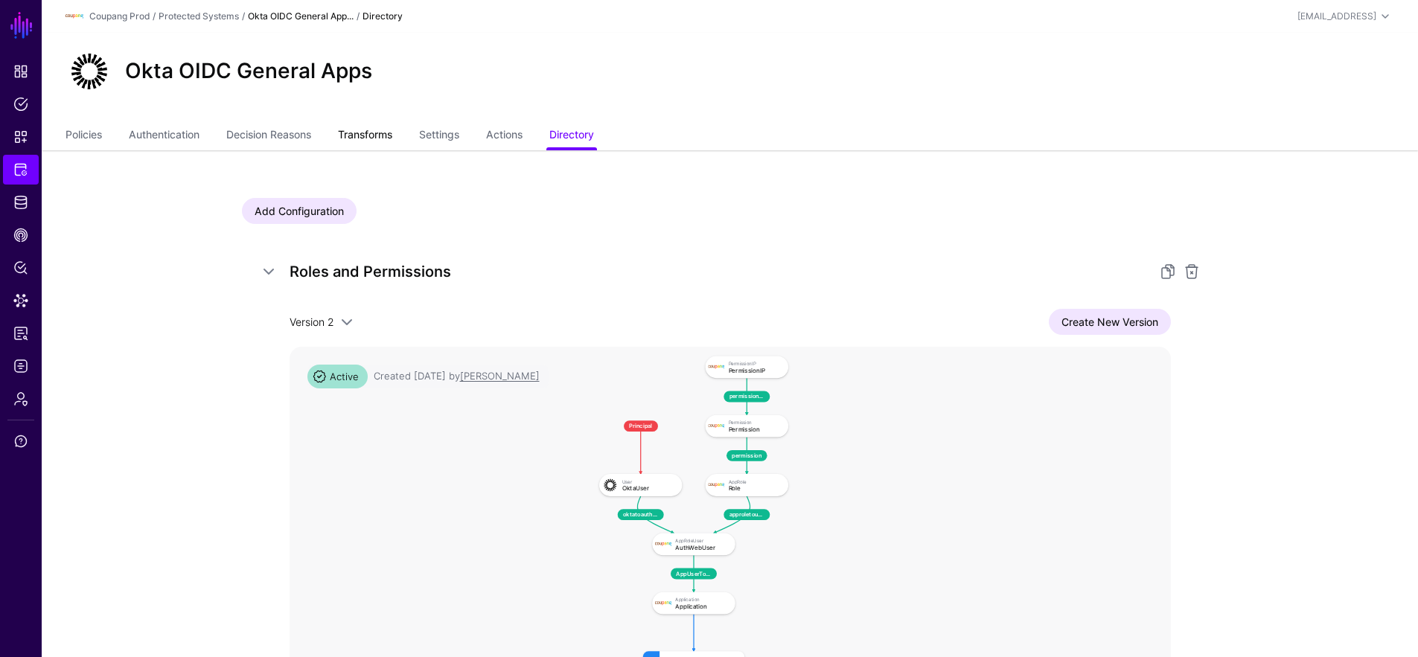
click at [363, 140] on link "Transforms" at bounding box center [365, 136] width 54 height 28
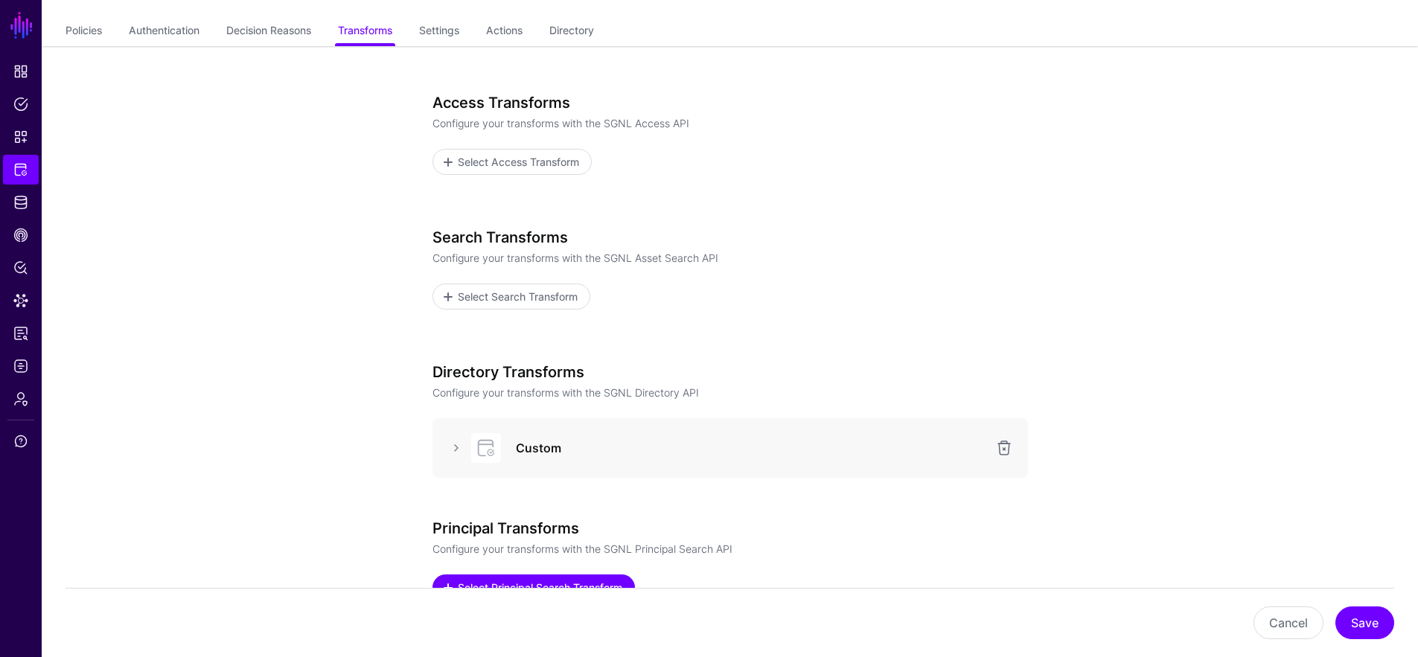
scroll to position [268, 0]
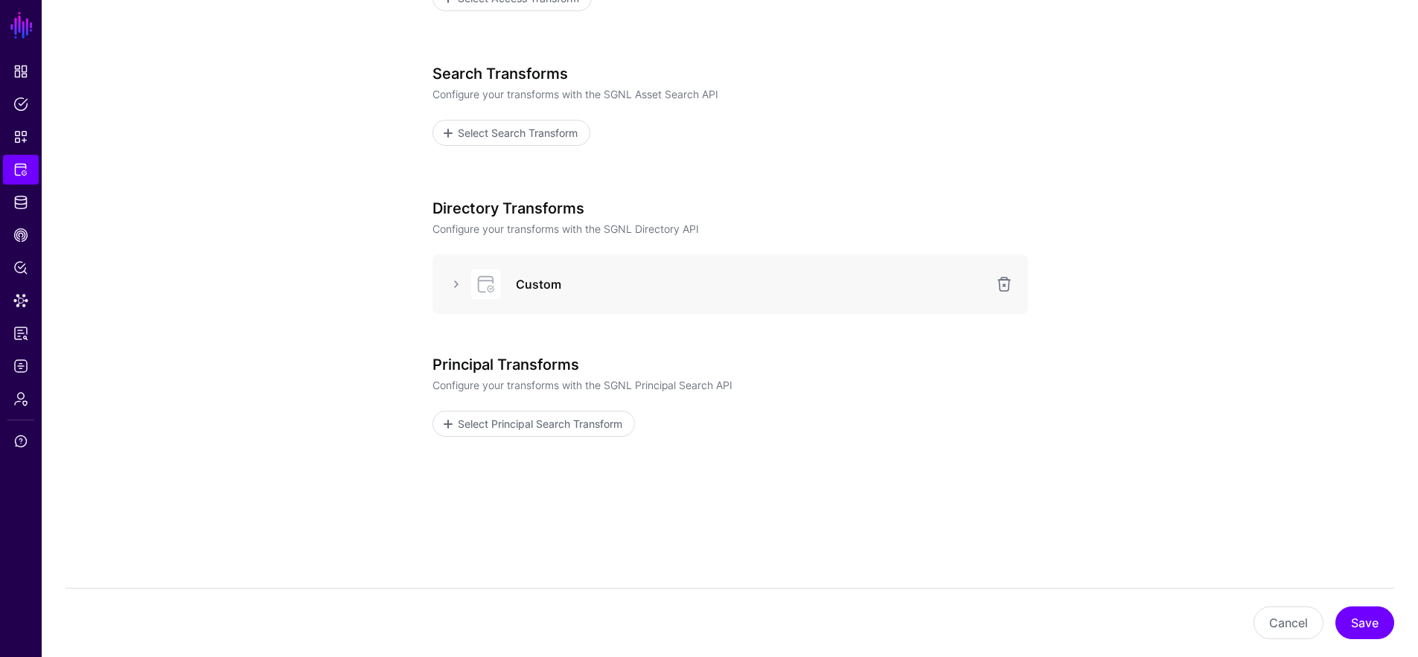
click at [445, 287] on div "Custom" at bounding box center [729, 285] width 595 height 60
click at [454, 281] on link at bounding box center [456, 284] width 18 height 18
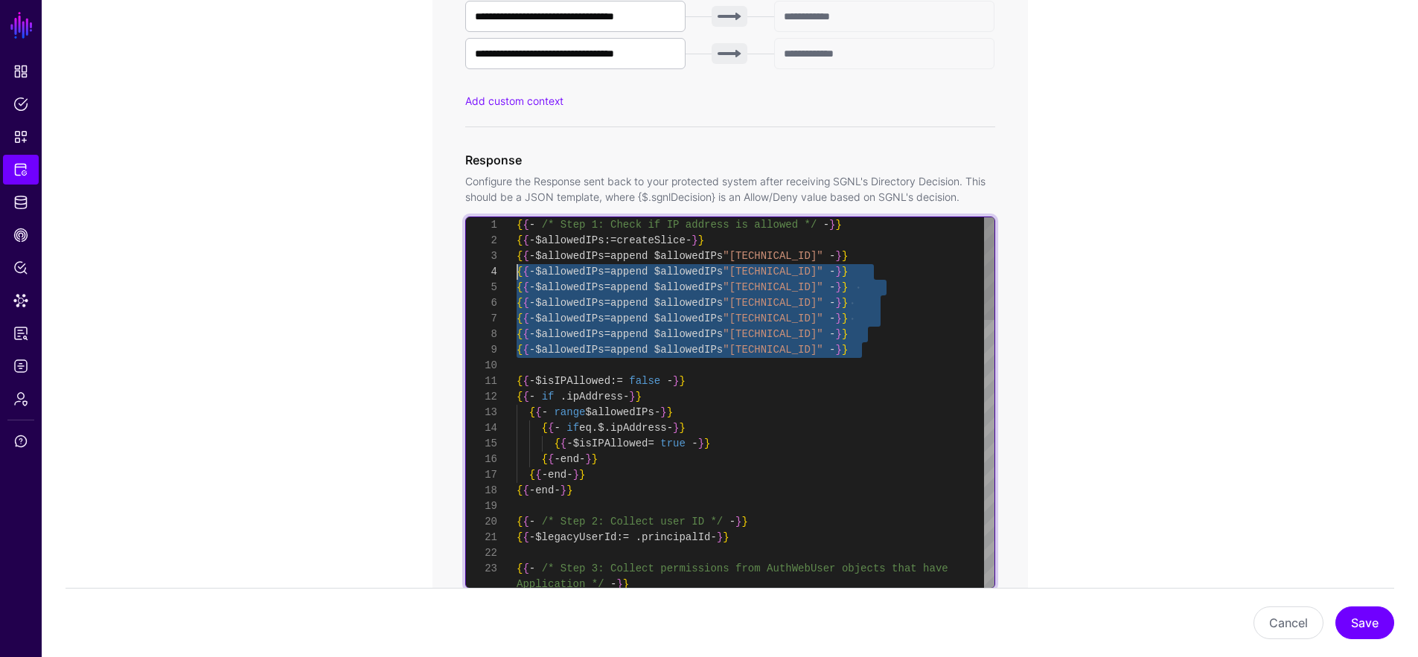
scroll to position [31, 0]
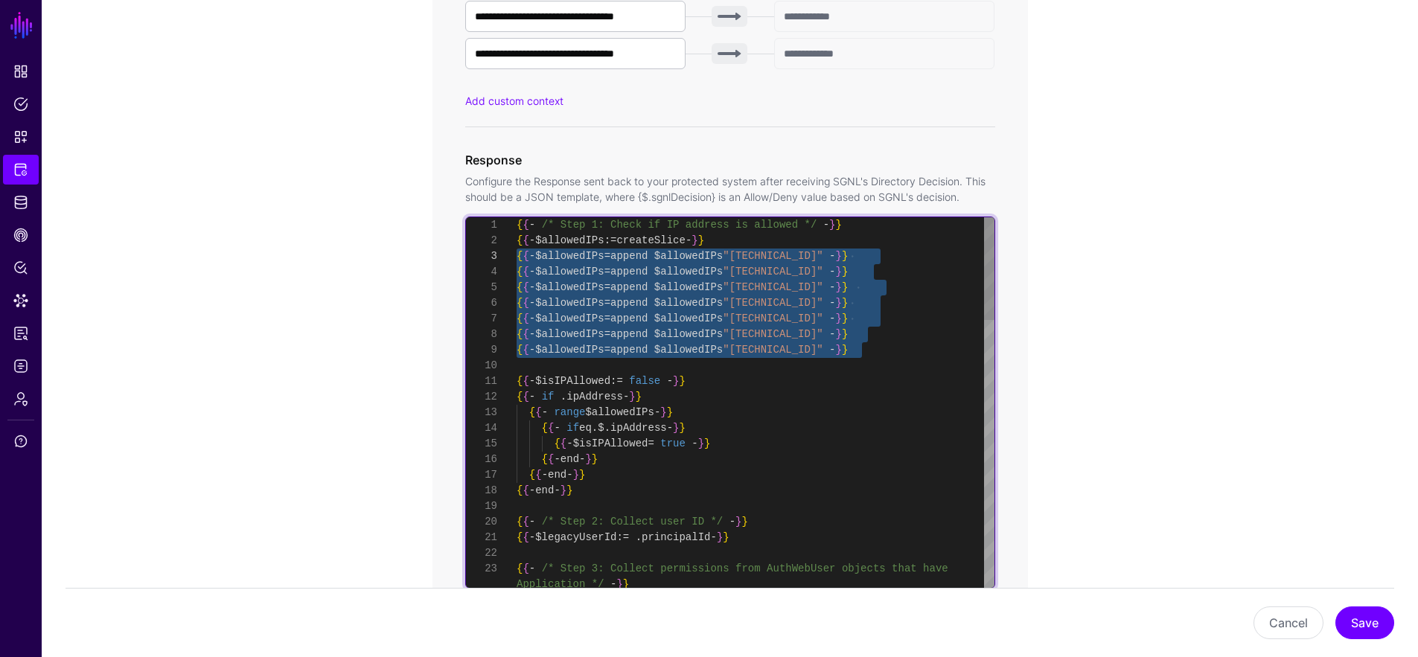
drag, startPoint x: 886, startPoint y: 351, endPoint x: 470, endPoint y: 251, distance: 427.8
drag, startPoint x: 872, startPoint y: 354, endPoint x: 447, endPoint y: 256, distance: 436.2
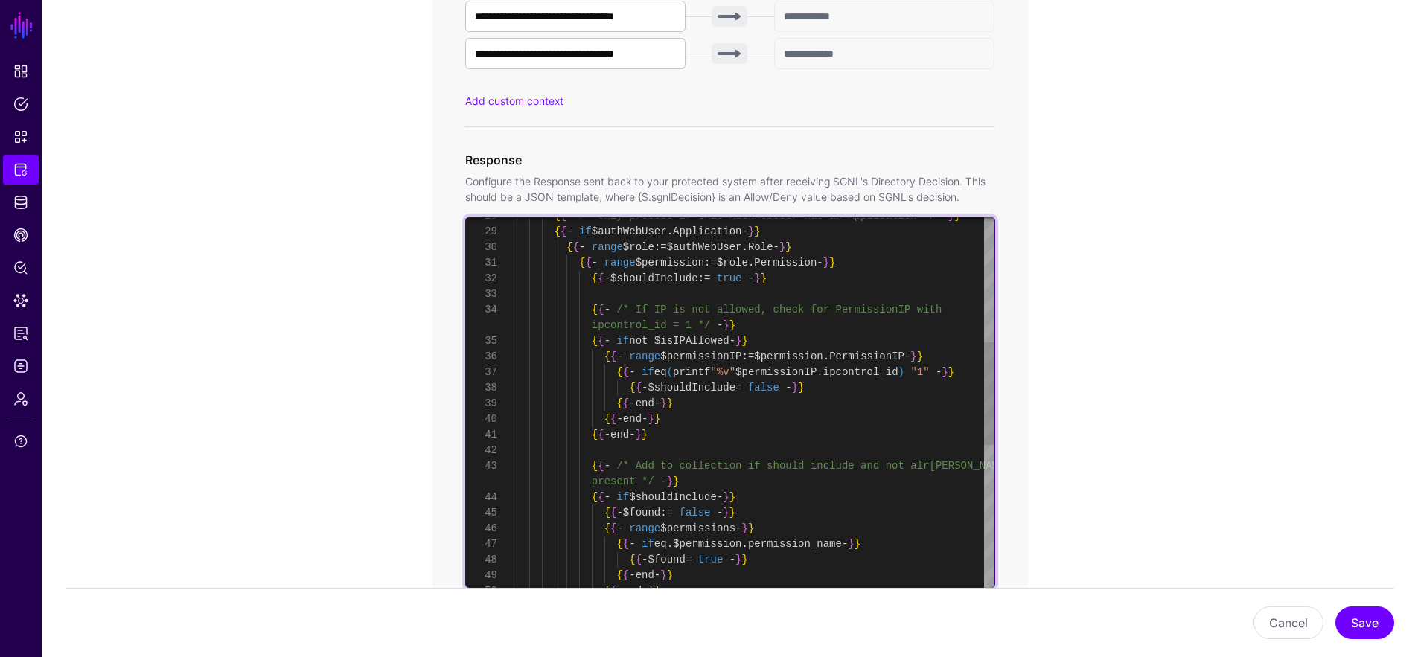
type textarea "**********"
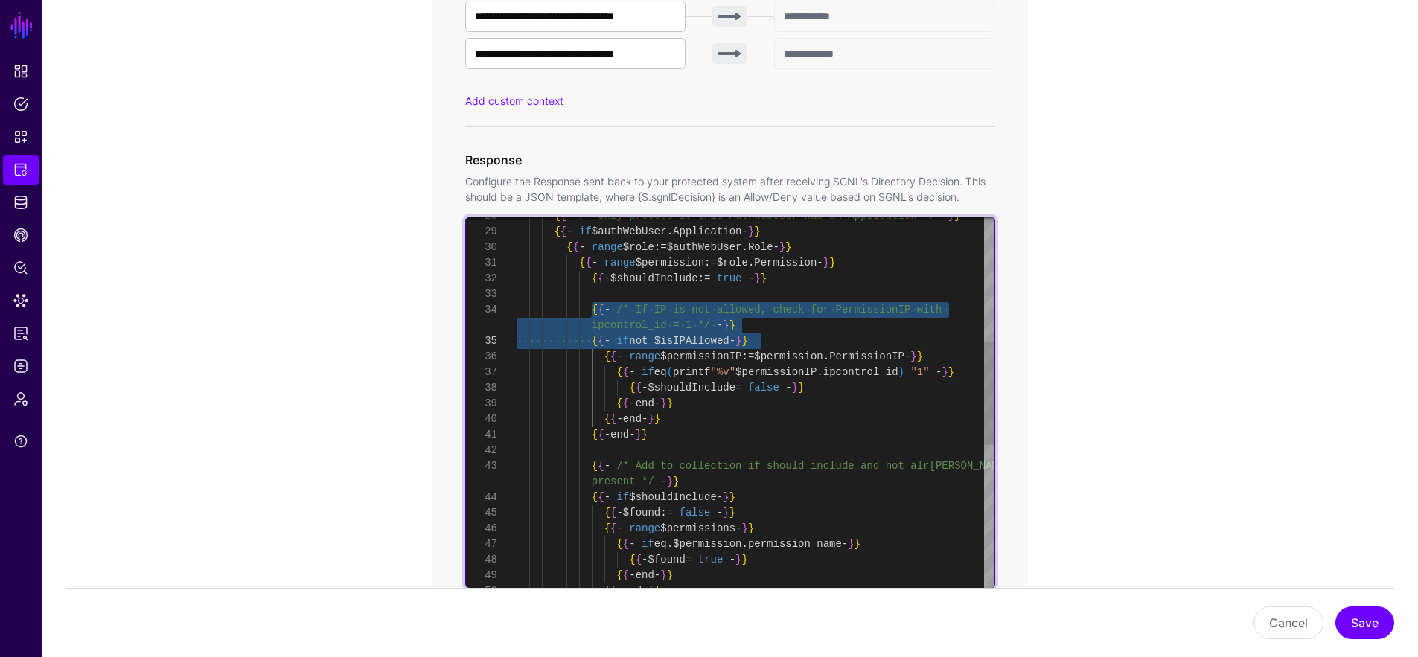
drag, startPoint x: 610, startPoint y: 309, endPoint x: 758, endPoint y: 333, distance: 150.1
click at [758, 333] on div "{ { - end - } } { { - end - } } { { - end - } } { { - /* Add to collection if s…" at bounding box center [756, 435] width 478 height 1329
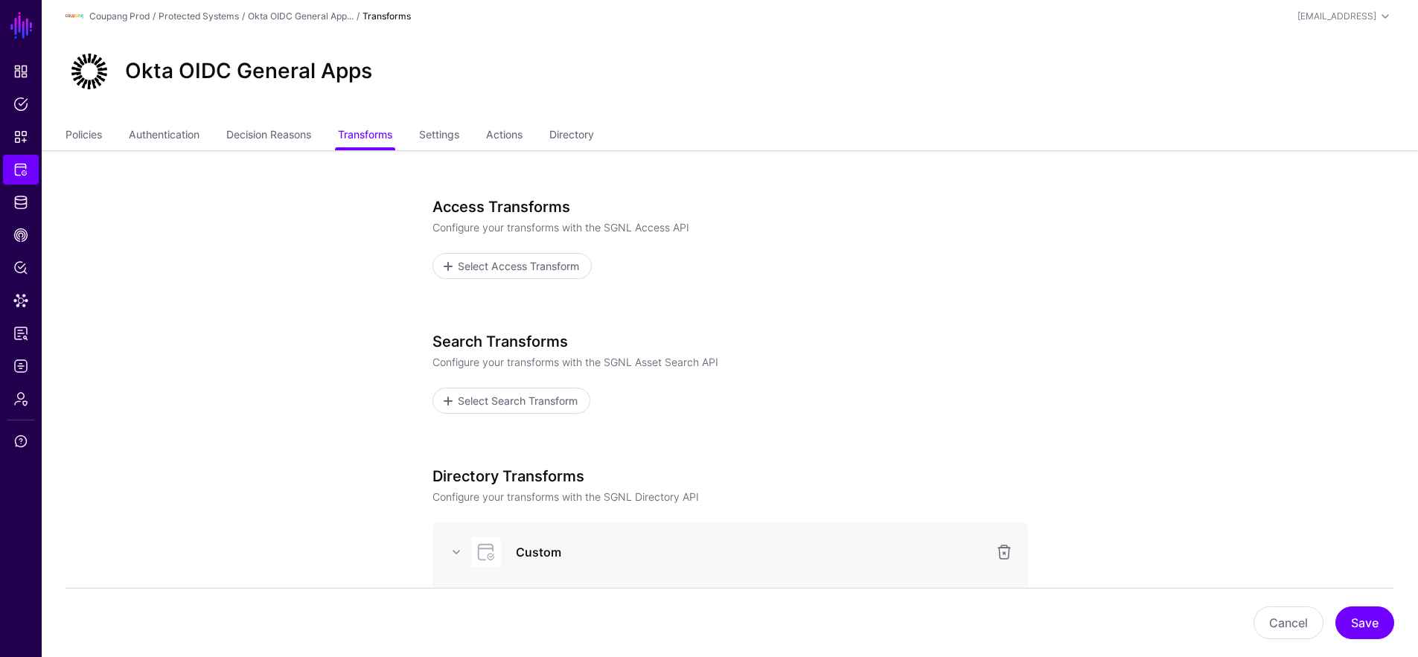
scroll to position [0, 0]
click at [594, 138] on link "Directory" at bounding box center [571, 136] width 45 height 28
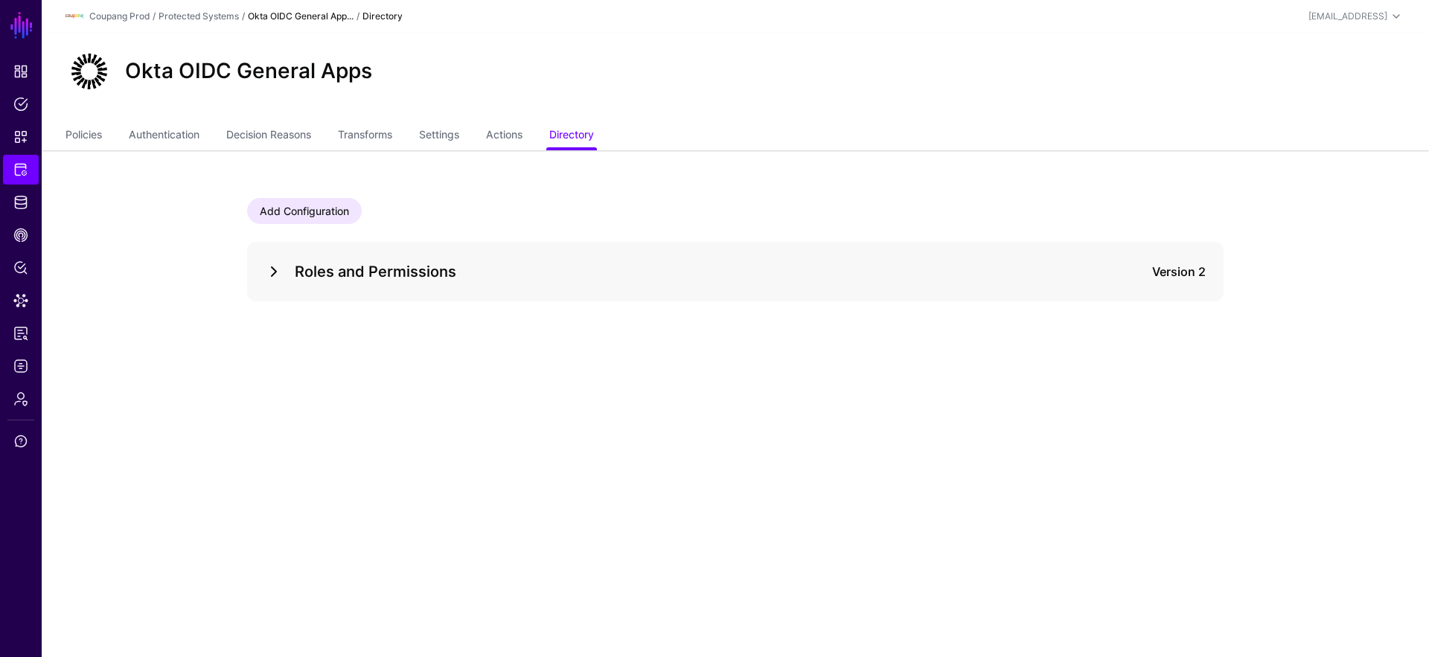
click at [272, 278] on link at bounding box center [274, 272] width 18 height 18
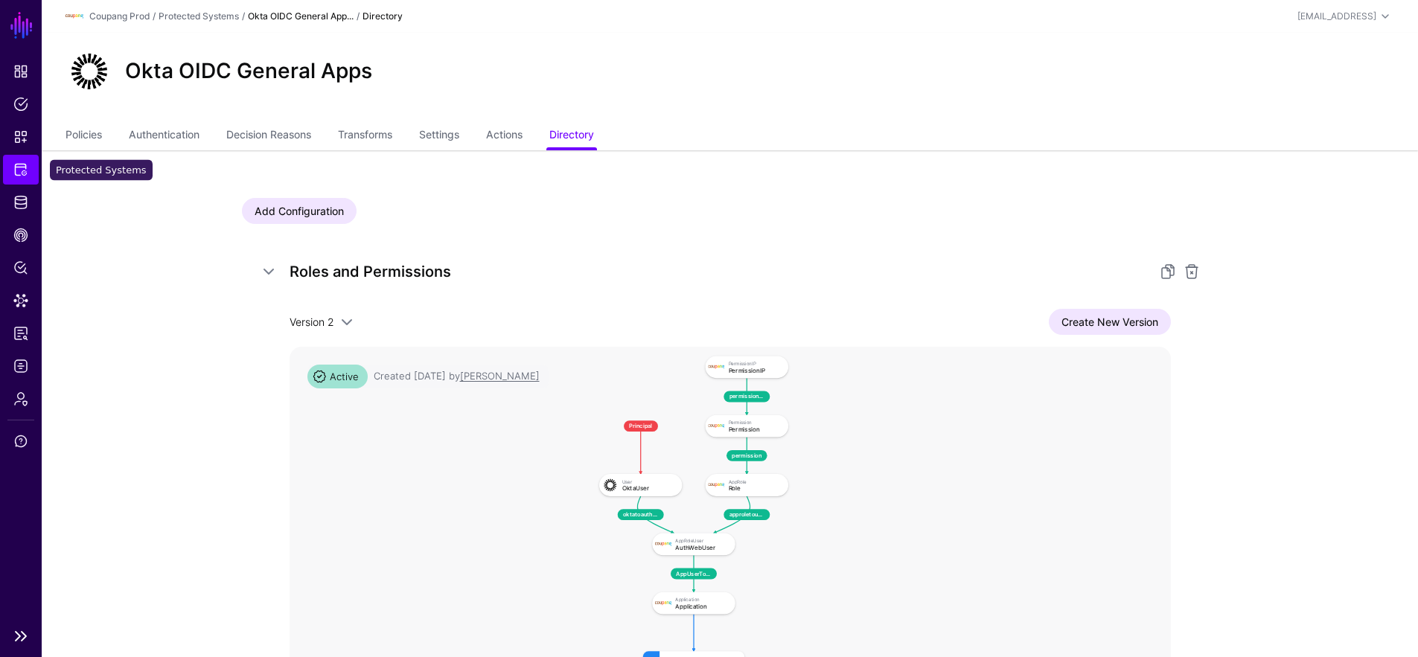
click at [23, 164] on span "Protected Systems" at bounding box center [20, 169] width 15 height 15
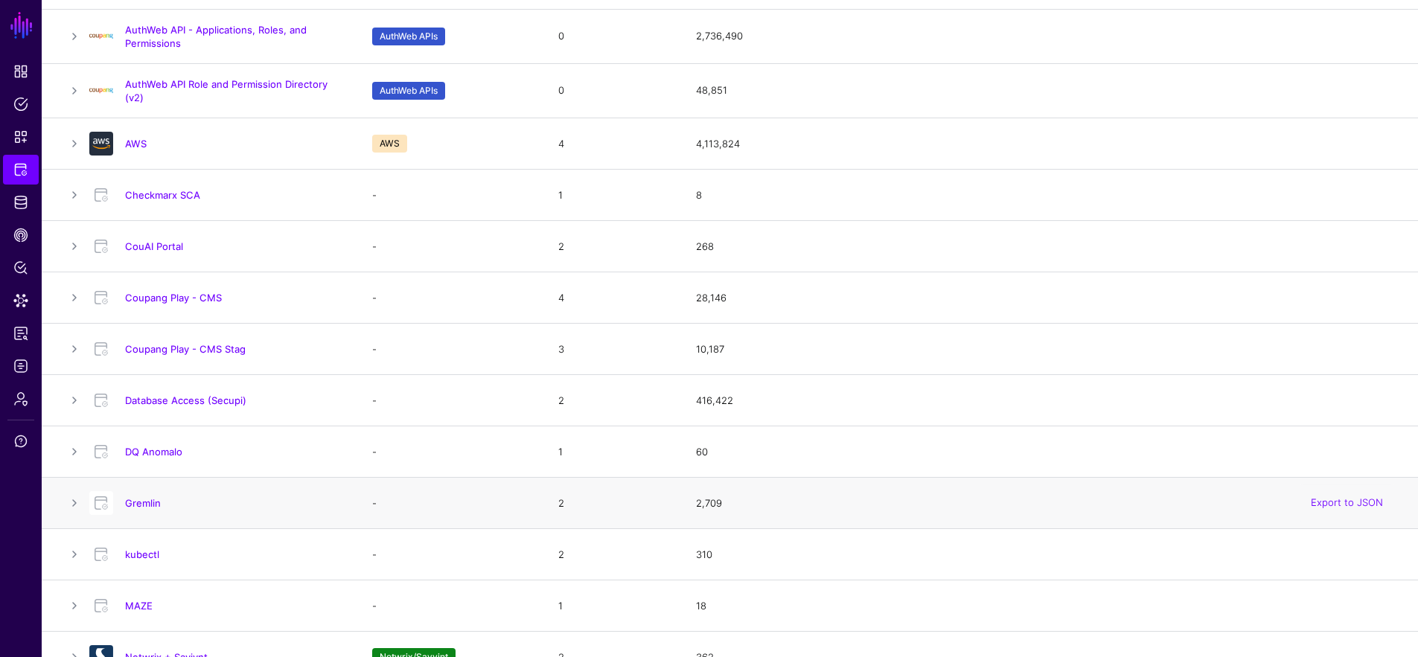
scroll to position [137, 0]
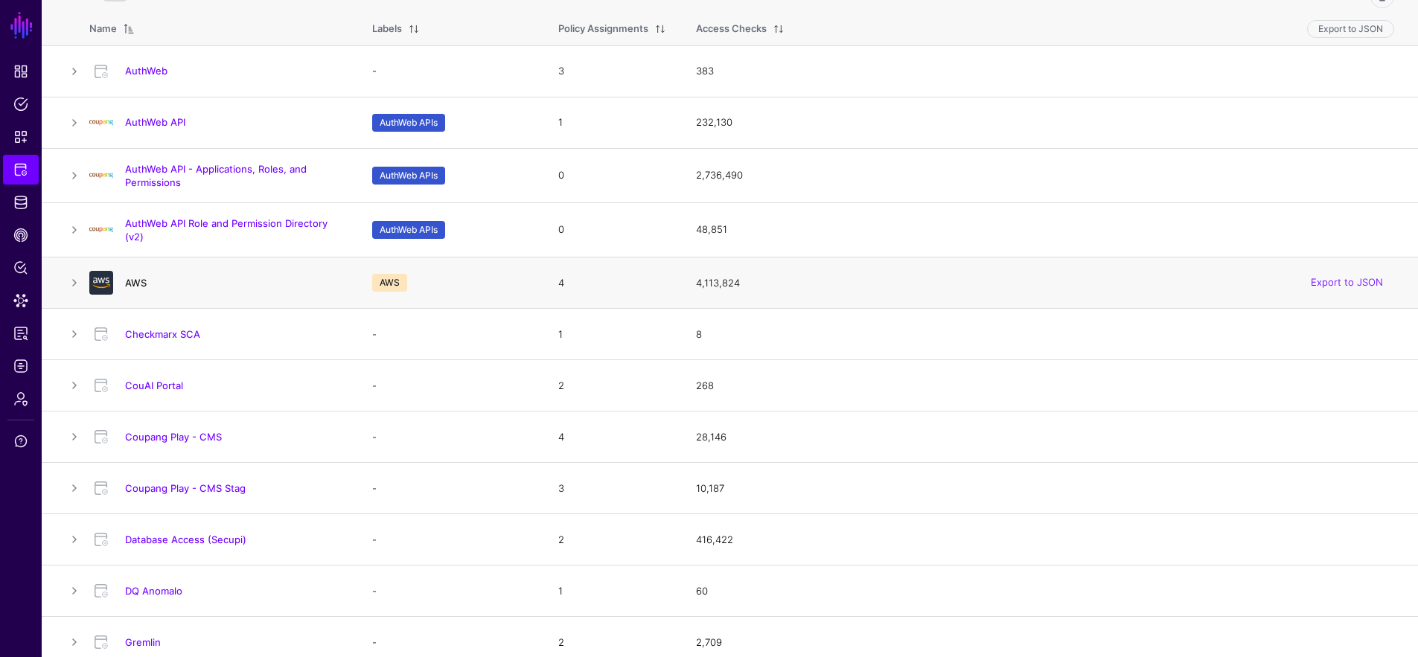
click at [137, 284] on link "AWS" at bounding box center [136, 283] width 22 height 12
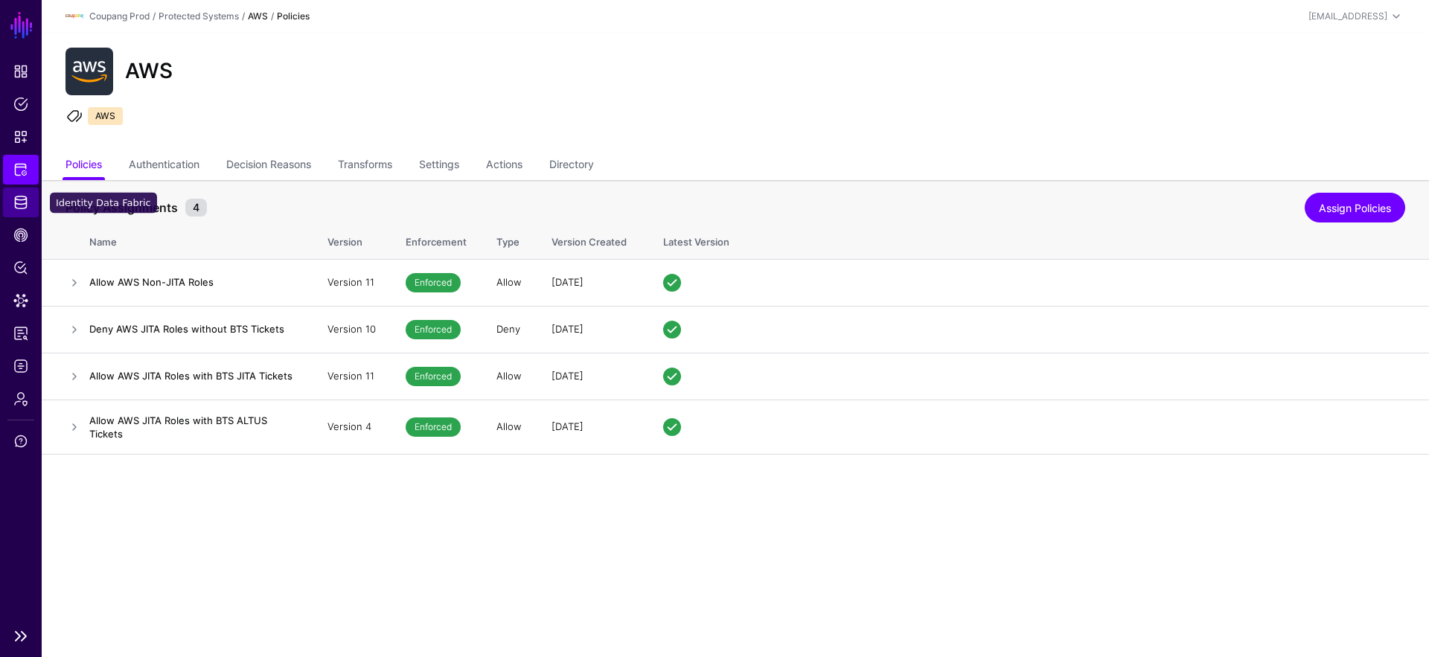
click at [22, 206] on span "Identity Data Fabric" at bounding box center [20, 202] width 15 height 15
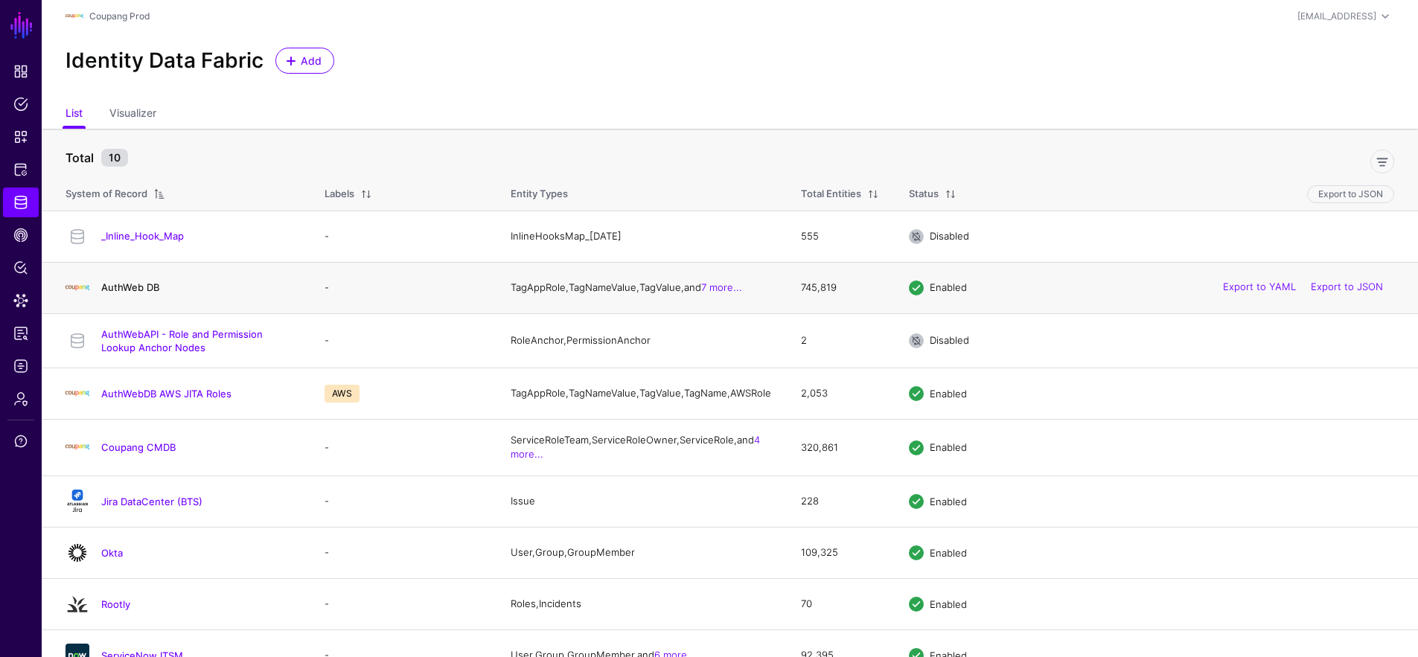
click at [133, 293] on link "AuthWeb DB" at bounding box center [130, 287] width 58 height 12
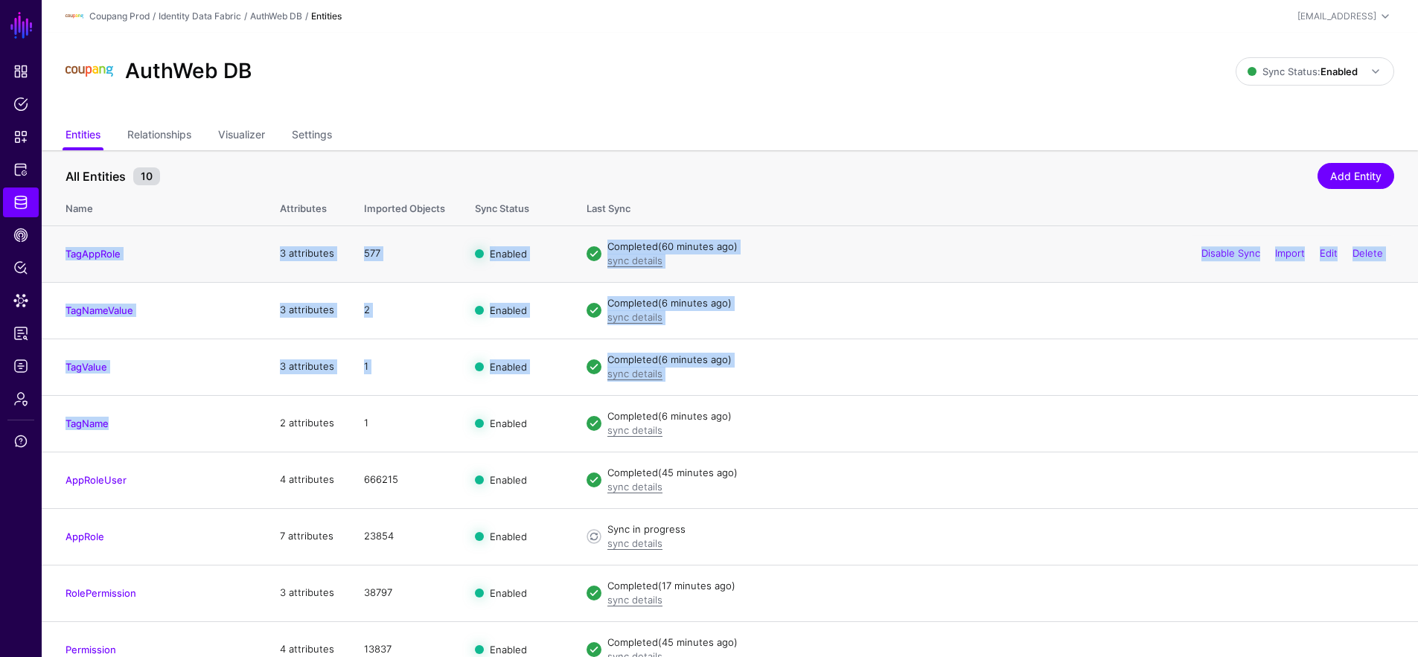
drag, startPoint x: 184, startPoint y: 425, endPoint x: 63, endPoint y: 252, distance: 211.6
click at [63, 252] on tbody "TagAppRole 3 attributes 577 Enabled Completed (60 minutes ago) sync details Dis…" at bounding box center [730, 509] width 1376 height 566
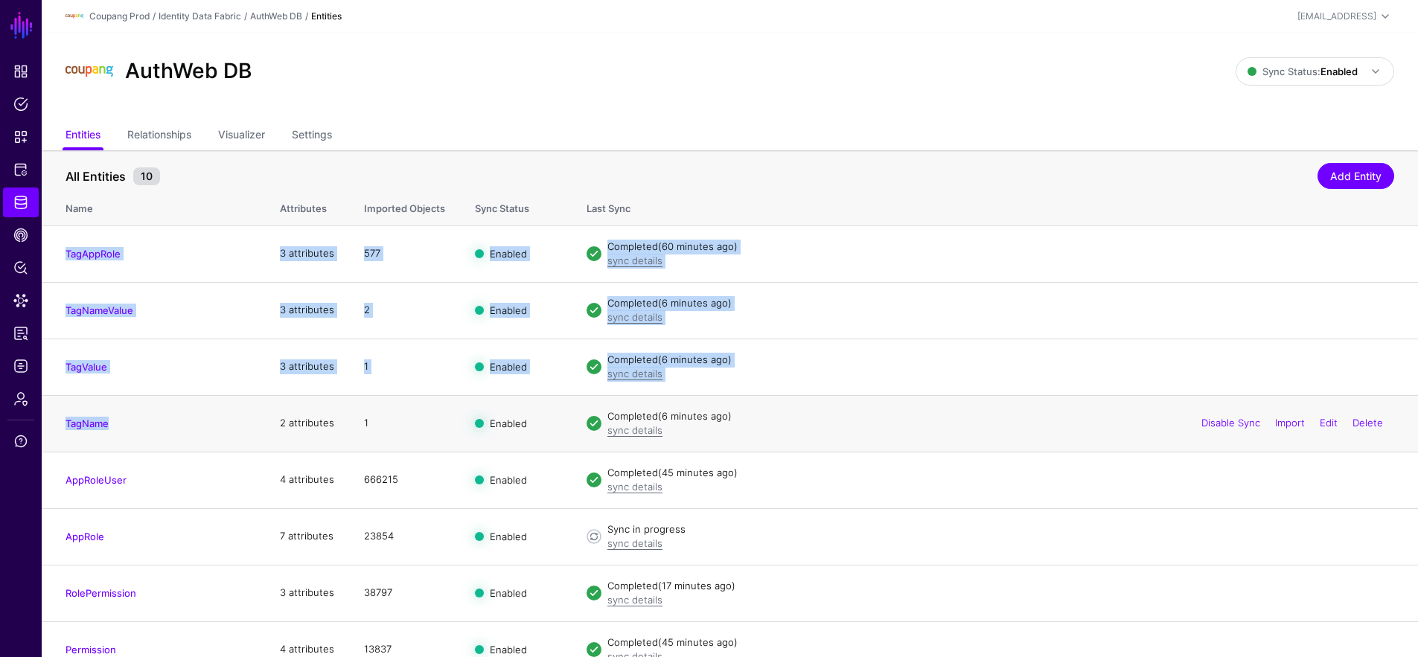
click at [146, 434] on td "TagName" at bounding box center [153, 423] width 223 height 57
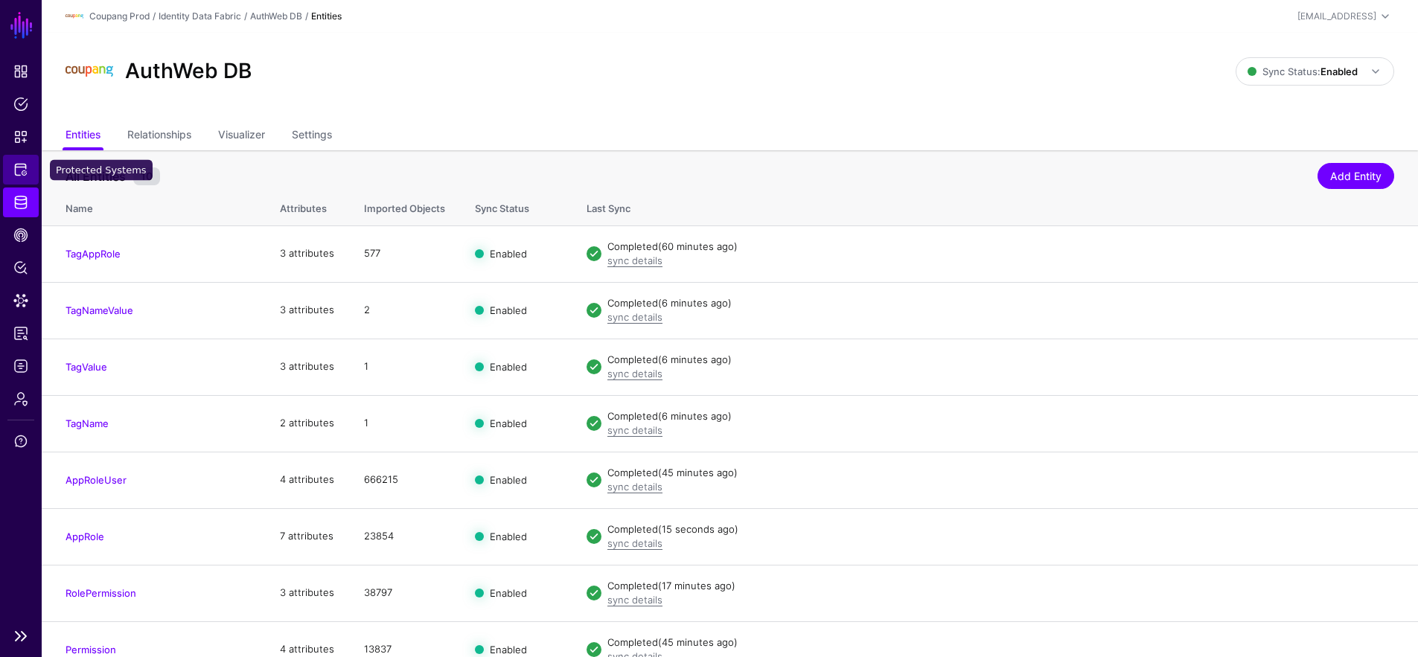
click at [25, 168] on span "Protected Systems" at bounding box center [20, 169] width 15 height 15
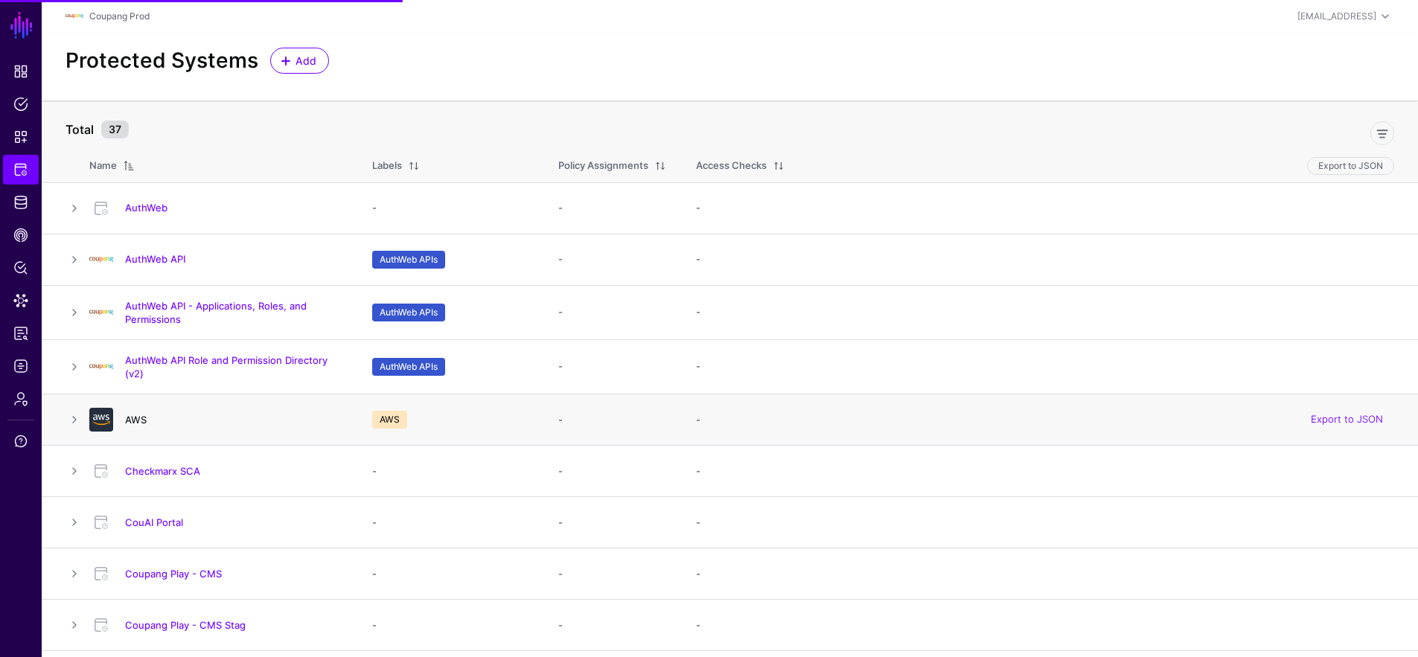
click at [140, 418] on link "AWS" at bounding box center [136, 420] width 22 height 12
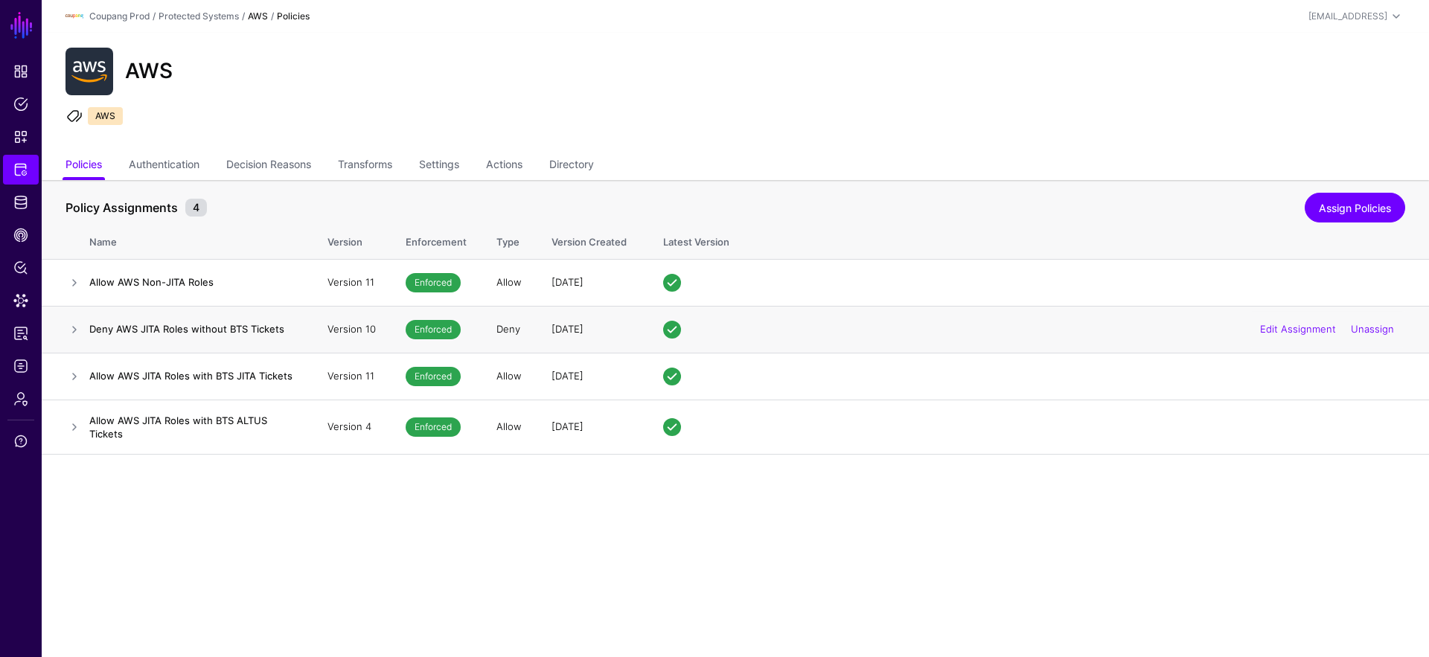
click at [63, 333] on td at bounding box center [66, 329] width 48 height 47
click at [68, 327] on link at bounding box center [74, 330] width 18 height 18
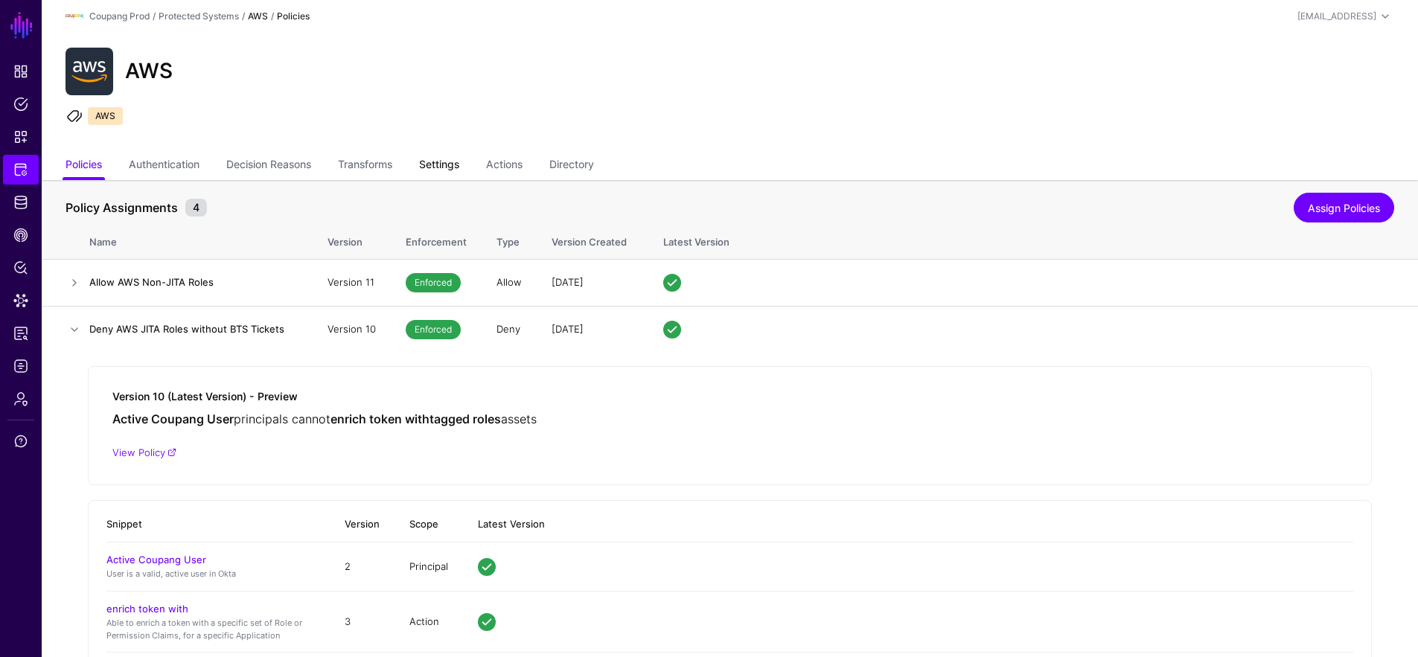
click at [459, 165] on link "Settings" at bounding box center [439, 166] width 40 height 28
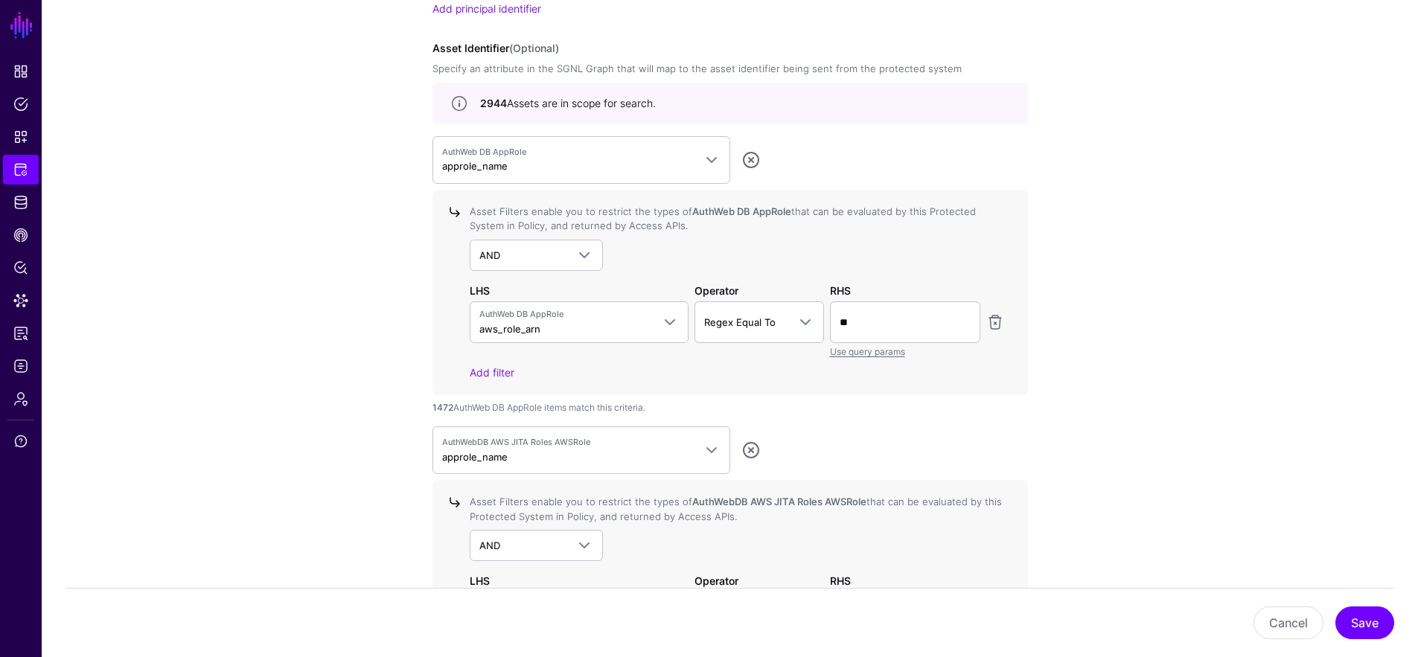
scroll to position [1400, 0]
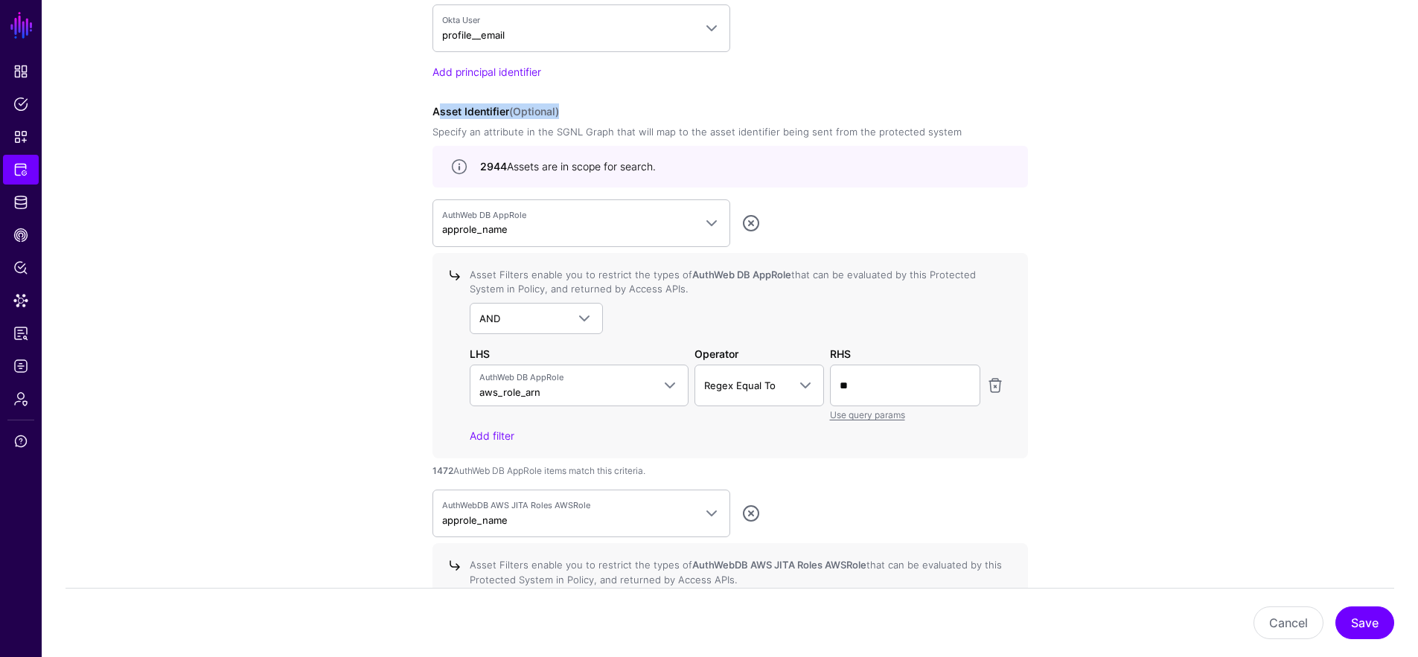
drag, startPoint x: 567, startPoint y: 108, endPoint x: 441, endPoint y: 103, distance: 125.9
click at [441, 103] on div "Asset Identifier (Optional) Specify an attribute in the SGNL Graph that will ma…" at bounding box center [729, 449] width 595 height 692
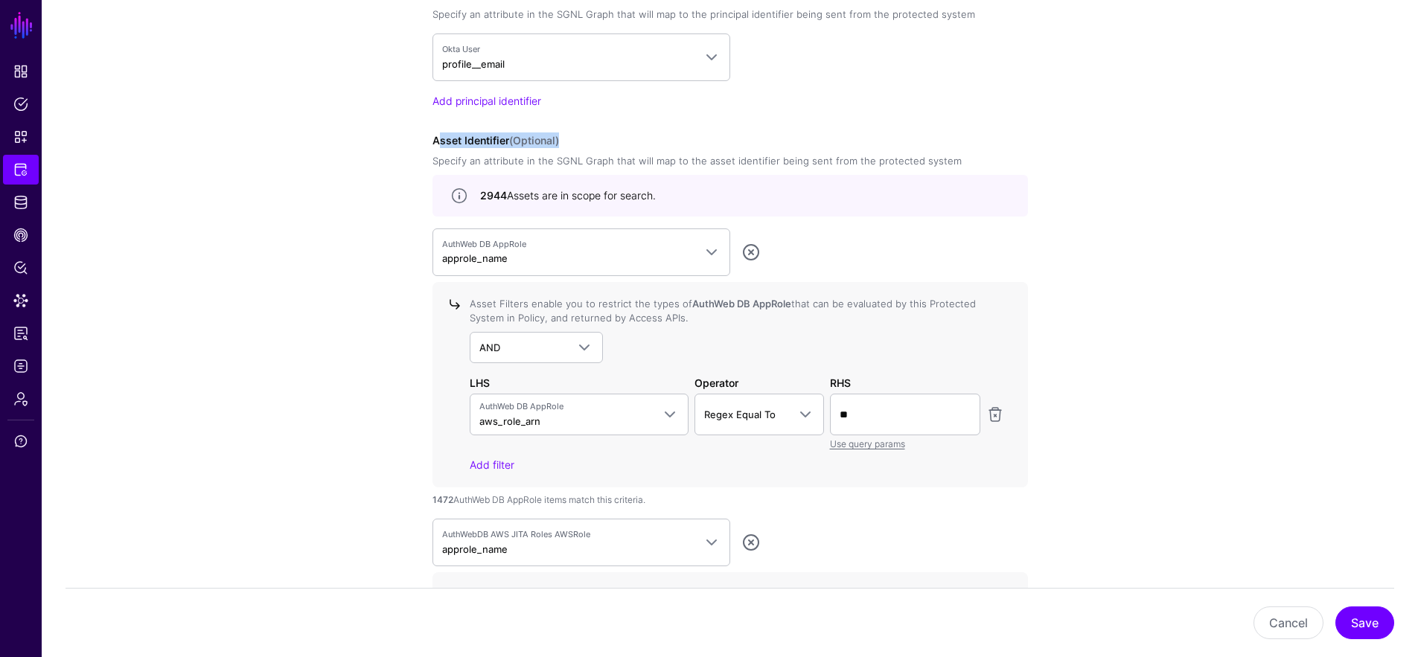
scroll to position [1599, 0]
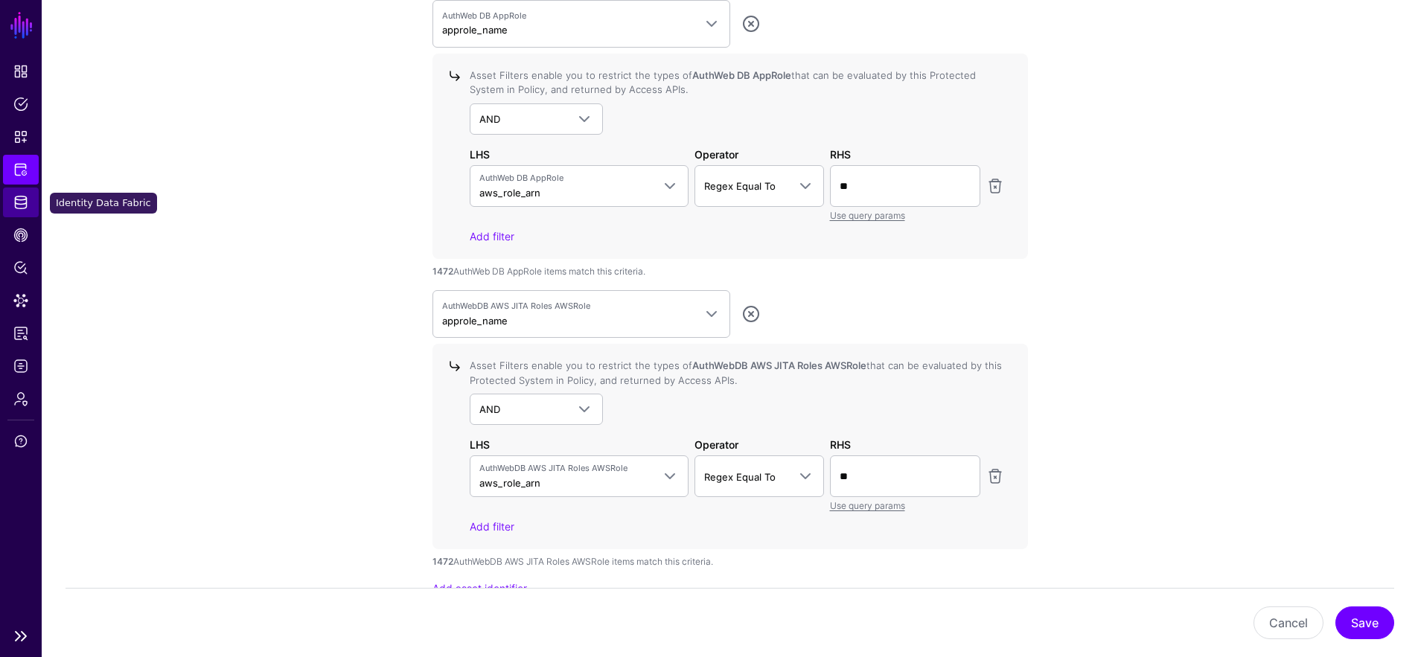
click at [28, 202] on span "Identity Data Fabric" at bounding box center [20, 202] width 15 height 15
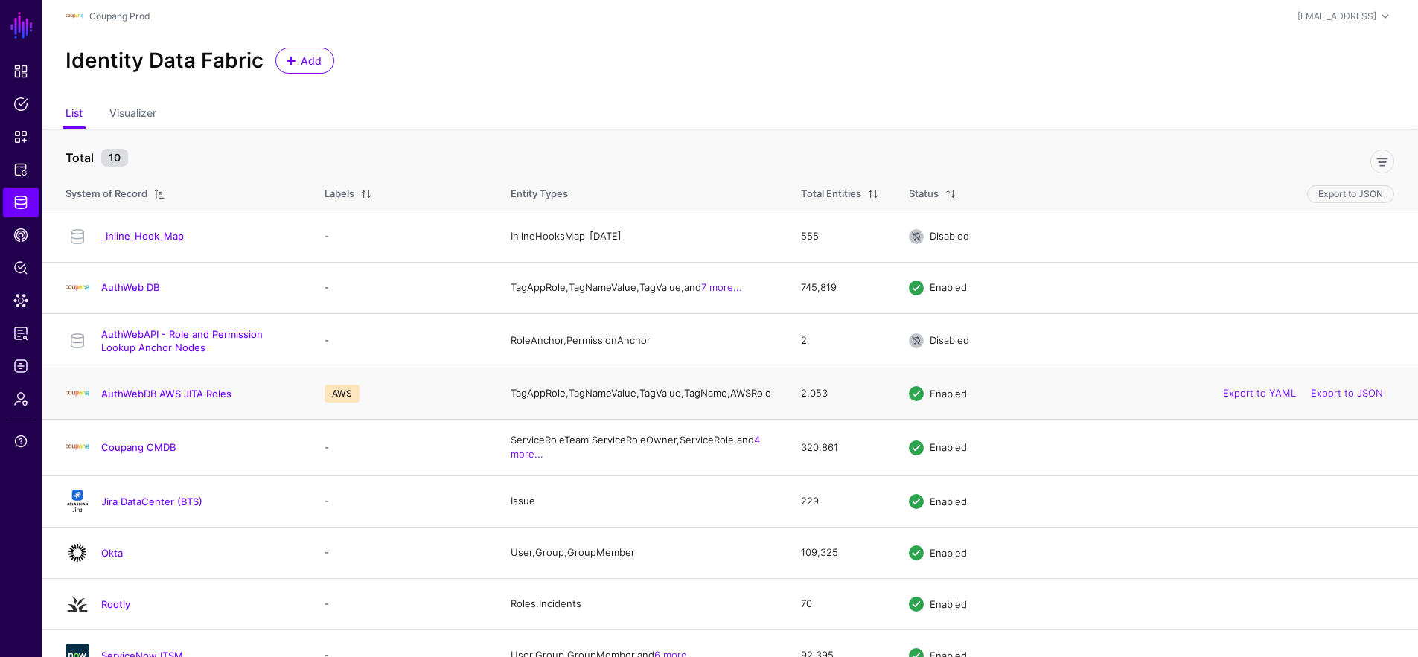
drag, startPoint x: 255, startPoint y: 400, endPoint x: 64, endPoint y: 403, distance: 191.3
click at [64, 403] on div "AuthWebDB AWS JITA Roles" at bounding box center [180, 394] width 241 height 24
click at [255, 406] on div "AuthWebDB AWS JITA Roles" at bounding box center [180, 394] width 241 height 24
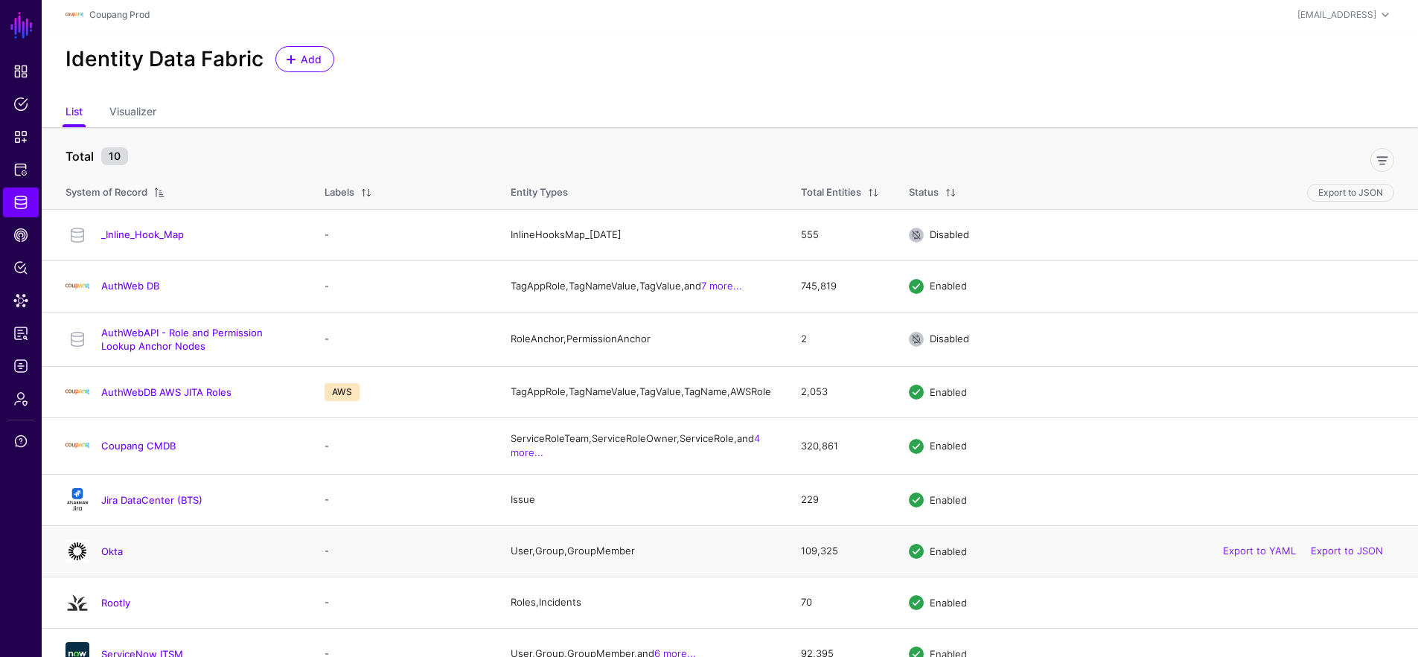
scroll to position [18, 0]
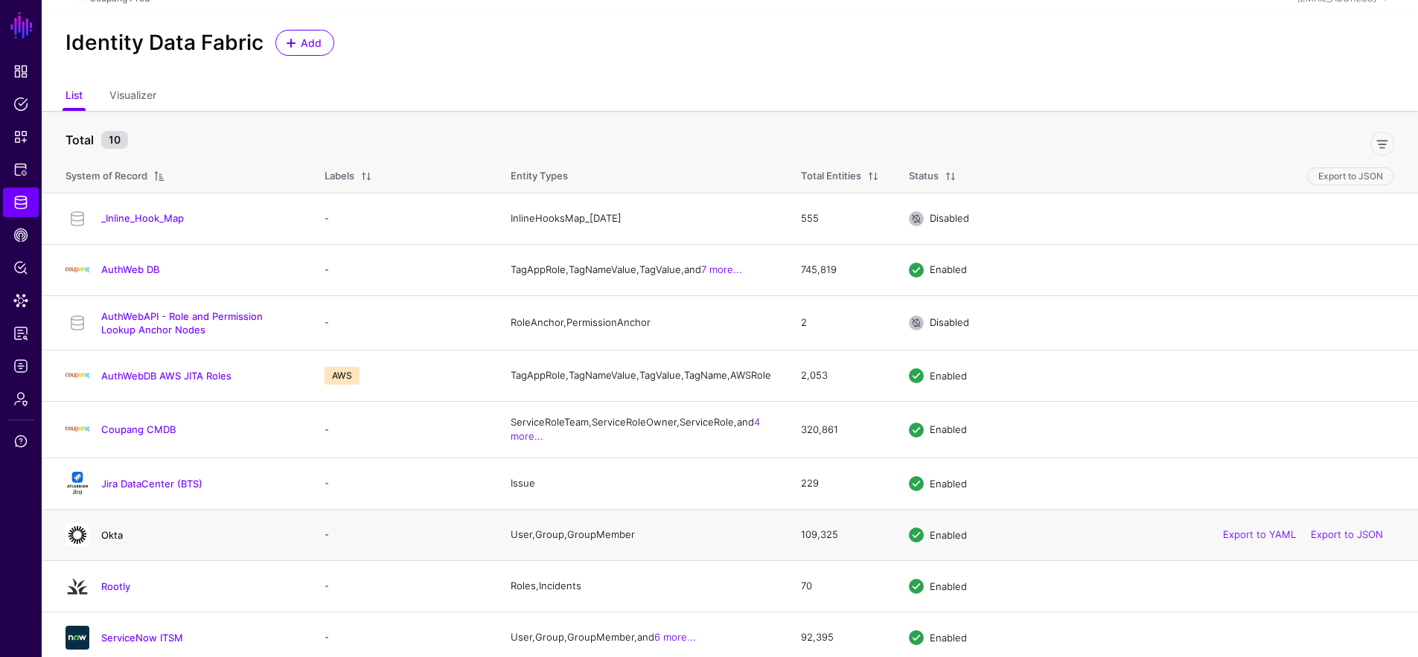
click at [109, 541] on link "Okta" at bounding box center [112, 535] width 22 height 12
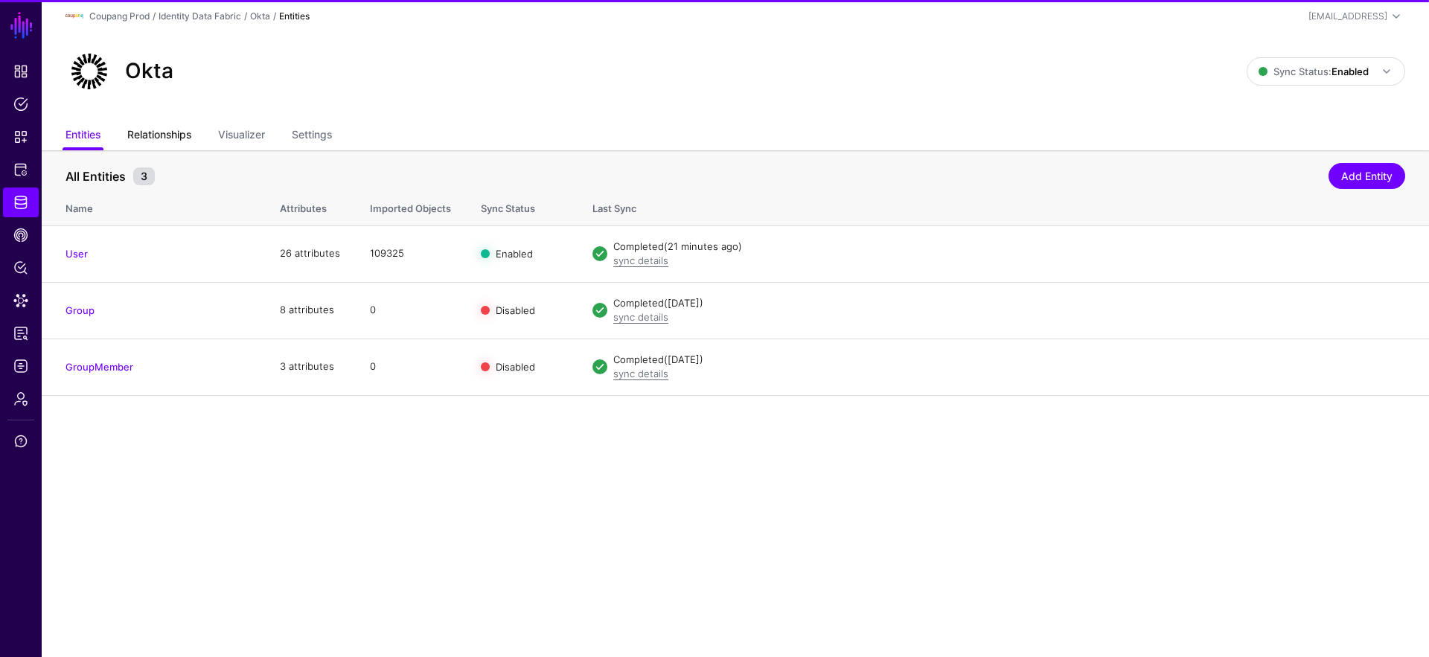
click at [169, 144] on link "Relationships" at bounding box center [159, 136] width 64 height 28
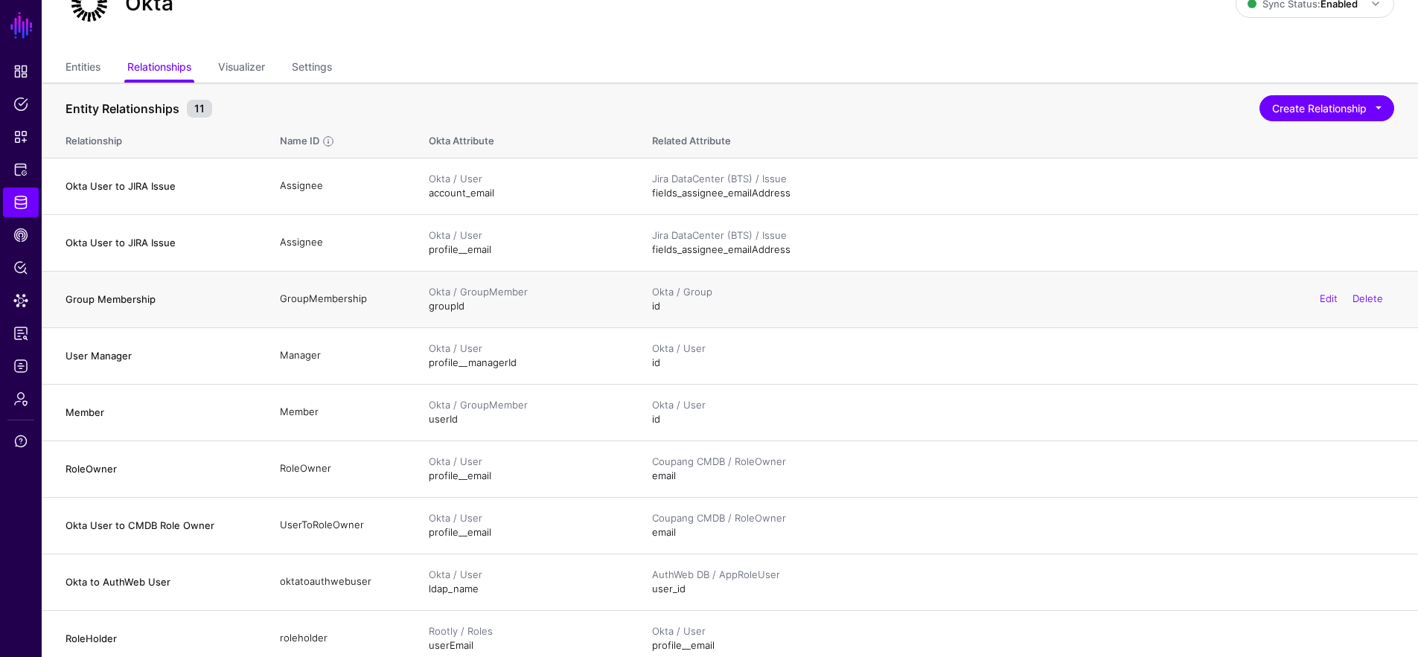
scroll to position [138, 0]
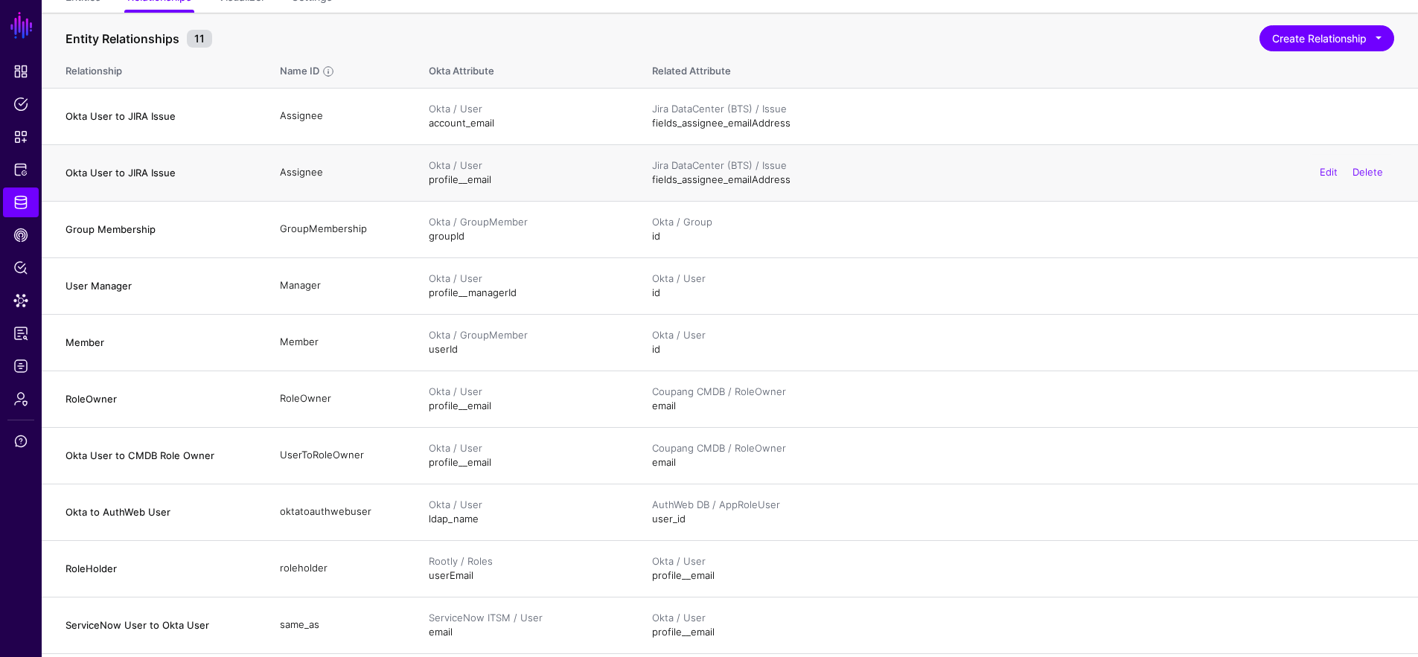
drag, startPoint x: 350, startPoint y: 178, endPoint x: 290, endPoint y: 164, distance: 61.8
click at [290, 164] on td "Assignee" at bounding box center [339, 172] width 149 height 57
drag, startPoint x: 338, startPoint y: 114, endPoint x: 280, endPoint y: 116, distance: 58.1
click at [280, 116] on td "Assignee" at bounding box center [339, 116] width 149 height 57
drag, startPoint x: 913, startPoint y: 175, endPoint x: 181, endPoint y: 170, distance: 732.4
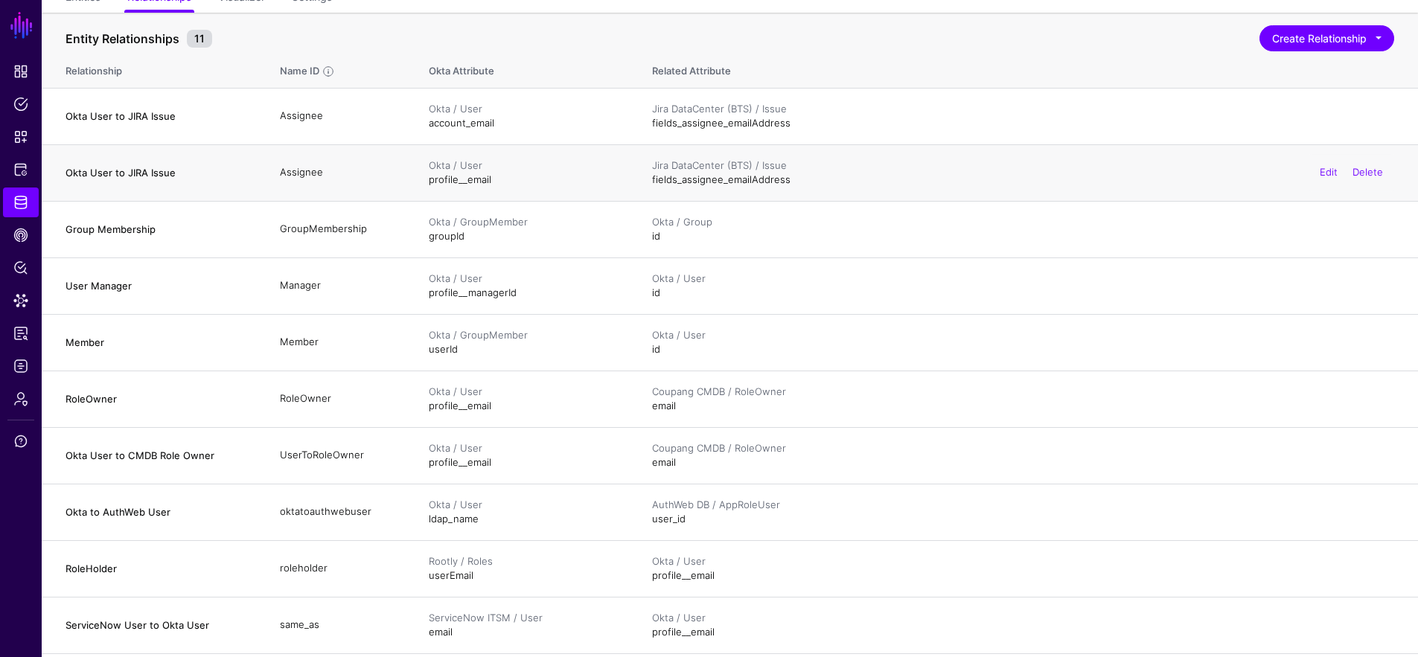
click at [181, 170] on tr "Okta User to JIRA Issue Assignee Okta / User profile__email Jira DataCenter (BT…" at bounding box center [730, 172] width 1376 height 57
click at [816, 179] on div "Jira DataCenter (BTS) / Issue fields_assignee_emailAddress Edit Delete" at bounding box center [1023, 173] width 742 height 29
drag, startPoint x: 857, startPoint y: 180, endPoint x: 662, endPoint y: 182, distance: 195.0
click at [662, 182] on div "Jira DataCenter (BTS) / Issue fields_assignee_emailAddress Edit Delete" at bounding box center [1023, 173] width 742 height 29
click at [501, 123] on td "Okta / User account_email" at bounding box center [525, 116] width 223 height 57
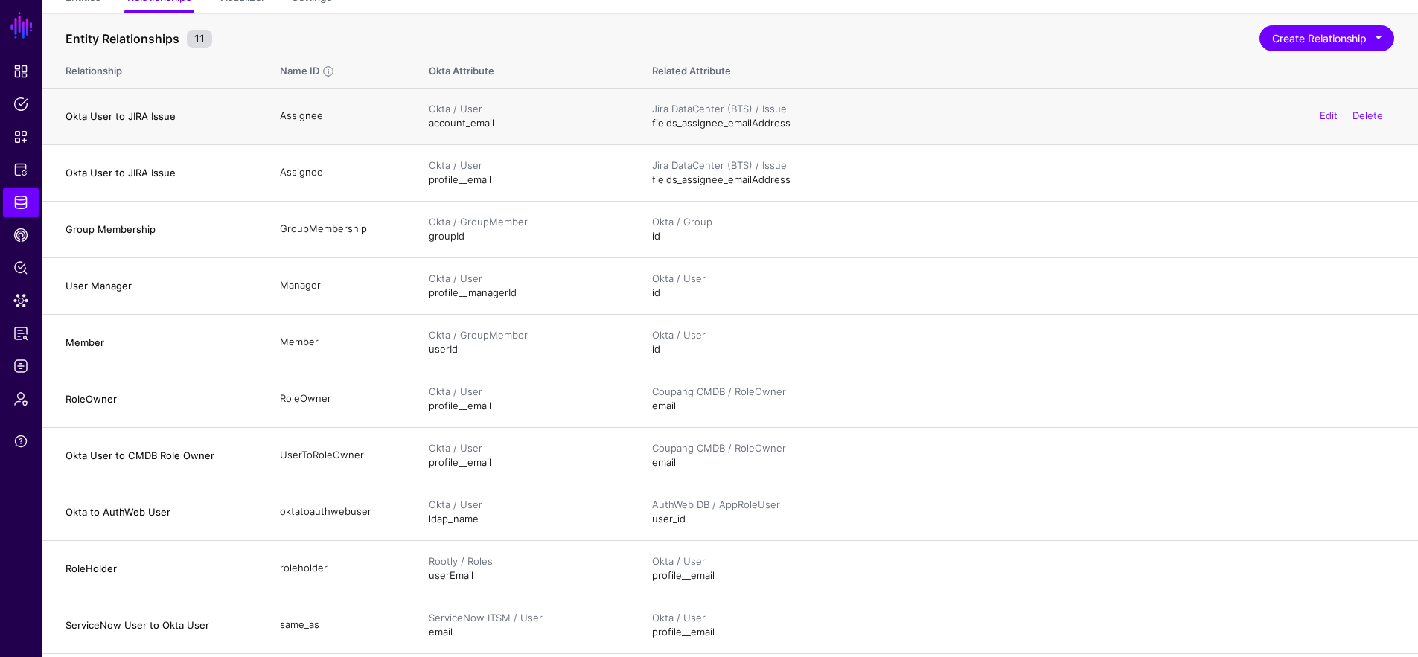
drag, startPoint x: 503, startPoint y: 125, endPoint x: 426, endPoint y: 122, distance: 77.5
click at [426, 122] on td "Okta / User account_email" at bounding box center [525, 116] width 223 height 57
click at [502, 126] on td "Okta / User account_email" at bounding box center [525, 116] width 223 height 57
drag, startPoint x: 504, startPoint y: 120, endPoint x: 423, endPoint y: 127, distance: 80.7
click at [423, 127] on td "Okta / User account_email" at bounding box center [525, 116] width 223 height 57
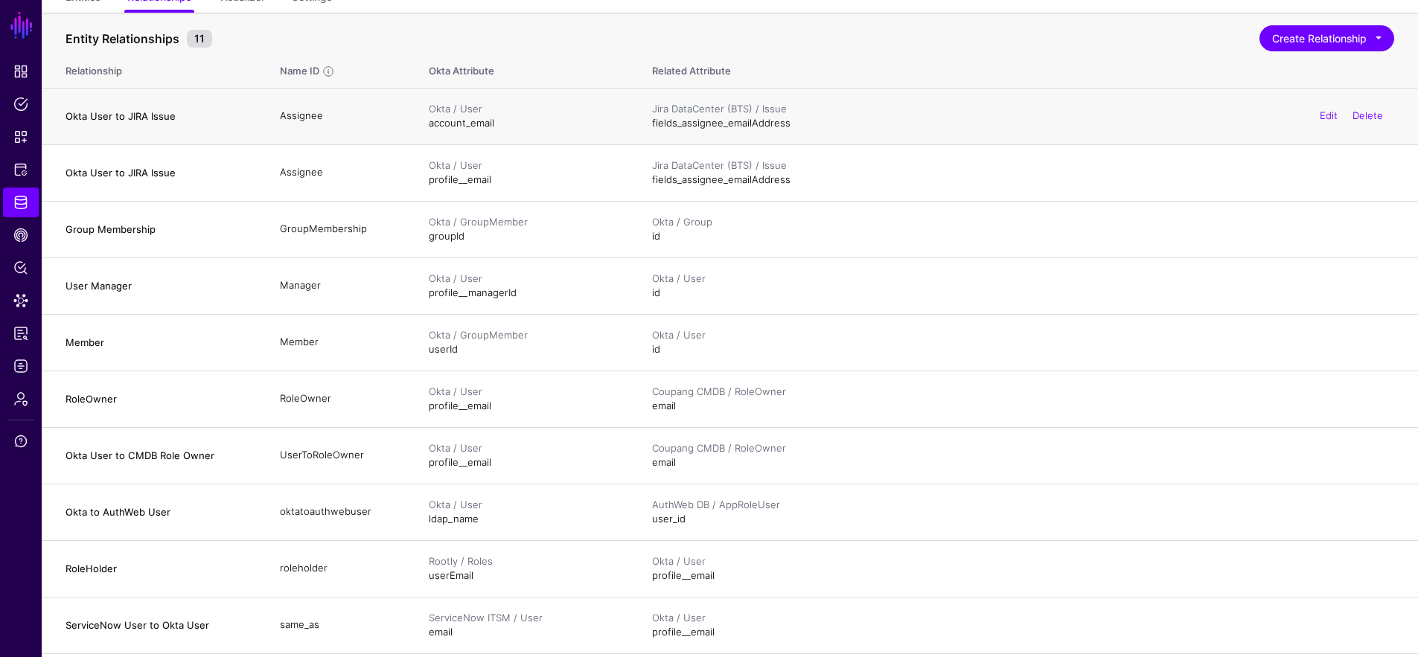
click at [290, 117] on td "Assignee" at bounding box center [339, 116] width 149 height 57
drag, startPoint x: 809, startPoint y: 129, endPoint x: 663, endPoint y: 124, distance: 146.0
click at [665, 125] on div "Jira DataCenter (BTS) / Issue fields_assignee_emailAddress Edit Delete" at bounding box center [1023, 116] width 742 height 29
click at [19, 138] on span "Snippets" at bounding box center [20, 137] width 15 height 15
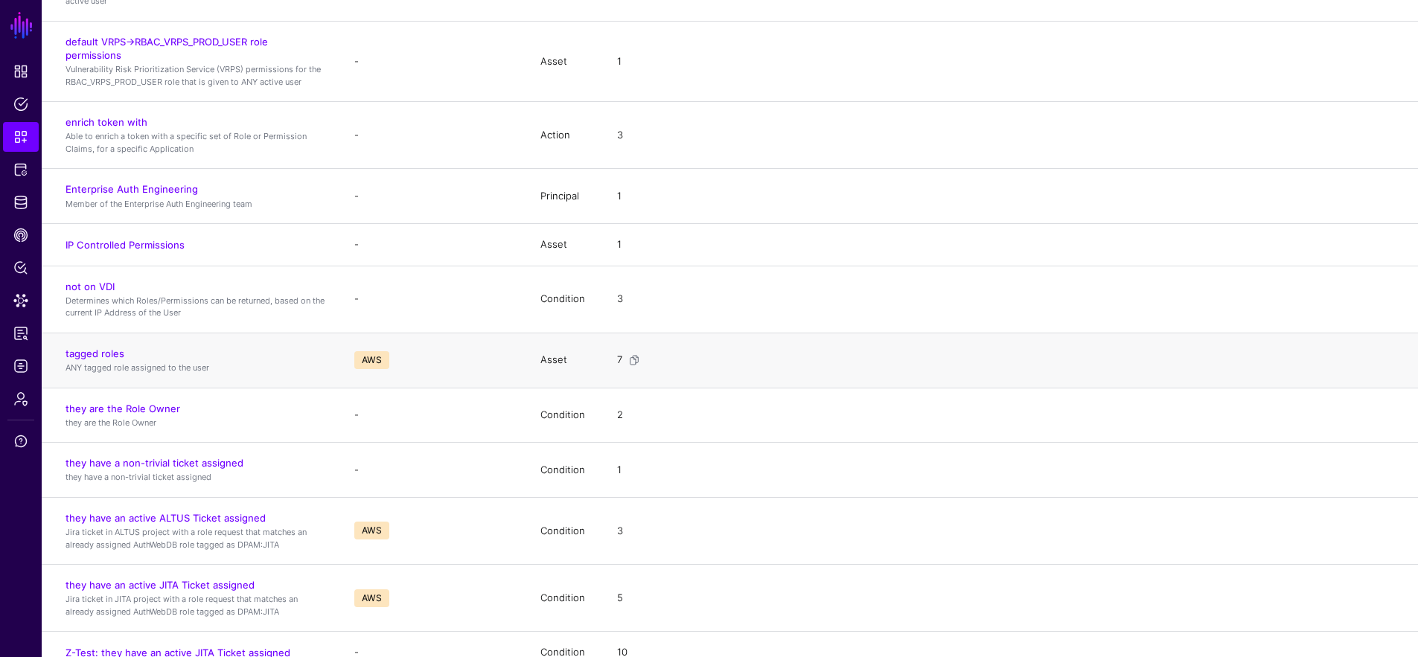
scroll to position [1221, 0]
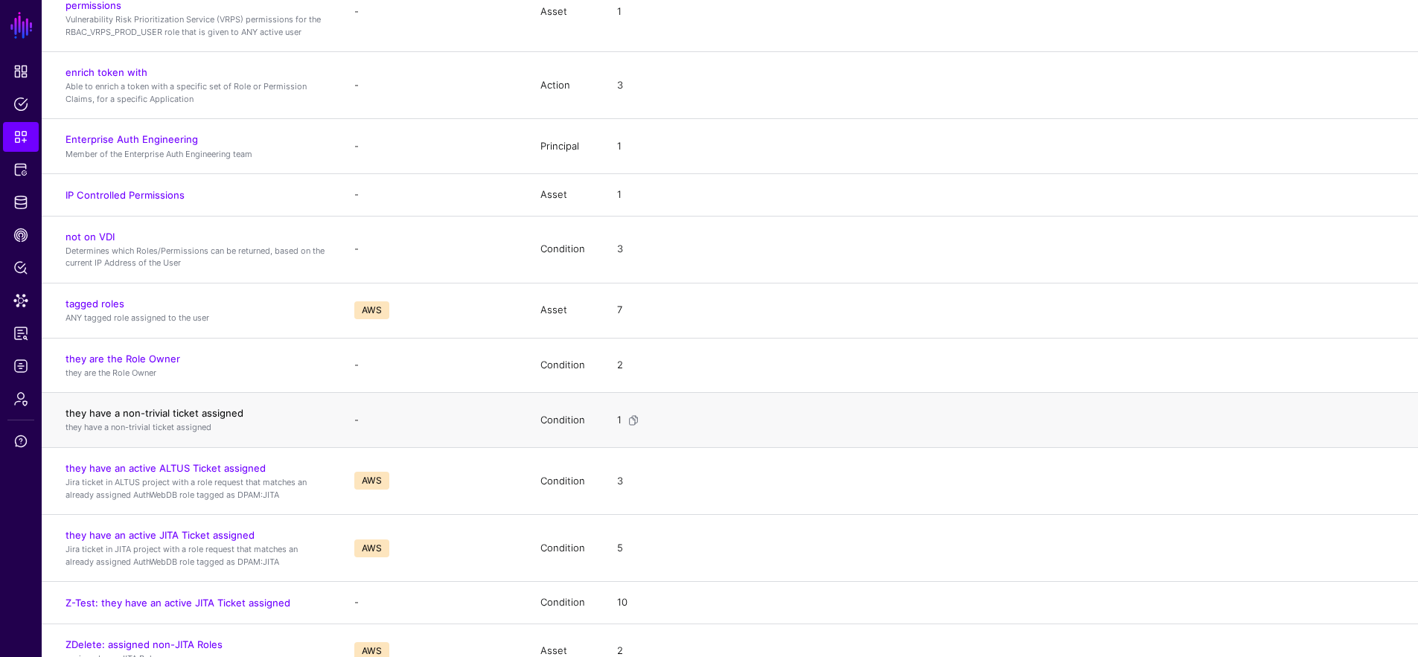
click at [220, 410] on link "they have a non-trivial ticket assigned" at bounding box center [154, 413] width 178 height 12
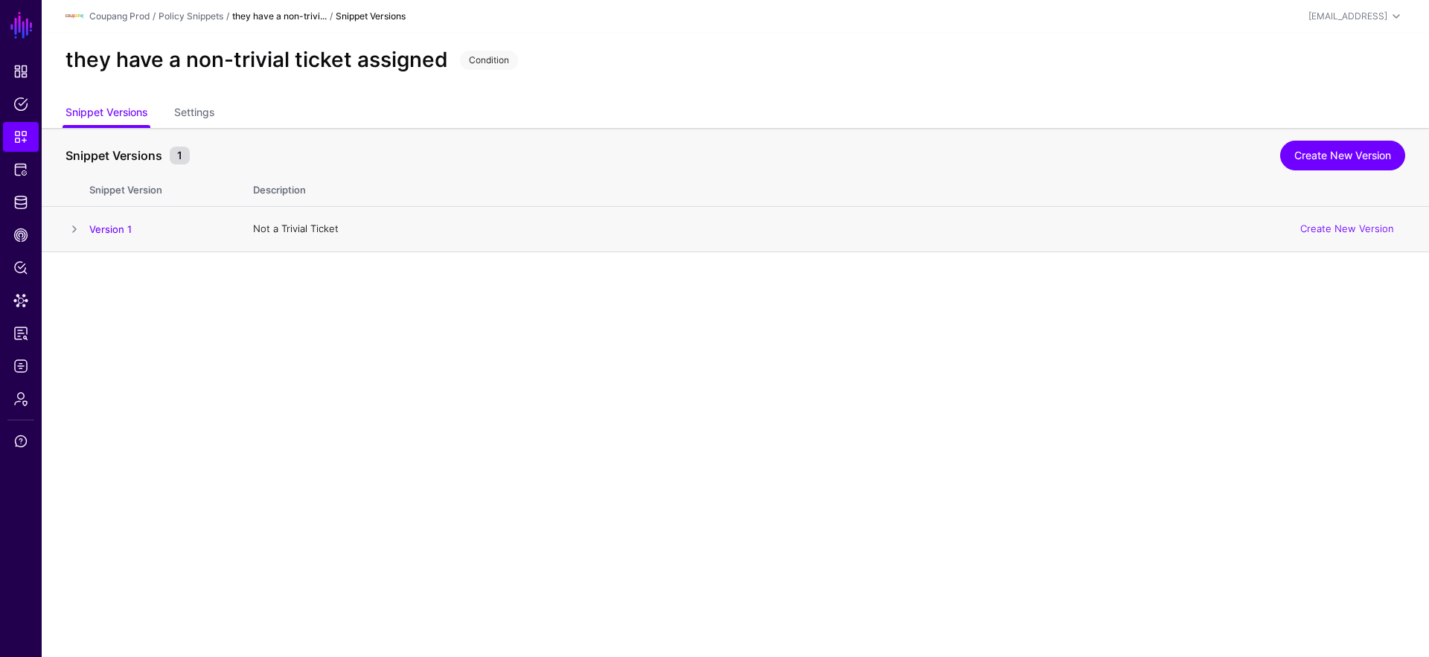
click at [77, 231] on span at bounding box center [74, 229] width 18 height 18
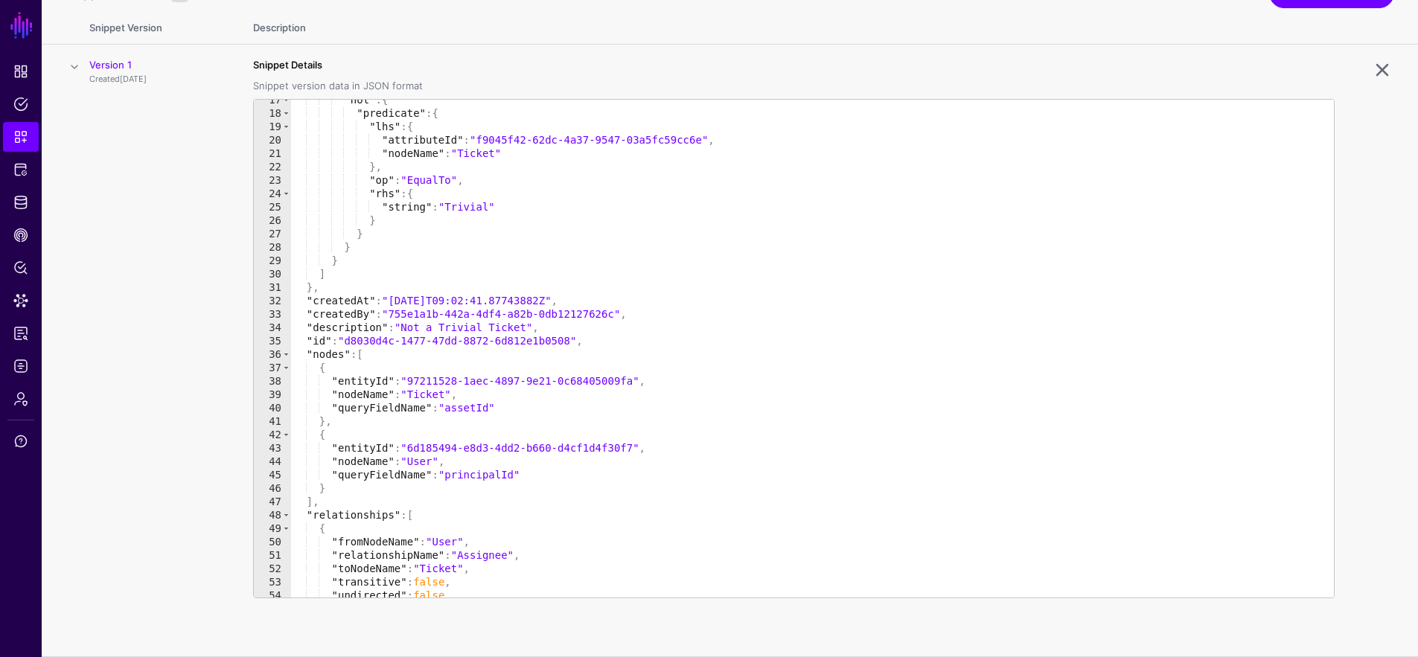
scroll to position [293, 0]
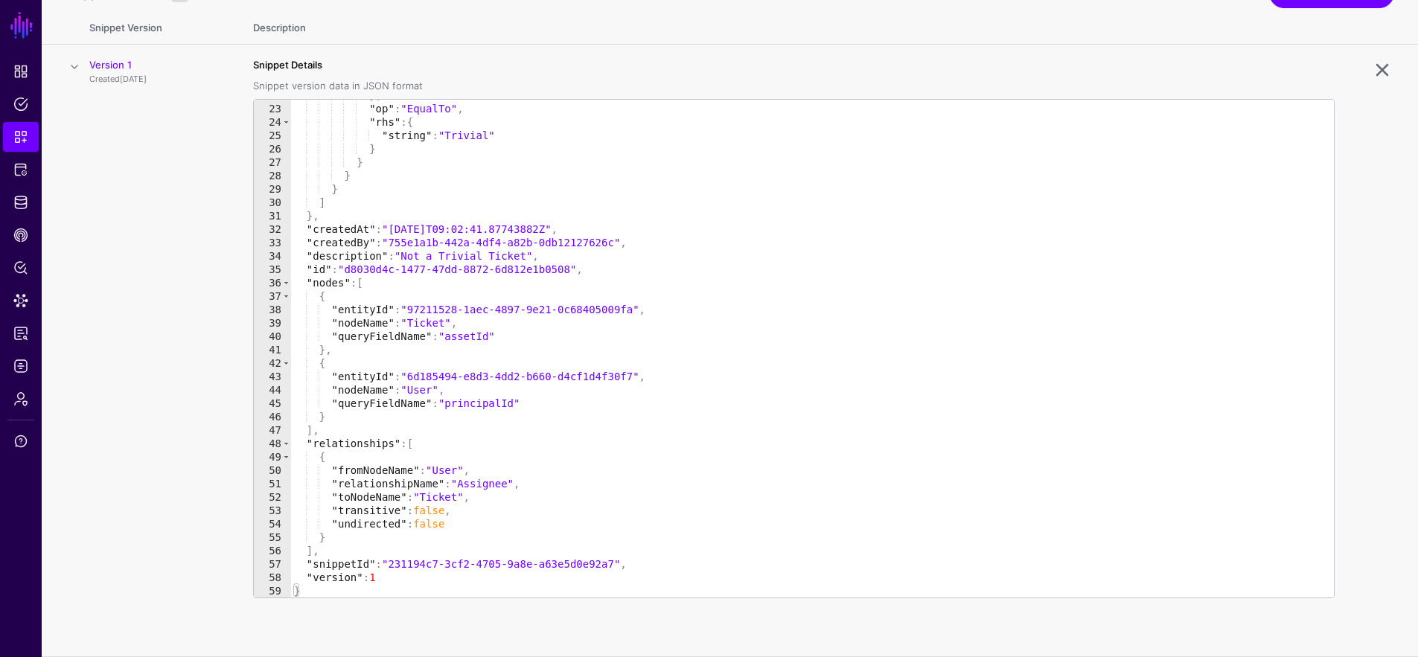
click at [450, 470] on div "} , "op" : "EqualTo" , "rhs" : { "string" : "Trivial" } } } } ] } , "createdAt"…" at bounding box center [807, 351] width 1032 height 525
click at [440, 494] on div "} , "op" : "EqualTo" , "rhs" : { "string" : "Trivial" } } } } ] } , "createdAt"…" at bounding box center [807, 351] width 1032 height 525
click at [478, 490] on div "} , "op" : "EqualTo" , "rhs" : { "string" : "Trivial" } } } } ] } , "createdAt"…" at bounding box center [807, 351] width 1032 height 525
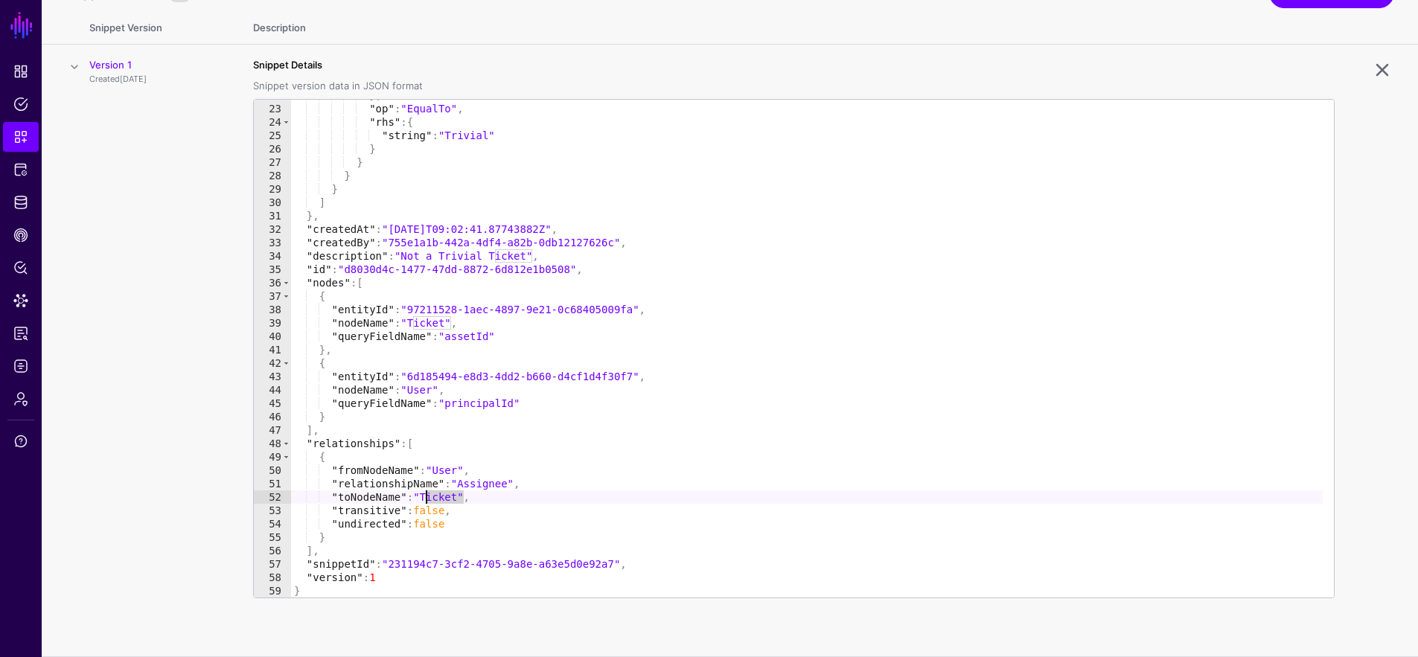
type textarea "**********"
click at [478, 490] on div "} , "op" : "EqualTo" , "rhs" : { "string" : "Trivial" } } } } ] } , "createdAt"…" at bounding box center [807, 351] width 1032 height 525
click at [31, 201] on link "Identity Data Fabric" at bounding box center [21, 203] width 36 height 30
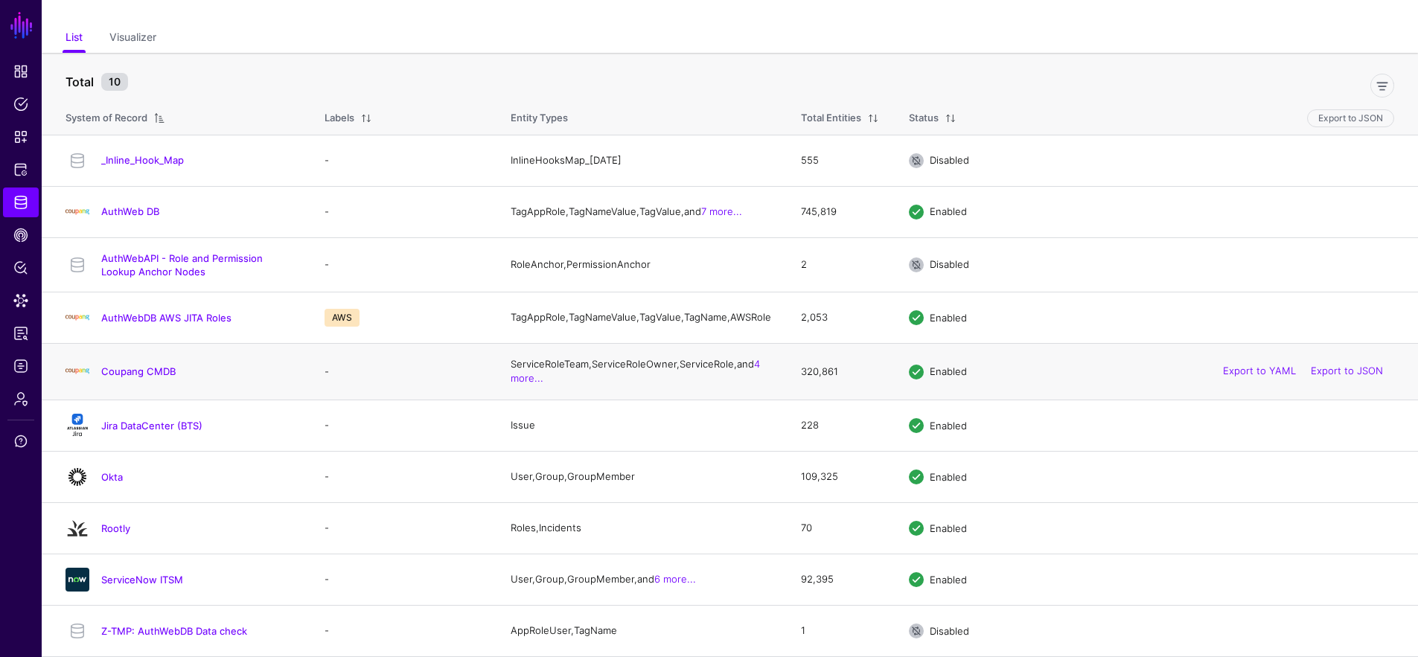
scroll to position [86, 0]
click at [118, 473] on link "Okta" at bounding box center [112, 477] width 22 height 12
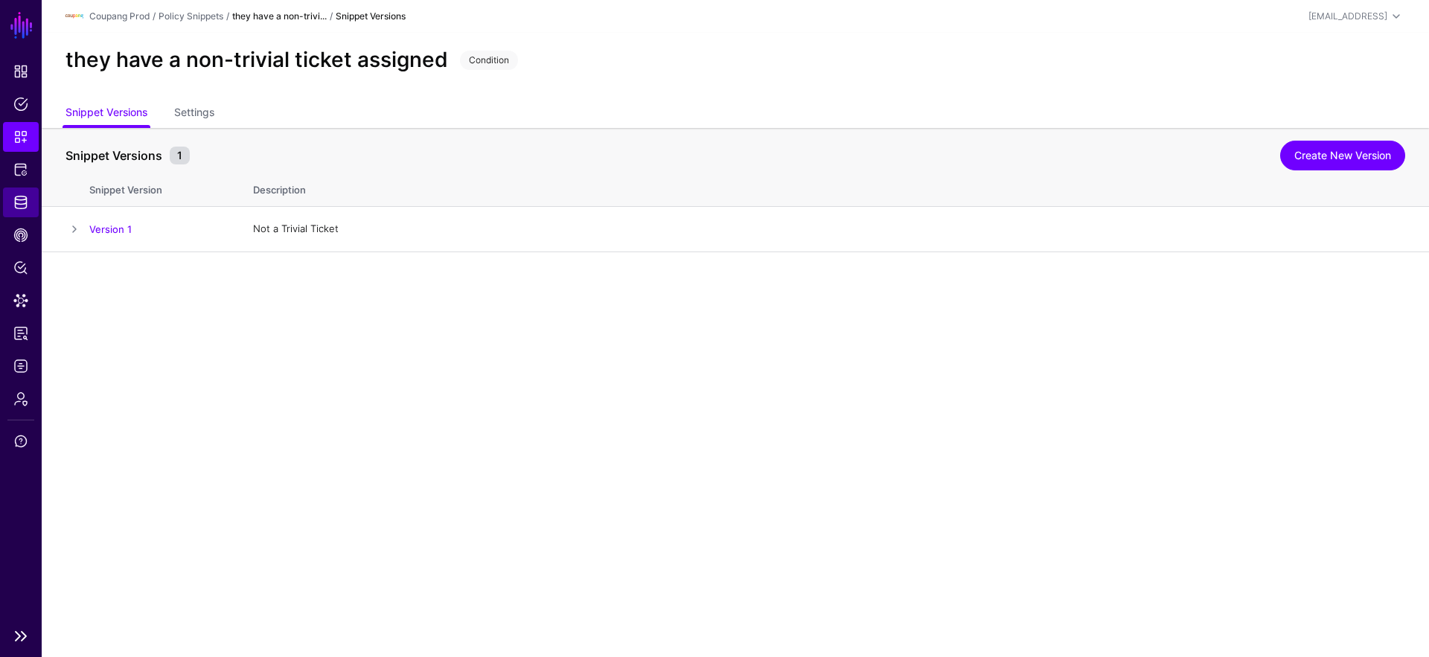
click at [18, 208] on span "Identity Data Fabric" at bounding box center [20, 202] width 15 height 15
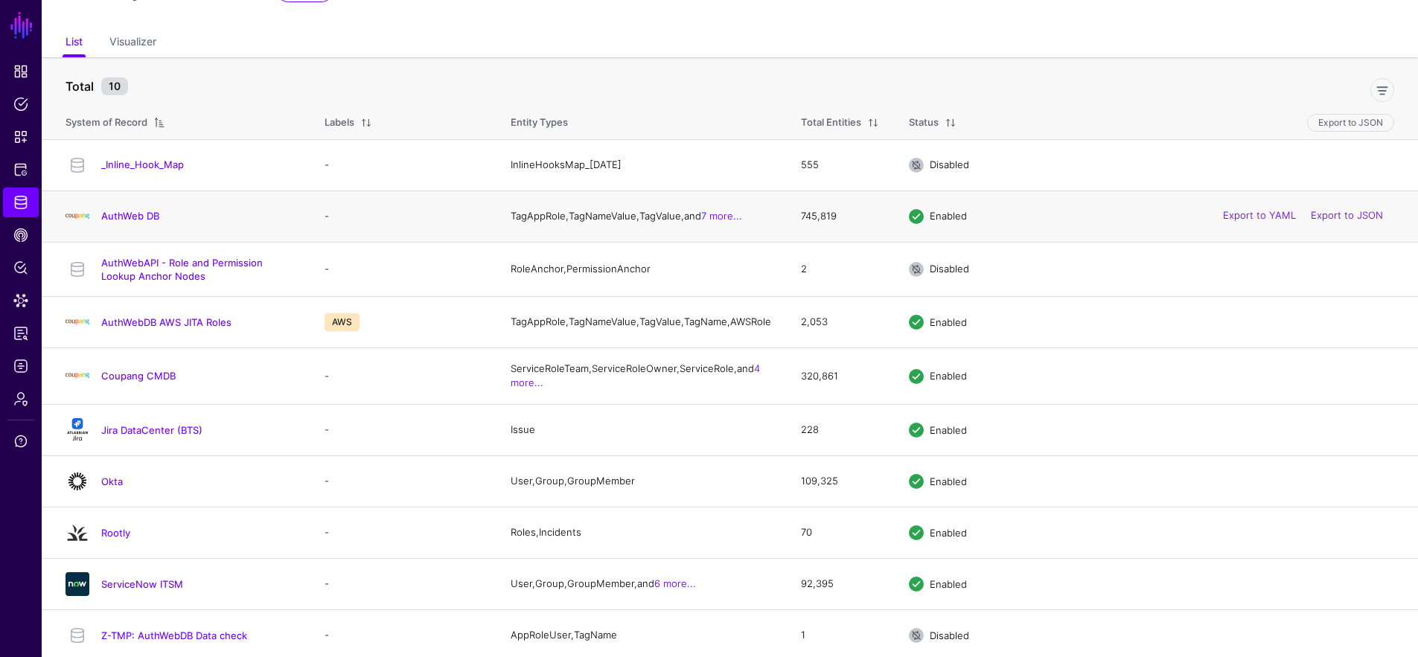
scroll to position [68, 0]
click at [150, 223] on link "AuthWeb DB" at bounding box center [130, 219] width 58 height 12
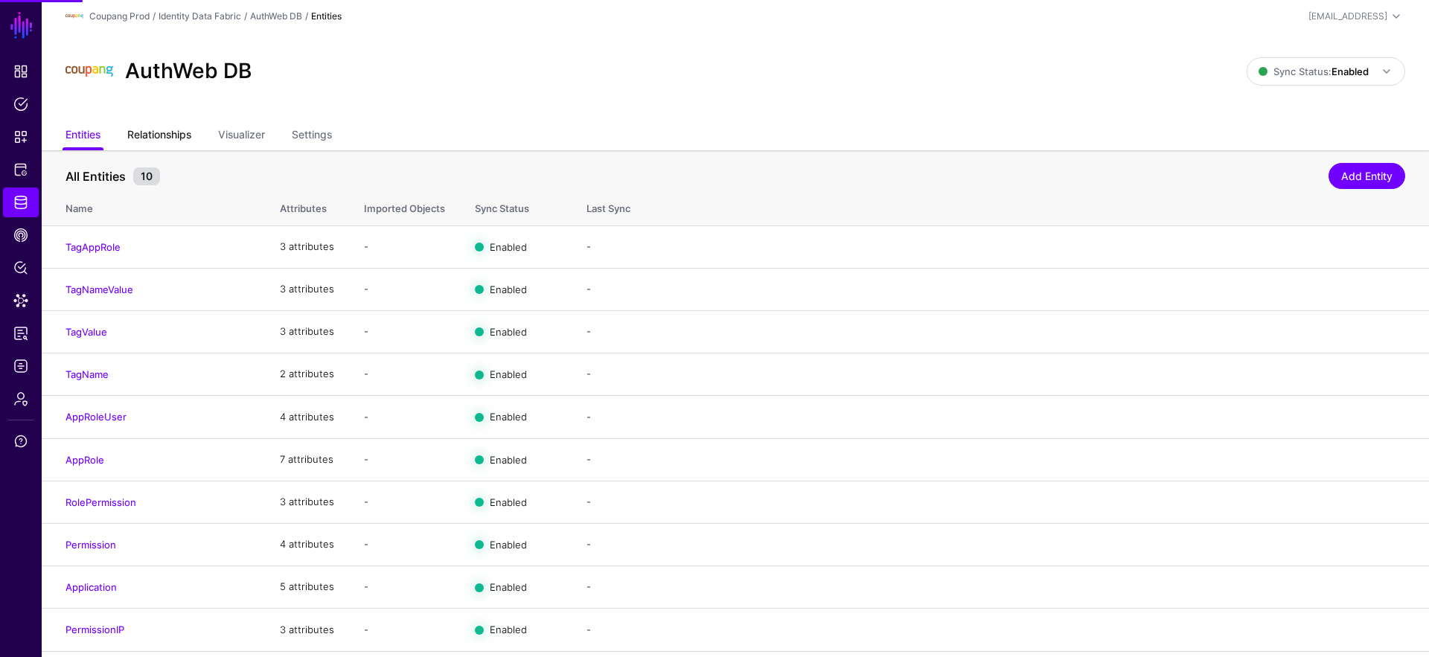
click at [160, 137] on link "Relationships" at bounding box center [159, 136] width 64 height 28
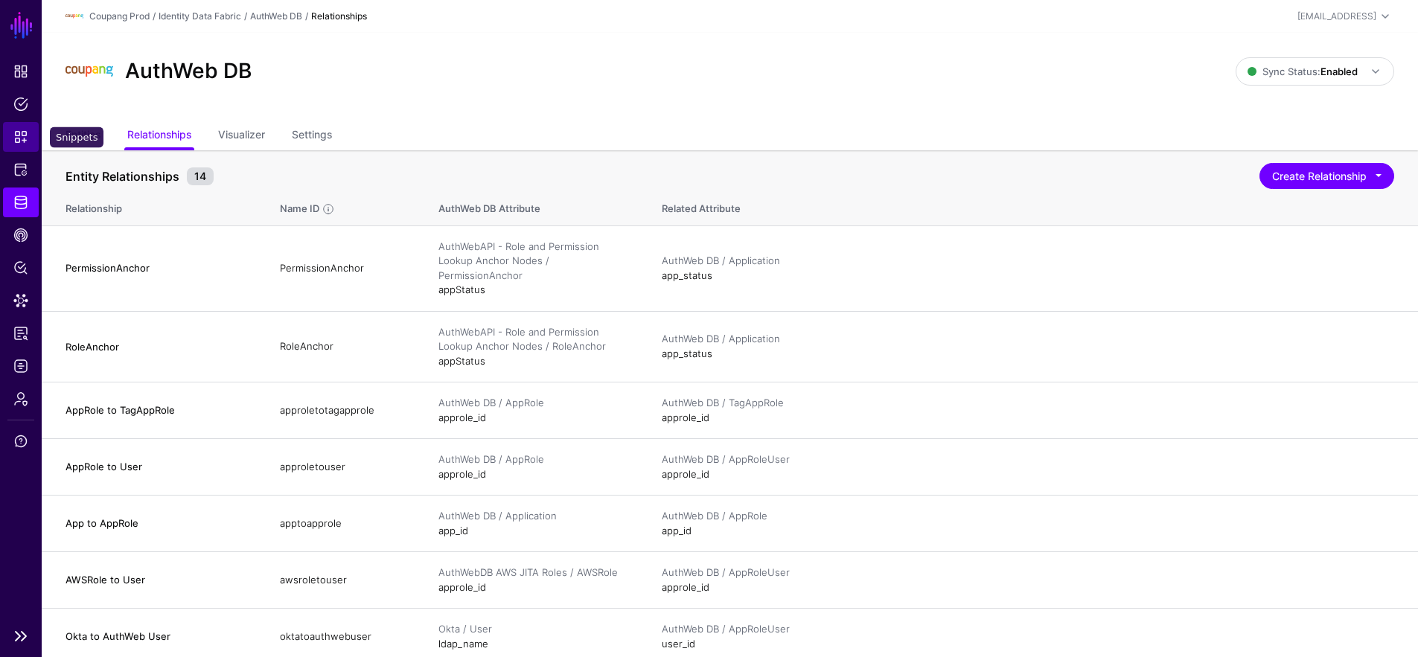
click at [22, 130] on span "Snippets" at bounding box center [20, 137] width 15 height 15
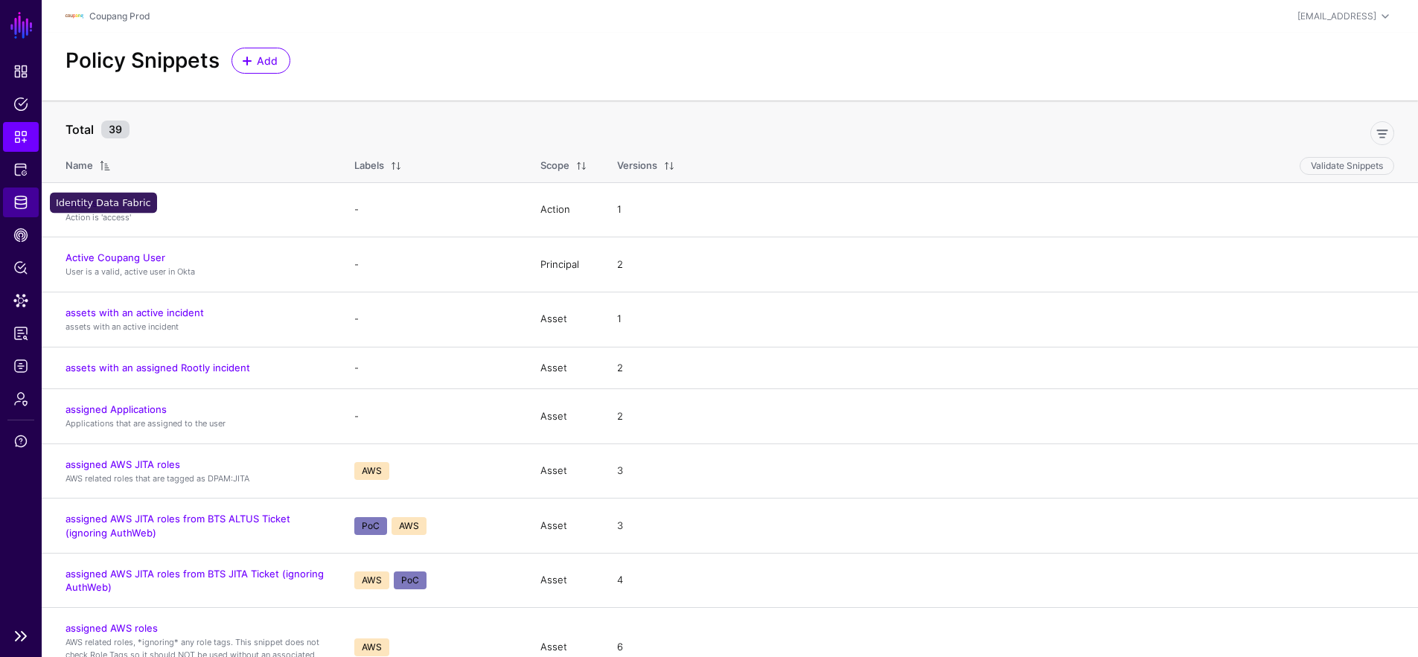
click at [13, 199] on span "Identity Data Fabric" at bounding box center [20, 202] width 15 height 15
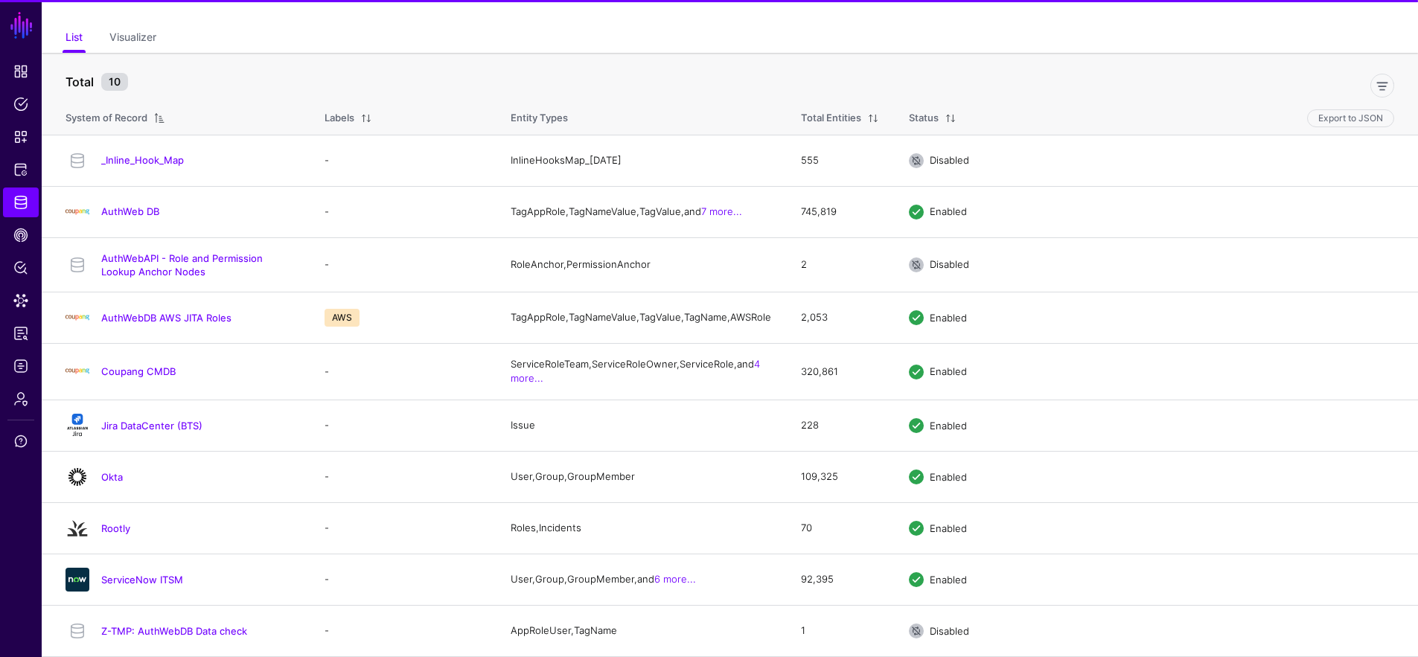
scroll to position [86, 0]
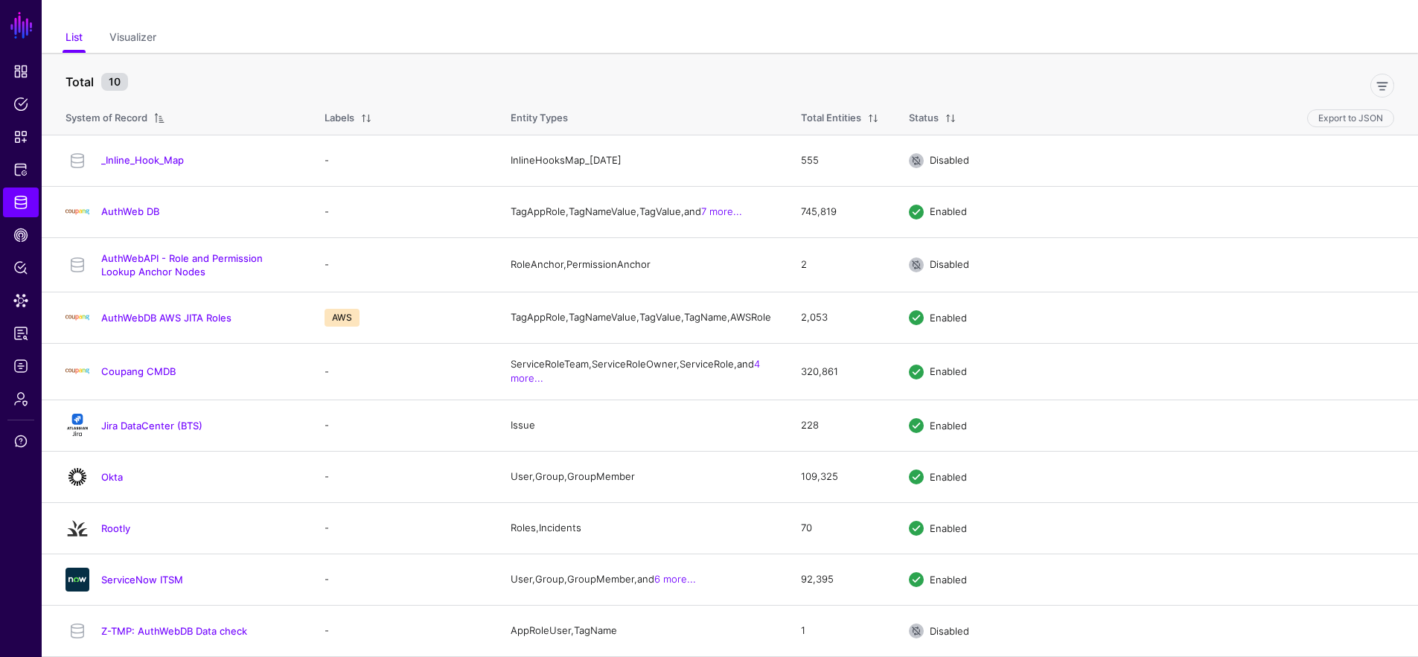
click at [149, 205] on link "AuthWeb DB" at bounding box center [130, 211] width 58 height 12
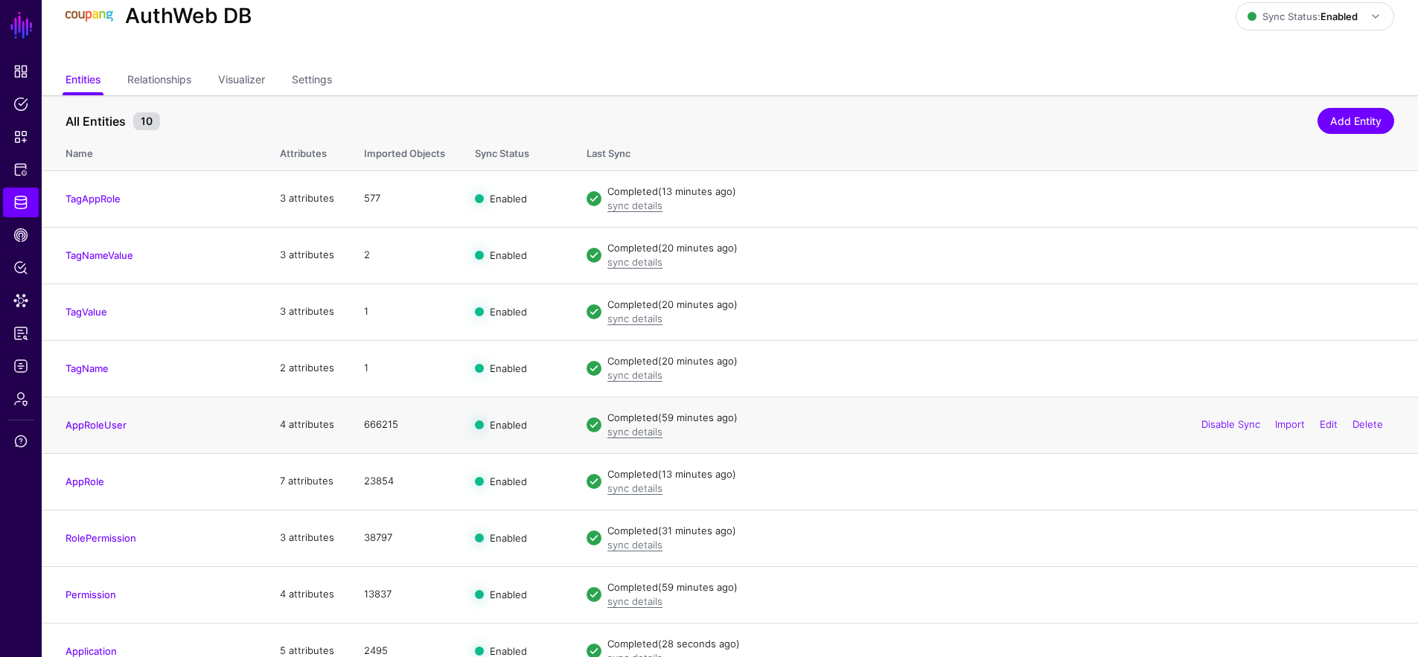
scroll to position [134, 0]
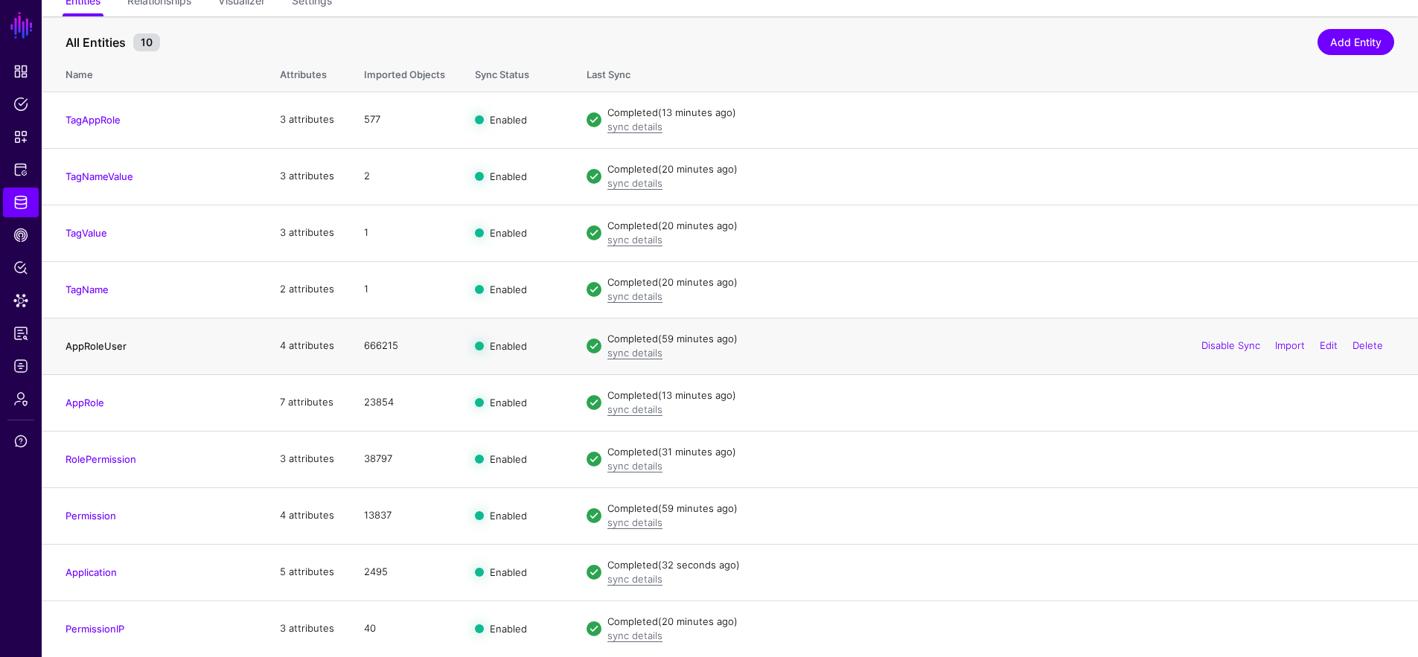
click at [93, 344] on link "AppRoleUser" at bounding box center [95, 346] width 61 height 12
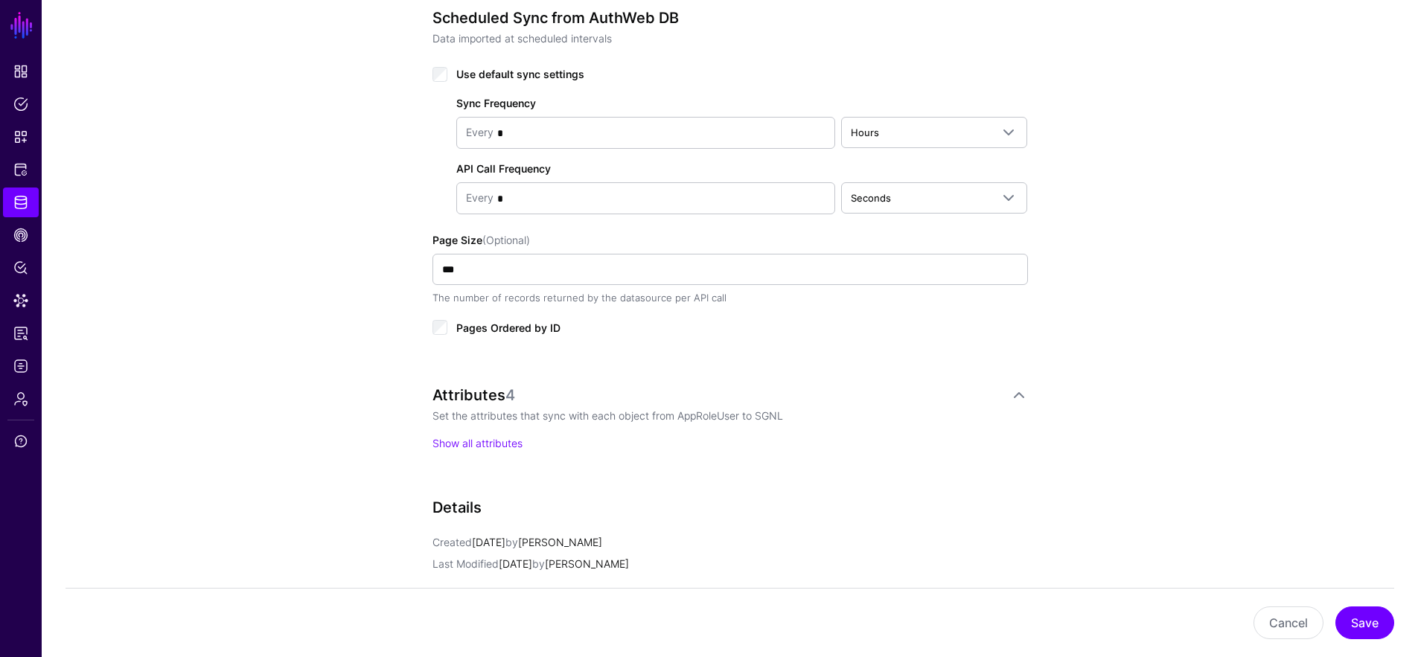
scroll to position [715, 0]
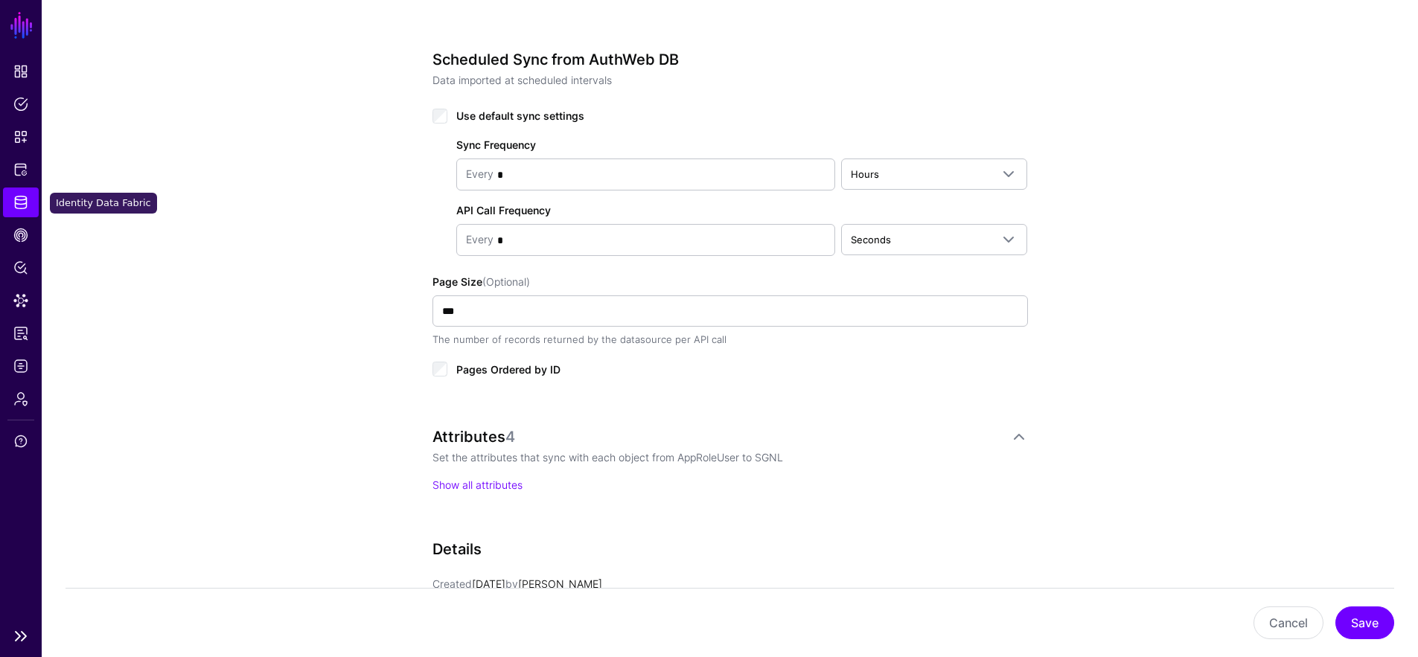
click at [17, 208] on span "Identity Data Fabric" at bounding box center [20, 202] width 15 height 15
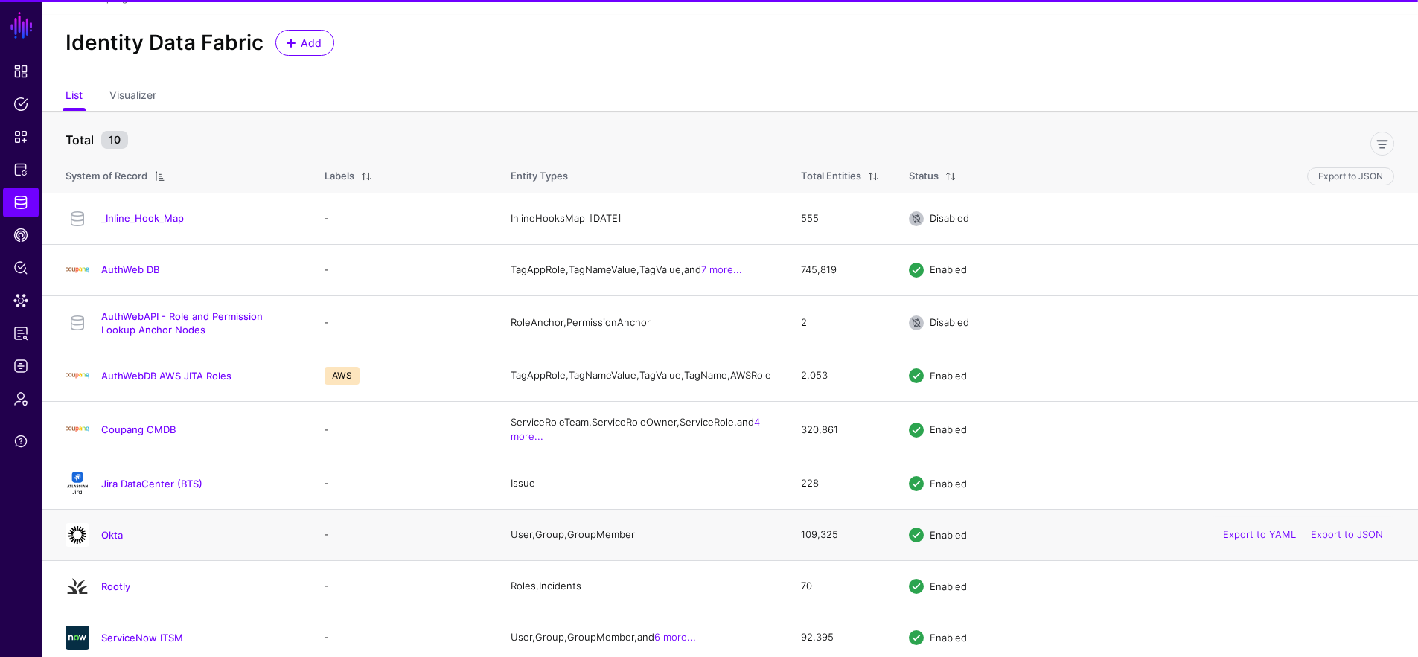
scroll to position [71, 0]
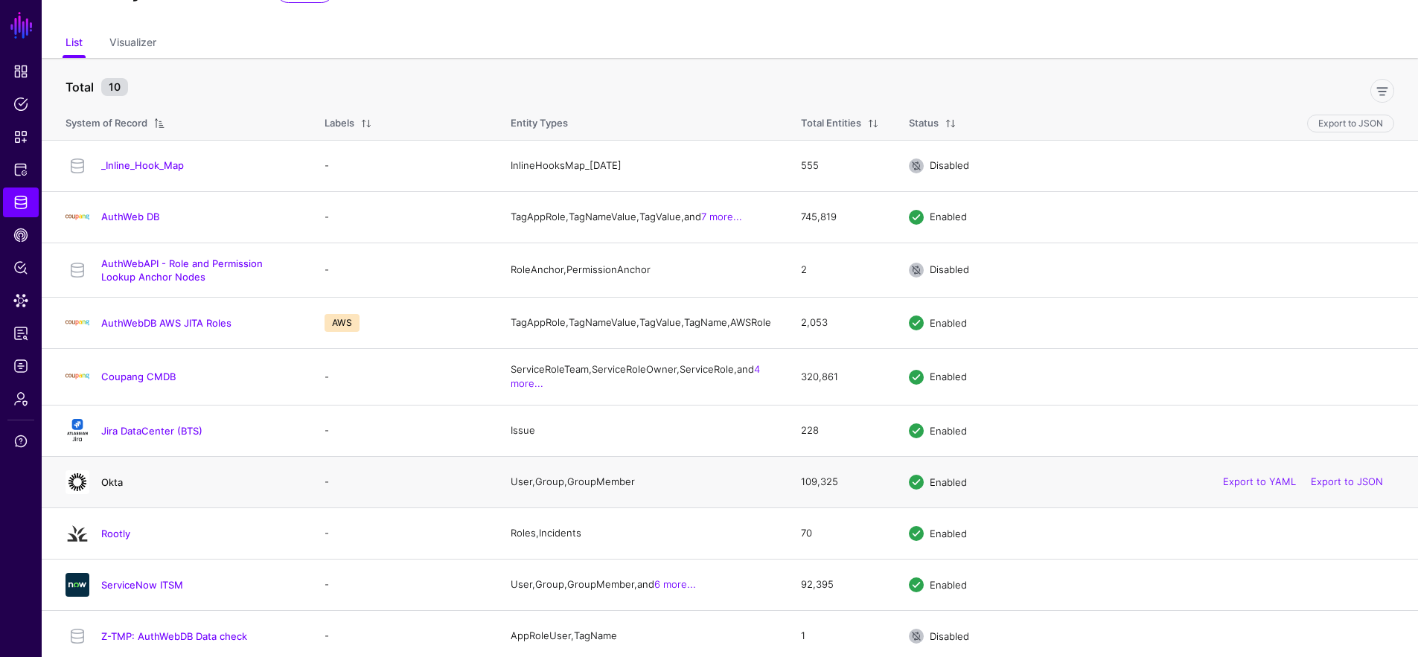
click at [114, 488] on link "Okta" at bounding box center [112, 482] width 22 height 12
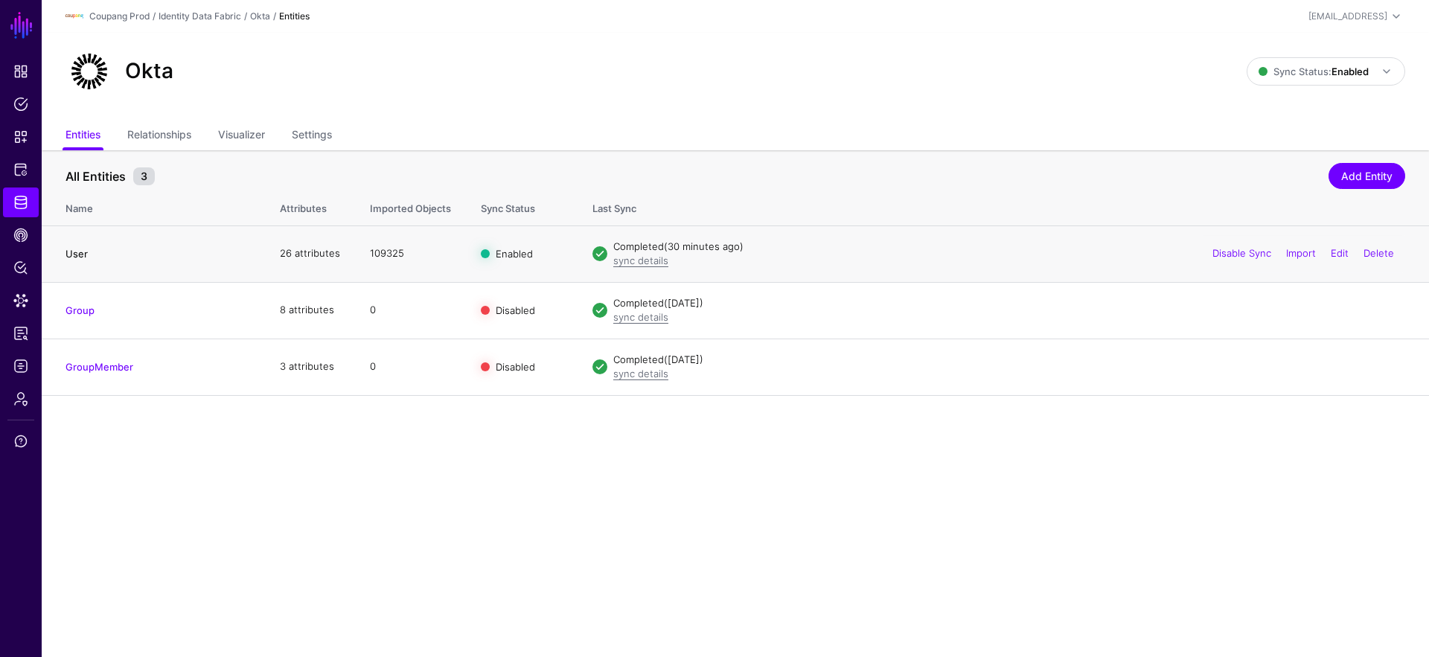
click at [76, 254] on link "User" at bounding box center [76, 254] width 22 height 12
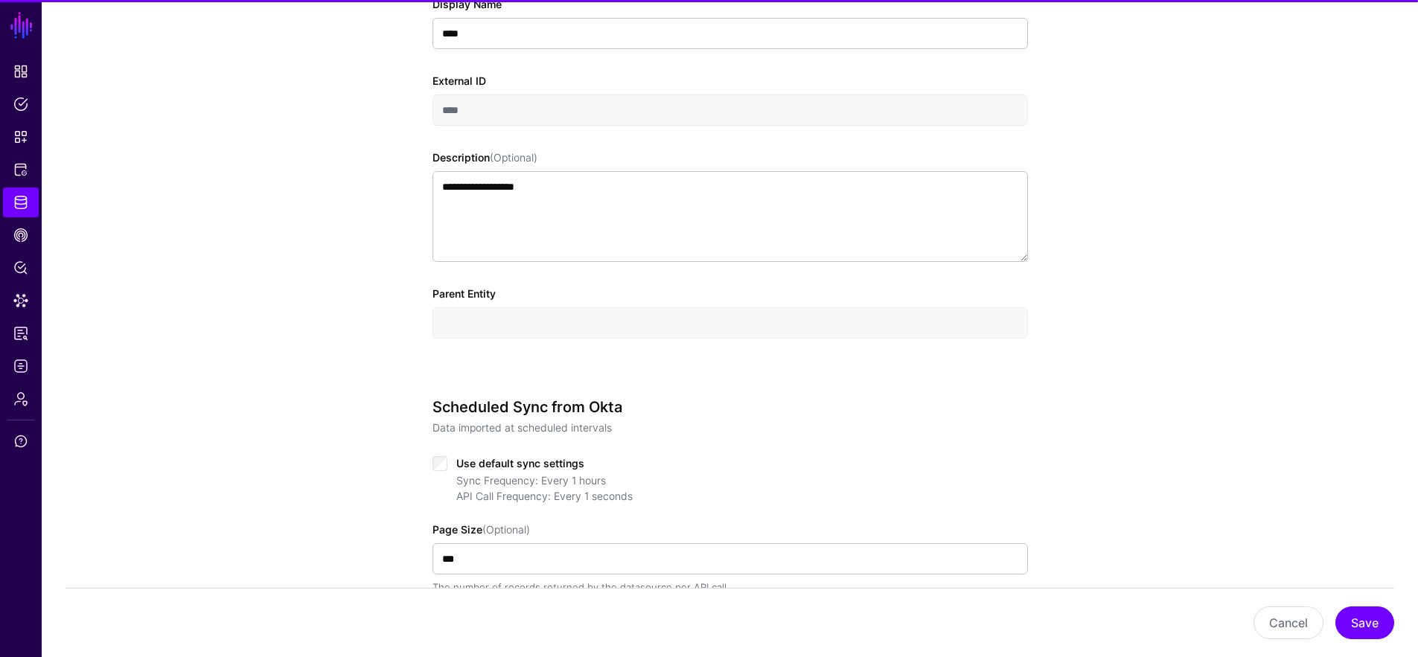
scroll to position [572, 0]
